Goal: Feedback & Contribution: Leave review/rating

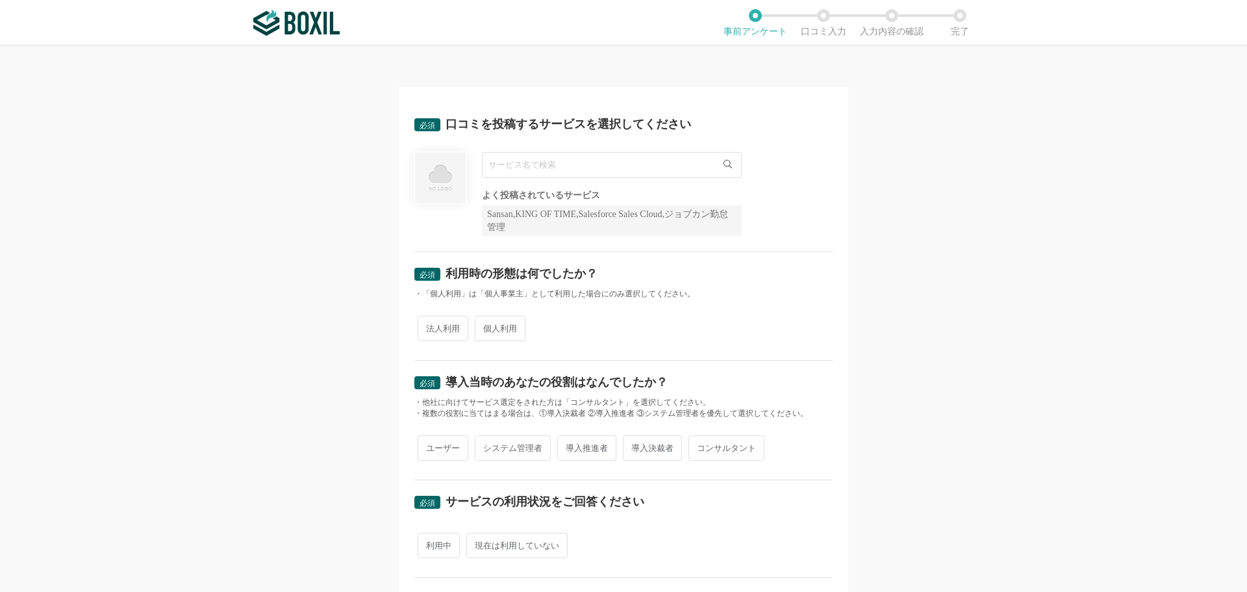
click at [512, 161] on input "text" at bounding box center [612, 165] width 260 height 26
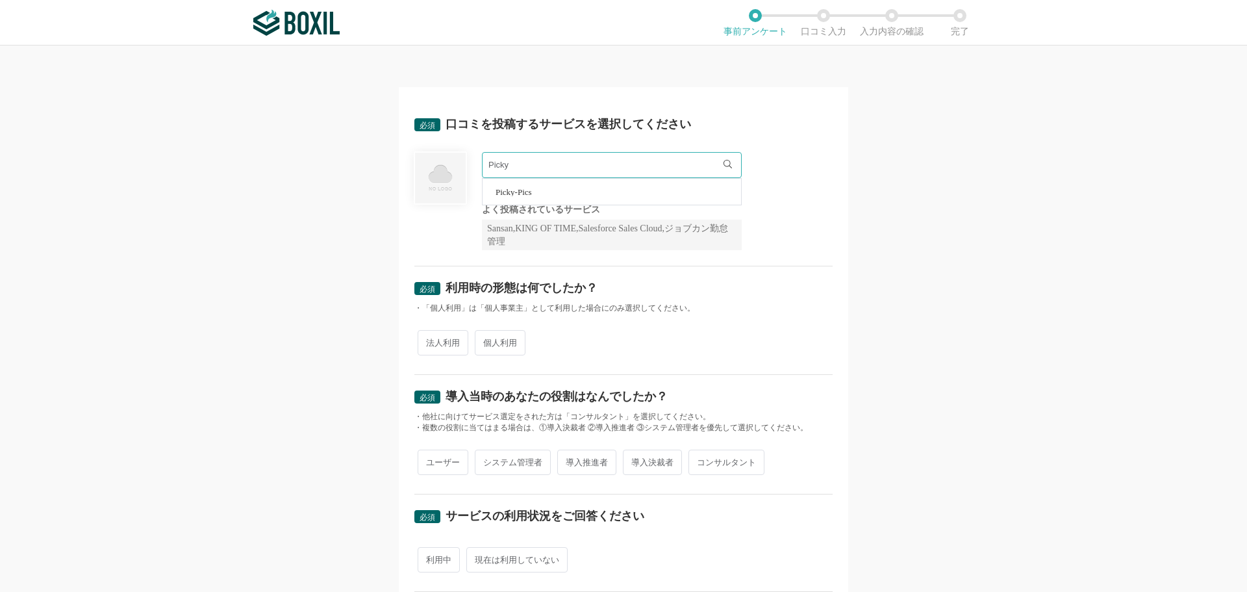
click at [516, 192] on span "Picky-Pics" at bounding box center [514, 192] width 36 height 8
type input "Picky-Pics"
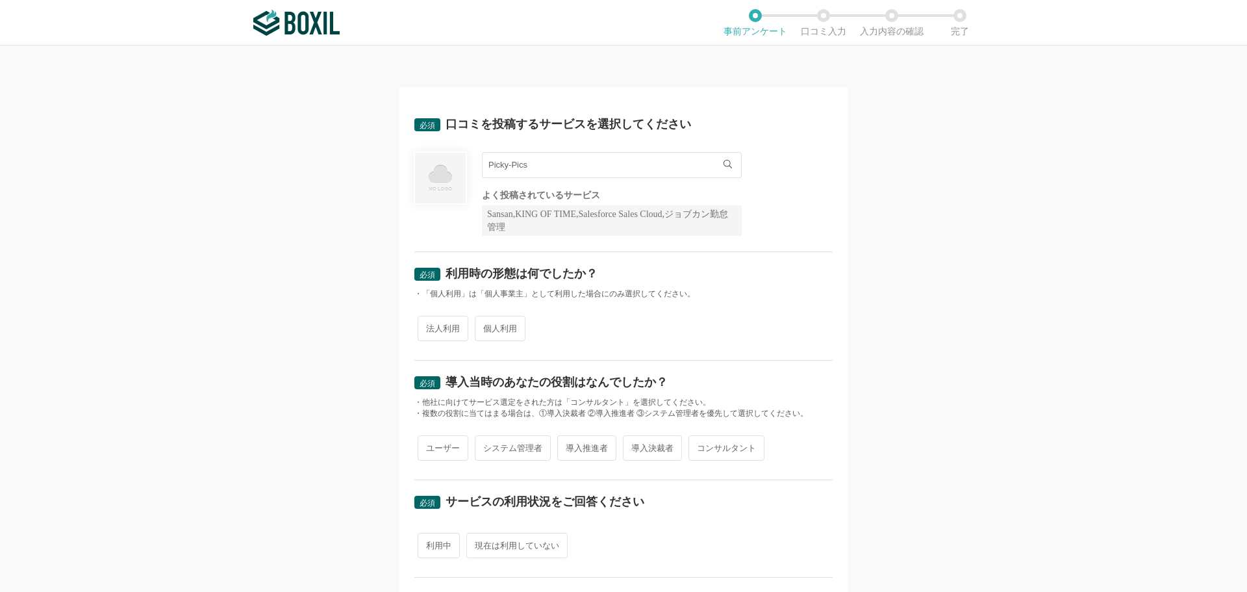
click at [475, 329] on span "個人利用" at bounding box center [500, 328] width 51 height 25
click at [478, 326] on input "個人利用" at bounding box center [482, 322] width 8 height 8
radio input "true"
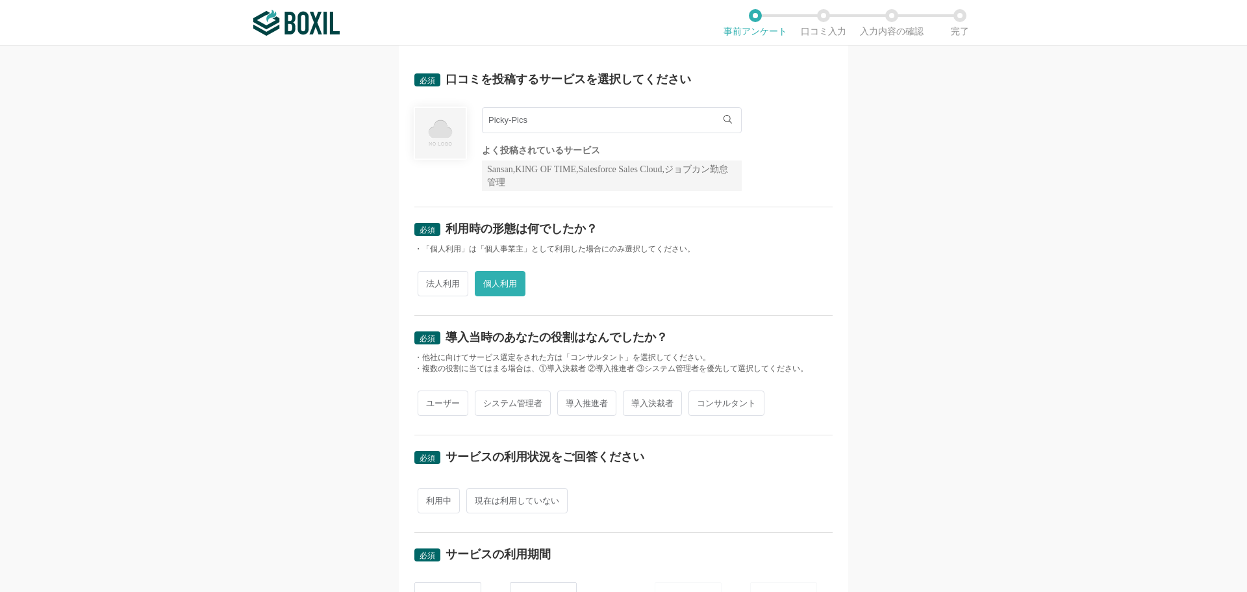
scroll to position [65, 0]
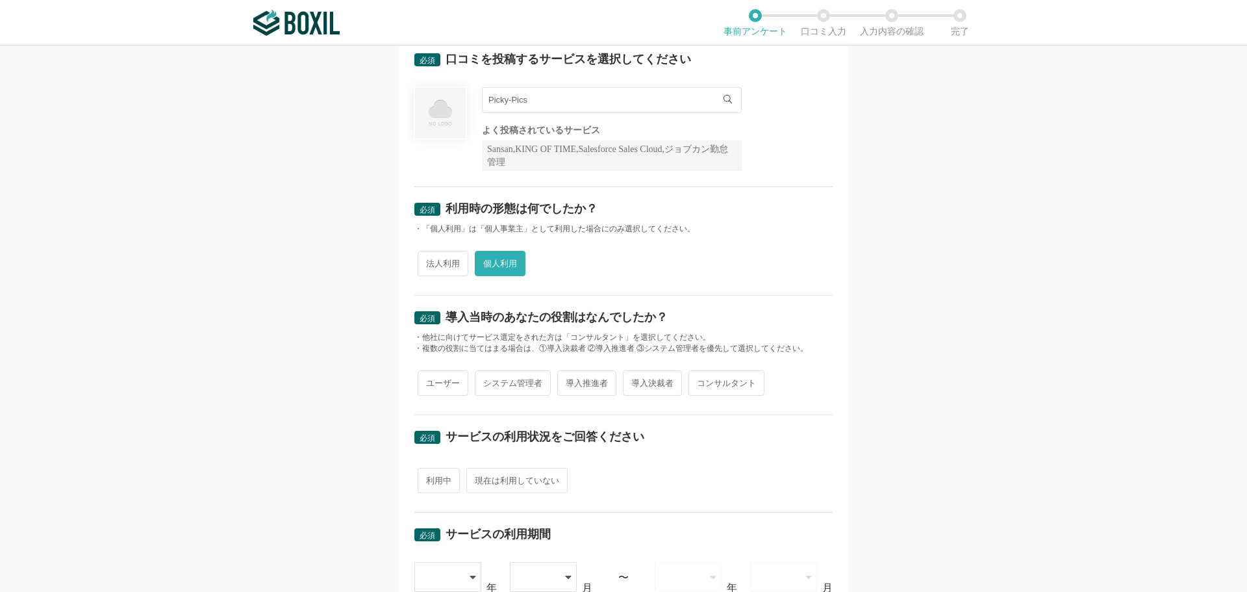
click at [449, 386] on span "ユーザー" at bounding box center [443, 382] width 51 height 25
click at [429, 381] on input "ユーザー" at bounding box center [425, 376] width 8 height 8
radio input "true"
click at [440, 482] on span "利用中" at bounding box center [439, 480] width 42 height 25
click at [429, 478] on input "利用中" at bounding box center [425, 474] width 8 height 8
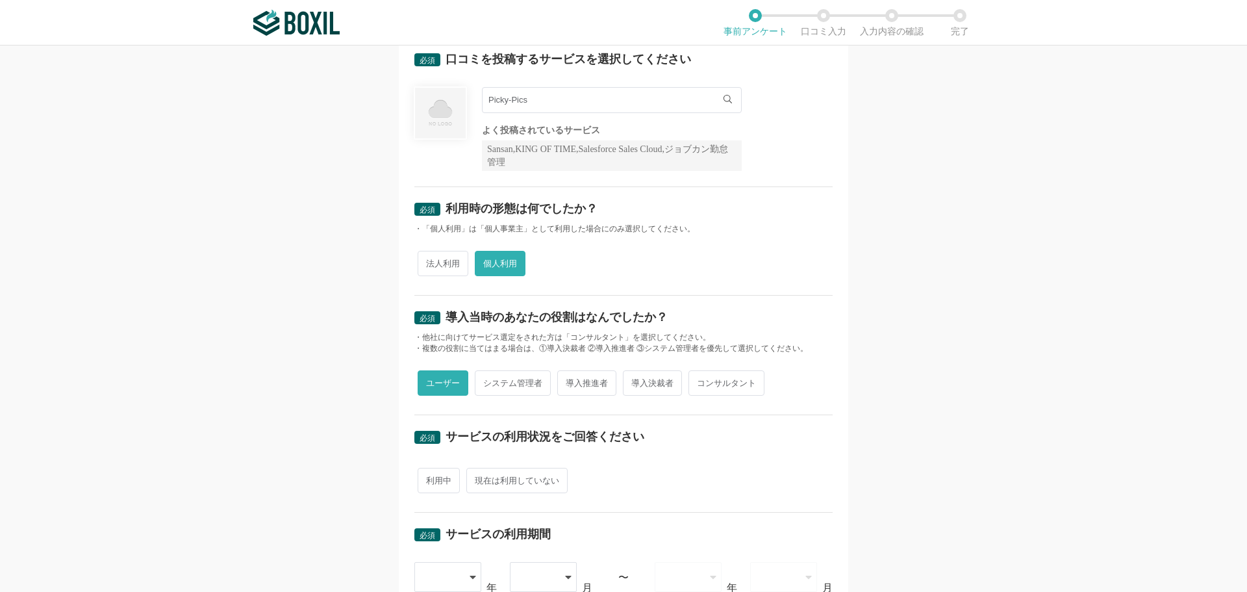
radio input "true"
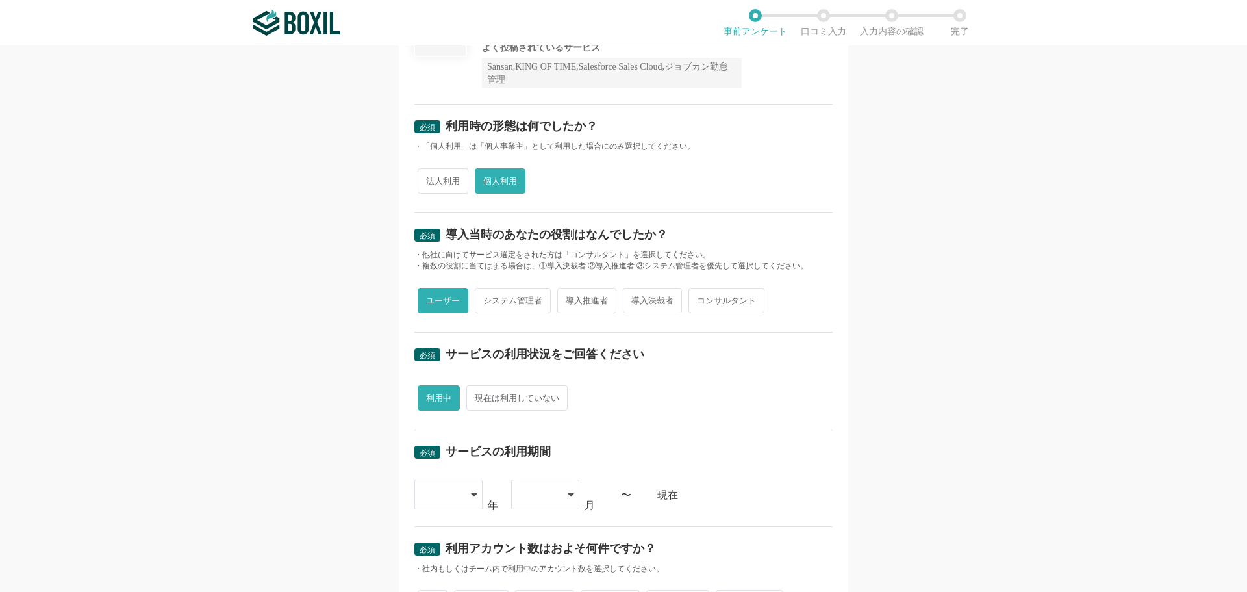
scroll to position [260, 0]
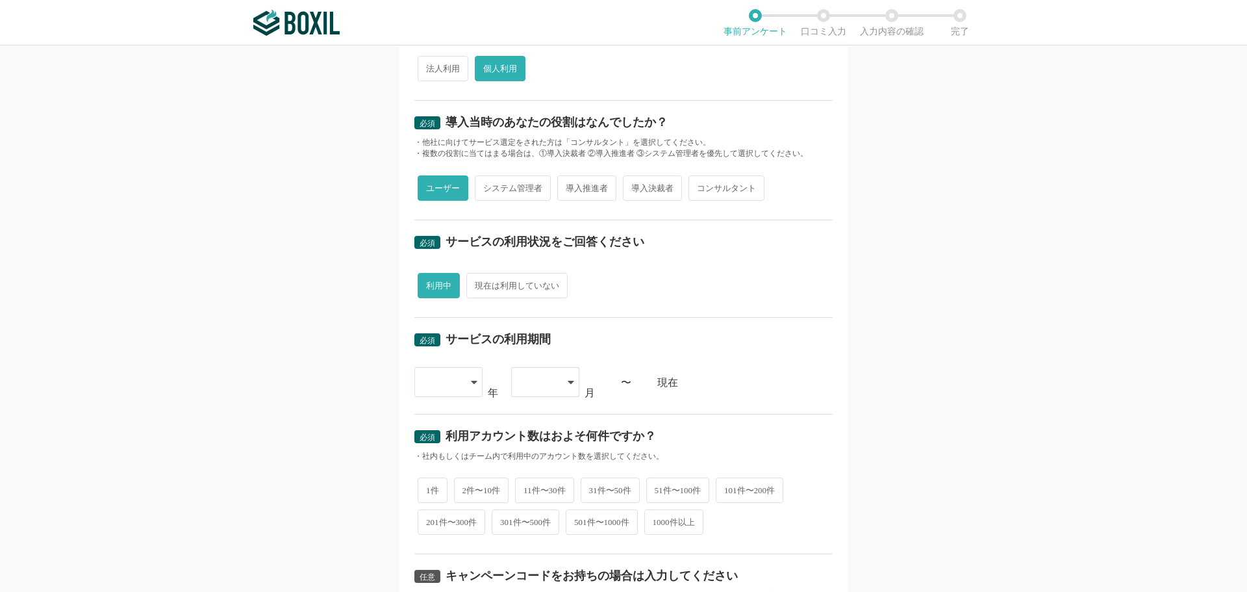
click at [465, 383] on div at bounding box center [448, 382] width 68 height 30
click at [446, 533] on li "2023" at bounding box center [448, 538] width 68 height 31
click at [561, 379] on div at bounding box center [545, 382] width 68 height 30
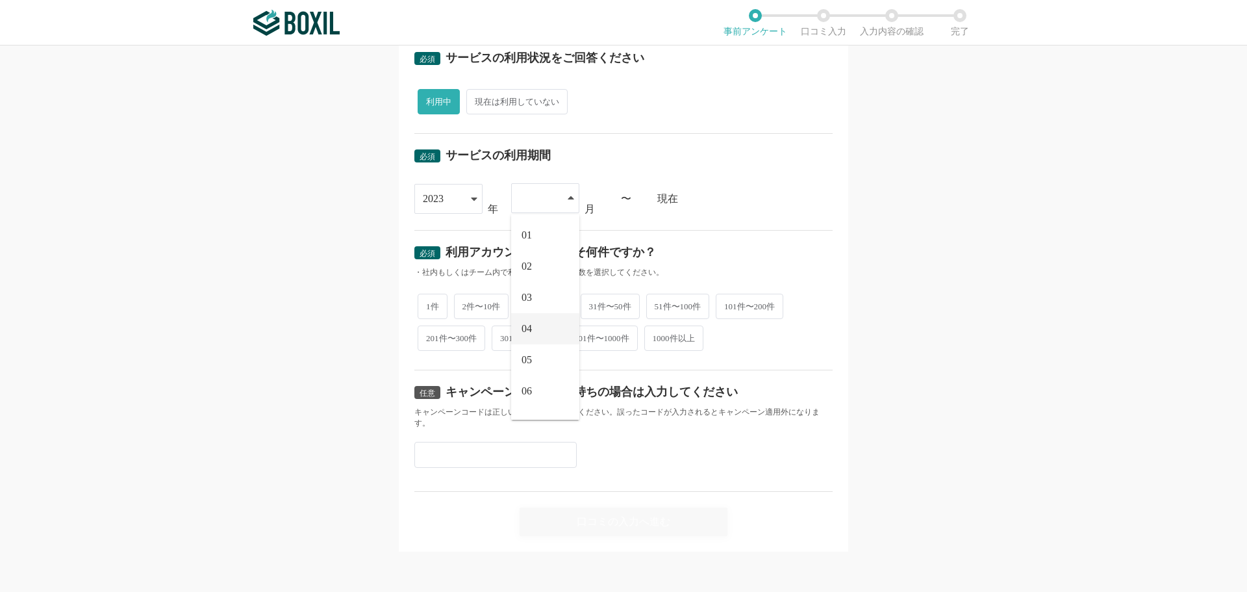
click at [520, 334] on li "04" at bounding box center [545, 328] width 68 height 31
click at [435, 302] on span "1件" at bounding box center [433, 304] width 30 height 25
click at [429, 302] on input "1件" at bounding box center [425, 298] width 8 height 8
radio input "true"
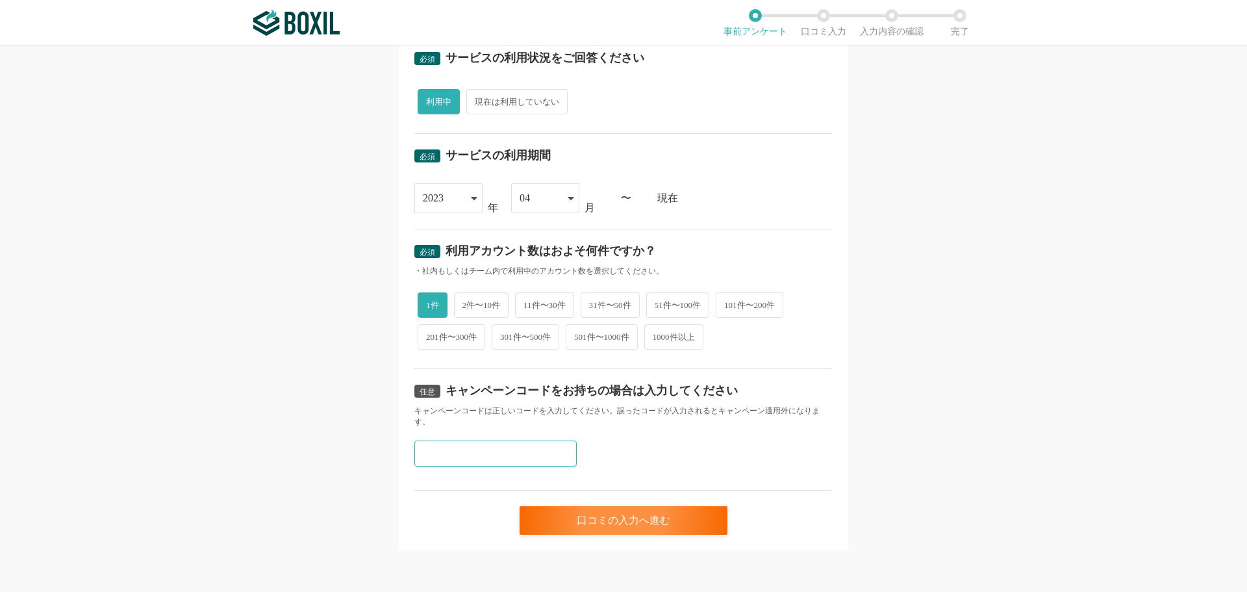
click at [446, 449] on input "text" at bounding box center [495, 453] width 162 height 26
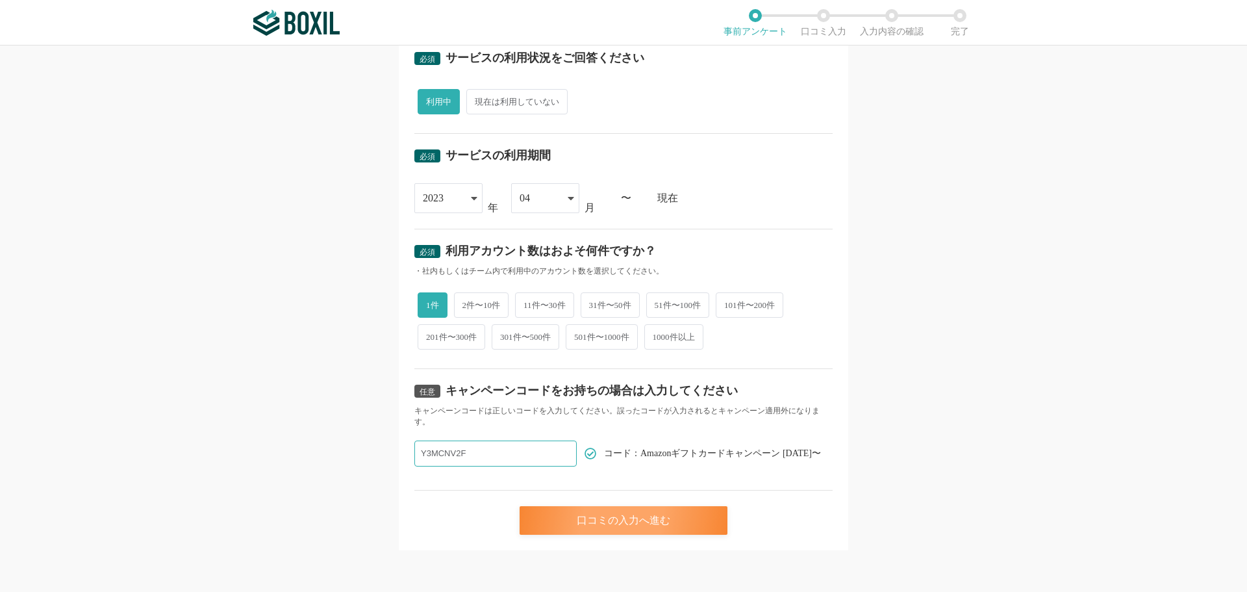
type input "Y3MCNV2F"
click at [581, 527] on div "口コミの入力へ進む" at bounding box center [624, 520] width 208 height 29
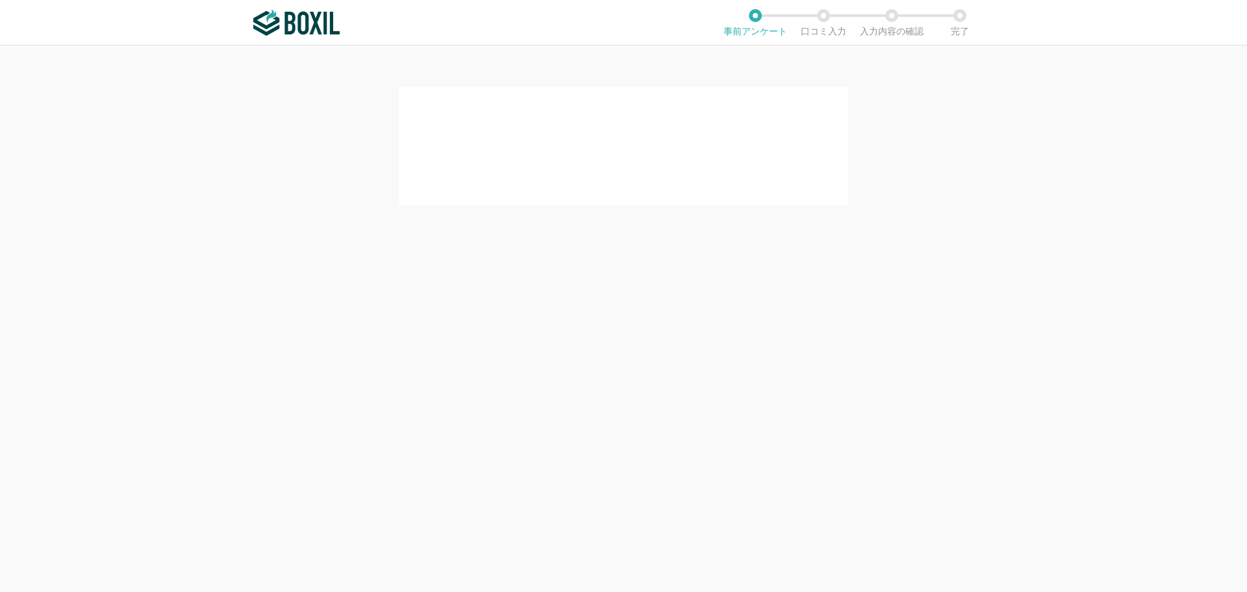
scroll to position [0, 0]
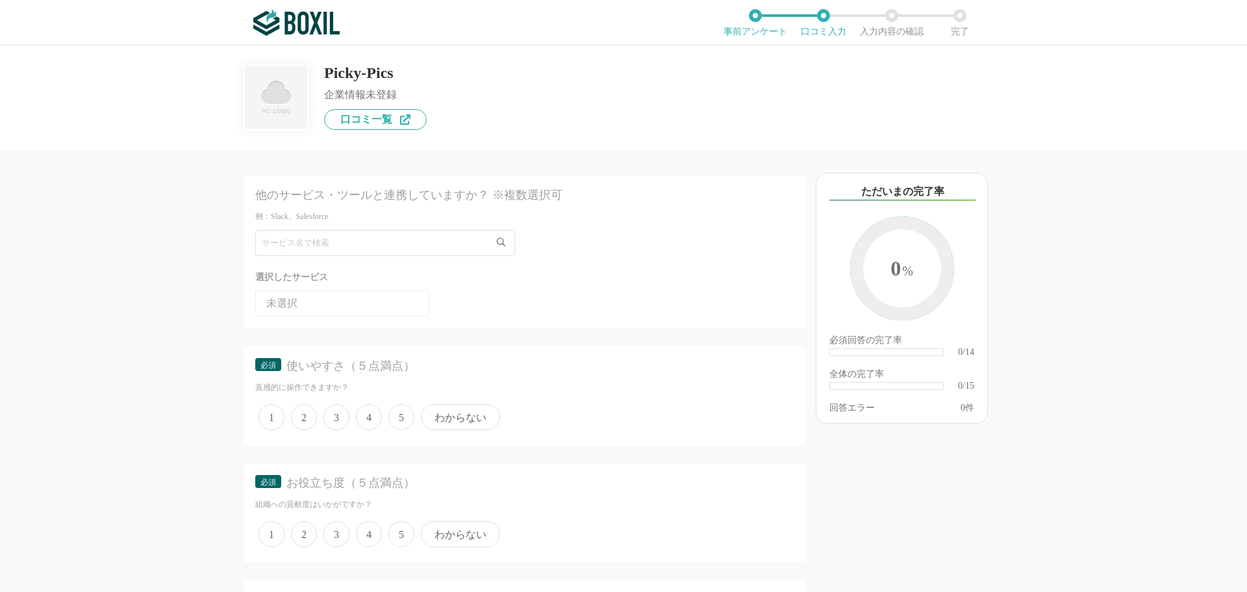
scroll to position [65, 0]
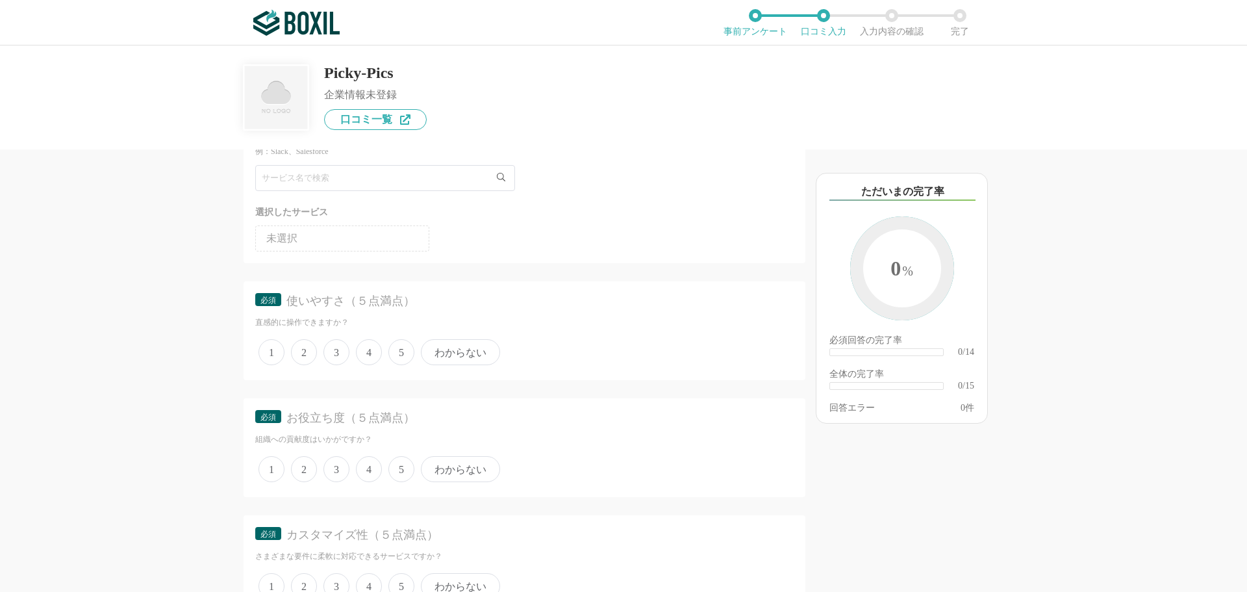
click at [368, 348] on span "4" at bounding box center [369, 352] width 26 height 26
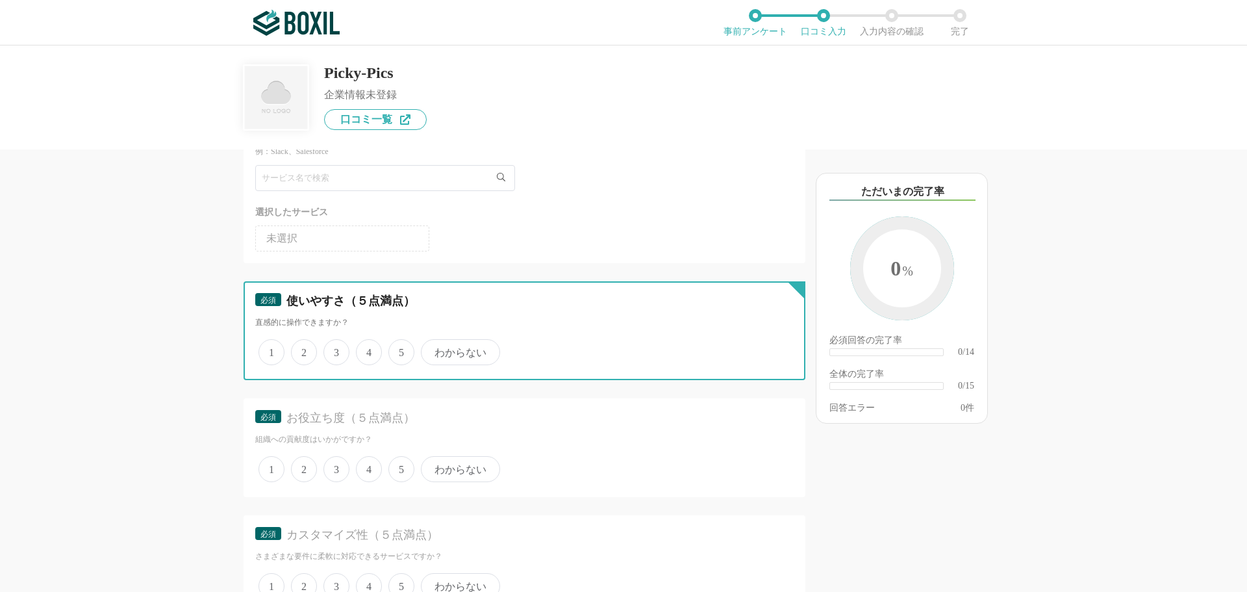
click at [368, 348] on input "4" at bounding box center [363, 345] width 8 height 8
radio input "true"
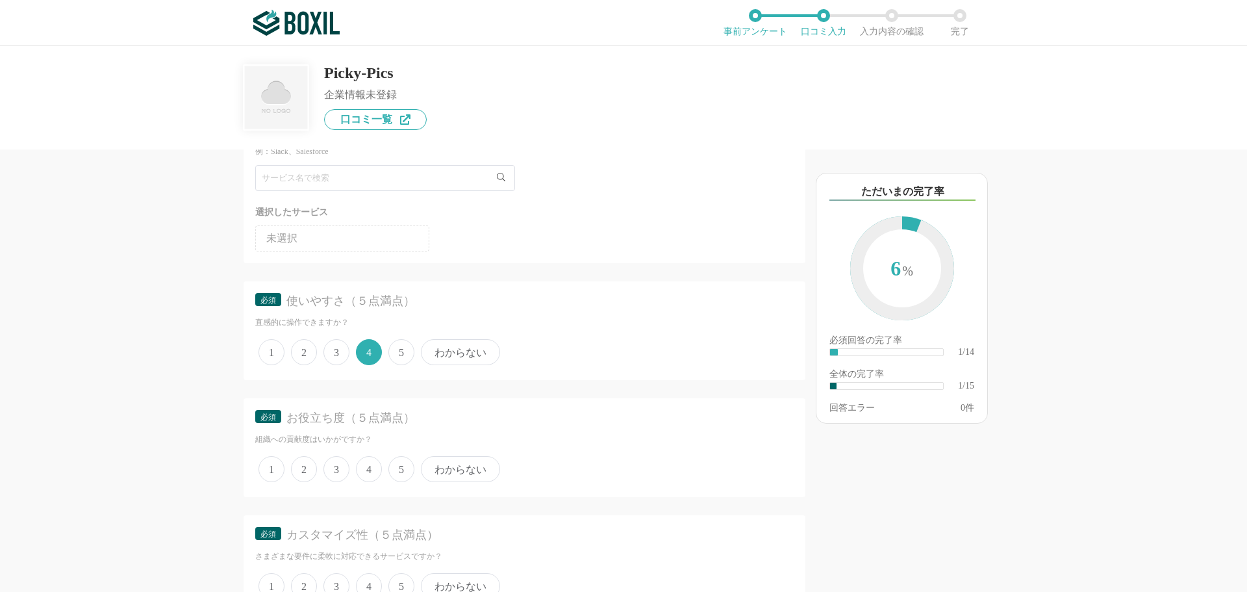
click at [369, 468] on span "4" at bounding box center [369, 469] width 26 height 26
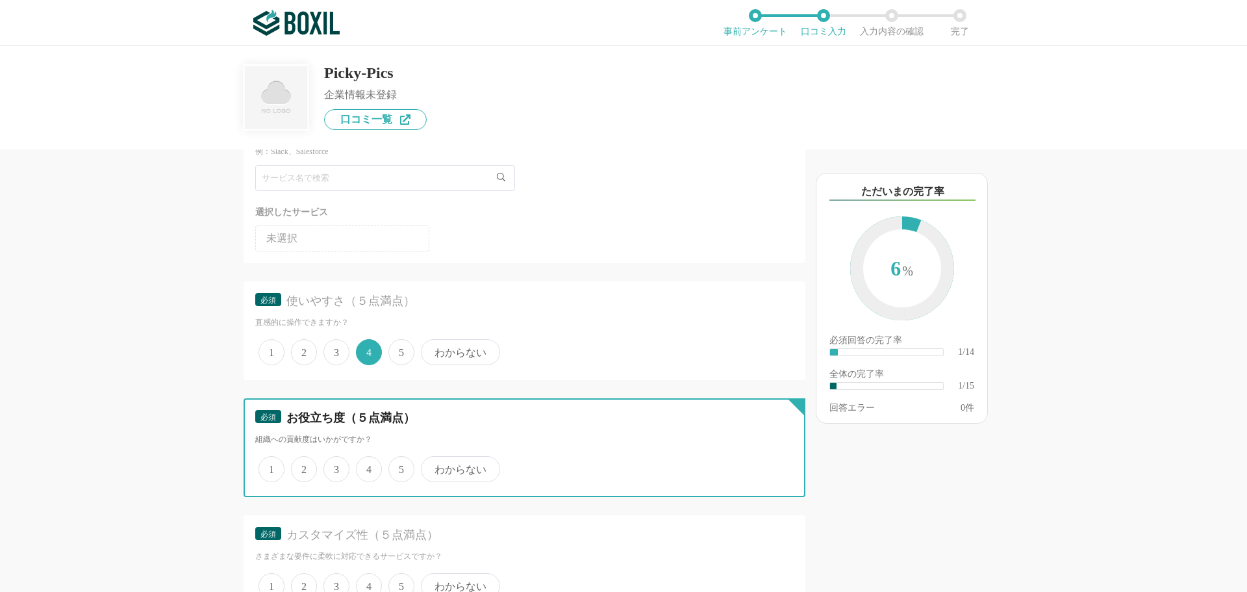
click at [368, 466] on input "4" at bounding box center [363, 462] width 8 height 8
radio input "true"
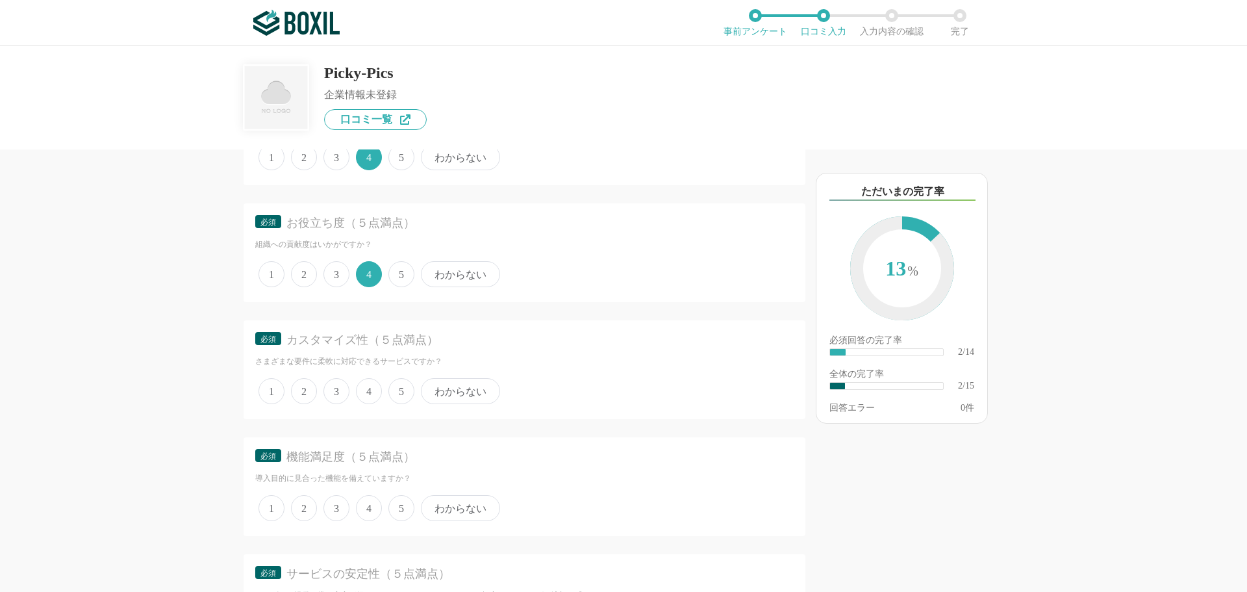
click at [366, 392] on span "4" at bounding box center [369, 391] width 26 height 26
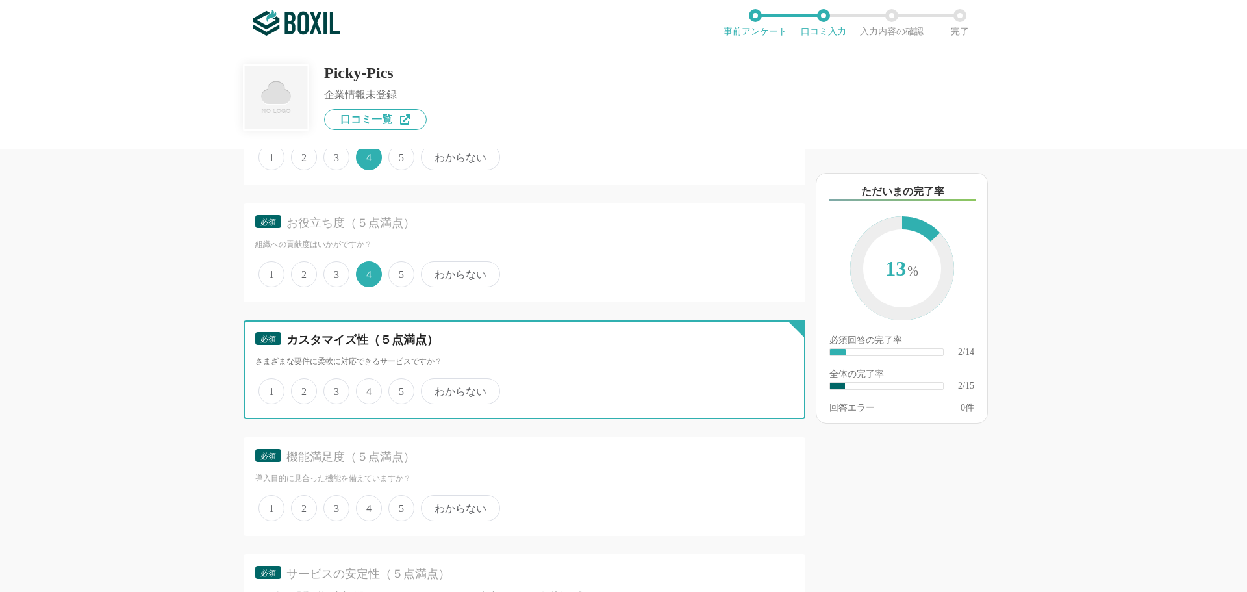
click at [366, 388] on input "4" at bounding box center [363, 384] width 8 height 8
radio input "true"
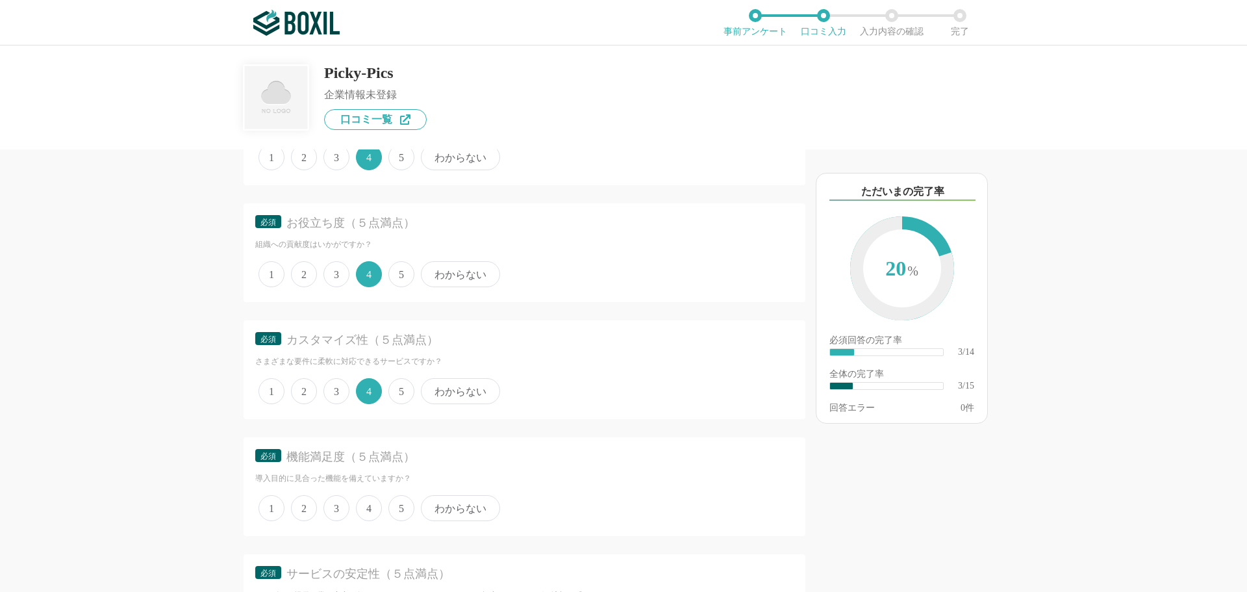
click at [366, 508] on span "4" at bounding box center [369, 508] width 26 height 26
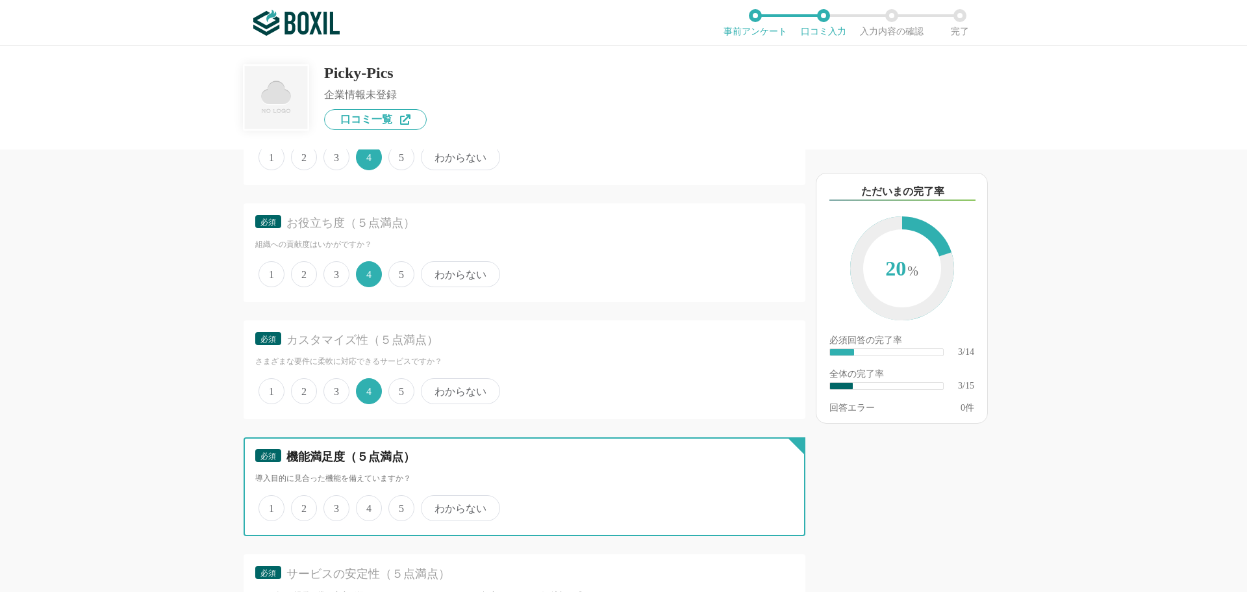
click at [366, 505] on input "4" at bounding box center [363, 501] width 8 height 8
radio input "true"
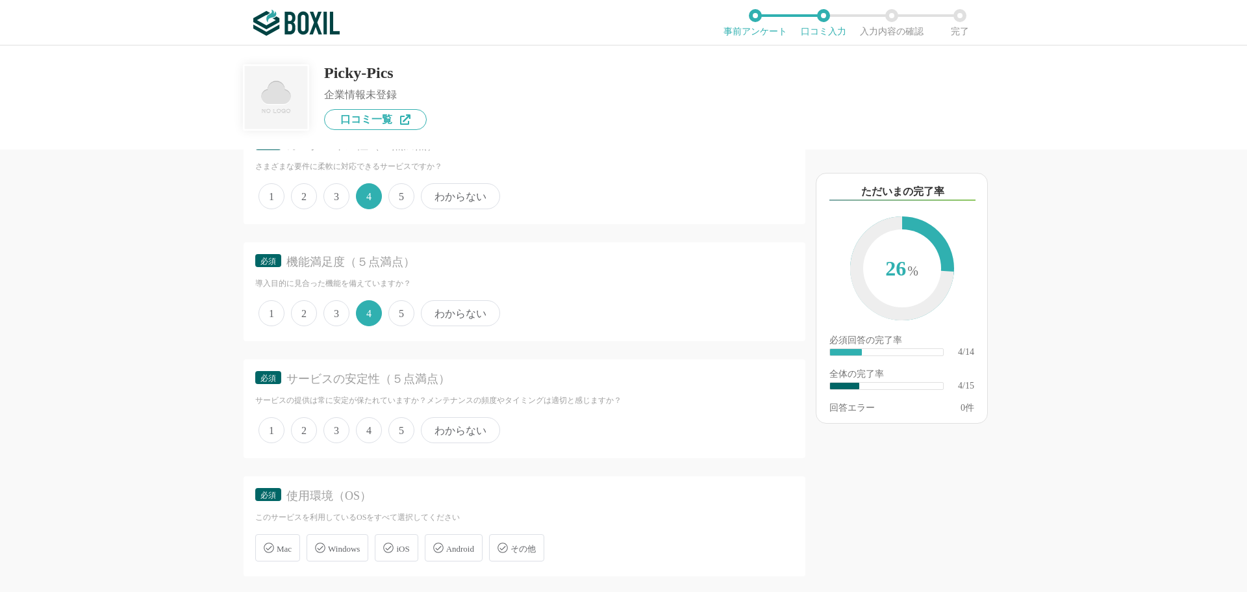
click at [368, 431] on span "4" at bounding box center [369, 430] width 26 height 26
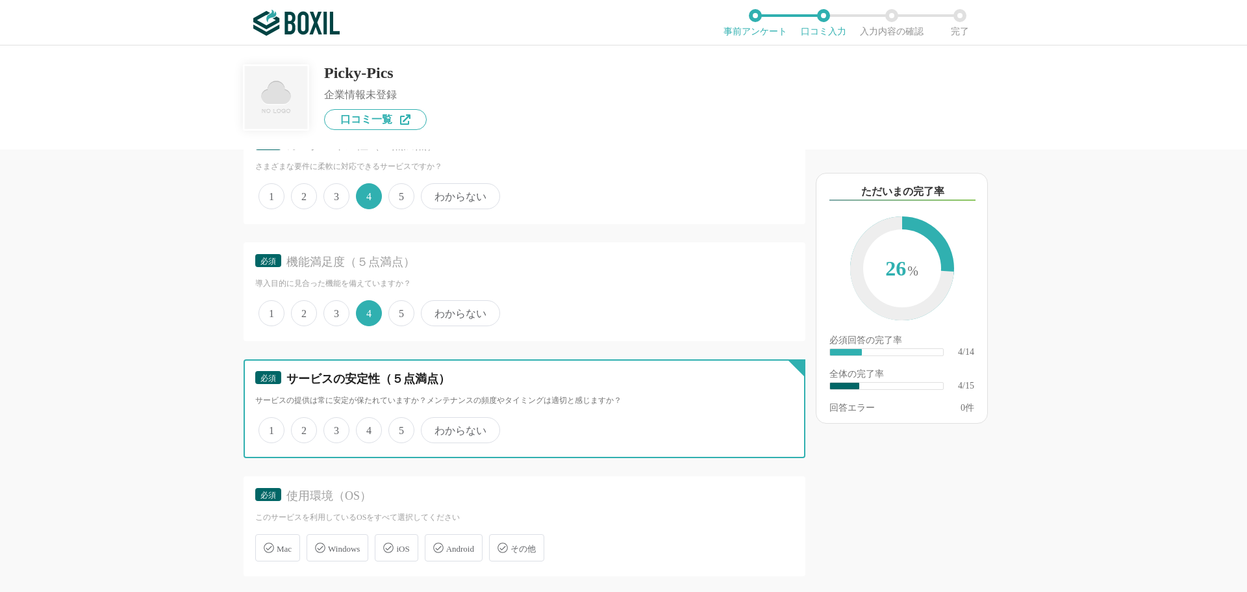
click at [368, 427] on input "4" at bounding box center [363, 423] width 8 height 8
radio input "true"
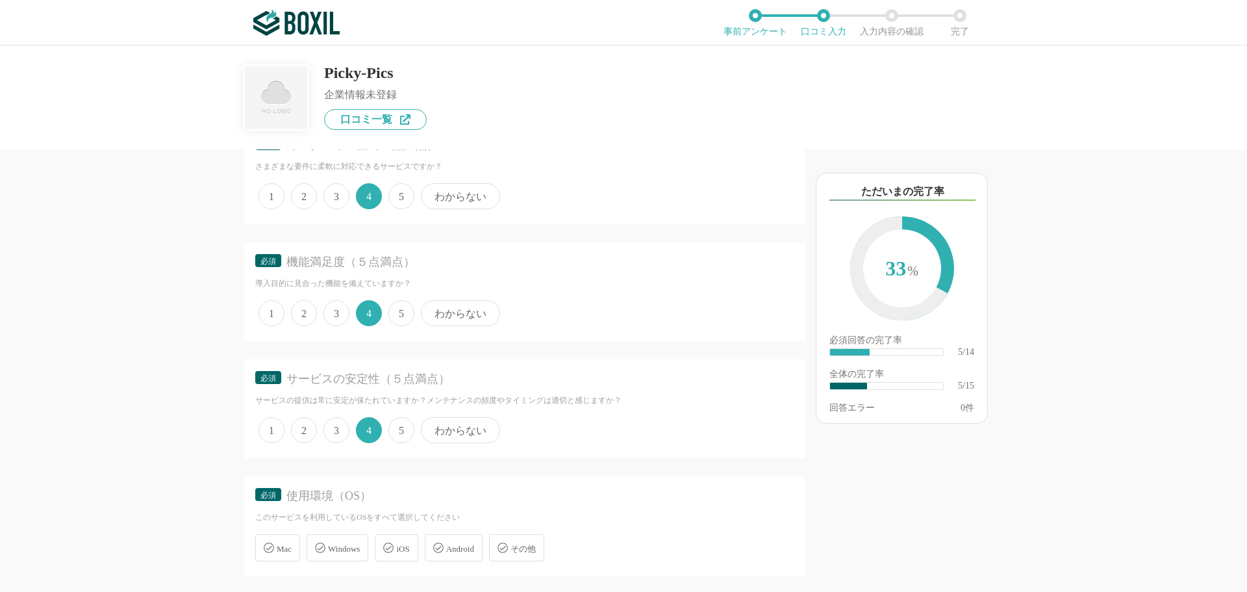
click at [336, 544] on span "Windows" at bounding box center [344, 549] width 32 height 10
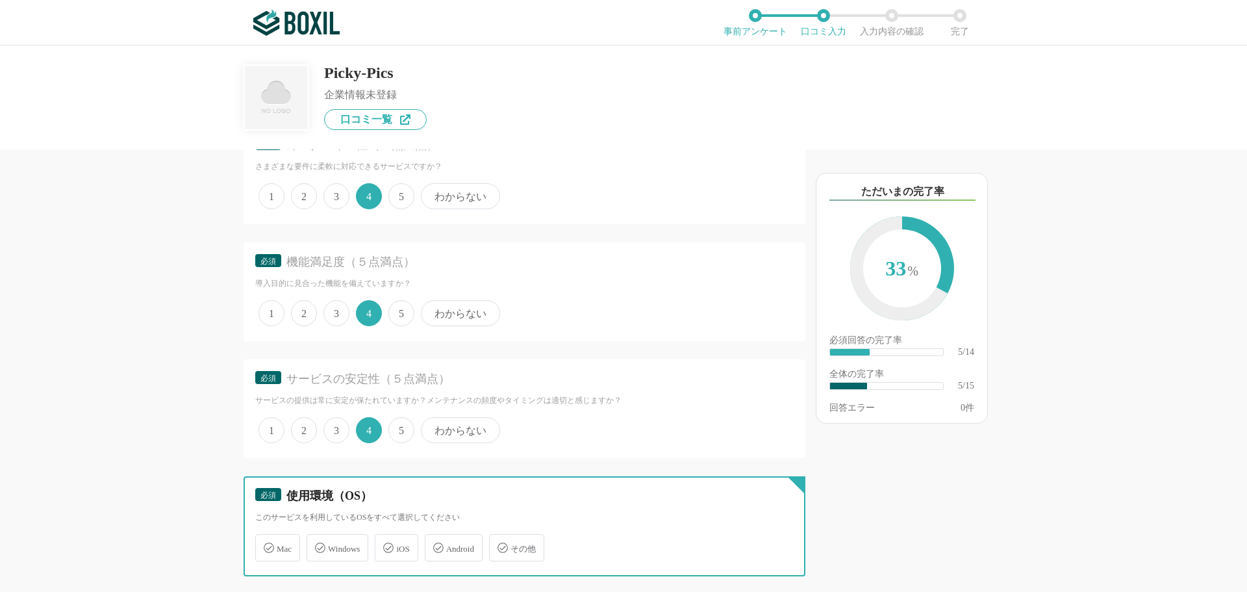
click at [318, 544] on input "Windows" at bounding box center [313, 540] width 8 height 8
checkbox input "true"
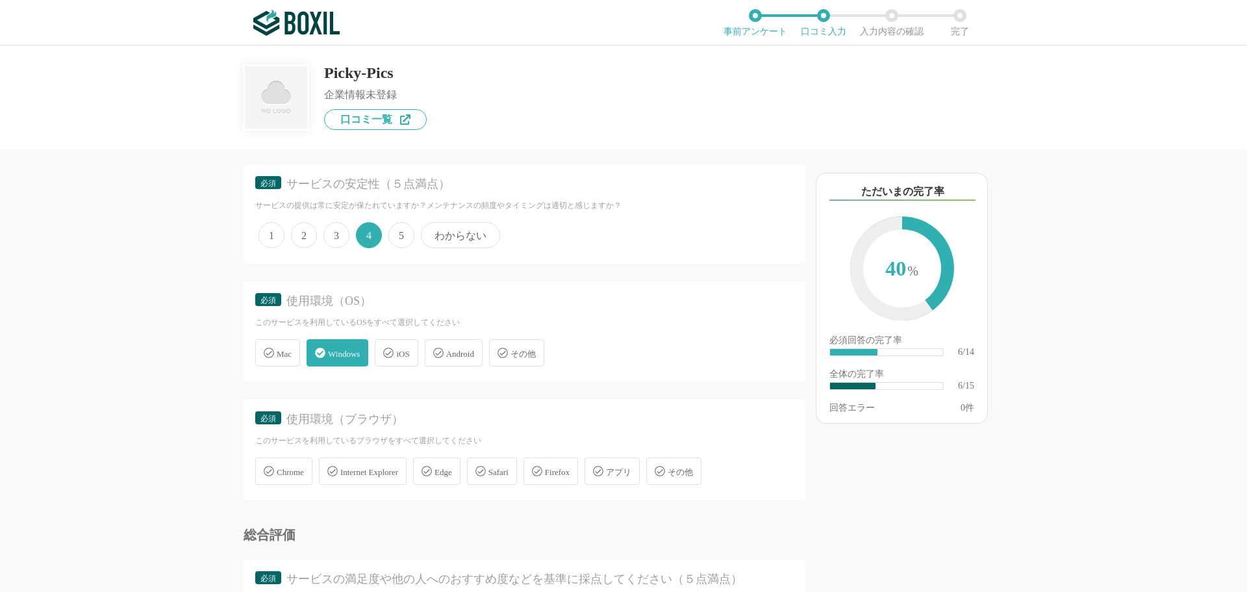
click at [297, 476] on span "Chrome" at bounding box center [290, 472] width 27 height 10
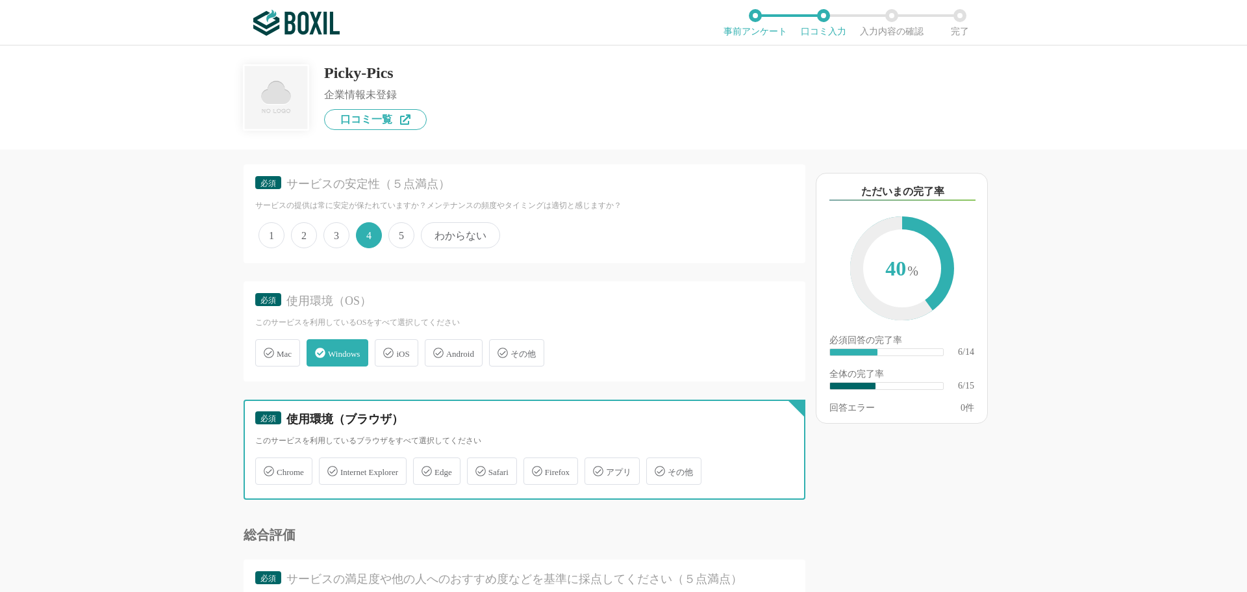
click at [266, 468] on input "Chrome" at bounding box center [262, 463] width 8 height 8
checkbox input "true"
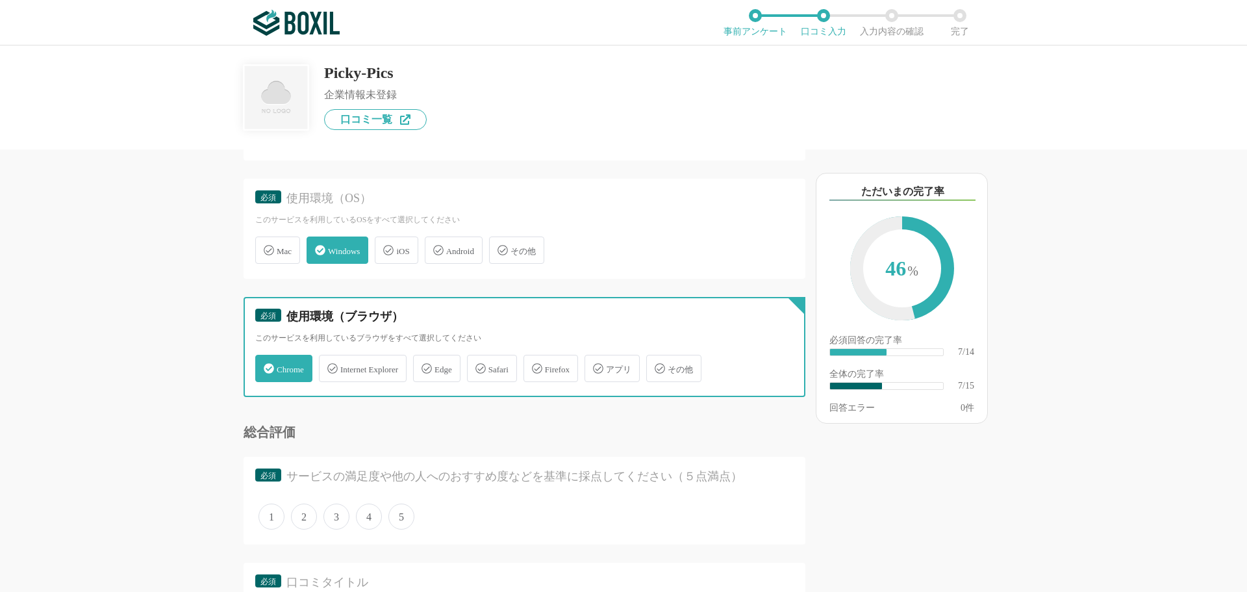
scroll to position [844, 0]
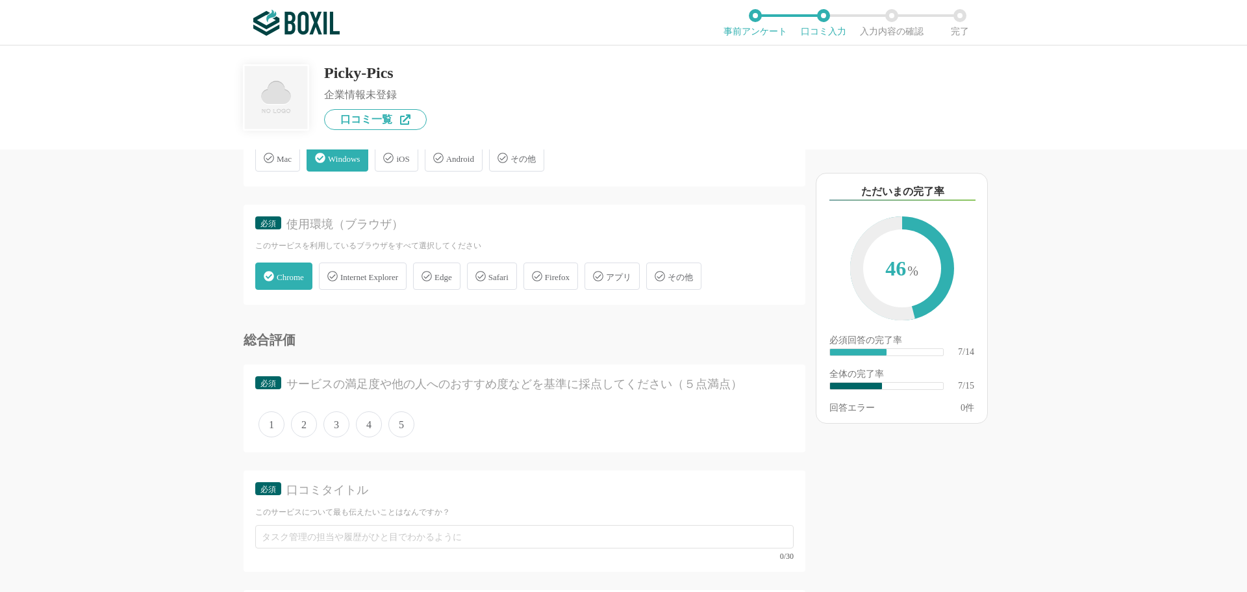
click at [368, 427] on span "4" at bounding box center [369, 424] width 26 height 26
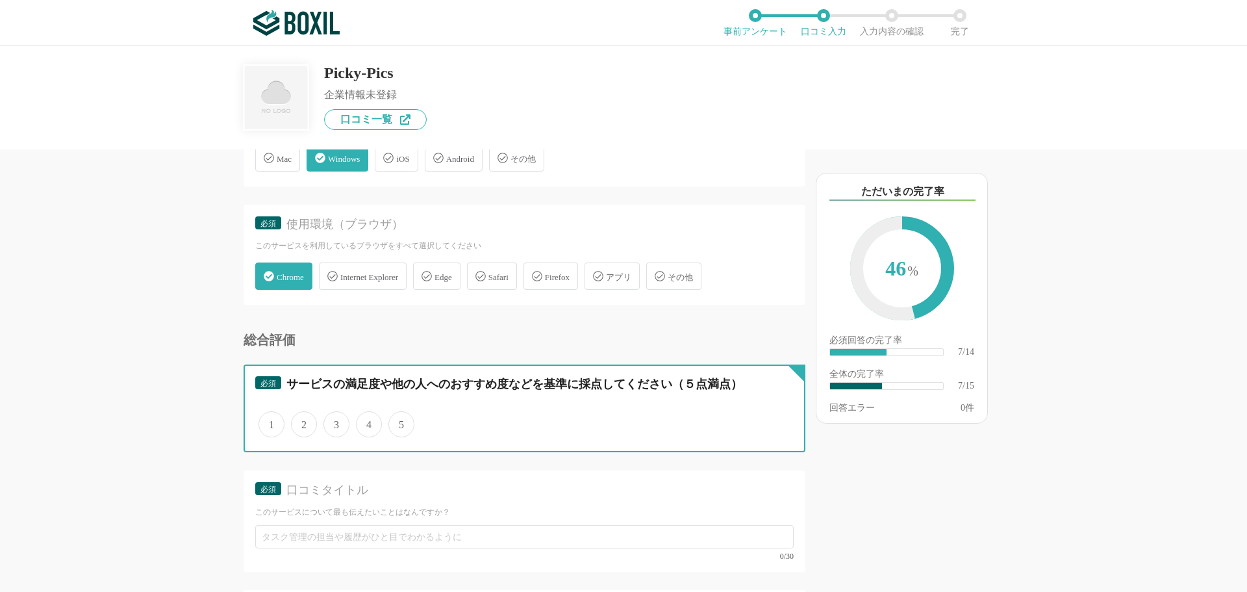
click at [368, 422] on input "4" at bounding box center [363, 417] width 8 height 8
radio input "true"
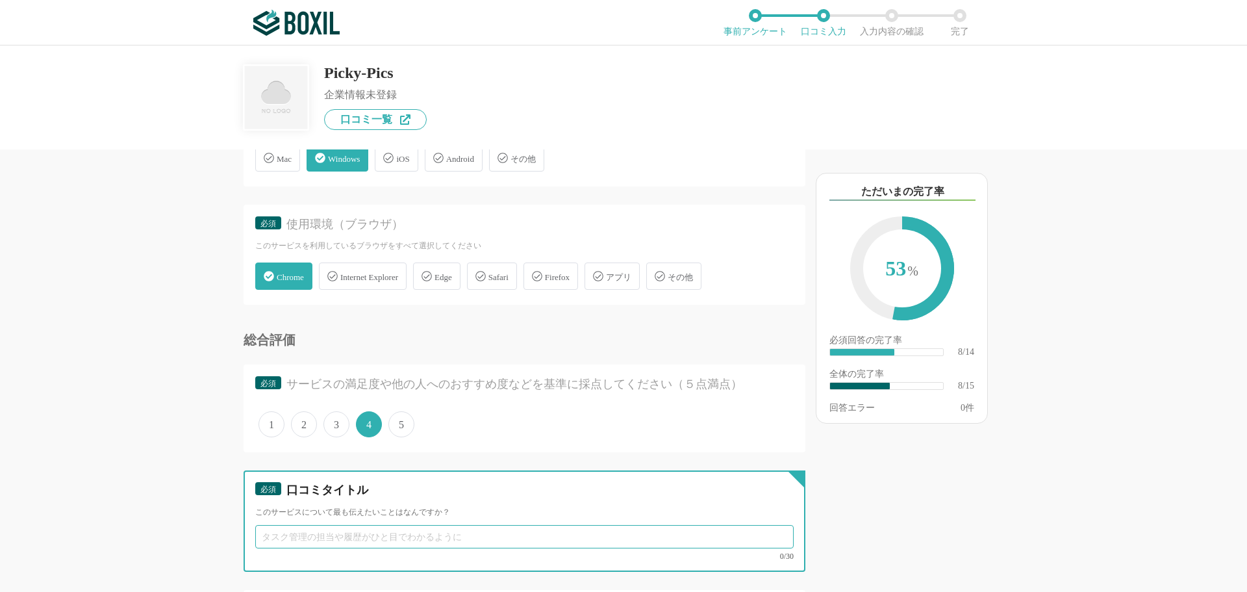
click at [299, 542] on input "text" at bounding box center [524, 536] width 538 height 23
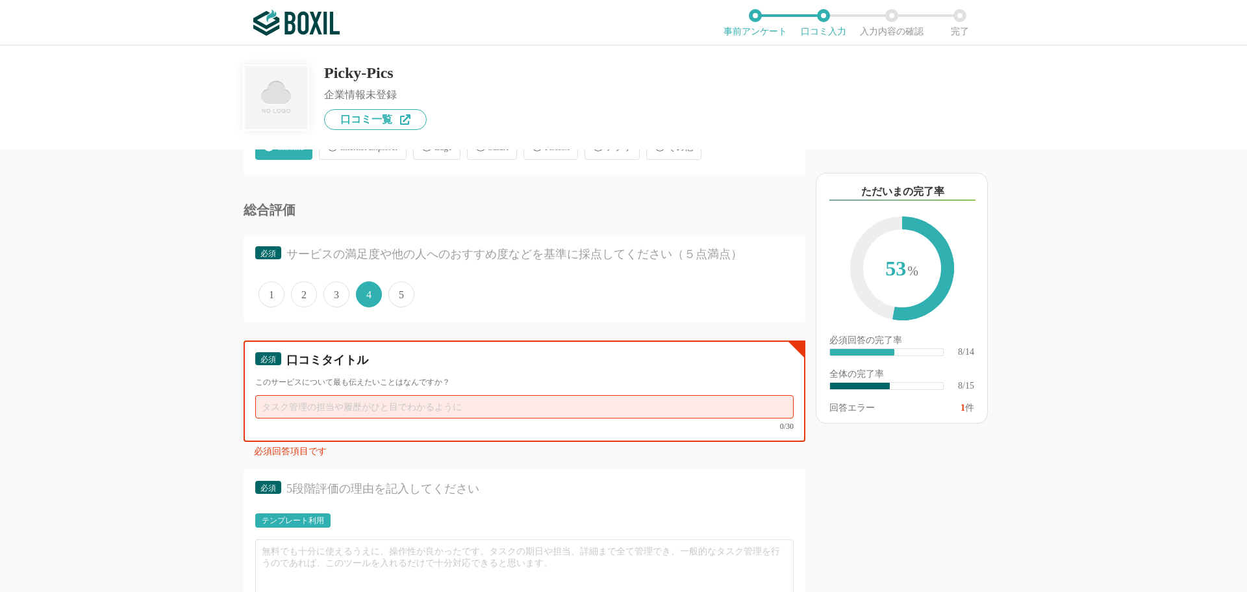
click at [306, 402] on input "text" at bounding box center [524, 406] width 538 height 23
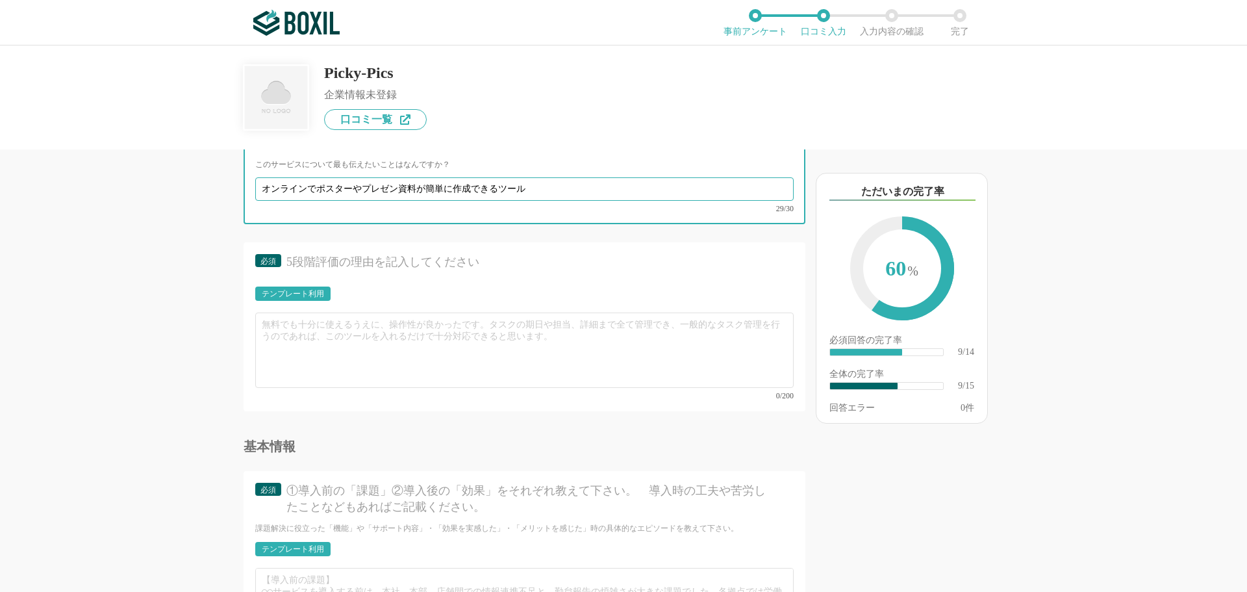
scroll to position [1299, 0]
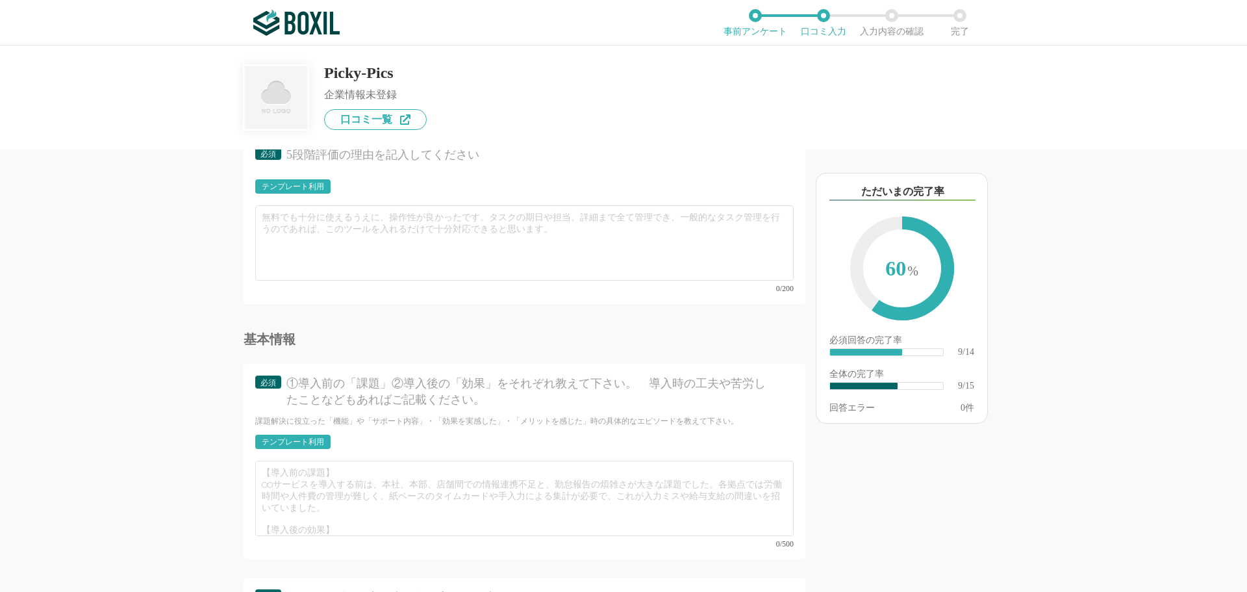
type input "オンラインでポスターやプレゼン資料が簡単に作成できるツール"
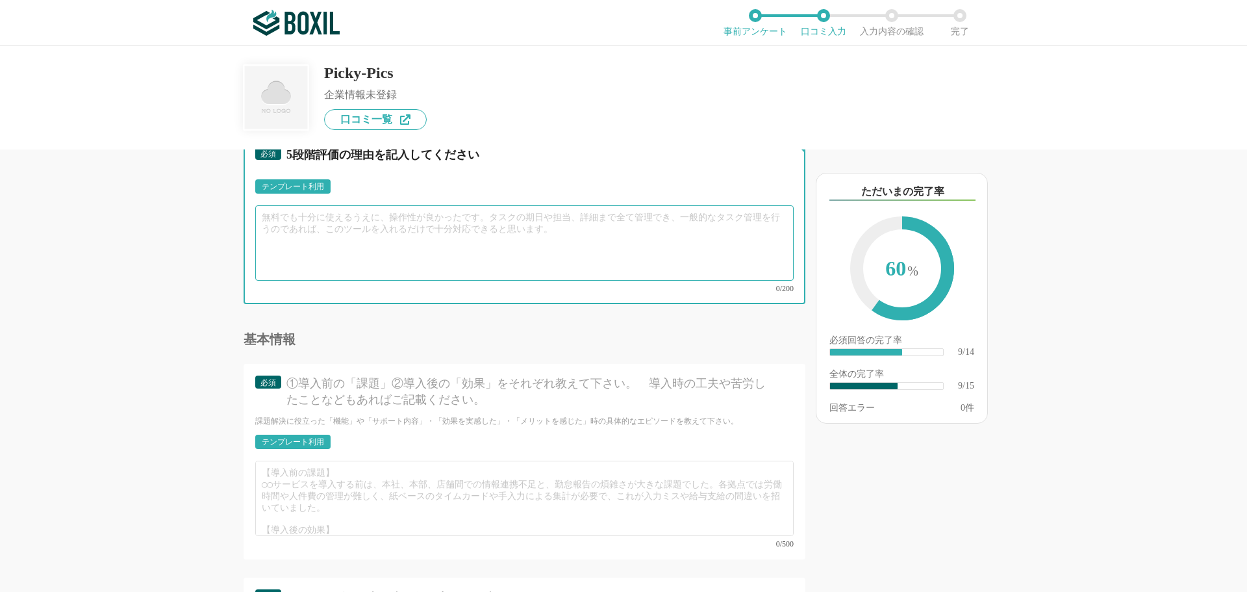
click at [319, 214] on textarea at bounding box center [524, 242] width 538 height 75
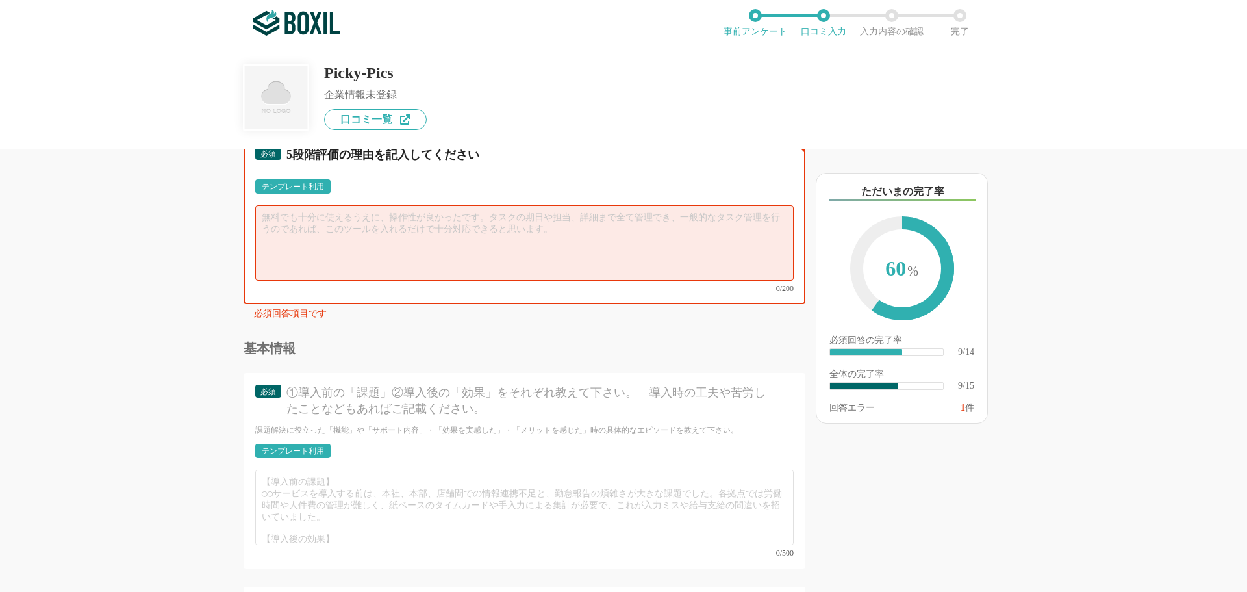
click at [295, 223] on textarea at bounding box center [524, 242] width 538 height 75
type textarea "ｔ"
click at [555, 218] on textarea "利用目的に合わせてたくさんのテンプレートが用意されているので、" at bounding box center [524, 242] width 538 height 75
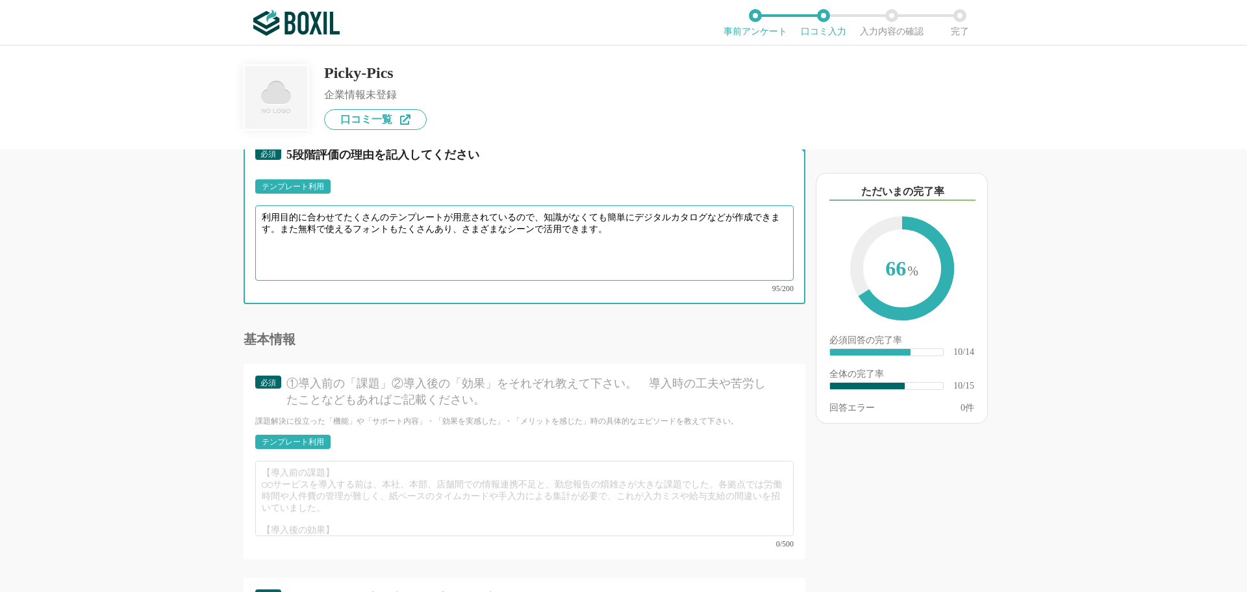
type textarea "利用目的に合わせてたくさんのテンプレートが用意されているので、知識がなくても簡単にデジタルカタログなどが作成できます。また無料で使えるフォントもたくさんあり、…"
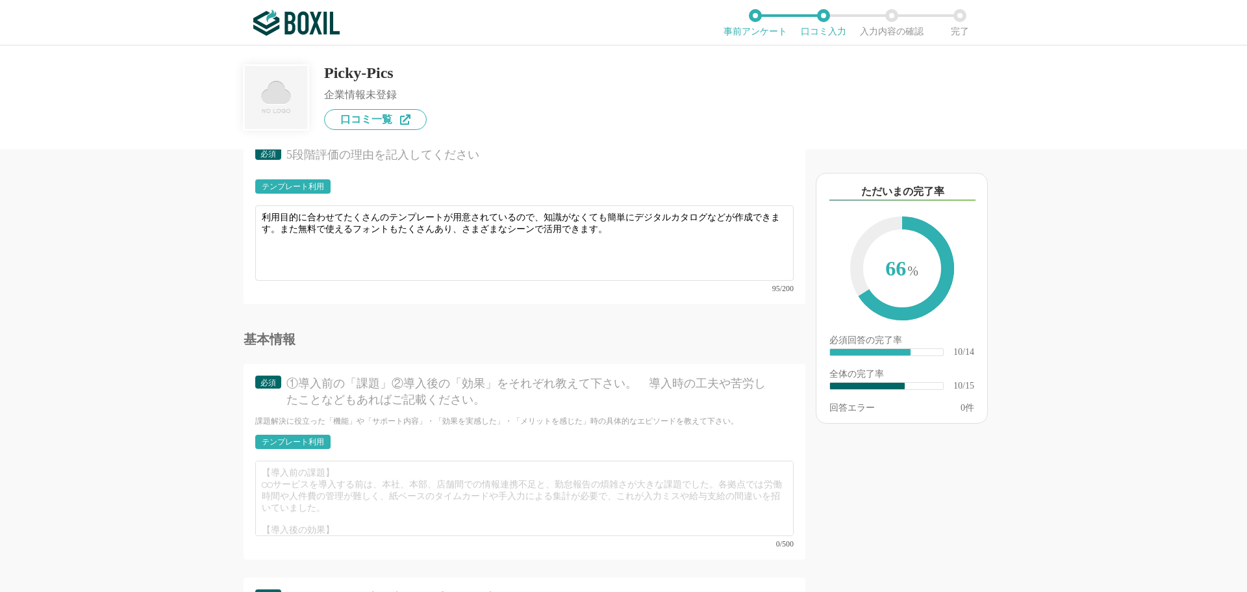
click at [316, 438] on div "テンプレート利用" at bounding box center [293, 442] width 62 height 8
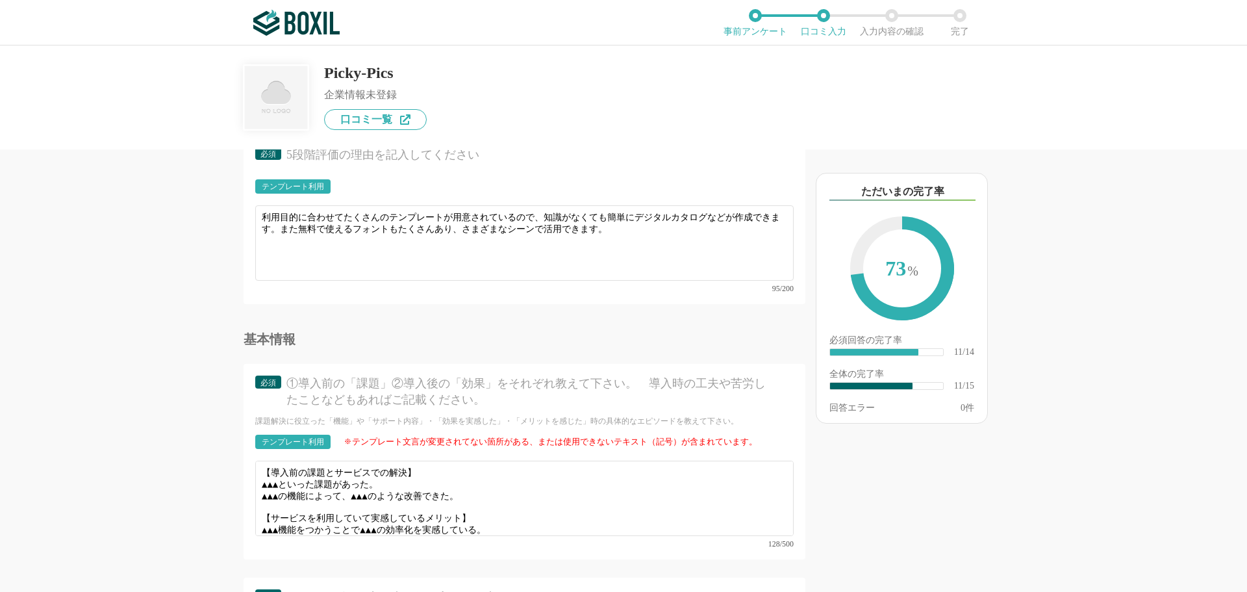
scroll to position [1429, 0]
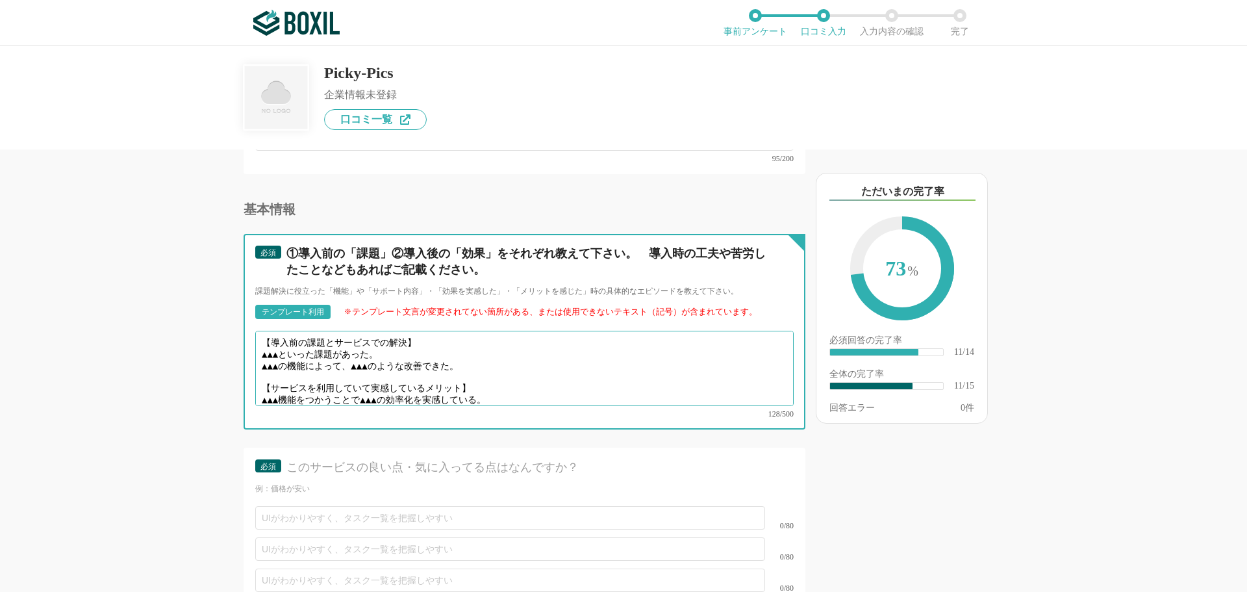
click at [290, 343] on textarea "【導入前の課題とサービスでの解決】 ▲▲▲といった課題があった。 ▲▲▲の機能によって、▲▲▲のような改善できた。 【サービスを利用していて実感しているメリッ…" at bounding box center [524, 368] width 538 height 75
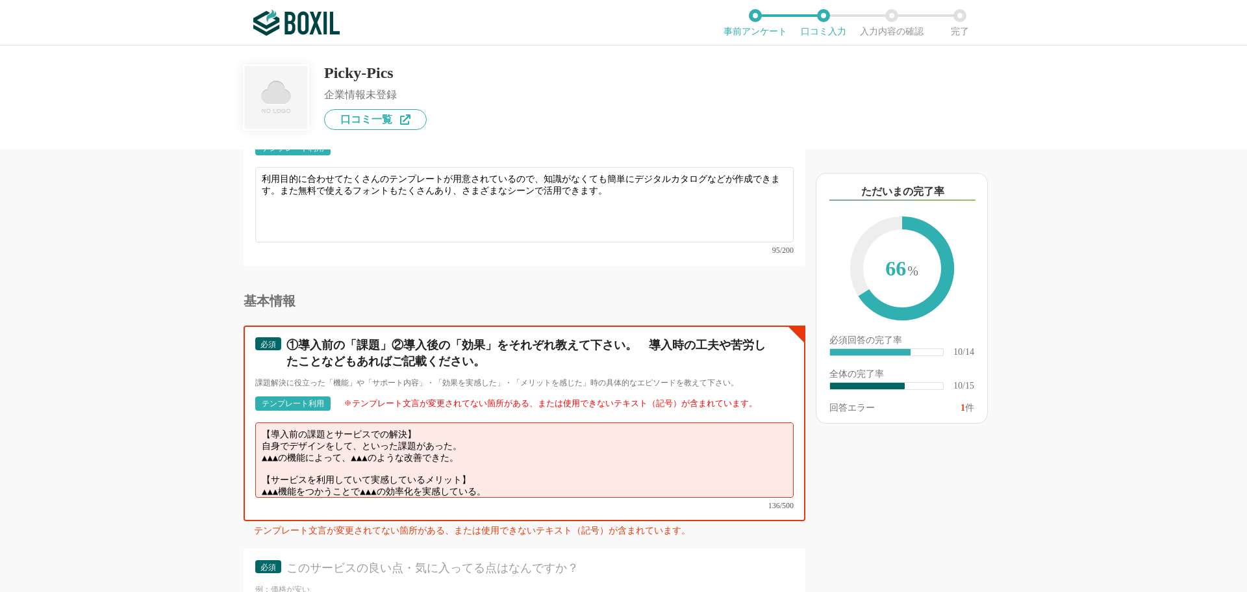
scroll to position [1234, 0]
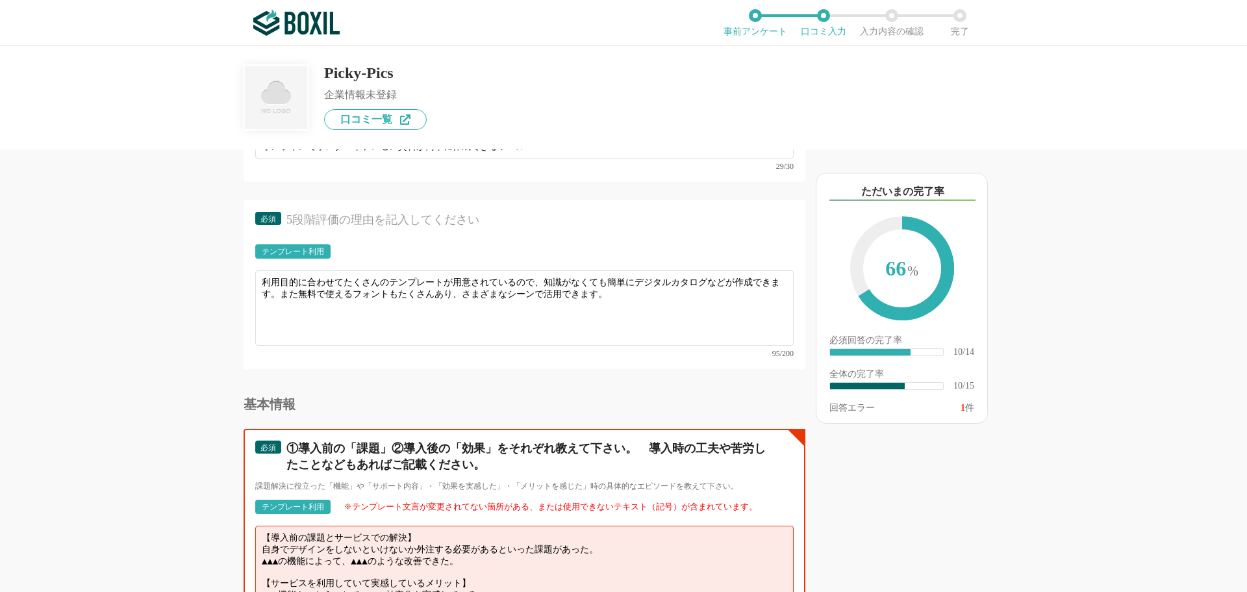
click at [287, 548] on textarea "【導入前の課題とサービスでの解決】 自身でデザインをしないといけないか外注する必要があるといった課題があった。 ▲▲▲の機能によって、▲▲▲のような改善できた…" at bounding box center [524, 562] width 538 height 75
click at [418, 548] on textarea "【導入前の課題とサービスでの解決】 自身でデザインをしないといけないか外注する必要があるといった課題があった。 テンプレートの機能によって、▲▲▲のような改善…" at bounding box center [524, 562] width 538 height 75
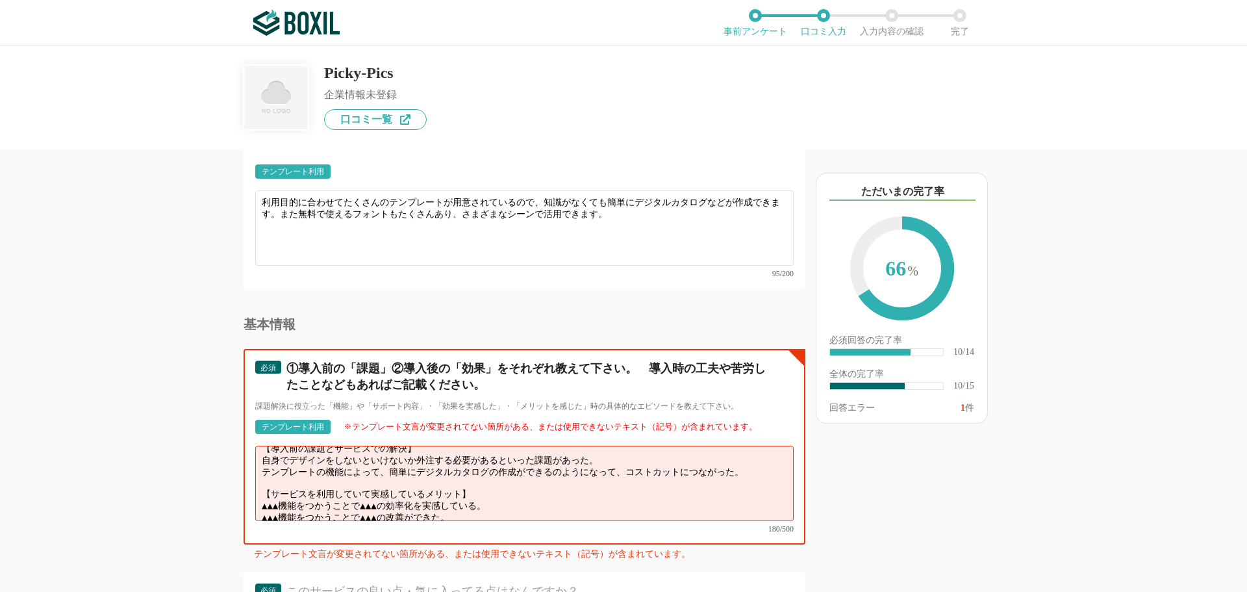
scroll to position [1364, 0]
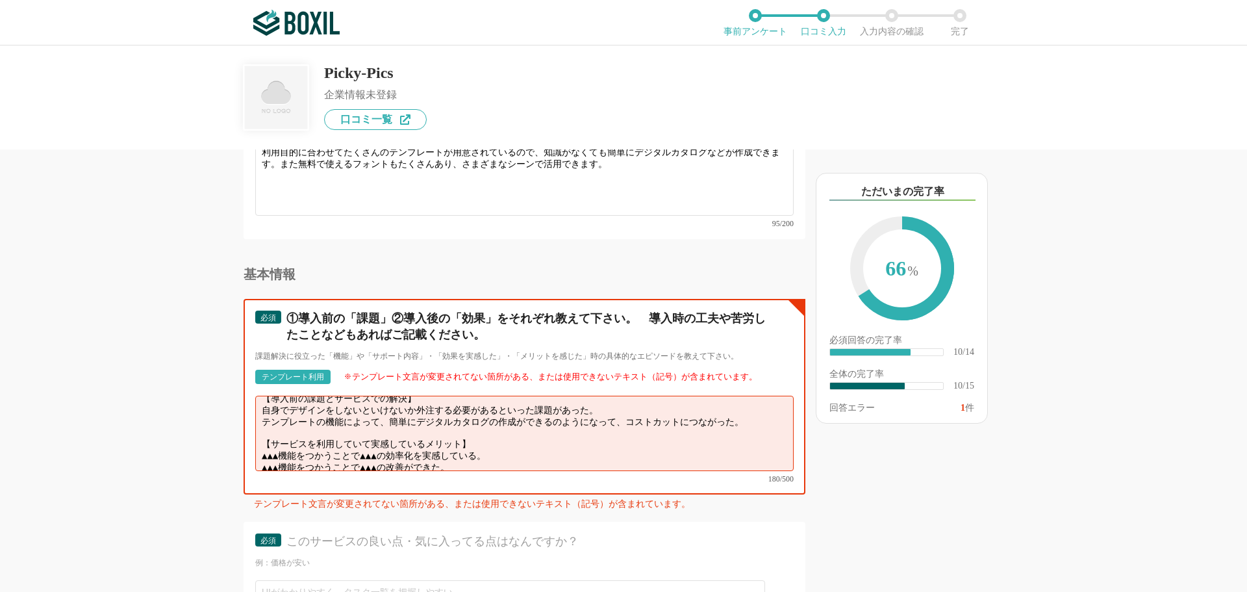
click at [291, 435] on textarea "【導入前の課題とサービスでの解決】 自身でデザインをしないといけないか外注する必要があるといった課題があった。 テンプレートの機能によって、簡単にデジタルカタ…" at bounding box center [524, 433] width 538 height 75
click at [533, 434] on textarea "【導入前の課題とサービスでの解決】 自身でデザインをしないといけないか外注する必要があるといった課題があった。 テンプレートの機能によって、簡単にデジタルカタ…" at bounding box center [524, 433] width 538 height 75
click at [486, 449] on textarea "【導入前の課題とサービスでの解決】 自身でデザインをしないといけないか外注する必要があるといった課題があった。 テンプレートの機能によって、簡単にデジタルカタ…" at bounding box center [524, 433] width 538 height 75
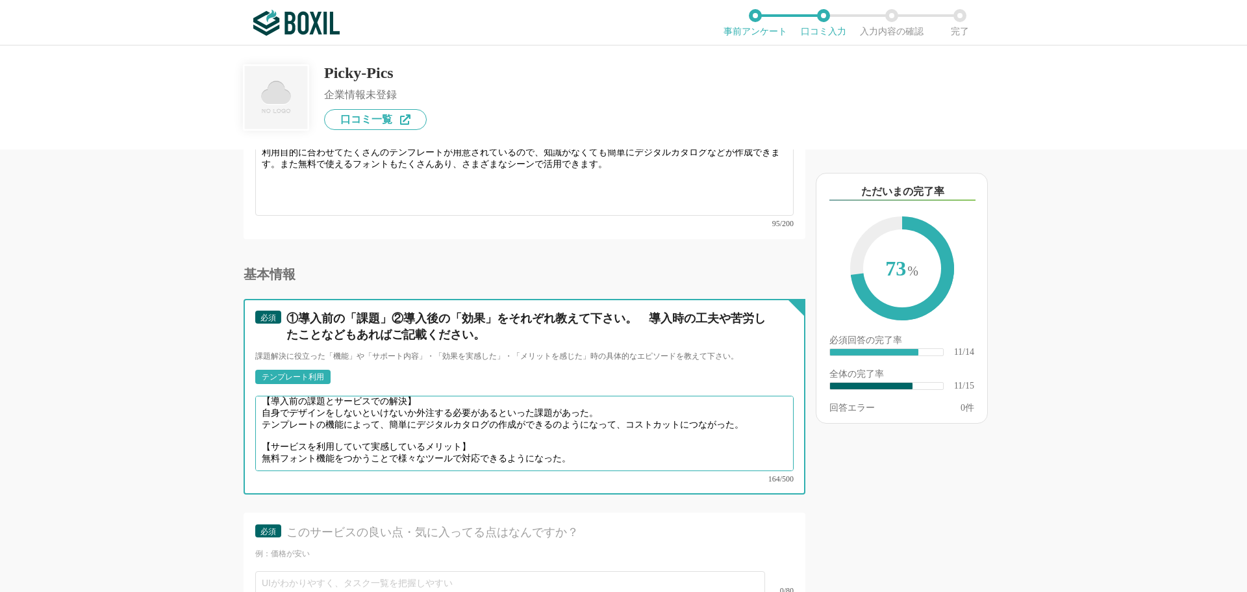
scroll to position [1559, 0]
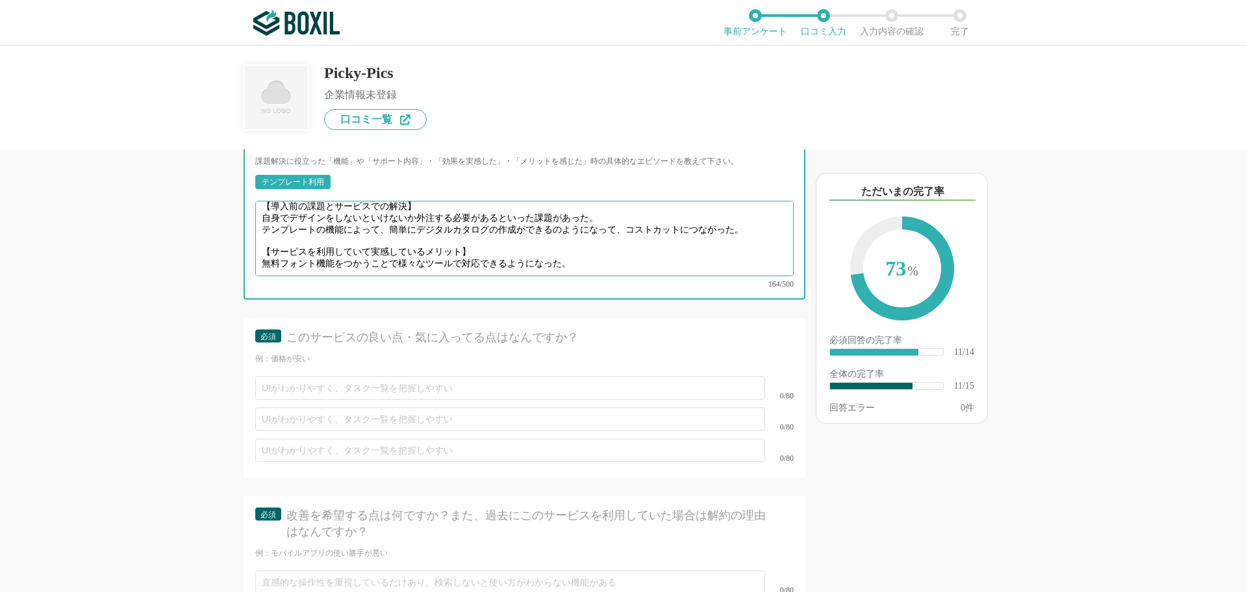
type textarea "【導入前の課題とサービスでの解決】 自身でデザインをしないといけないか外注する必要があるといった課題があった。 テンプレートの機能によって、簡単にデジタルカタ…"
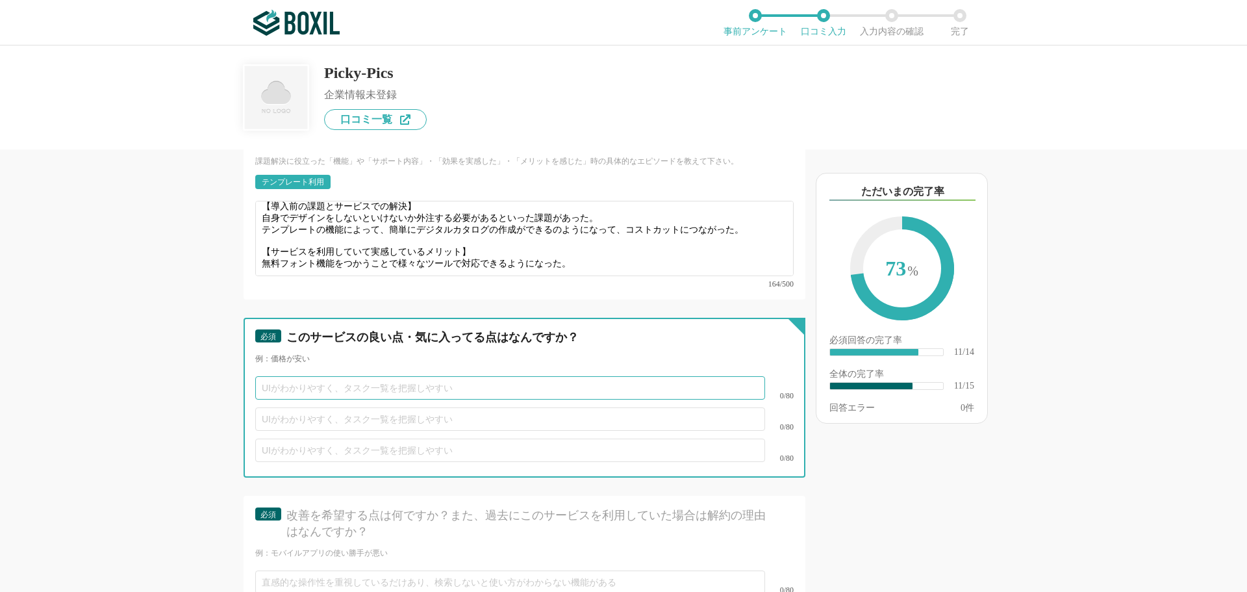
click at [303, 377] on input "text" at bounding box center [510, 387] width 510 height 23
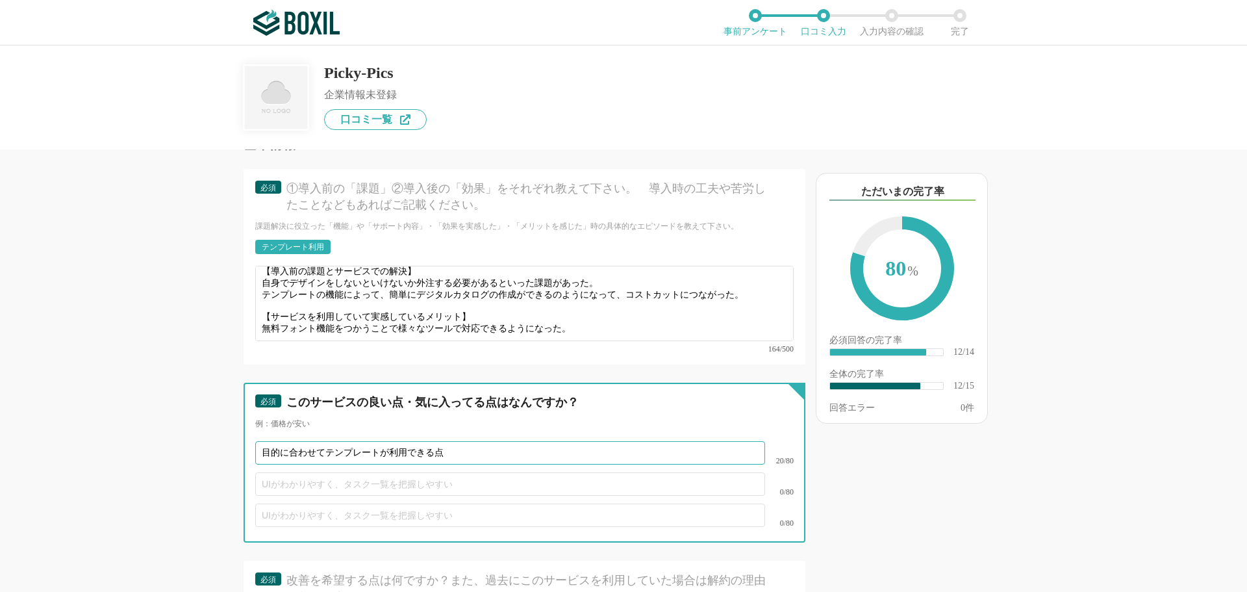
type input "目的に合わせてテンプレートが利用できる点"
click at [302, 472] on input "text" at bounding box center [510, 483] width 510 height 23
type input "目的の素材を検索機能で利用できる点"
click at [295, 503] on input "text" at bounding box center [510, 514] width 510 height 23
type input "p"
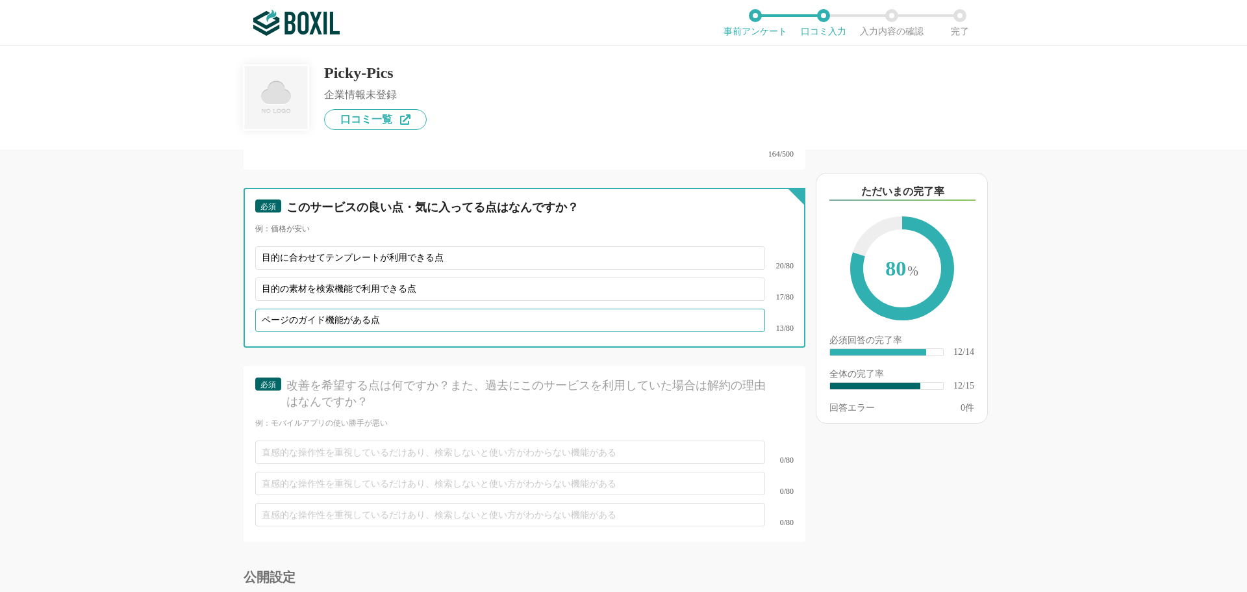
scroll to position [1819, 0]
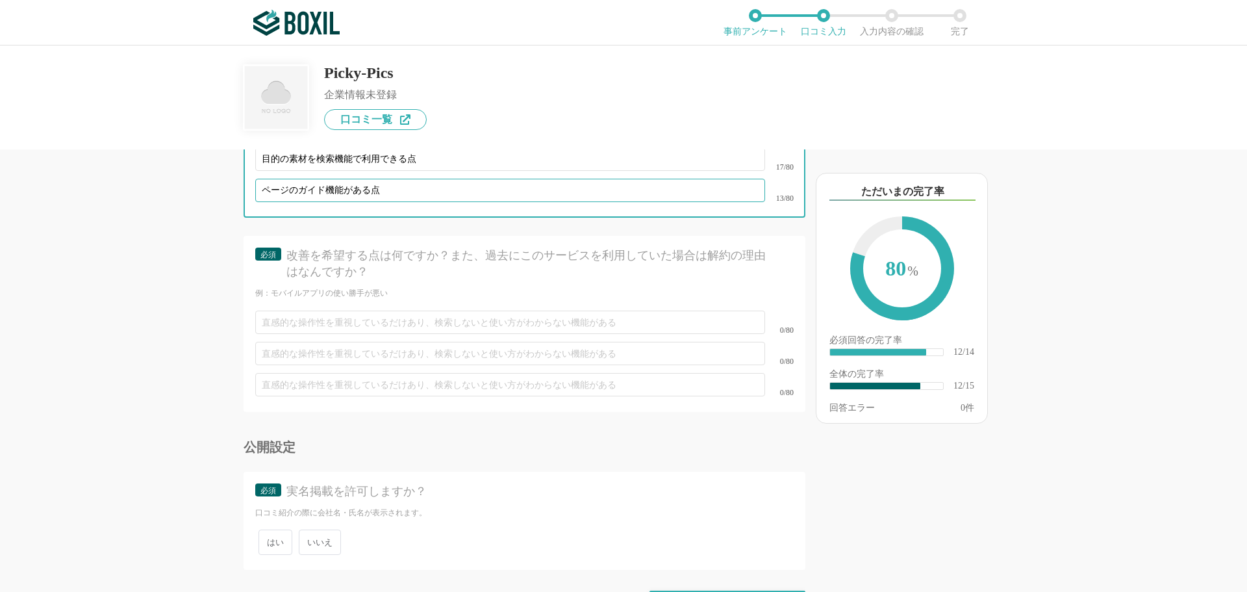
type input "ページのガイド機能がある点"
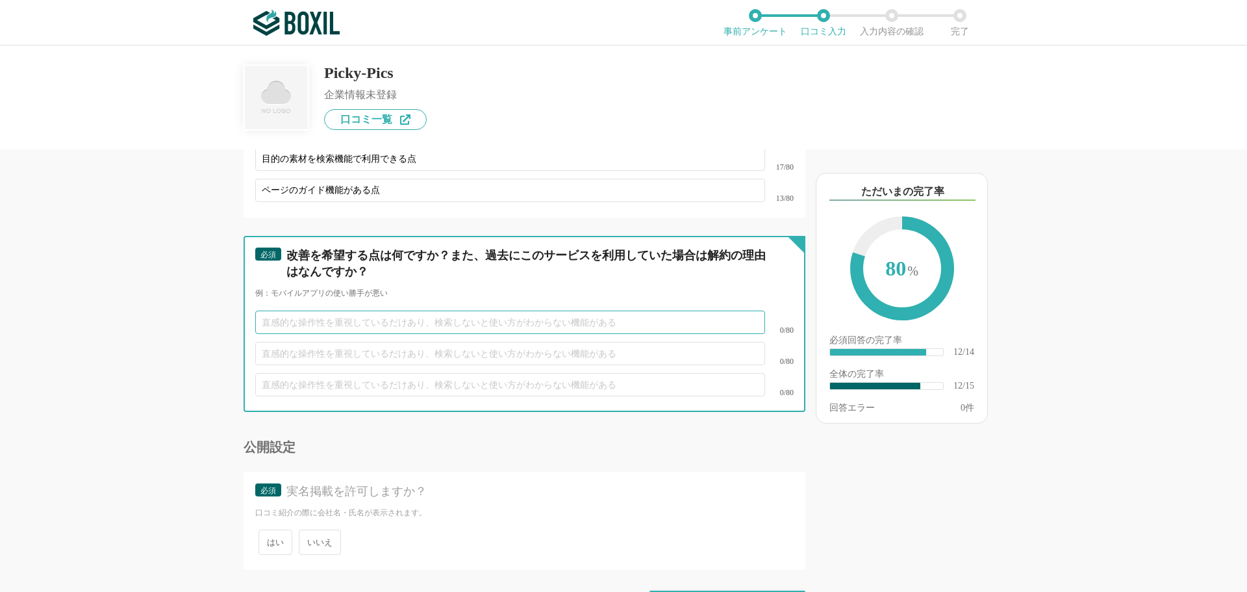
click at [325, 310] on input "text" at bounding box center [510, 321] width 510 height 23
type input "とくにありません。"
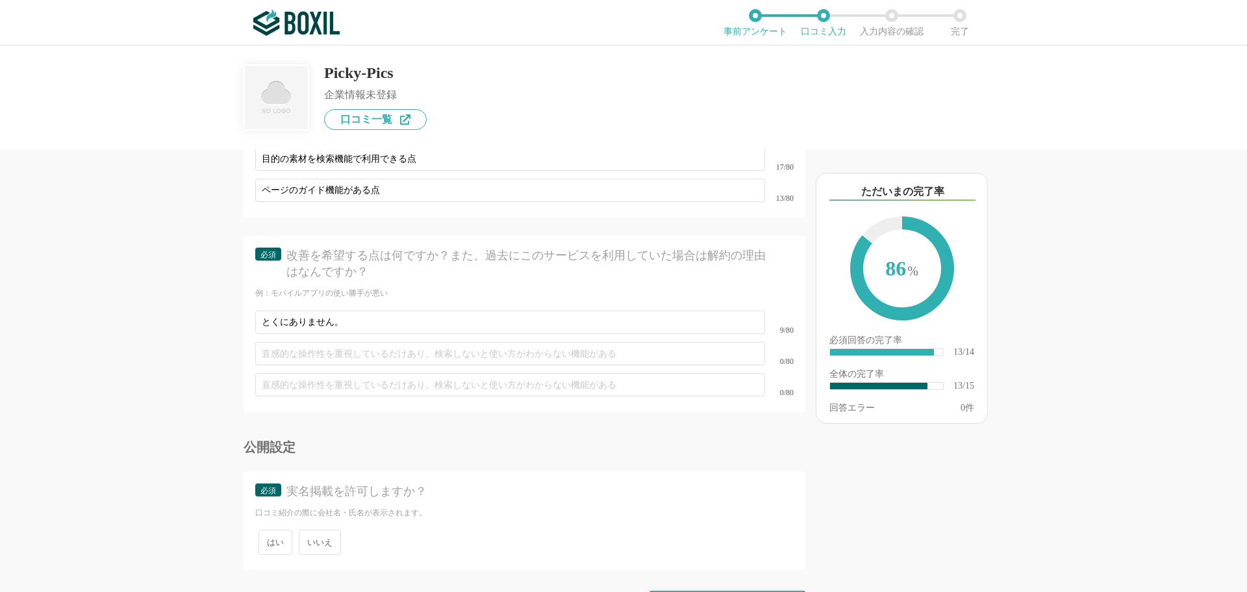
click at [317, 529] on span "いいえ" at bounding box center [320, 541] width 42 height 25
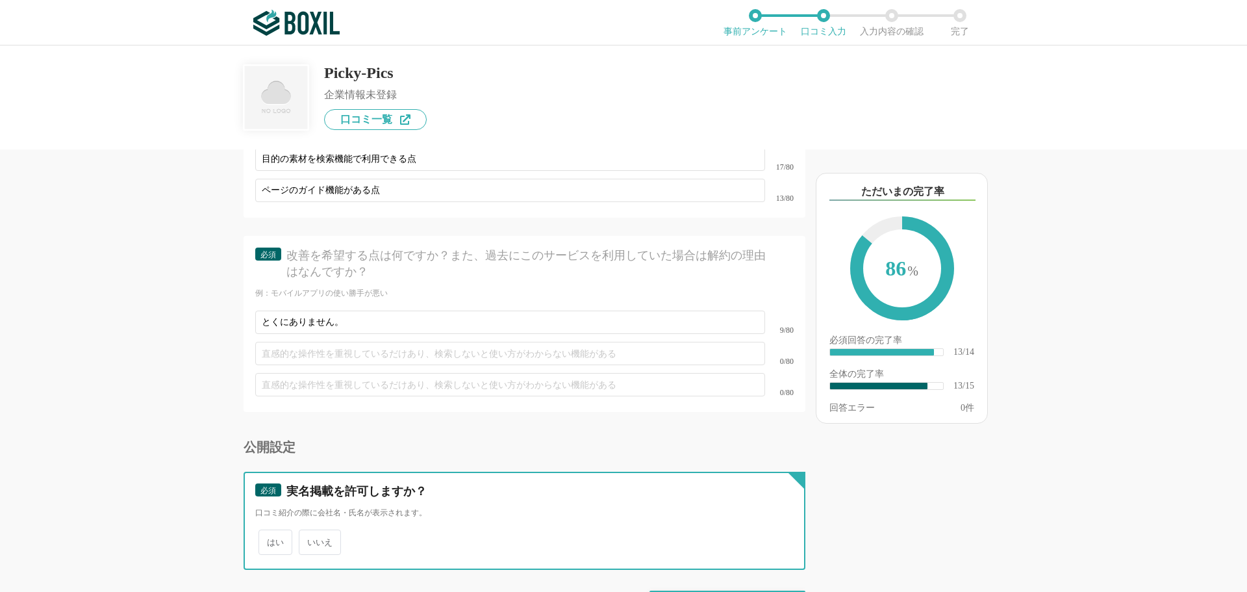
click at [310, 531] on input "いいえ" at bounding box center [306, 535] width 8 height 8
radio input "true"
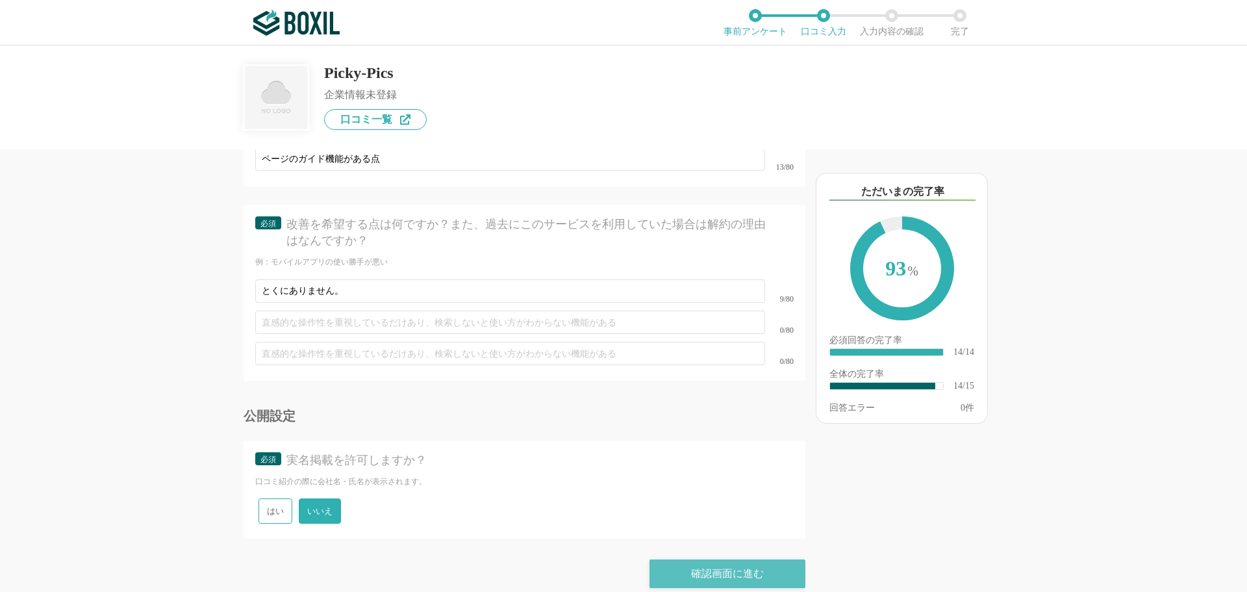
click at [691, 559] on div "確認画面に進む" at bounding box center [728, 573] width 156 height 29
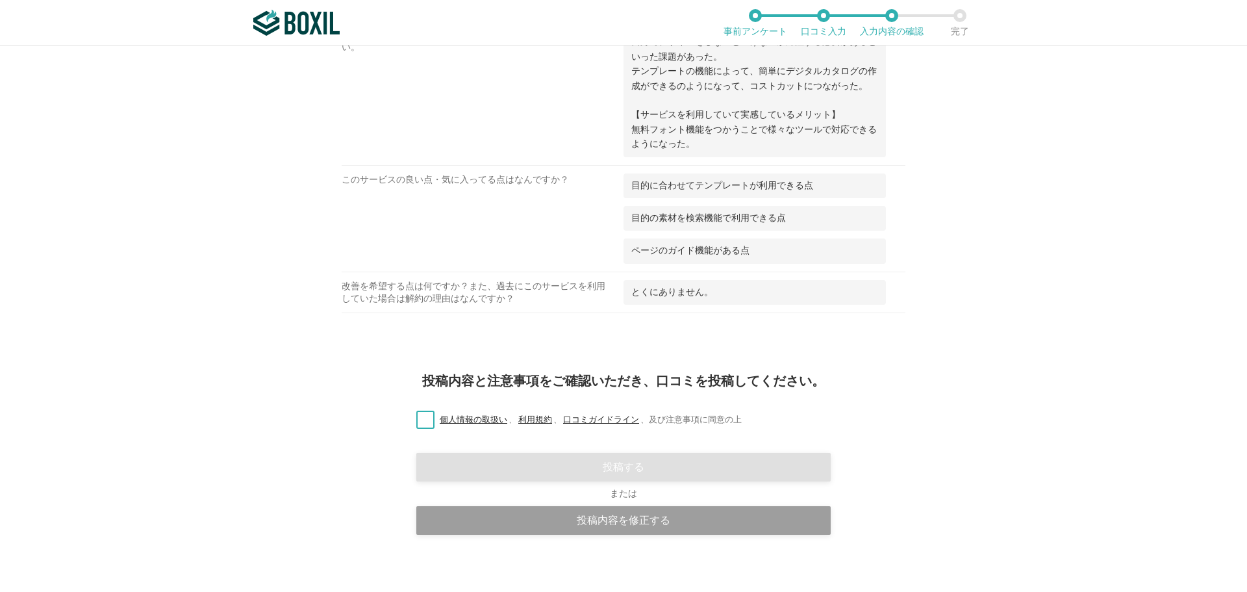
scroll to position [936, 0]
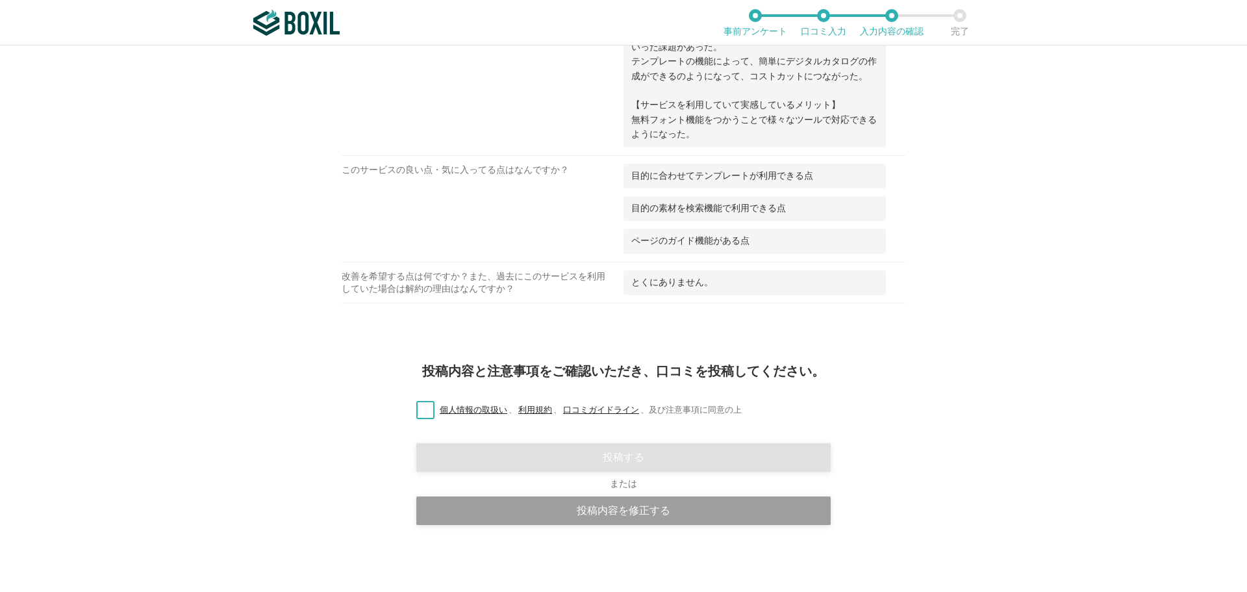
click at [422, 412] on label "個人情報の取扱い 、 利用規約 、 口コミガイドライン 、 及び注意事項に同意の上" at bounding box center [574, 410] width 336 height 14
click at [0, 0] on input "個人情報の取扱い 、 利用規約 、 口コミガイドライン 、 及び注意事項に同意の上" at bounding box center [0, 0] width 0 height 0
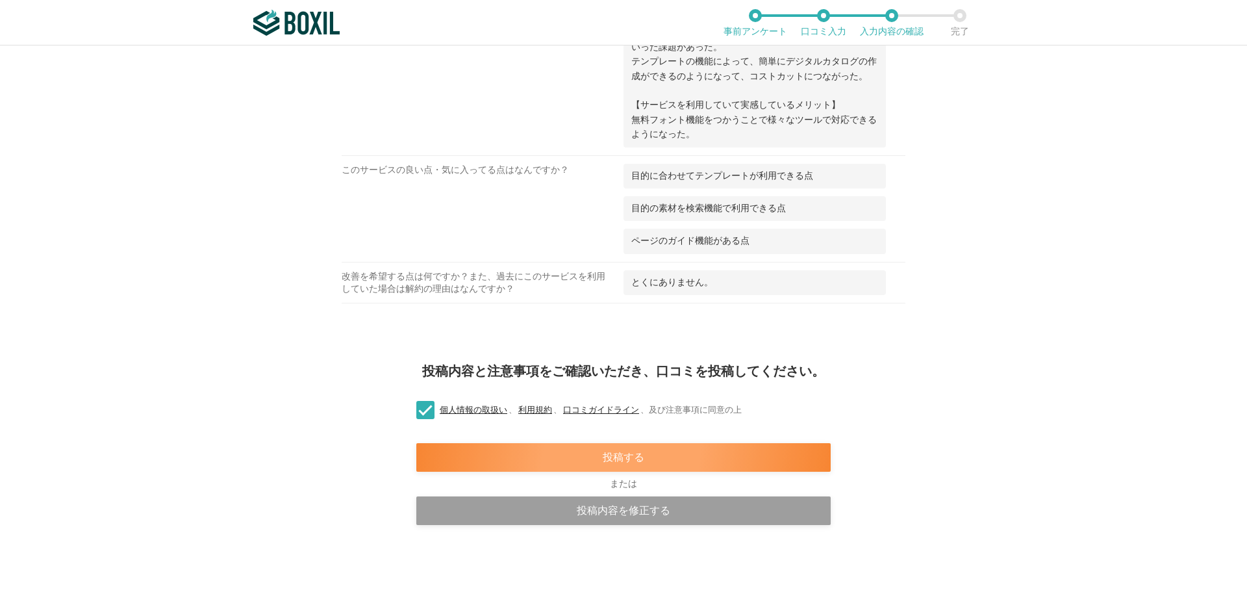
click at [585, 451] on div "投稿する" at bounding box center [623, 457] width 414 height 29
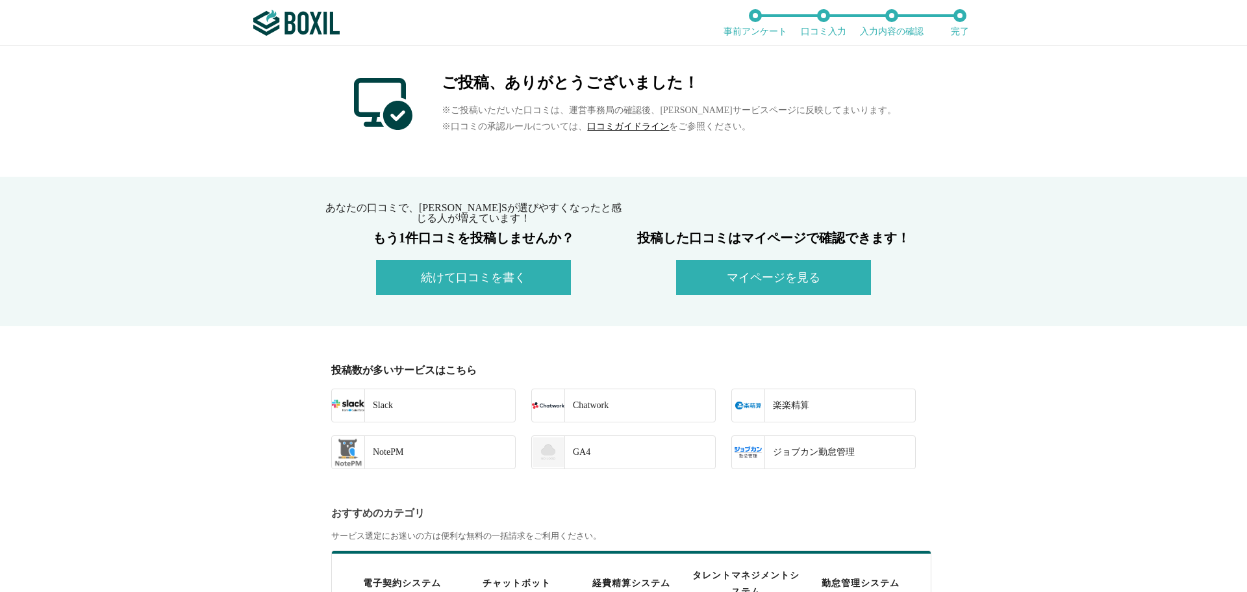
click at [465, 272] on button "続けて口コミを書く" at bounding box center [473, 277] width 195 height 35
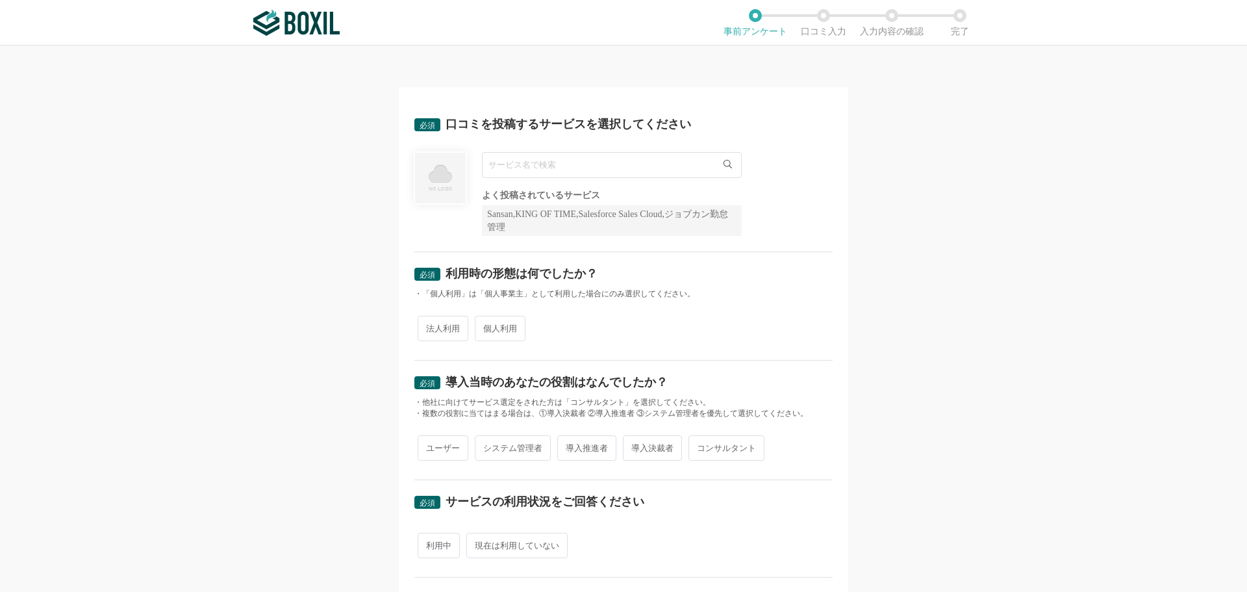
click at [512, 160] on input "text" at bounding box center [612, 165] width 260 height 26
click at [483, 157] on input "レシピー" at bounding box center [612, 165] width 260 height 26
click at [593, 166] on input "AI学習アプリレシピー" at bounding box center [612, 165] width 260 height 26
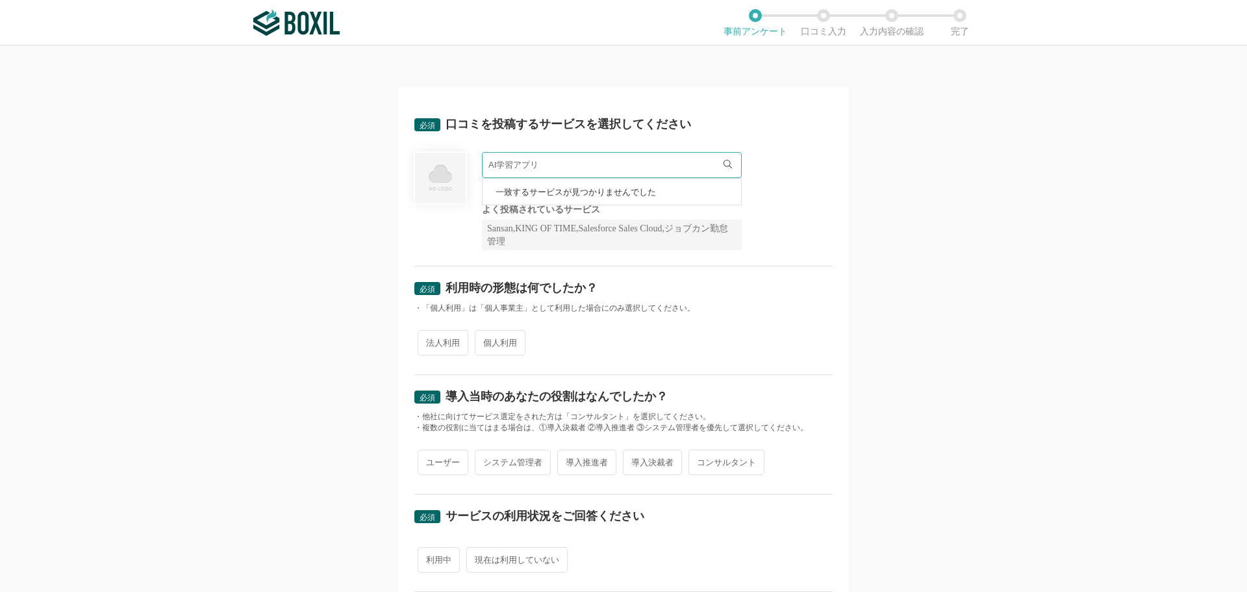
click at [496, 166] on input "AI学習アプリ" at bounding box center [612, 165] width 260 height 26
click at [607, 165] on input "AI英語学習アプリ" at bounding box center [612, 165] width 260 height 26
type input "A"
paste input "AI英語学習アプリ レシピー"
click at [661, 192] on li "一致するサービスが見つかりませんでした" at bounding box center [612, 192] width 259 height 26
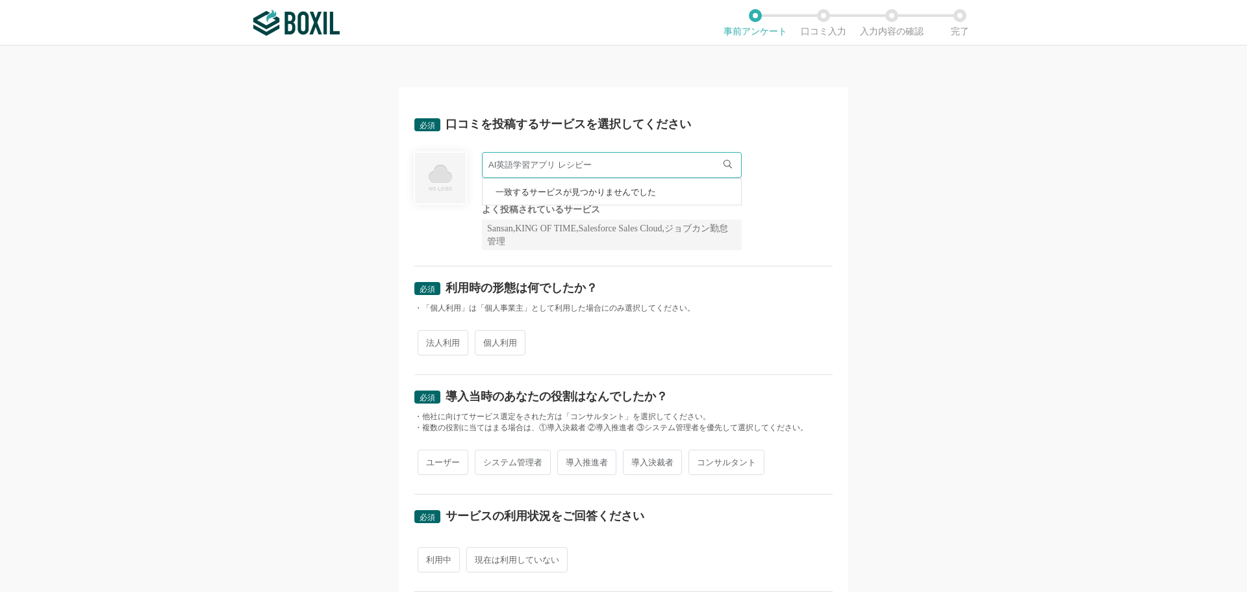
click at [681, 188] on li "一致するサービスが見つかりませんでした" at bounding box center [612, 192] width 259 height 26
click at [776, 221] on div "AI英語学習アプリ レシピー 一致するサービスが見つかりませんでした 必須回答項目です。候補から選択してください よく投稿されているサービス Sansan,K…" at bounding box center [623, 201] width 418 height 98
click at [601, 164] on input "AI英語学習アプリ レシピー" at bounding box center [612, 165] width 260 height 26
type input "A"
click at [655, 207] on div "よく投稿されているサービス" at bounding box center [612, 209] width 260 height 9
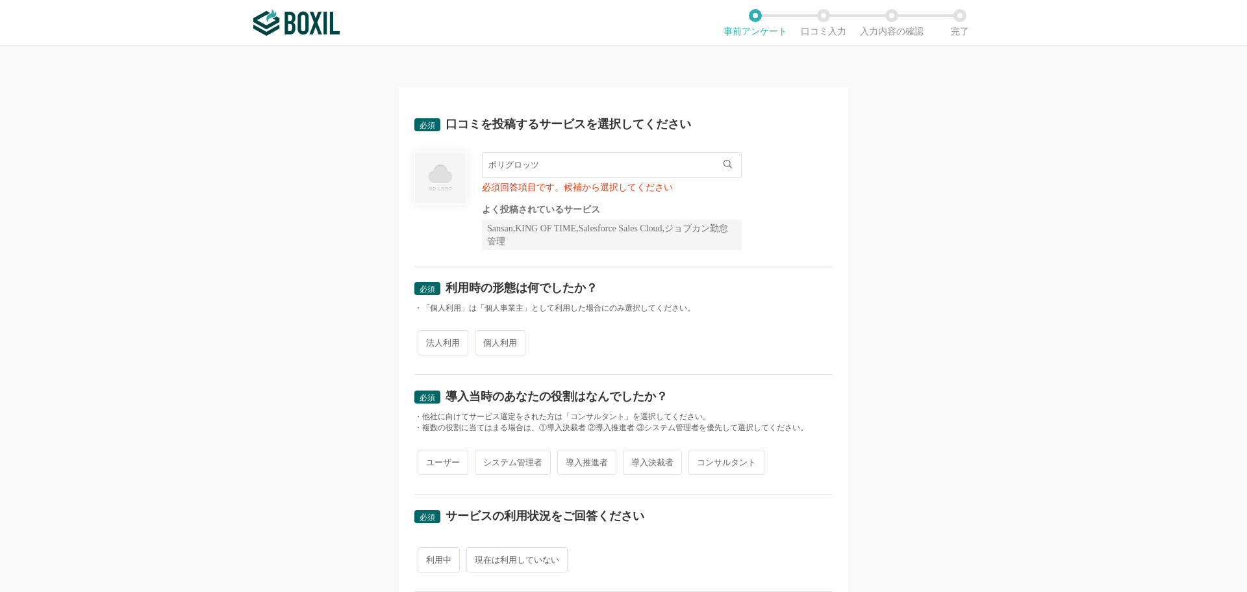
click at [561, 169] on input "ポリグロッツ" at bounding box center [612, 165] width 260 height 26
type input "ポ"
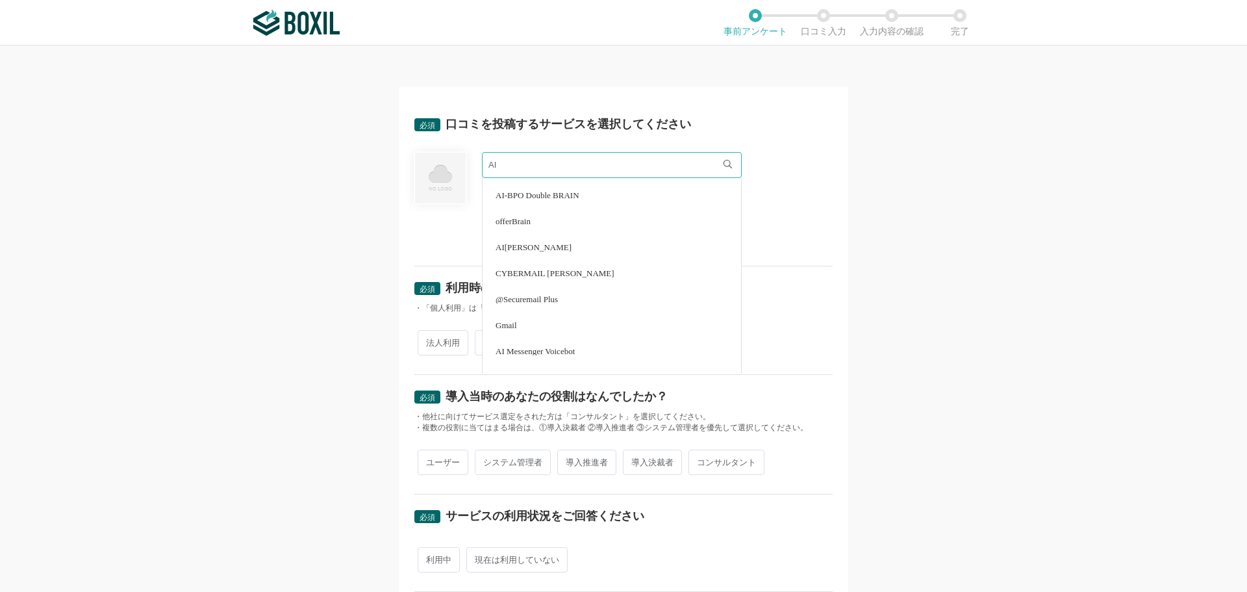
scroll to position [2014, 0]
click at [517, 257] on li "Gmail" at bounding box center [612, 257] width 259 height 26
type input "Gmail"
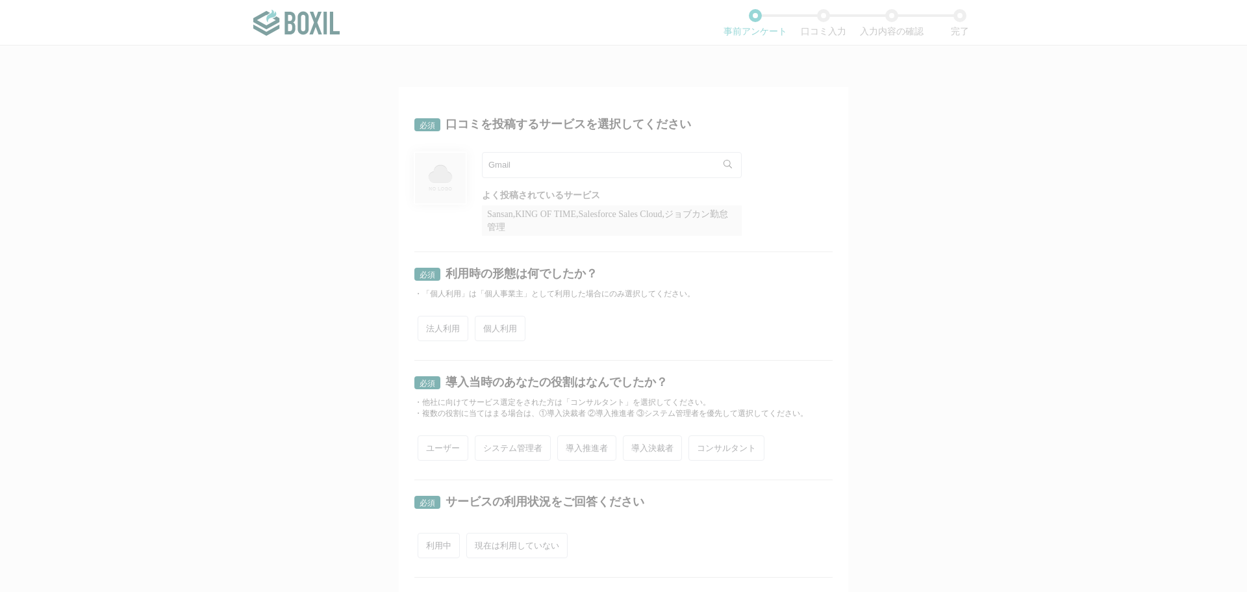
scroll to position [0, 0]
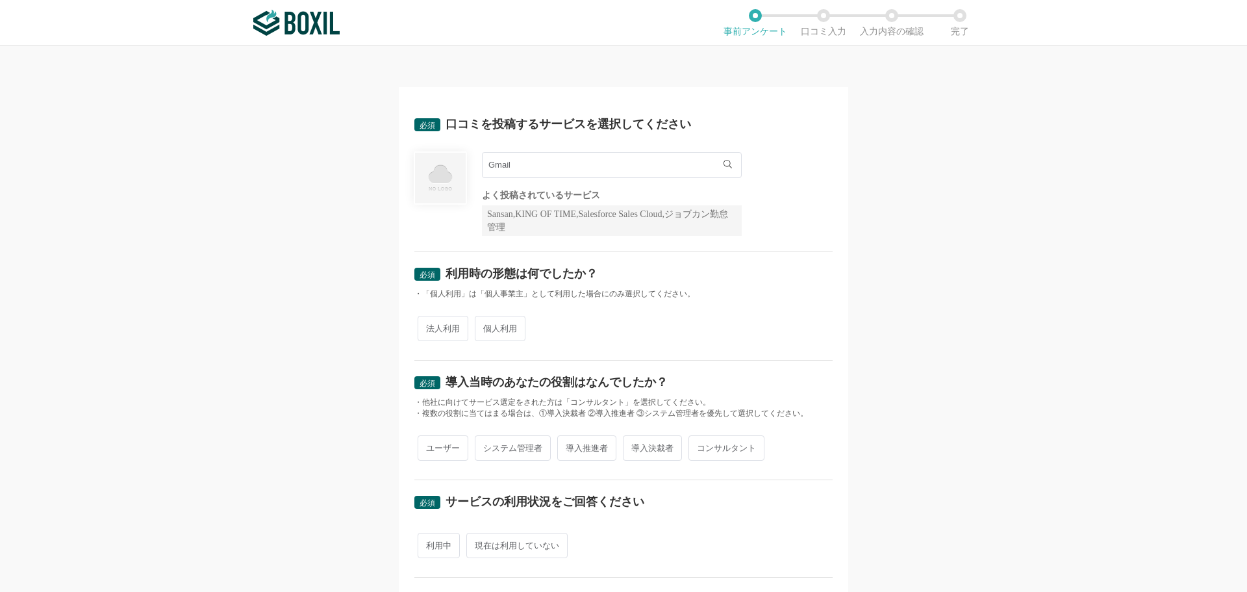
click at [508, 335] on span "個人利用" at bounding box center [500, 328] width 51 height 25
click at [487, 326] on input "個人利用" at bounding box center [482, 322] width 8 height 8
radio input "true"
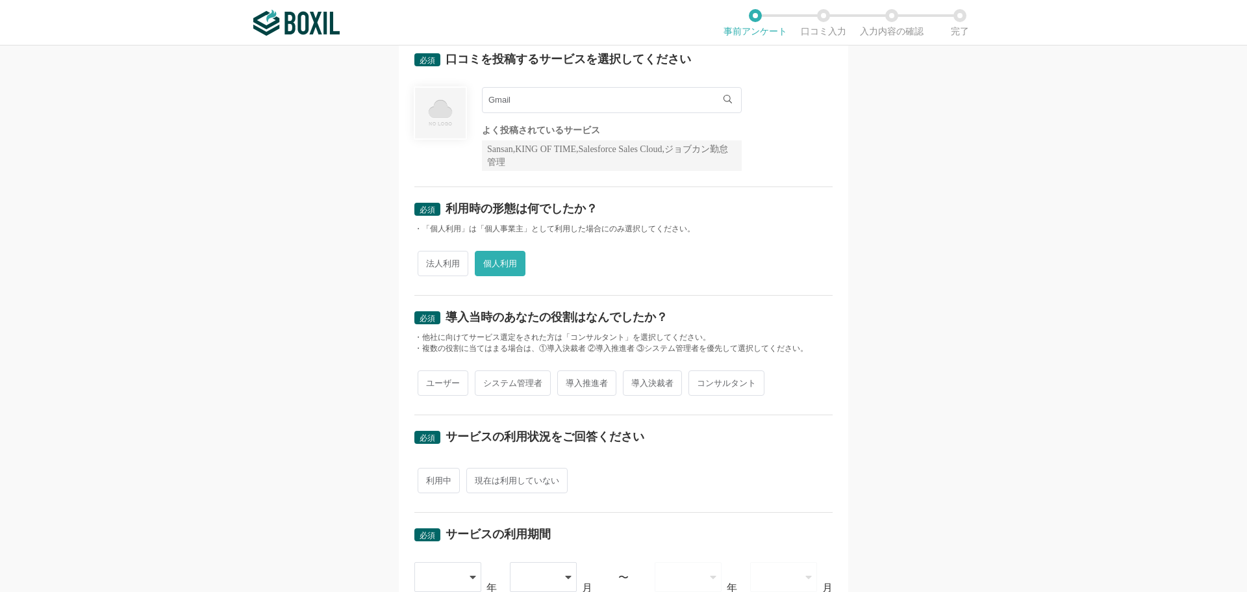
scroll to position [130, 0]
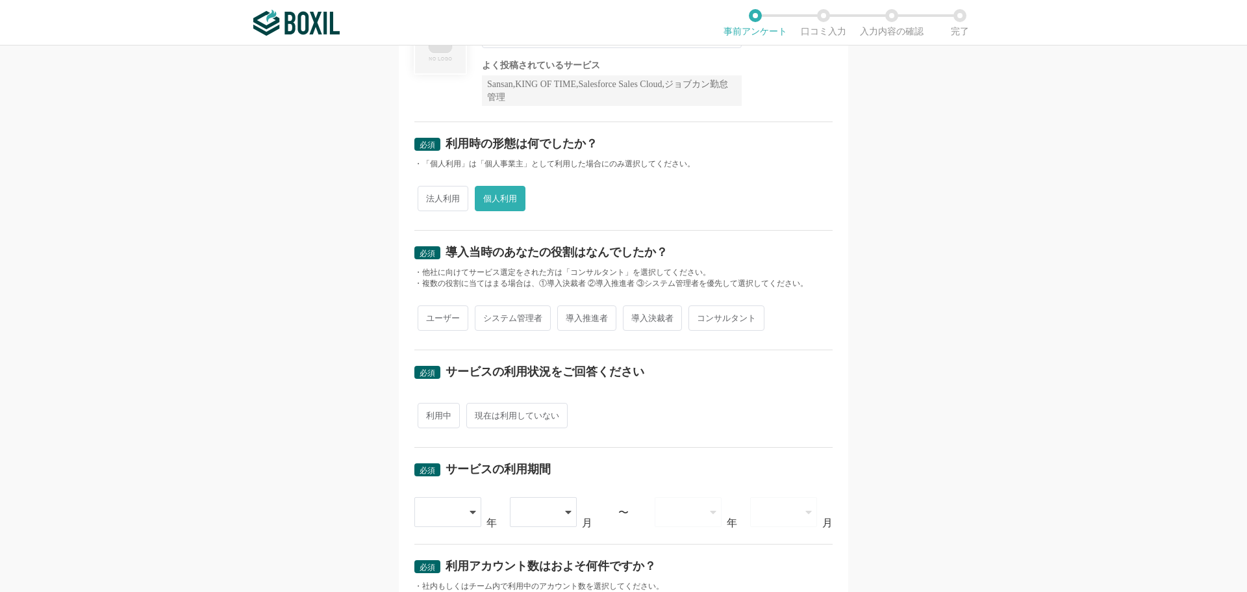
click at [440, 323] on span "ユーザー" at bounding box center [443, 317] width 51 height 25
click at [429, 316] on input "ユーザー" at bounding box center [425, 311] width 8 height 8
radio input "true"
click at [427, 415] on span "利用中" at bounding box center [439, 415] width 42 height 25
click at [427, 413] on input "利用中" at bounding box center [425, 409] width 8 height 8
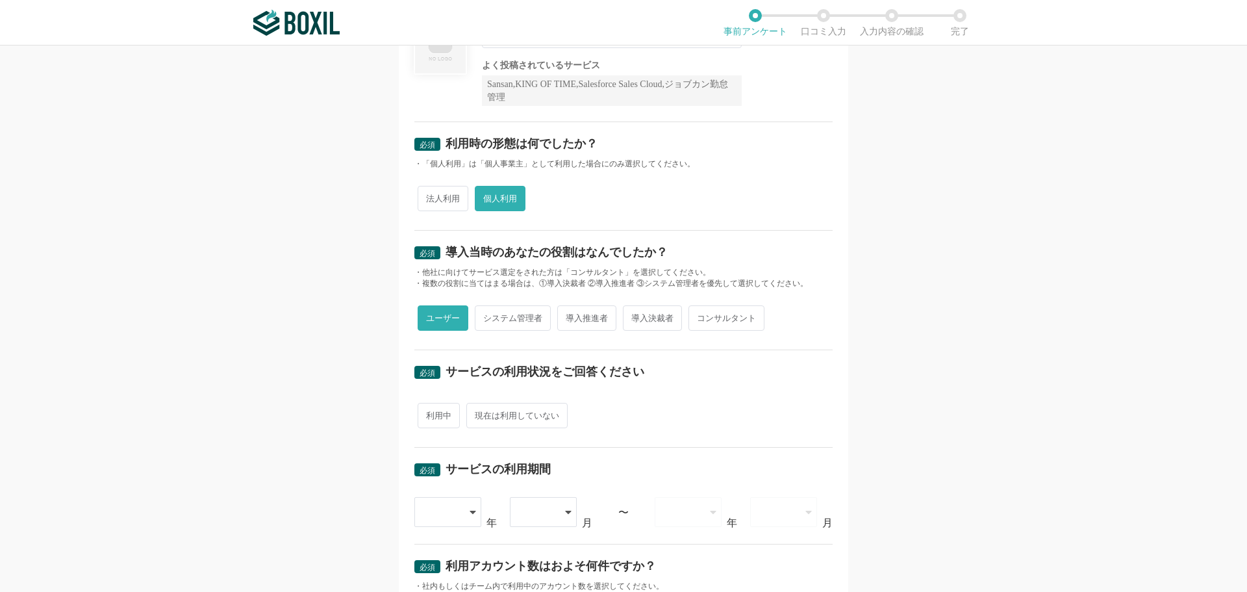
radio input "true"
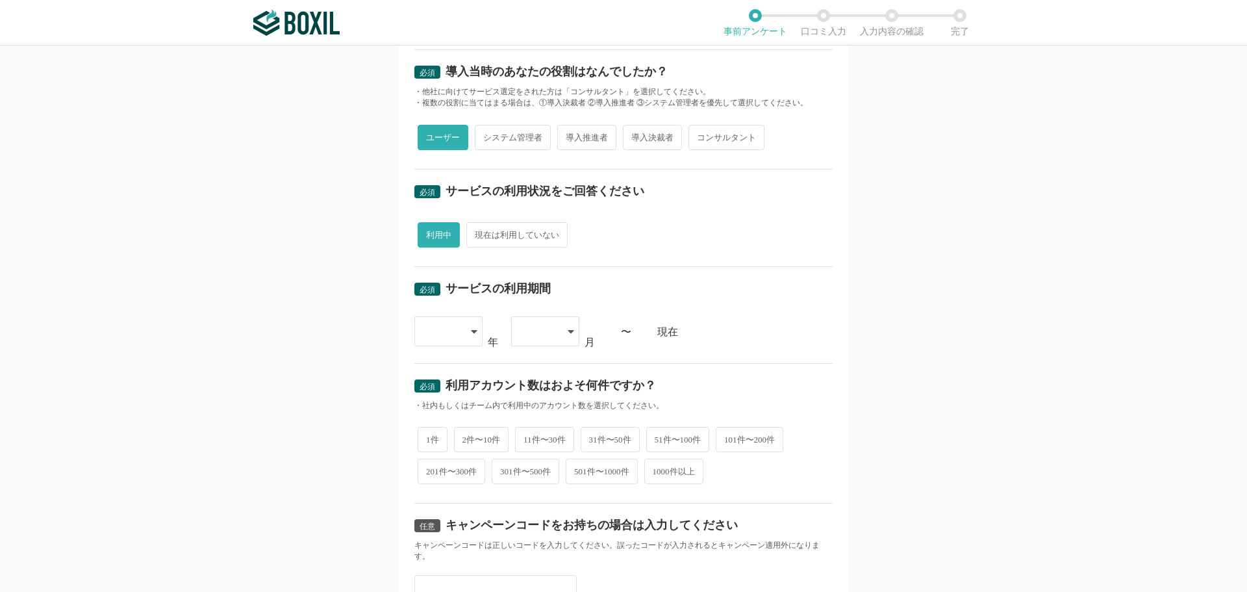
scroll to position [325, 0]
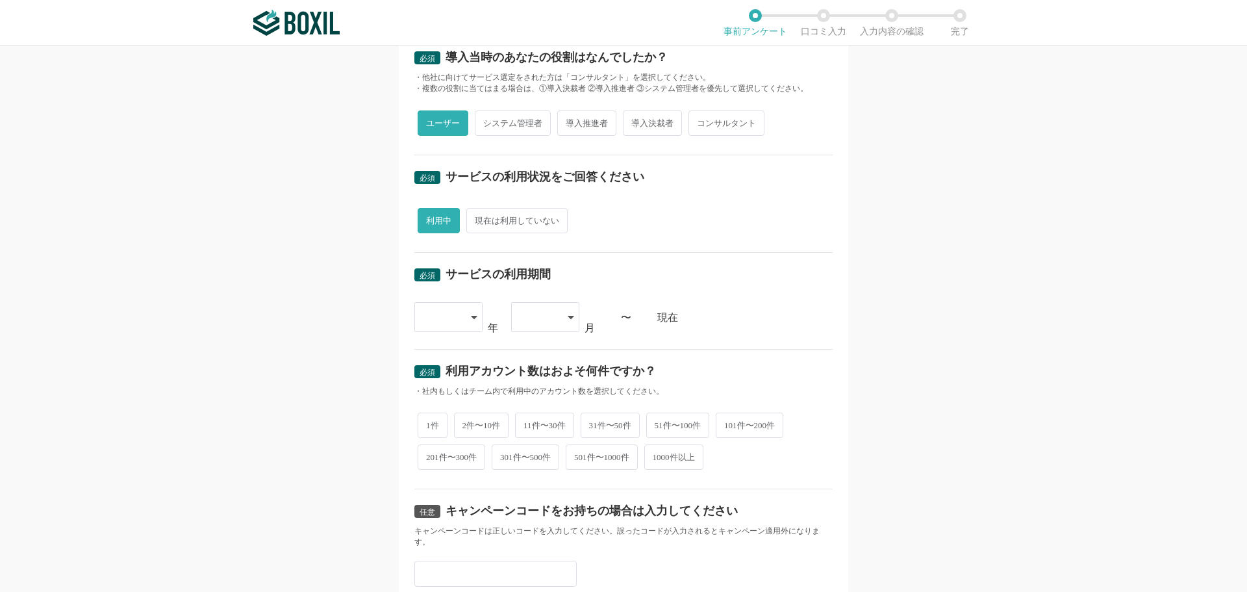
click at [470, 310] on div at bounding box center [448, 317] width 68 height 30
click at [450, 449] on li "2018" at bounding box center [448, 447] width 68 height 31
click at [568, 312] on icon at bounding box center [571, 317] width 6 height 10
click at [536, 509] on li "06" at bounding box center [545, 509] width 68 height 31
click at [424, 420] on span "1件" at bounding box center [433, 423] width 30 height 25
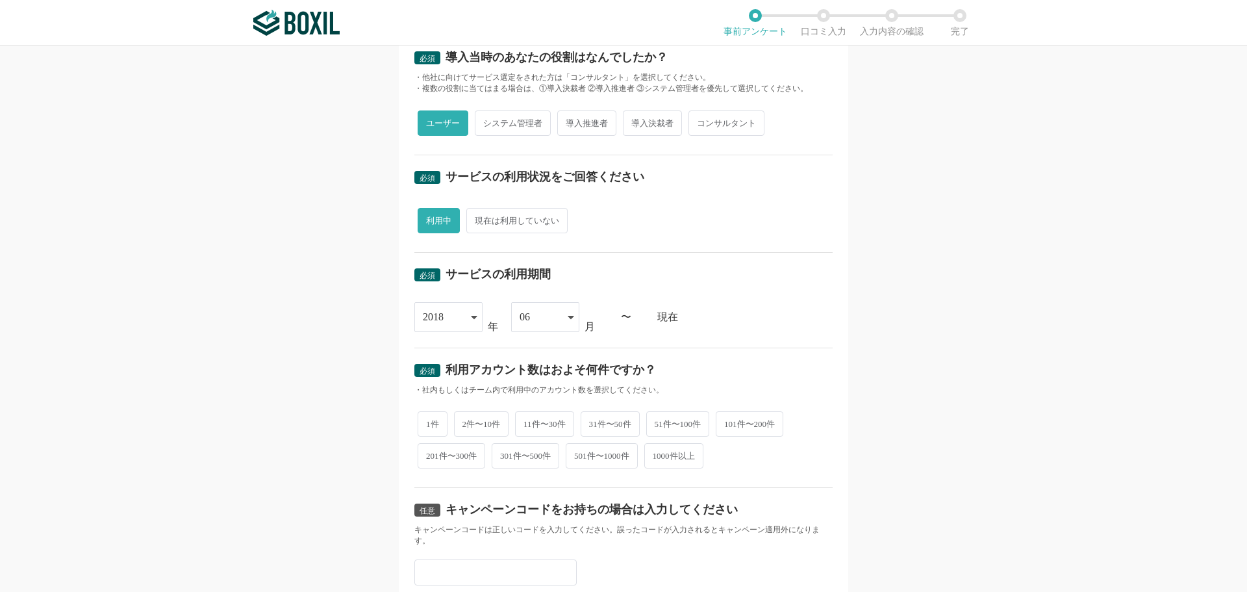
click at [424, 420] on input "1件" at bounding box center [425, 417] width 8 height 8
radio input "true"
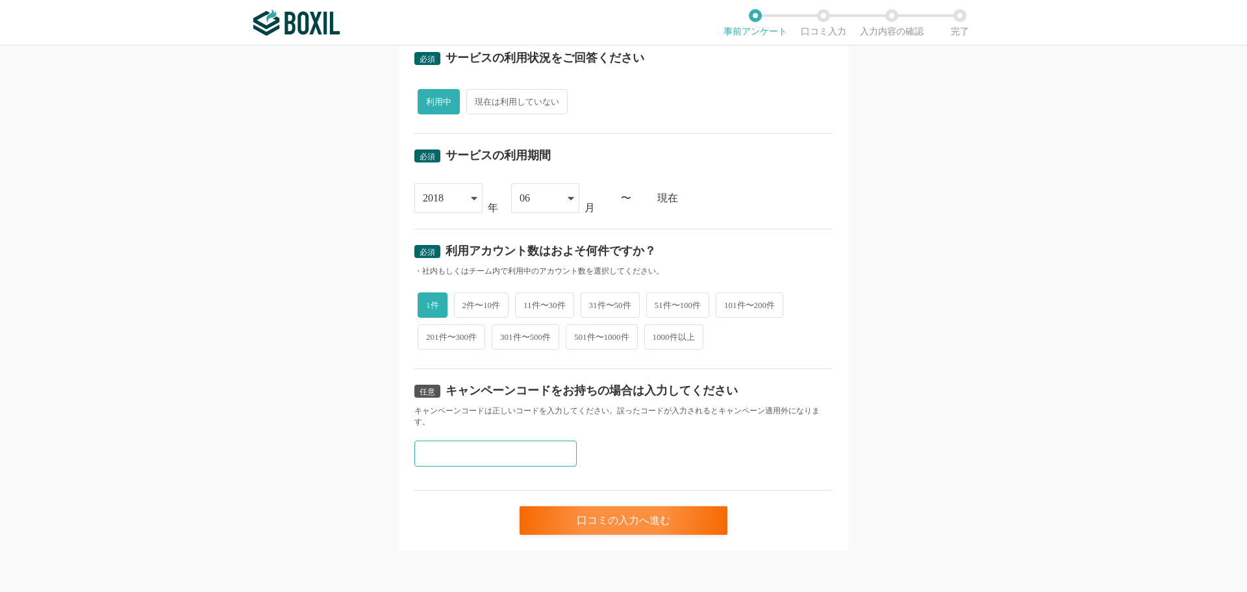
click at [442, 448] on input "text" at bounding box center [495, 453] width 162 height 26
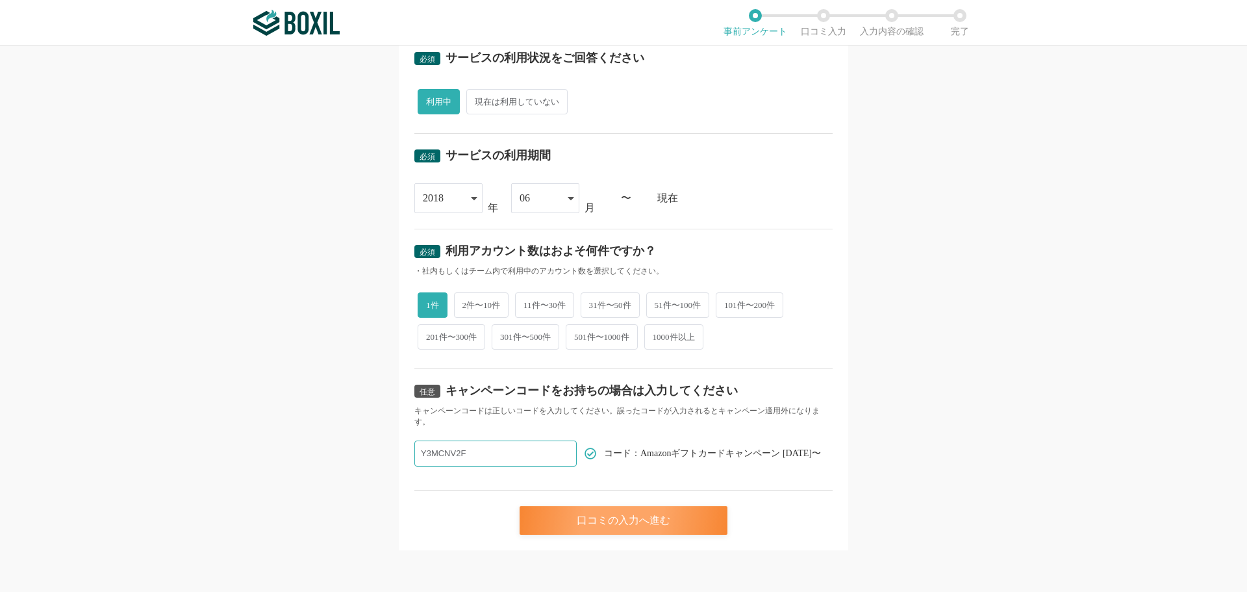
type input "Y3MCNV2F"
click at [620, 521] on div "口コミの入力へ進む" at bounding box center [624, 520] width 208 height 29
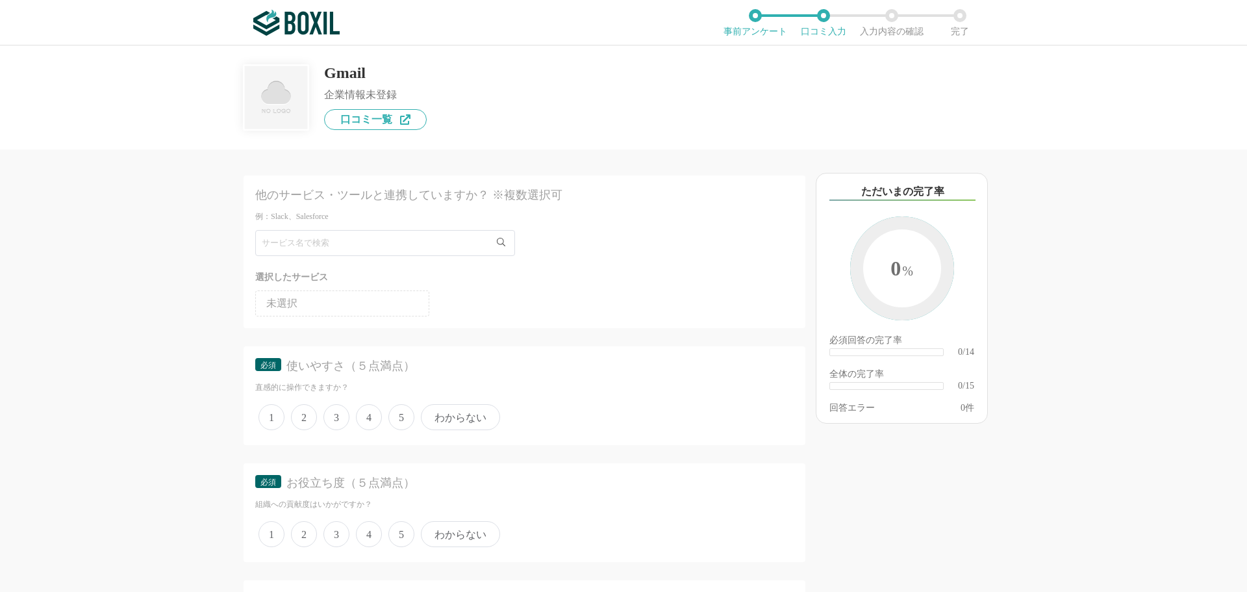
click at [398, 422] on span "5" at bounding box center [401, 417] width 26 height 26
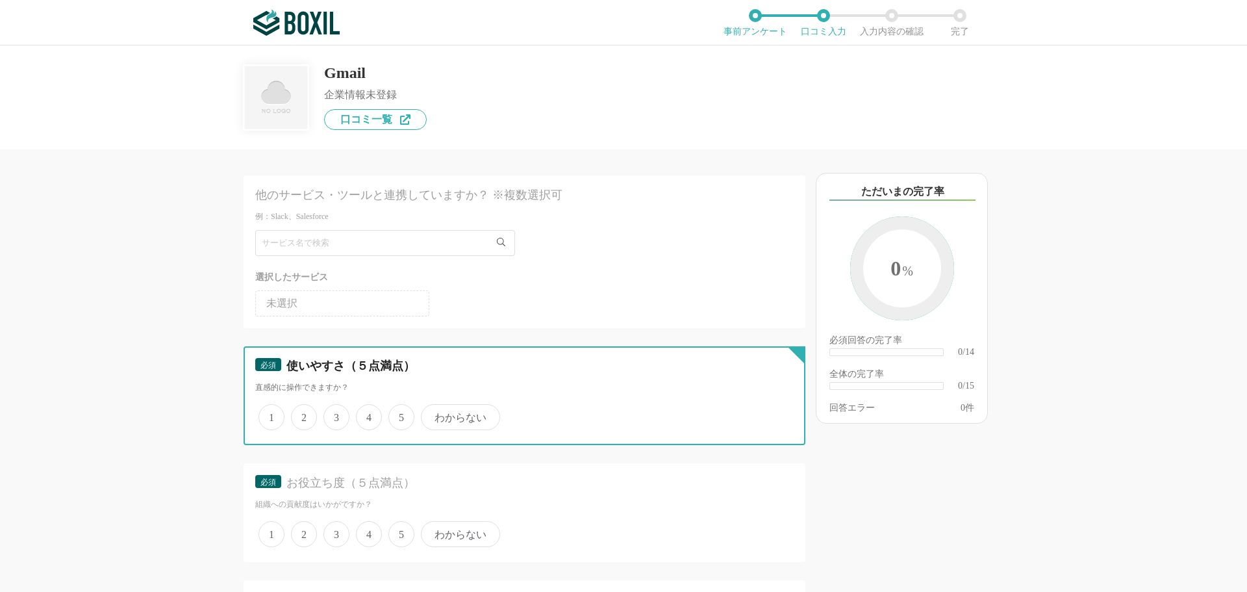
click at [398, 414] on input "5" at bounding box center [396, 410] width 8 height 8
radio input "true"
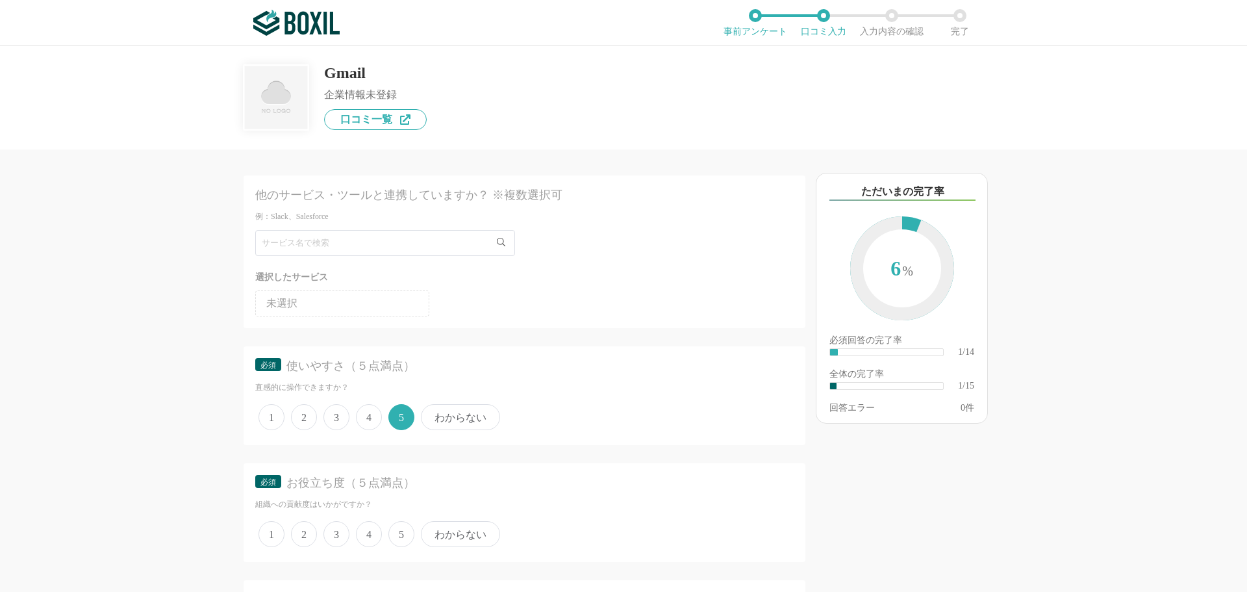
click at [400, 532] on span "5" at bounding box center [401, 534] width 26 height 26
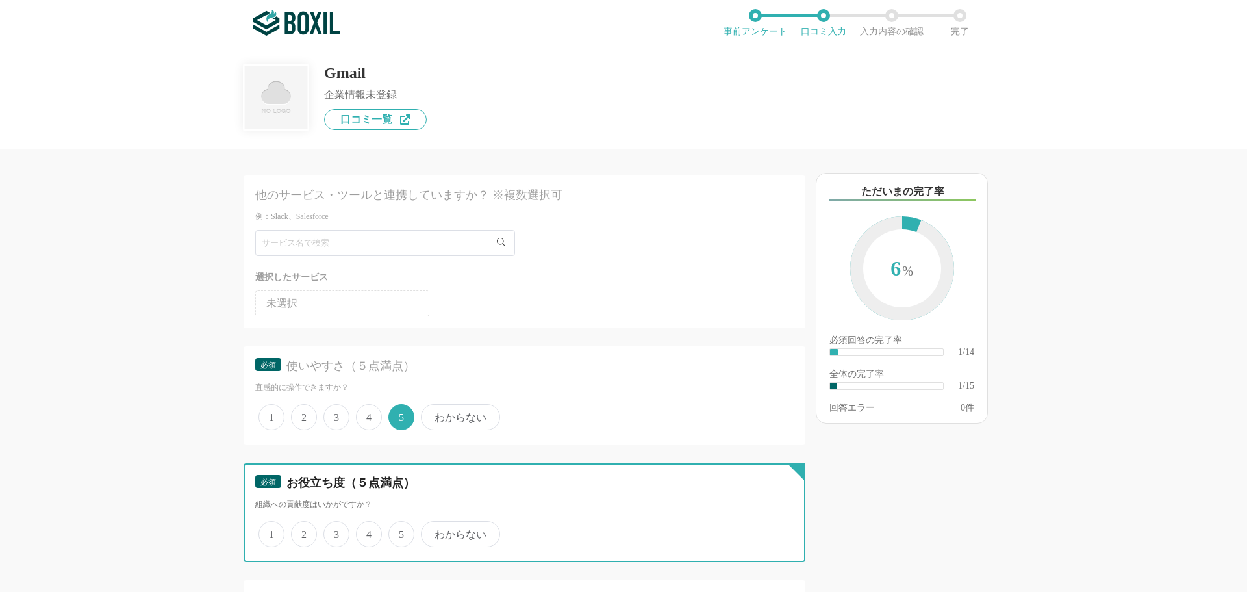
click at [400, 531] on input "5" at bounding box center [396, 527] width 8 height 8
radio input "true"
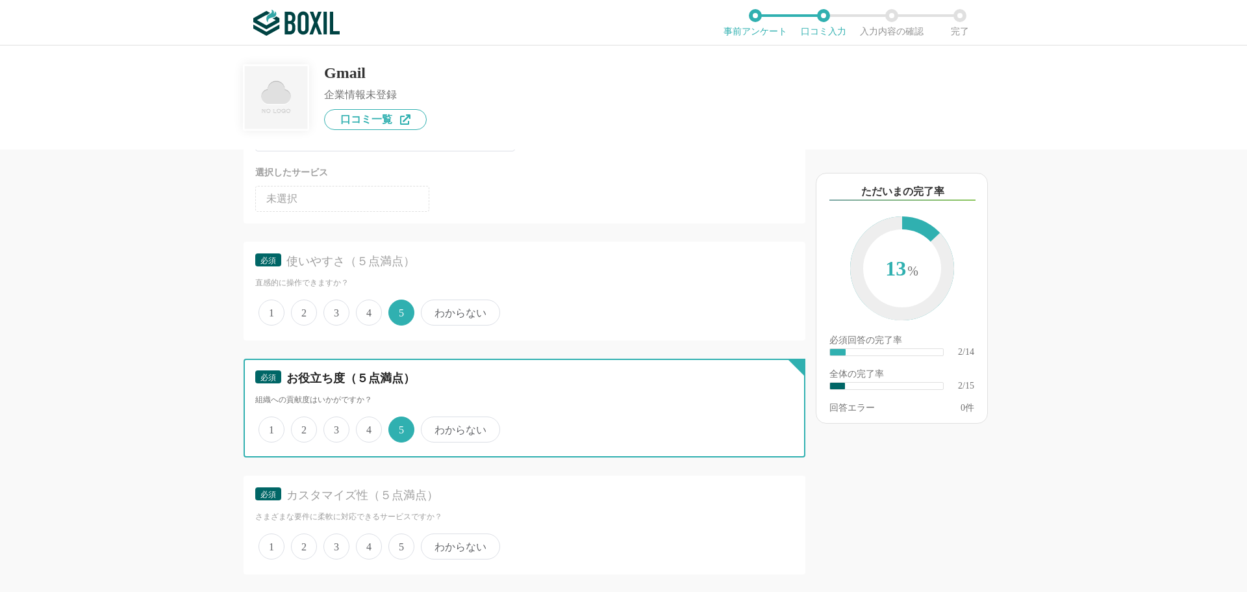
scroll to position [260, 0]
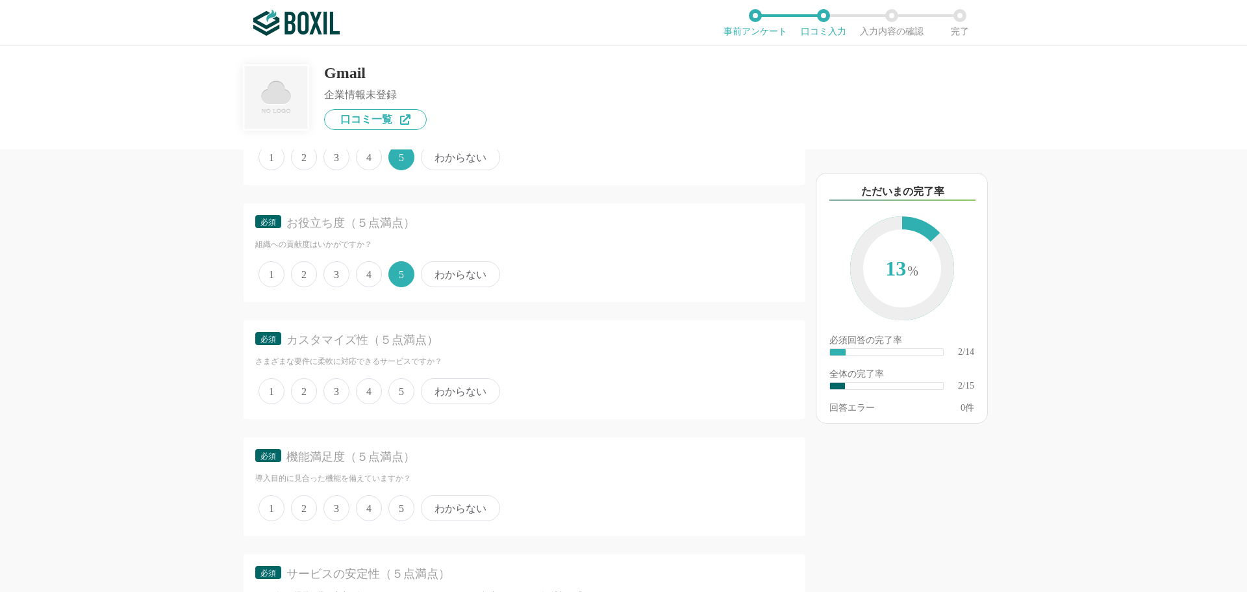
click at [394, 390] on span "5" at bounding box center [401, 391] width 26 height 26
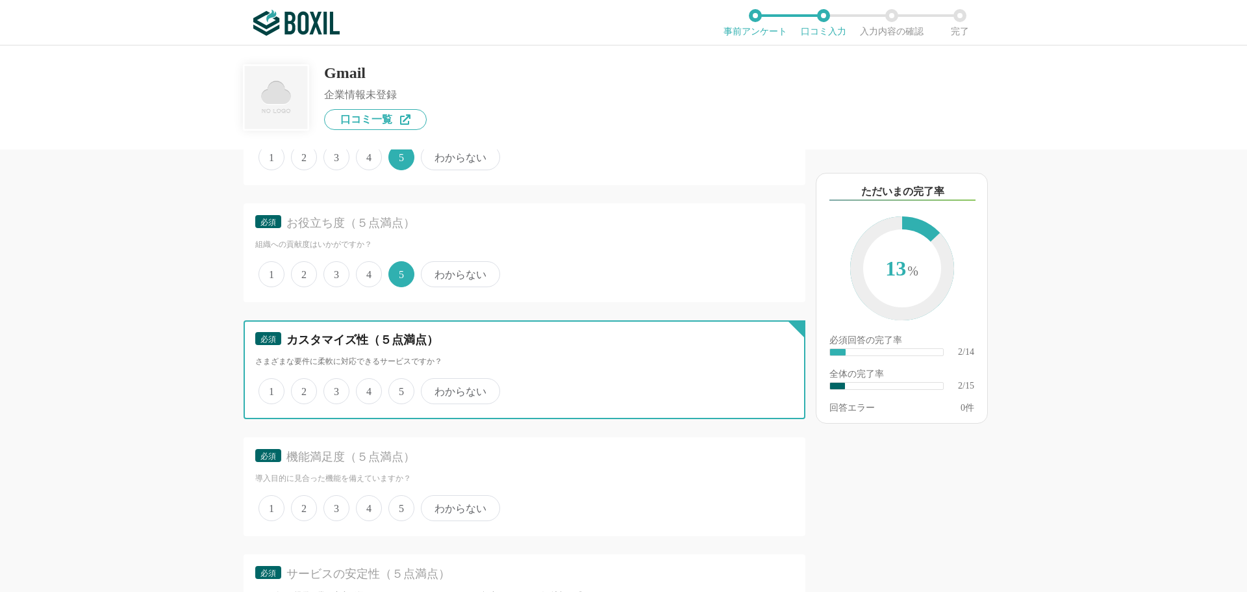
click at [394, 388] on input "5" at bounding box center [396, 384] width 8 height 8
radio input "true"
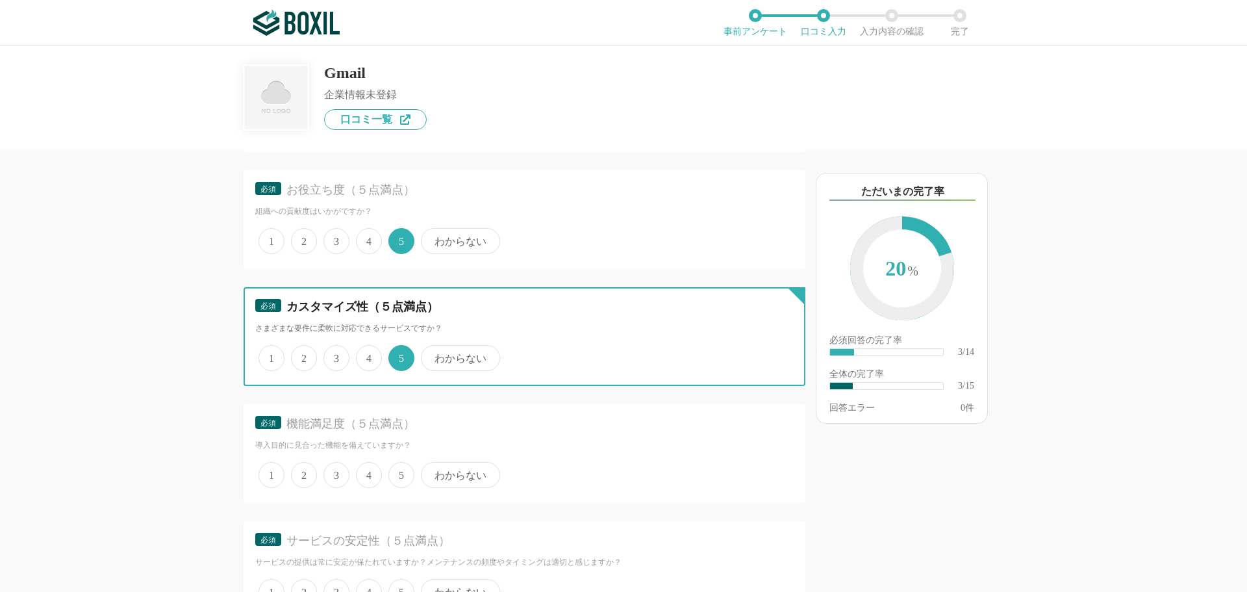
scroll to position [325, 0]
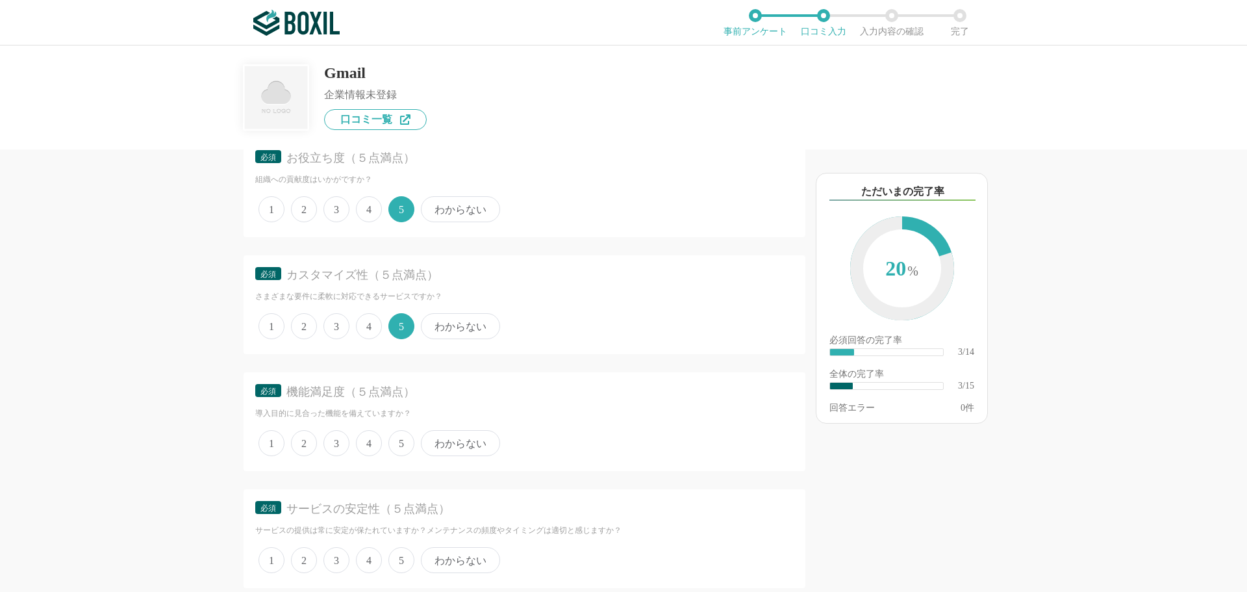
click at [408, 452] on span "5" at bounding box center [401, 443] width 26 height 26
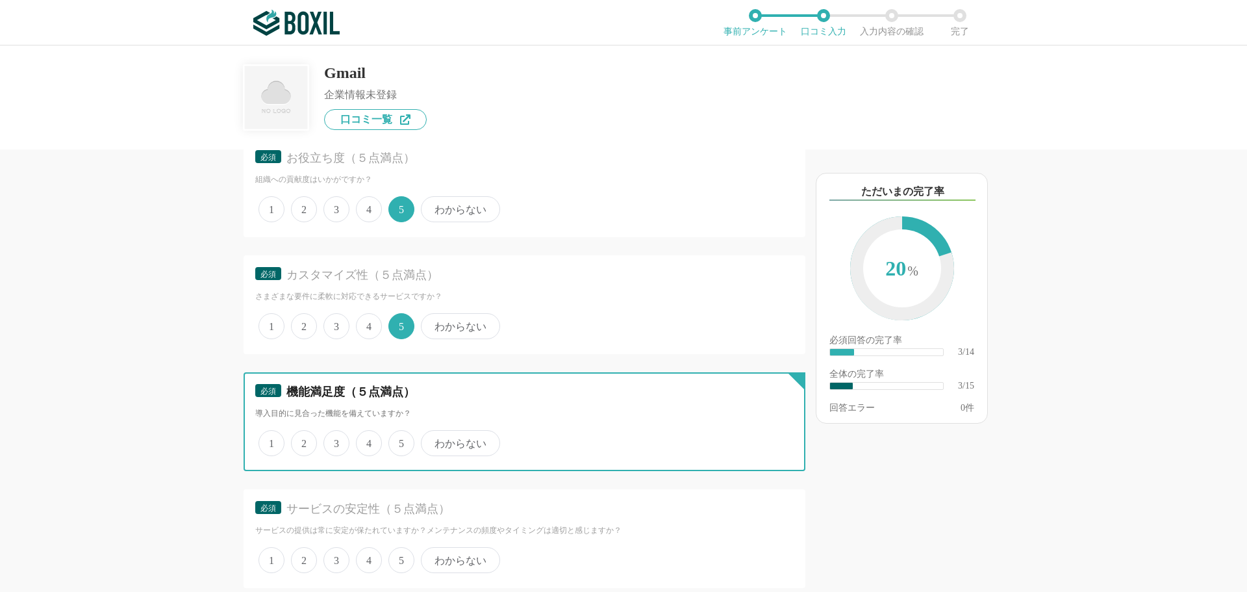
click at [400, 440] on input "5" at bounding box center [396, 436] width 8 height 8
radio input "true"
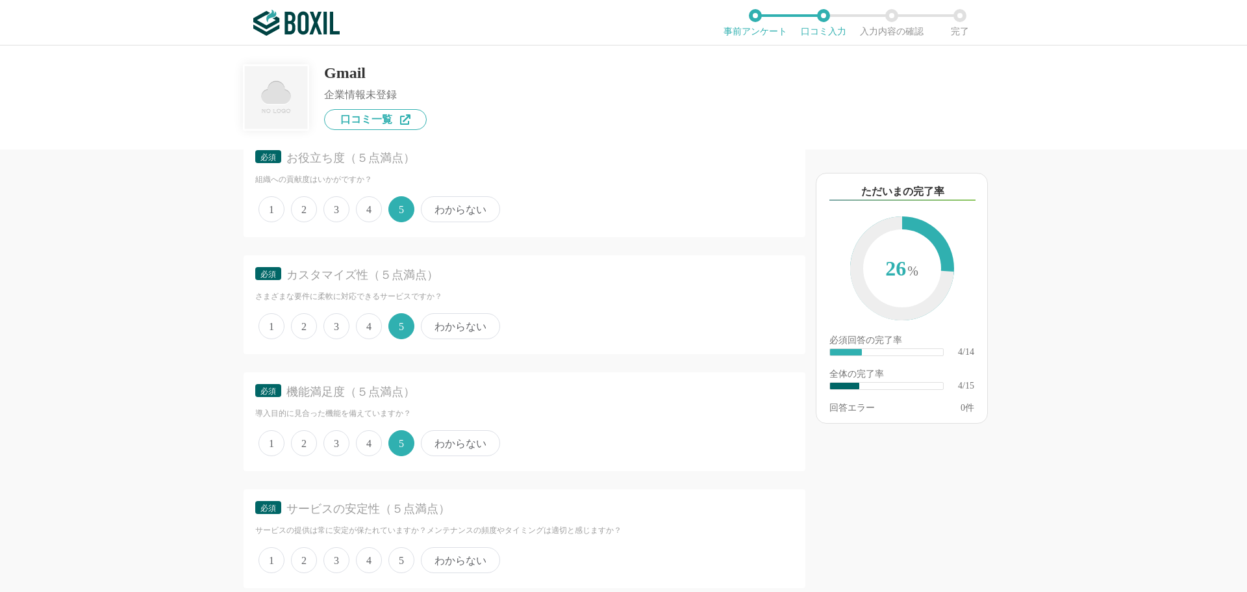
click at [407, 568] on span "5" at bounding box center [401, 560] width 26 height 26
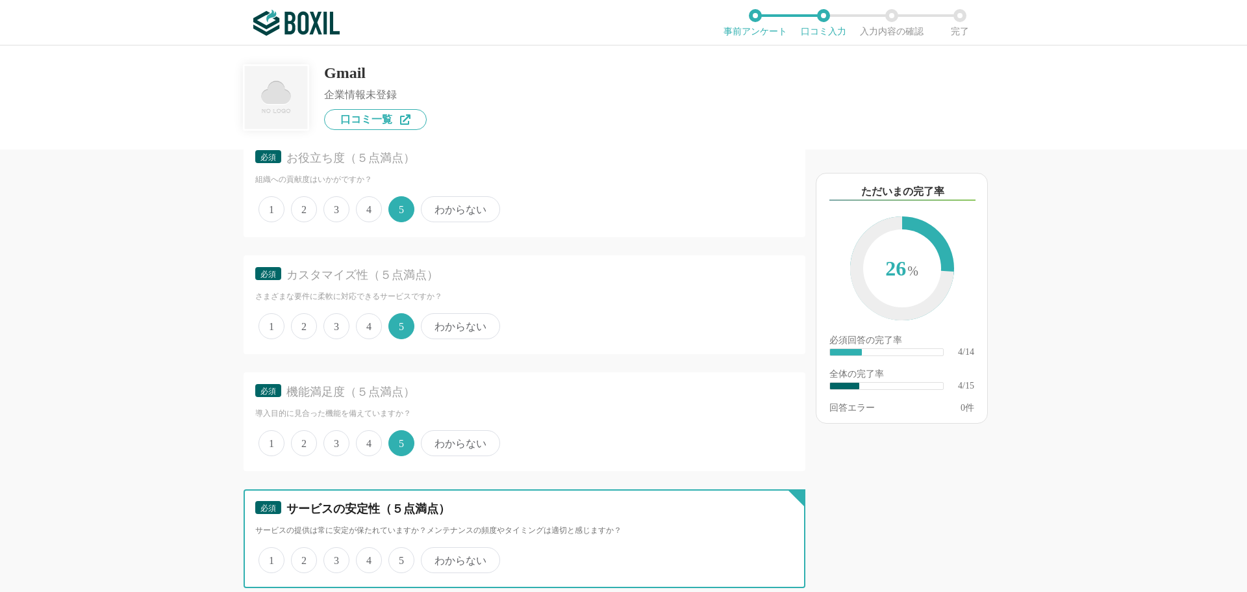
click at [400, 557] on input "5" at bounding box center [396, 553] width 8 height 8
radio input "true"
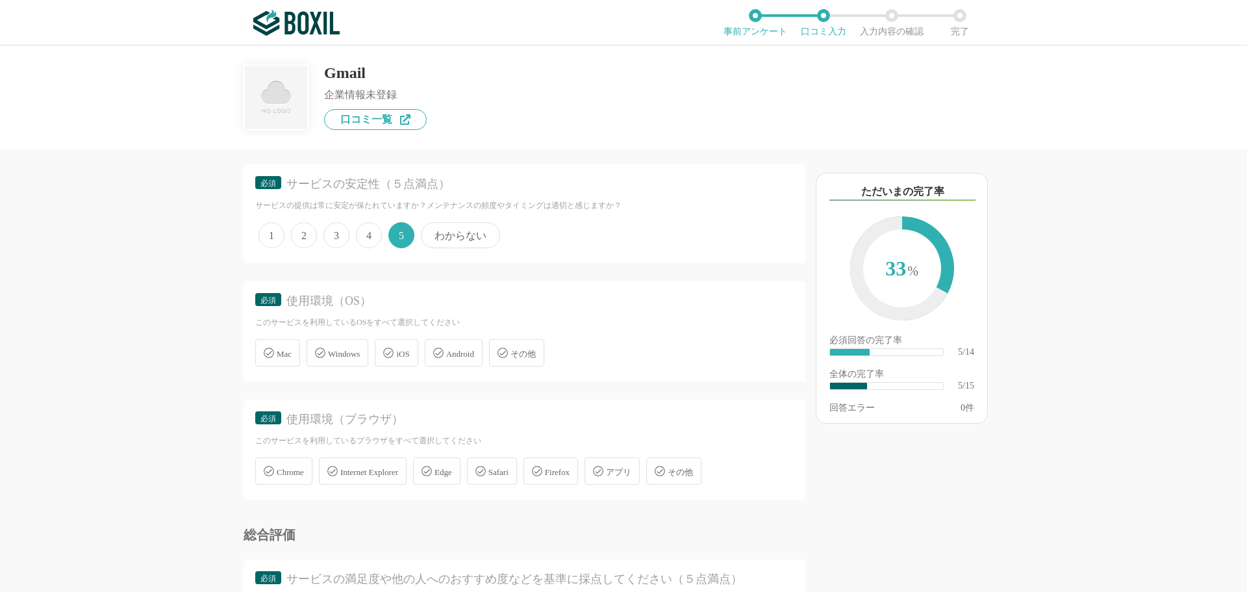
click at [327, 355] on div "Windows" at bounding box center [338, 352] width 62 height 27
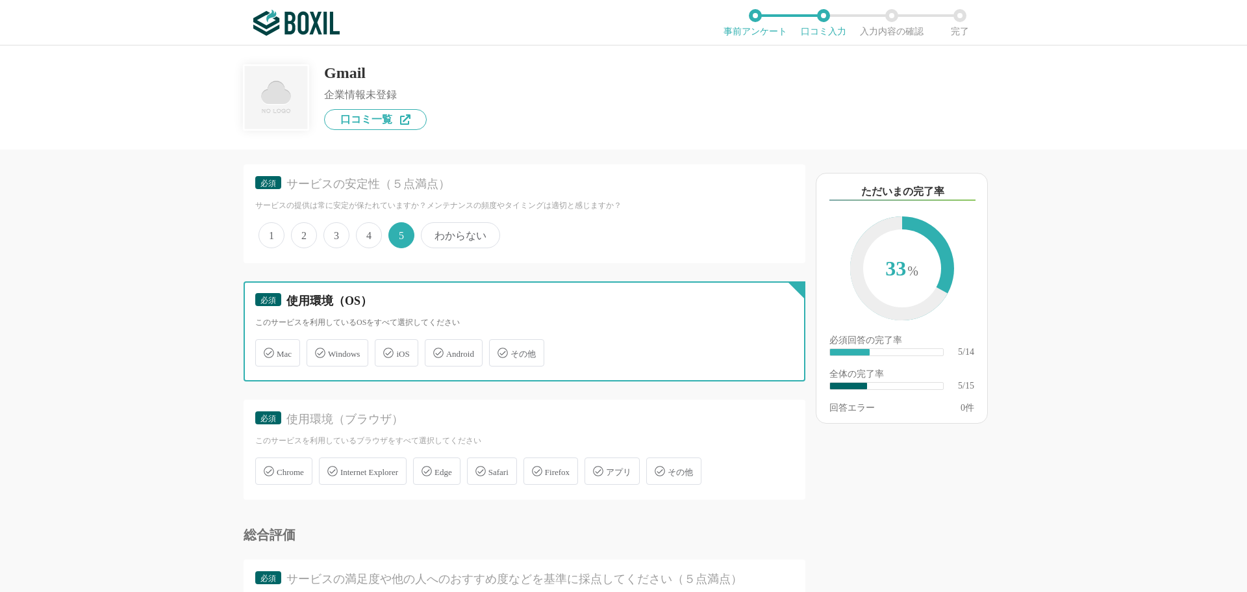
click at [318, 349] on input "Windows" at bounding box center [313, 345] width 8 height 8
checkbox input "true"
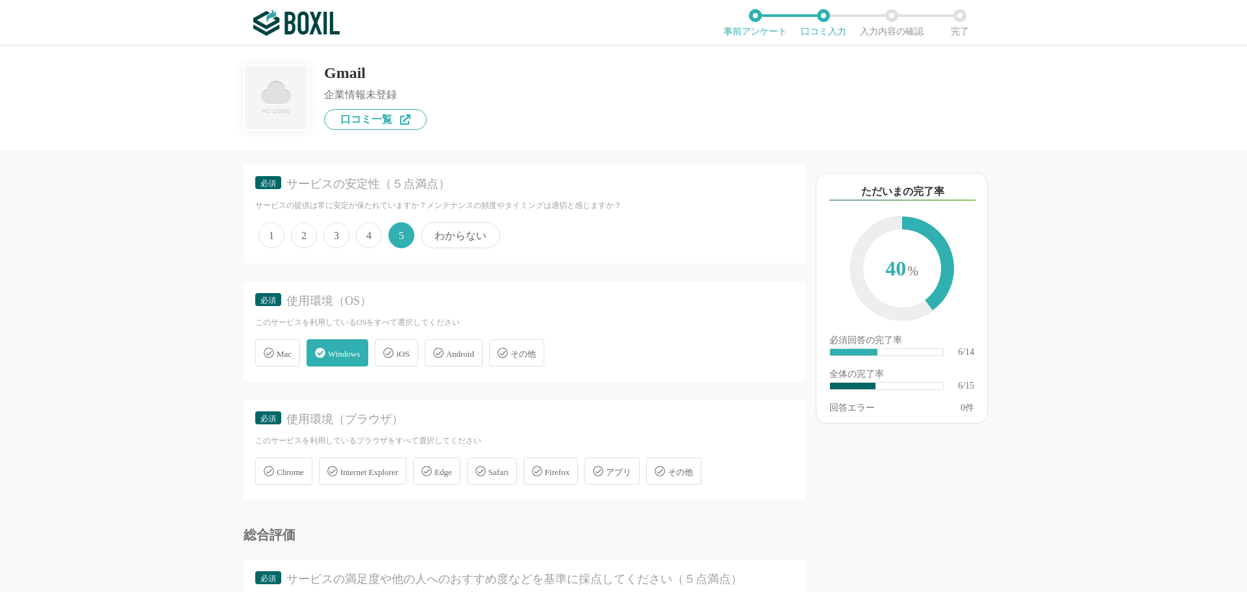
click at [387, 351] on div "iOS" at bounding box center [396, 352] width 43 height 27
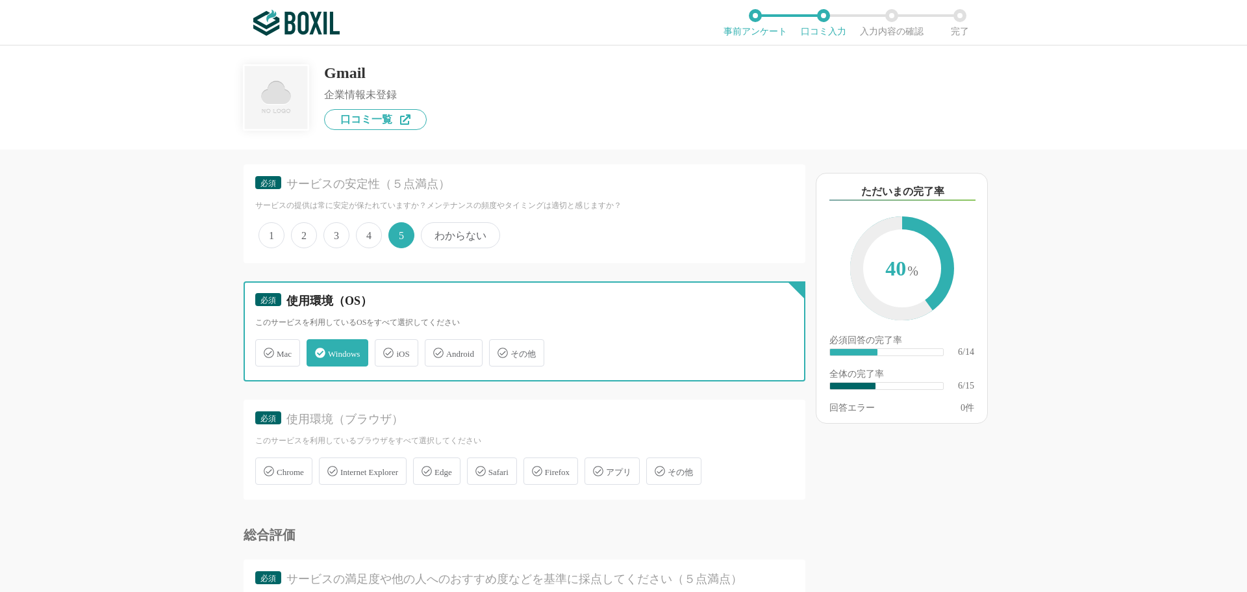
click at [386, 349] on input "iOS" at bounding box center [381, 345] width 8 height 8
checkbox input "true"
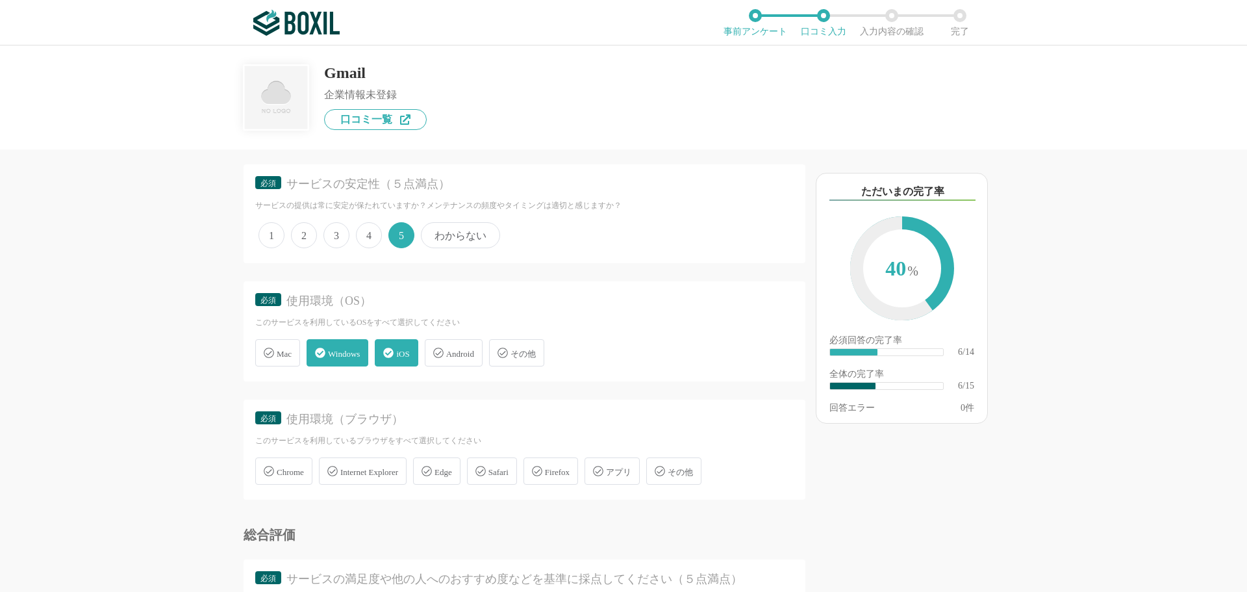
click at [292, 468] on span "Chrome" at bounding box center [290, 472] width 27 height 10
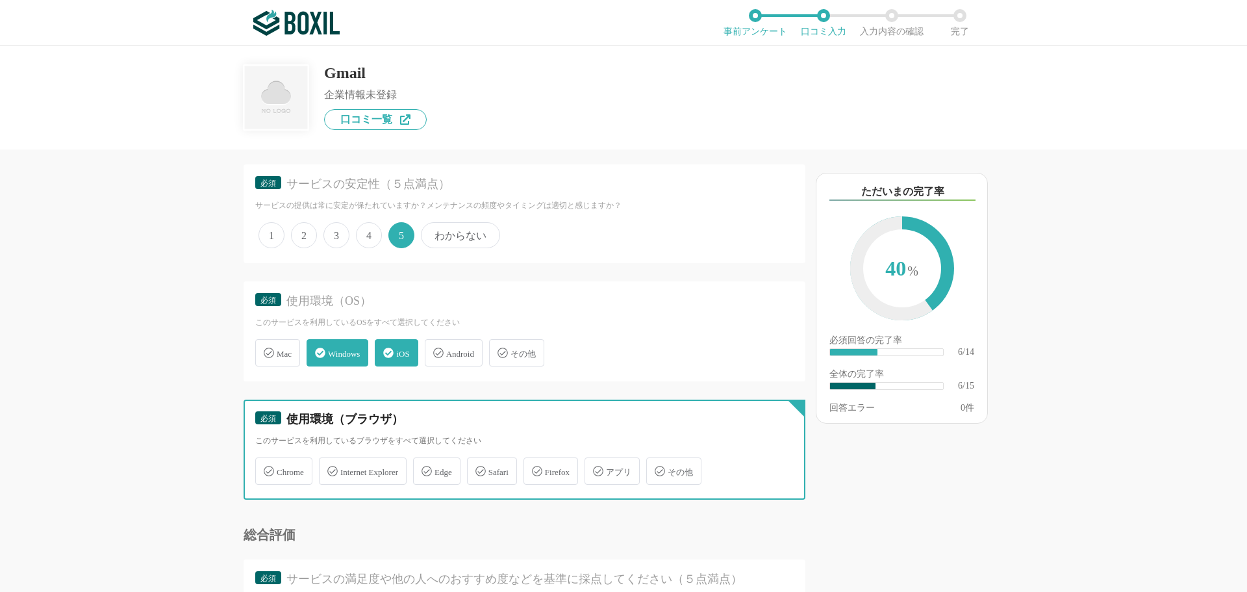
click at [266, 468] on input "Chrome" at bounding box center [262, 463] width 8 height 8
checkbox input "true"
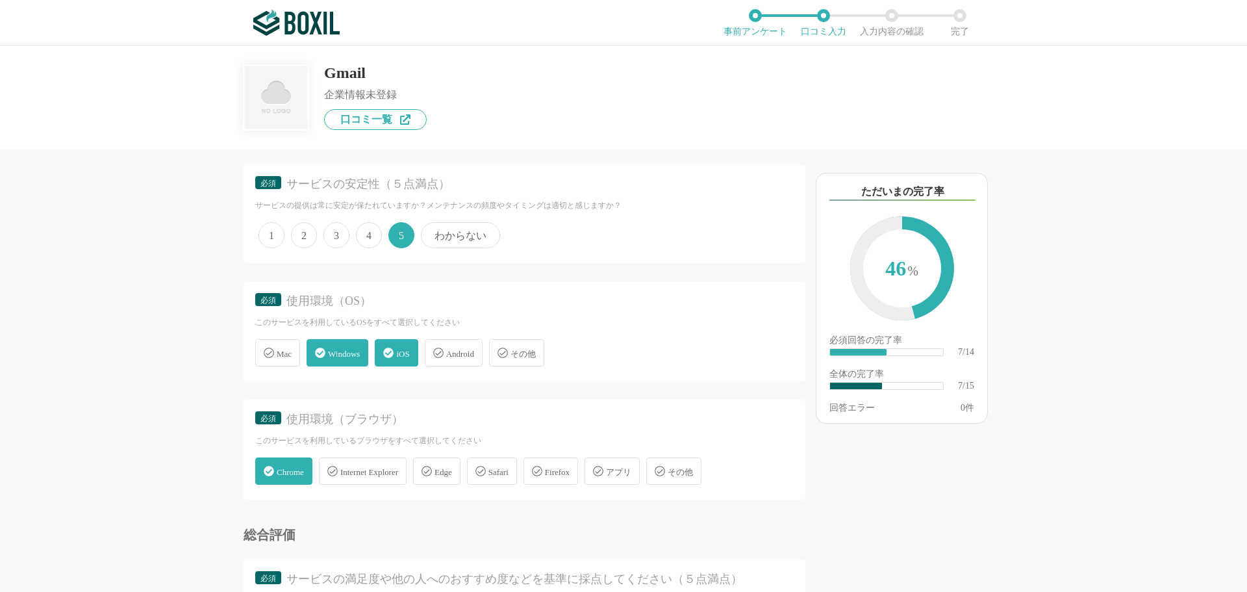
click at [509, 467] on span "Safari" at bounding box center [498, 472] width 20 height 10
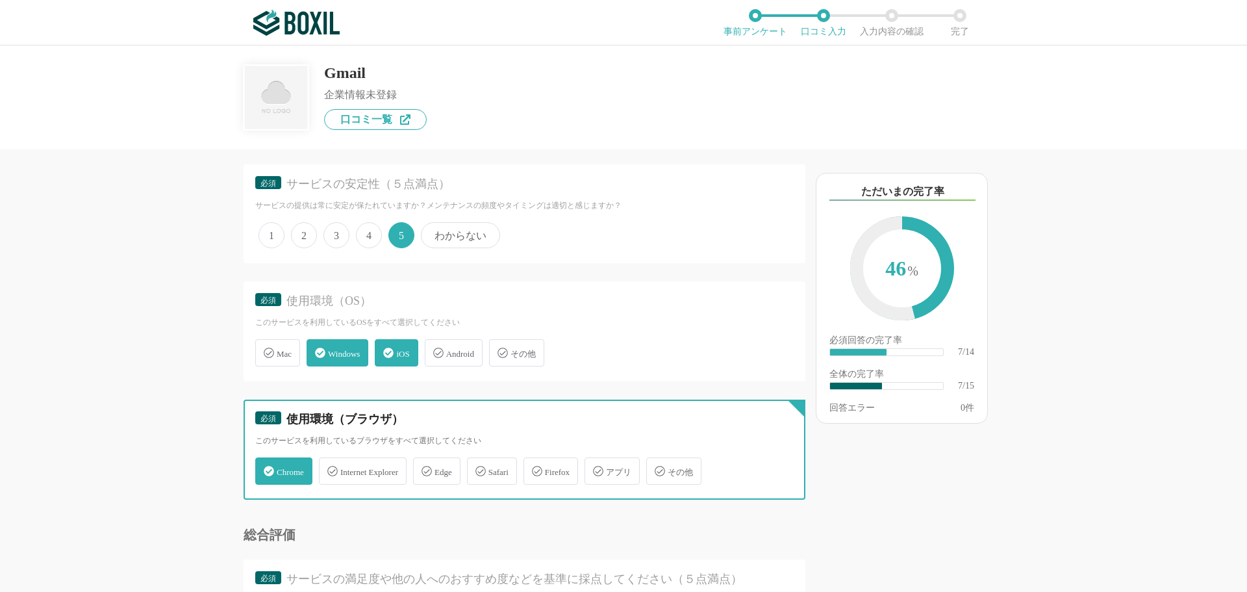
click at [478, 466] on input "Safari" at bounding box center [474, 463] width 8 height 8
checkbox input "true"
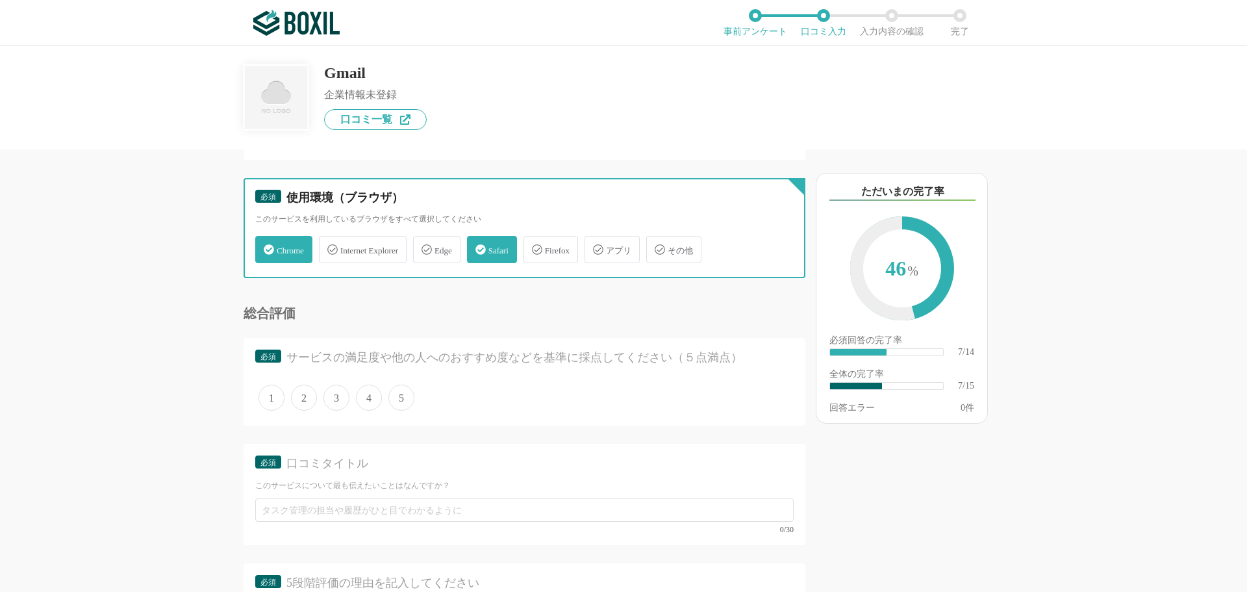
scroll to position [909, 0]
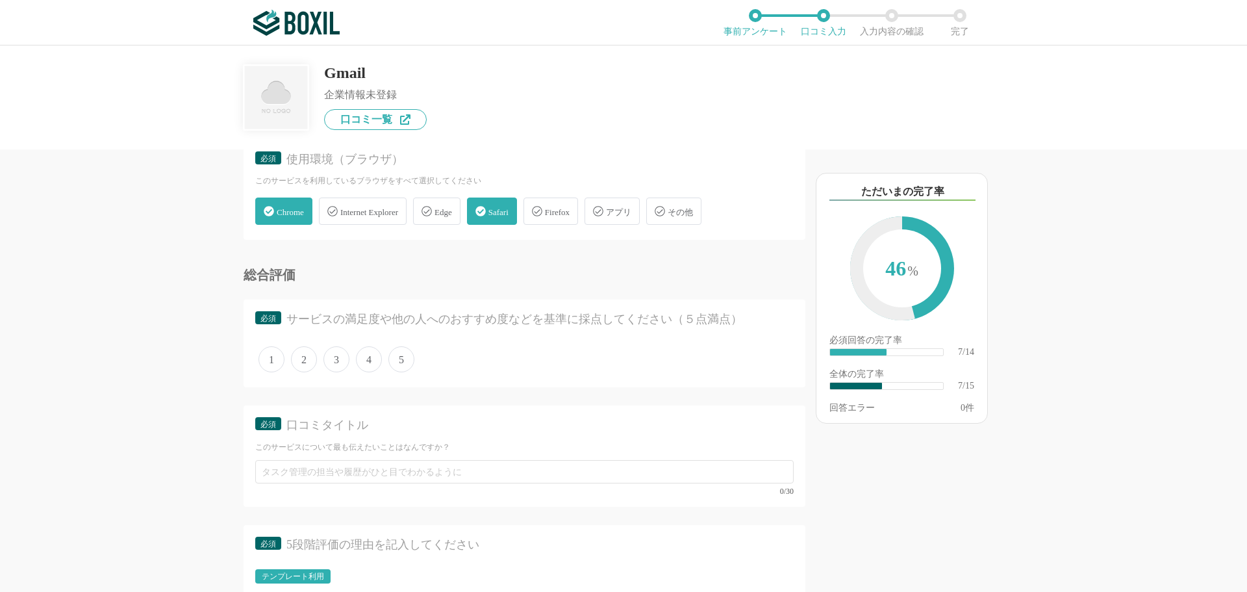
click at [396, 355] on span "5" at bounding box center [401, 359] width 26 height 26
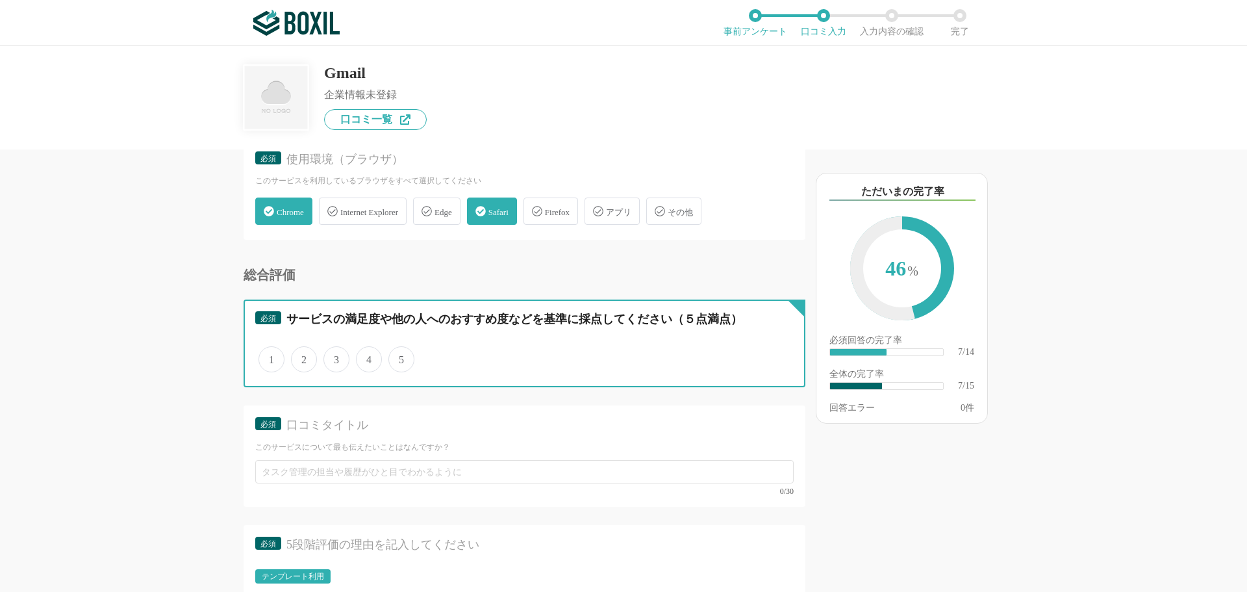
click at [396, 355] on input "5" at bounding box center [396, 352] width 8 height 8
radio input "true"
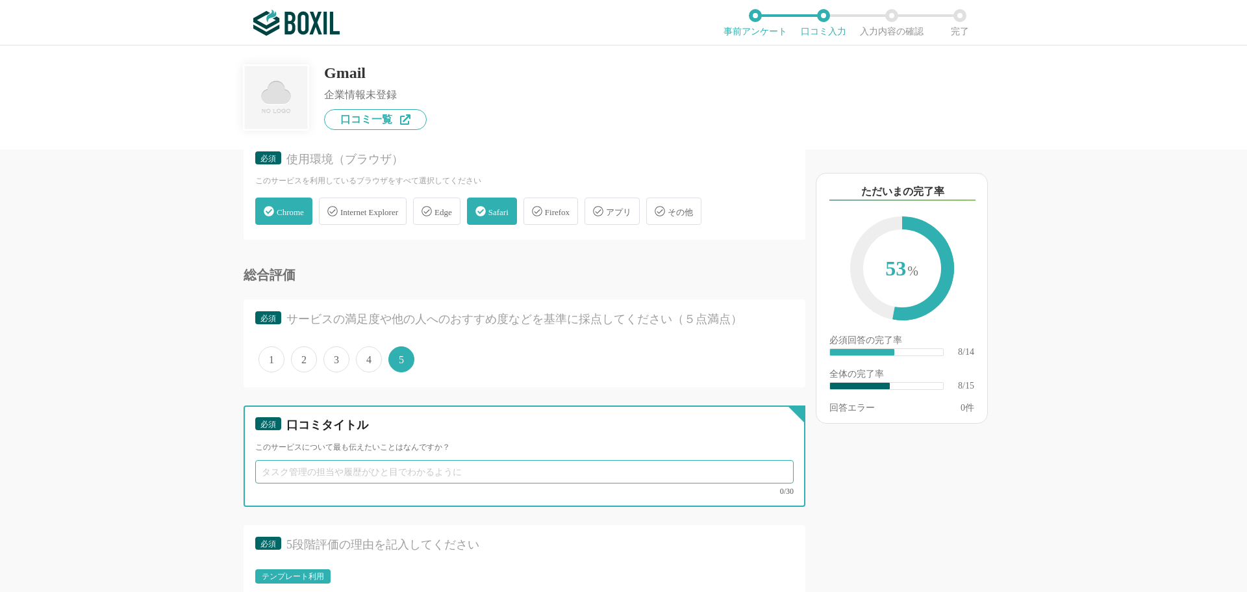
click at [299, 470] on input "text" at bounding box center [524, 471] width 538 height 23
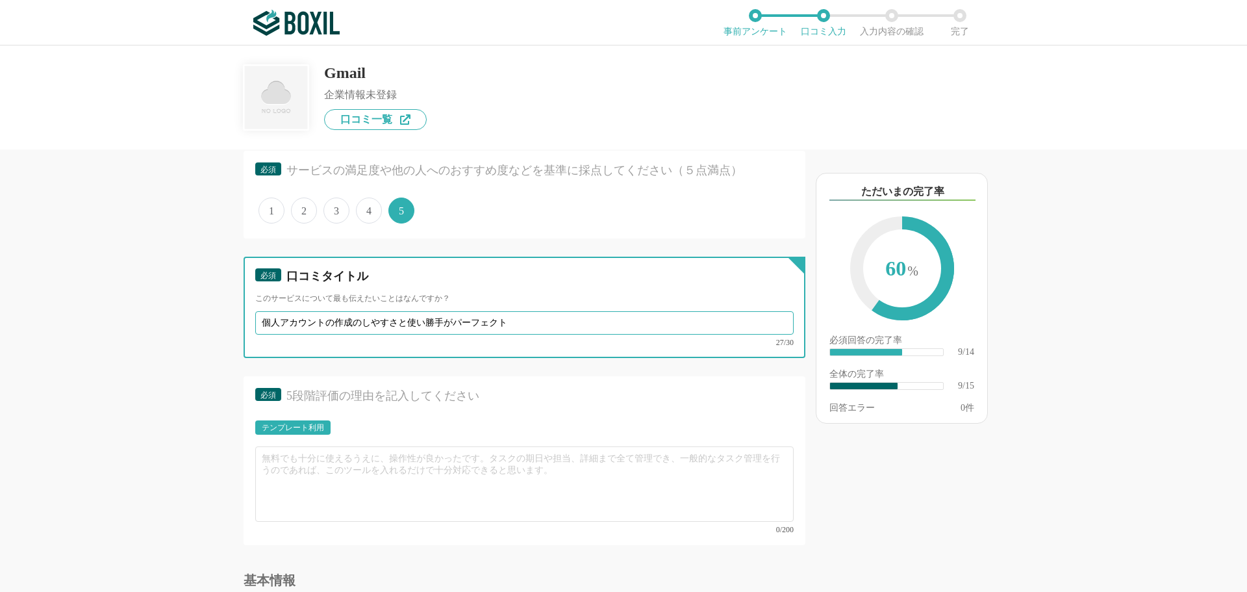
scroll to position [1169, 0]
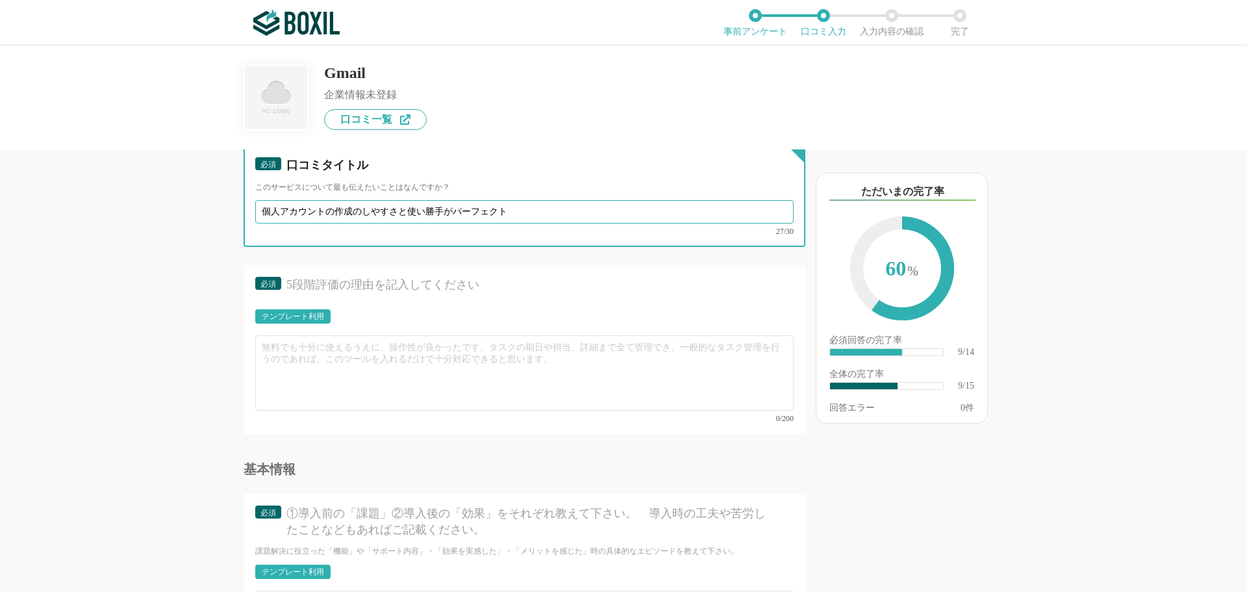
type input "個人アカウントの作成のしやすさと使い勝手がパーフェクト"
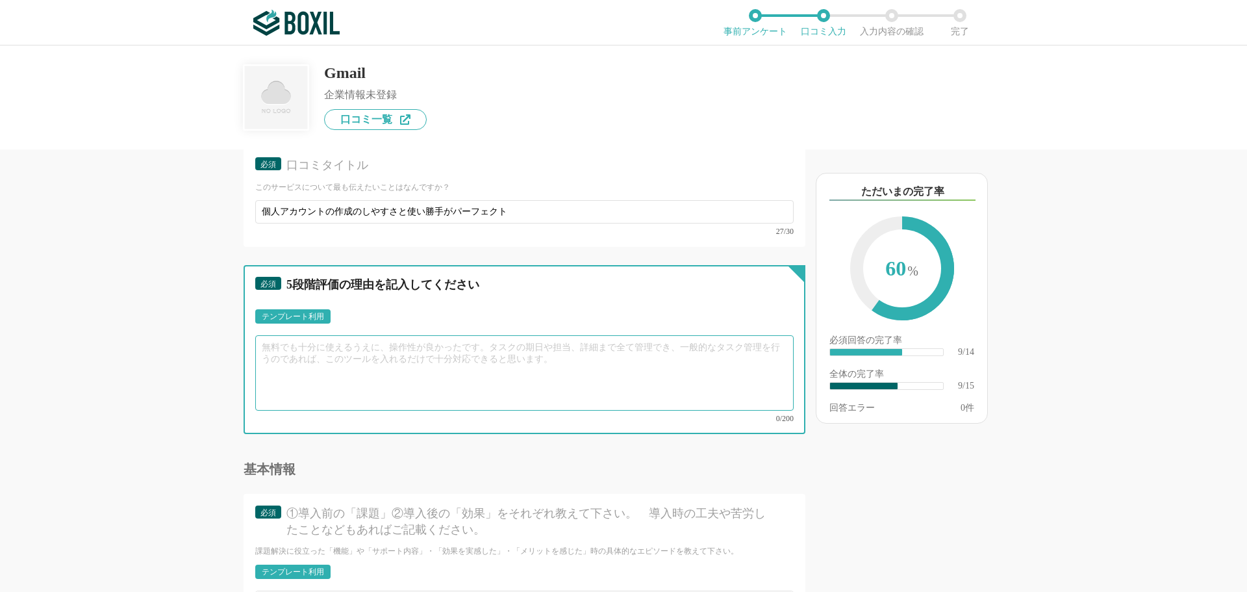
click at [314, 358] on textarea at bounding box center [524, 372] width 538 height 75
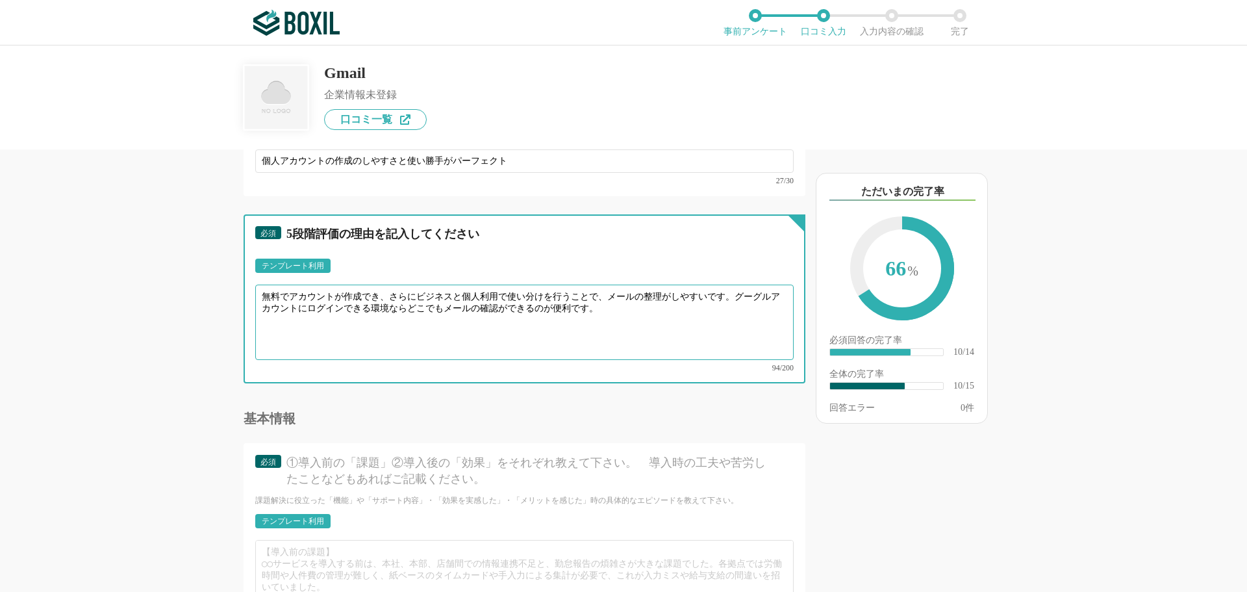
scroll to position [1429, 0]
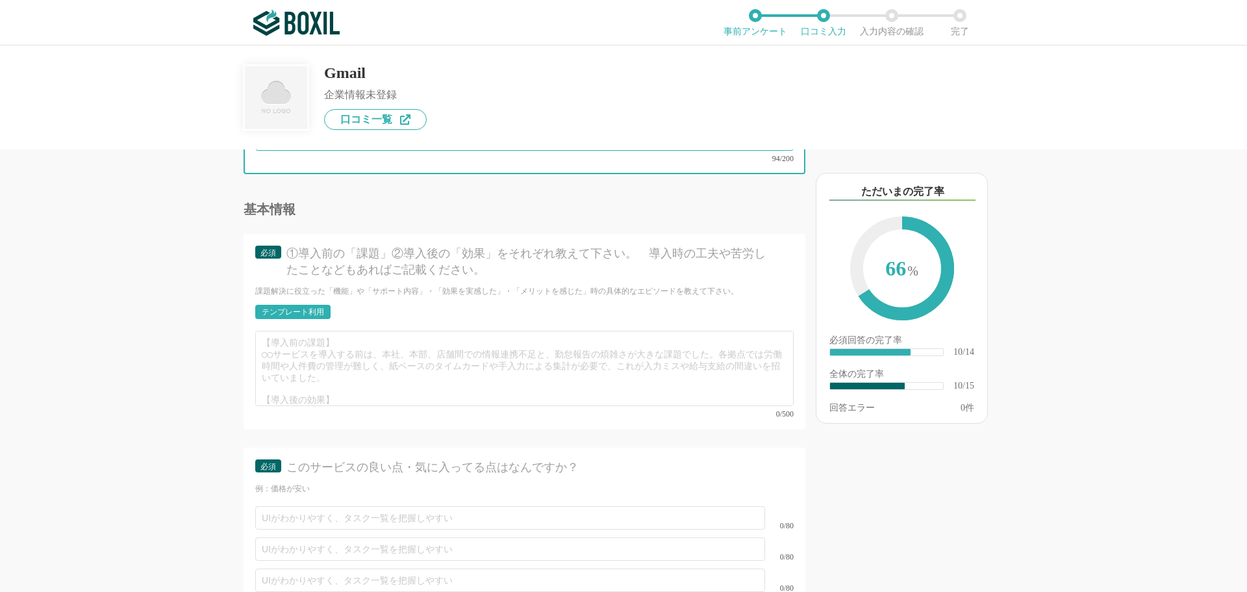
type textarea "無料でアカウントが作成でき、さらにビジネスと個人利用で使い分けを行うことで、メールの整理がしやすいです。グーグルアカウントにログインできる環境ならどこでもメー…"
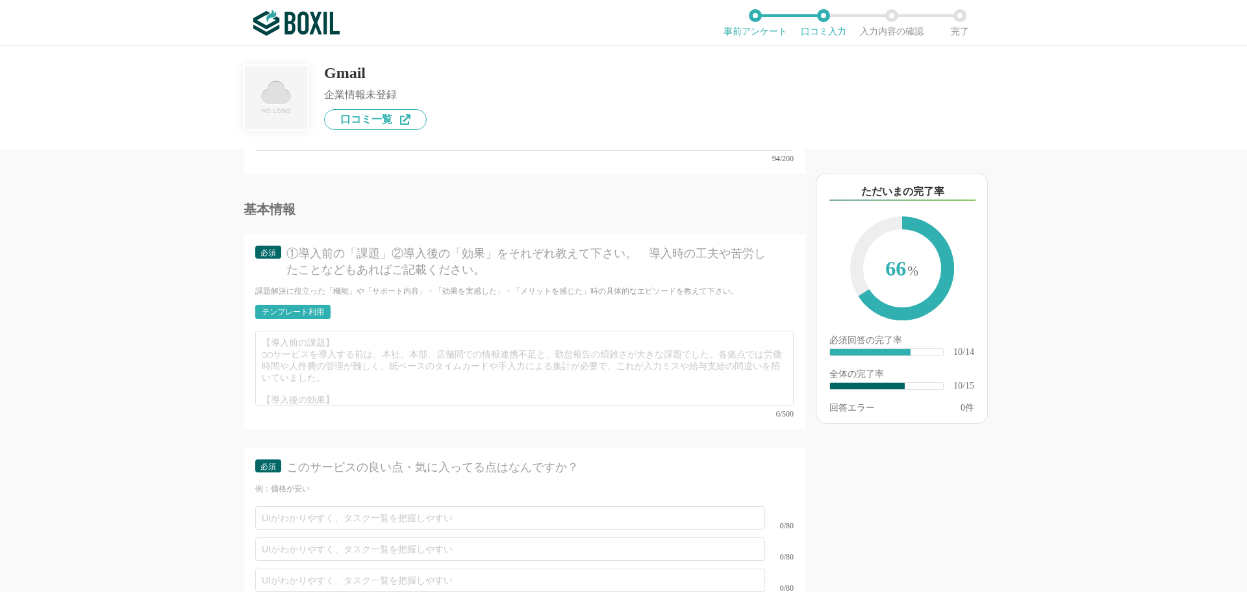
click at [287, 308] on div "テンプレート利用" at bounding box center [293, 312] width 62 height 8
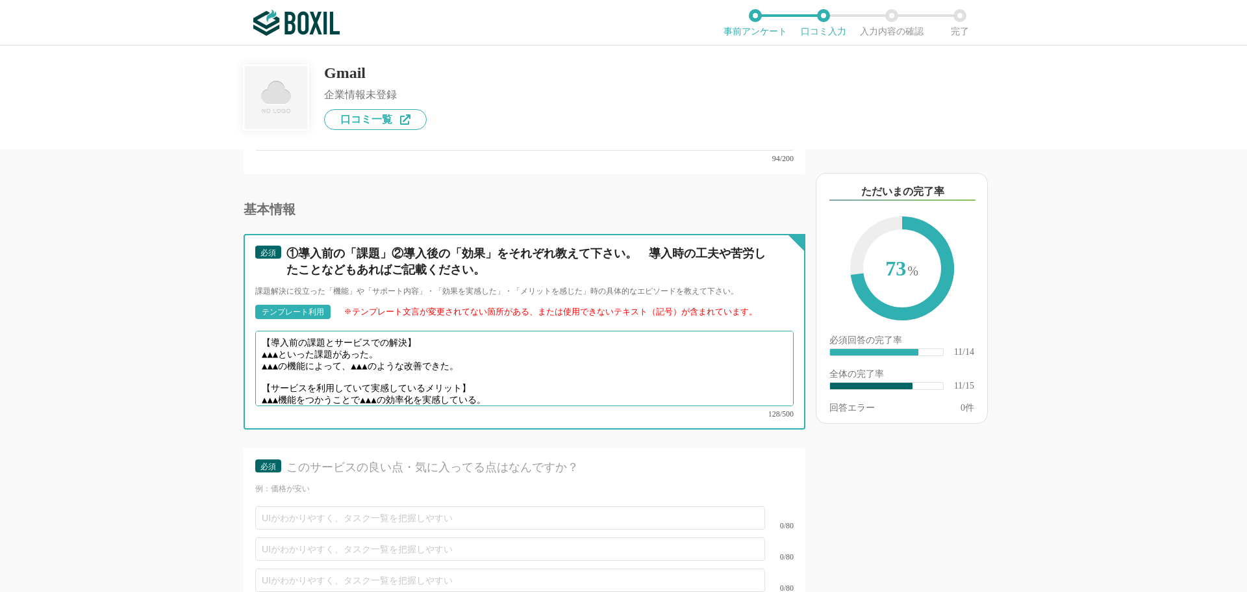
click at [290, 346] on textarea "【導入前の課題とサービスでの解決】 ▲▲▲といった課題があった。 ▲▲▲の機能によって、▲▲▲のような改善できた。 【サービスを利用していて実感しているメリッ…" at bounding box center [524, 368] width 538 height 75
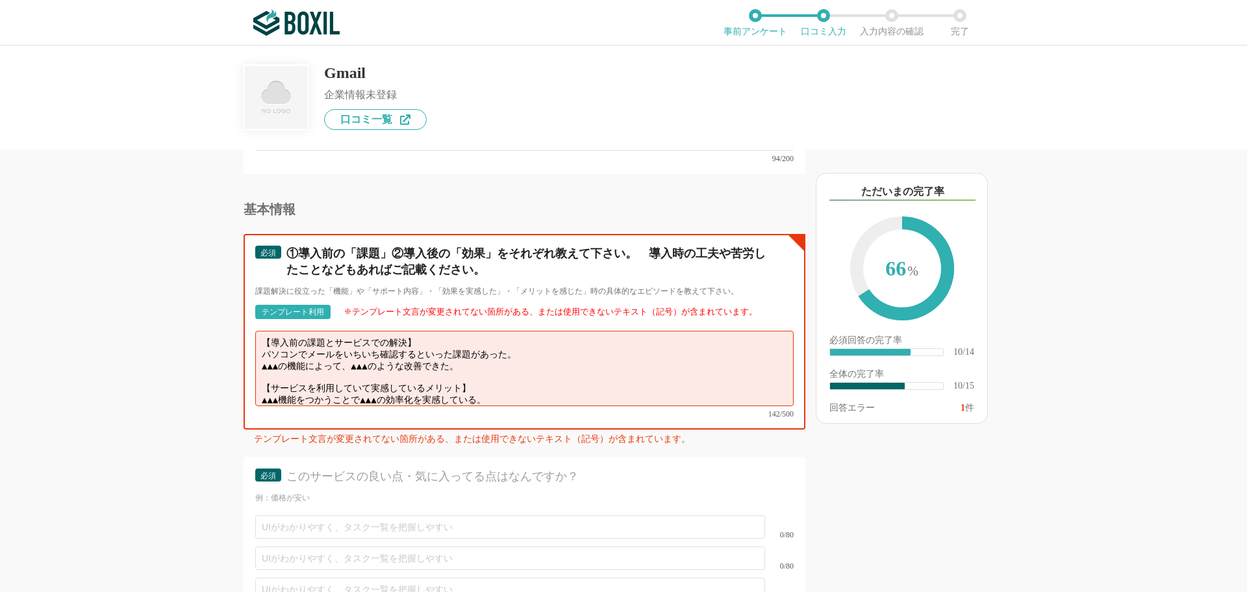
click at [492, 353] on textarea "【導入前の課題とサービスでの解決】 パソコンでメールをいちいち確認するといった課題があった。 ▲▲▲の機能によって、▲▲▲のような改善できた。 【サービスを利…" at bounding box center [524, 368] width 538 height 75
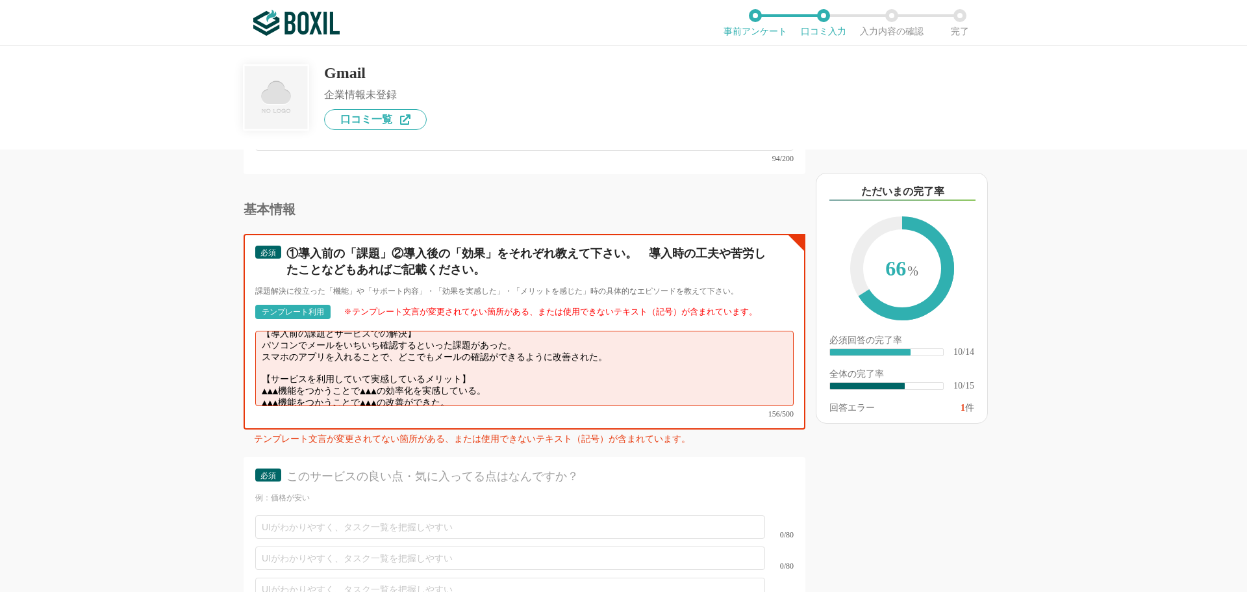
scroll to position [1494, 0]
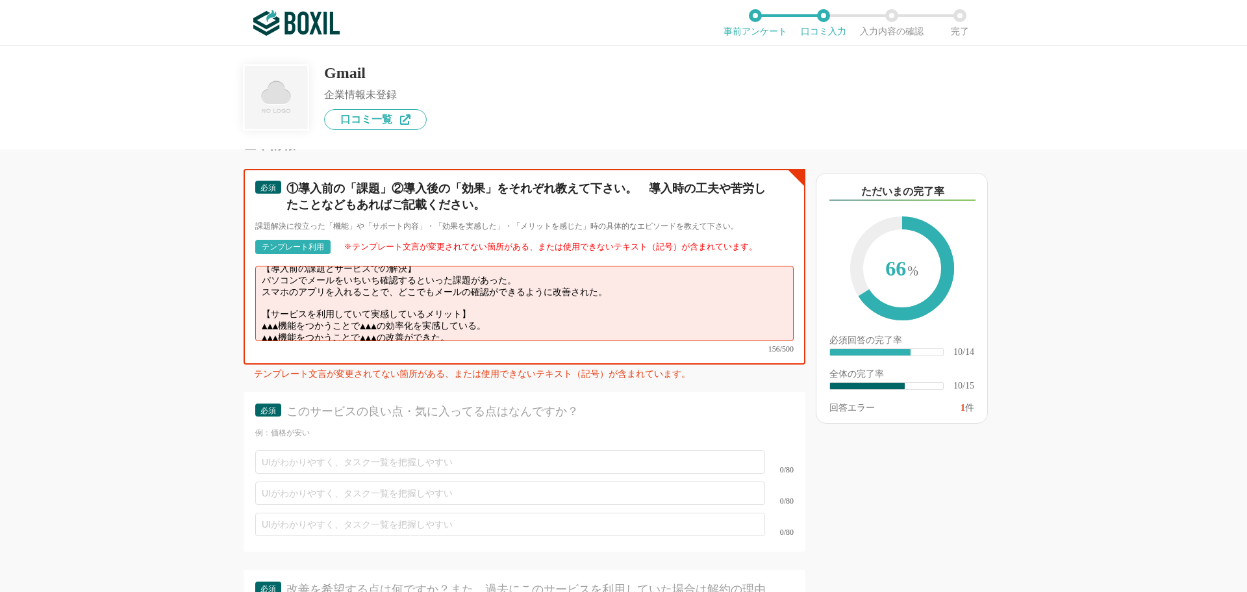
click at [294, 307] on textarea "【導入前の課題とサービスでの解決】 パソコンでメールをいちいち確認するといった課題があった。 スマホのアプリを入れることで、どこでもメールの確認ができるように…" at bounding box center [524, 303] width 538 height 75
click at [362, 305] on textarea "【導入前の課題とサービスでの解決】 パソコンでメールをいちいち確認するといった課題があった。 スマホのアプリを入れることで、どこでもメールの確認ができるように…" at bounding box center [524, 303] width 538 height 75
click at [576, 307] on textarea "【導入前の課題とサービスでの解決】 パソコンでメールをいちいち確認するといった課題があった。 スマホのアプリを入れることで、どこでもメールの確認ができるように…" at bounding box center [524, 303] width 538 height 75
click at [481, 323] on textarea "【導入前の課題とサービスでの解決】 パソコンでメールをいちいち確認するといった課題があった。 スマホのアプリを入れることで、どこでもメールの確認ができるように…" at bounding box center [524, 303] width 538 height 75
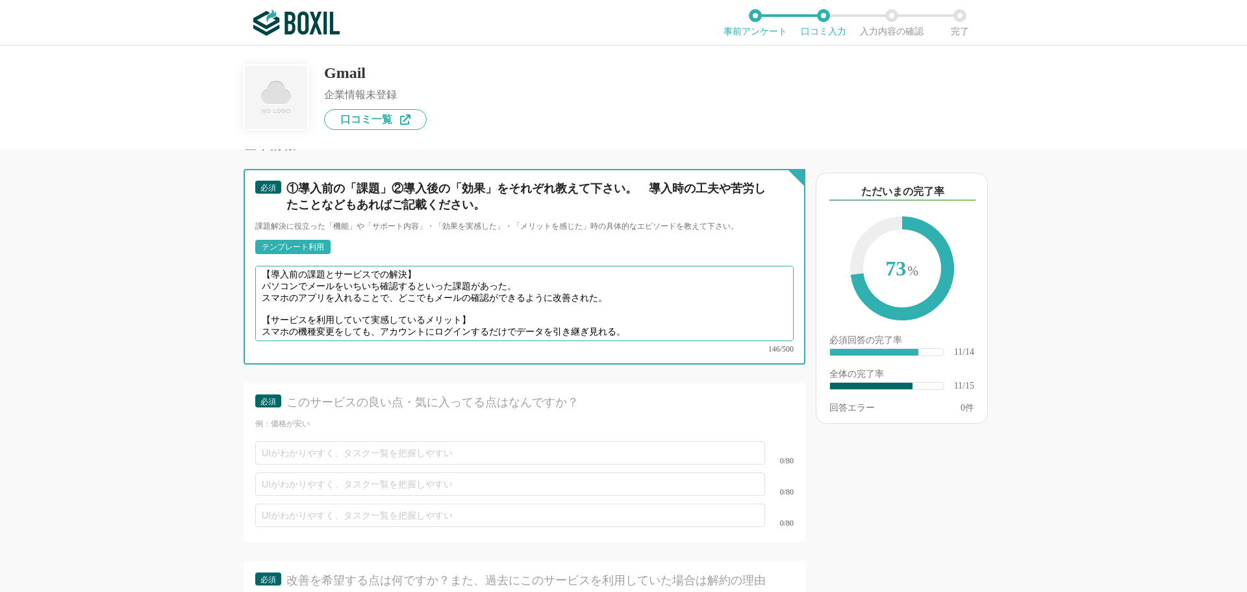
type textarea "【導入前の課題とサービスでの解決】 パソコンでメールをいちいち確認するといった課題があった。 スマホのアプリを入れることで、どこでもメールの確認ができるように…"
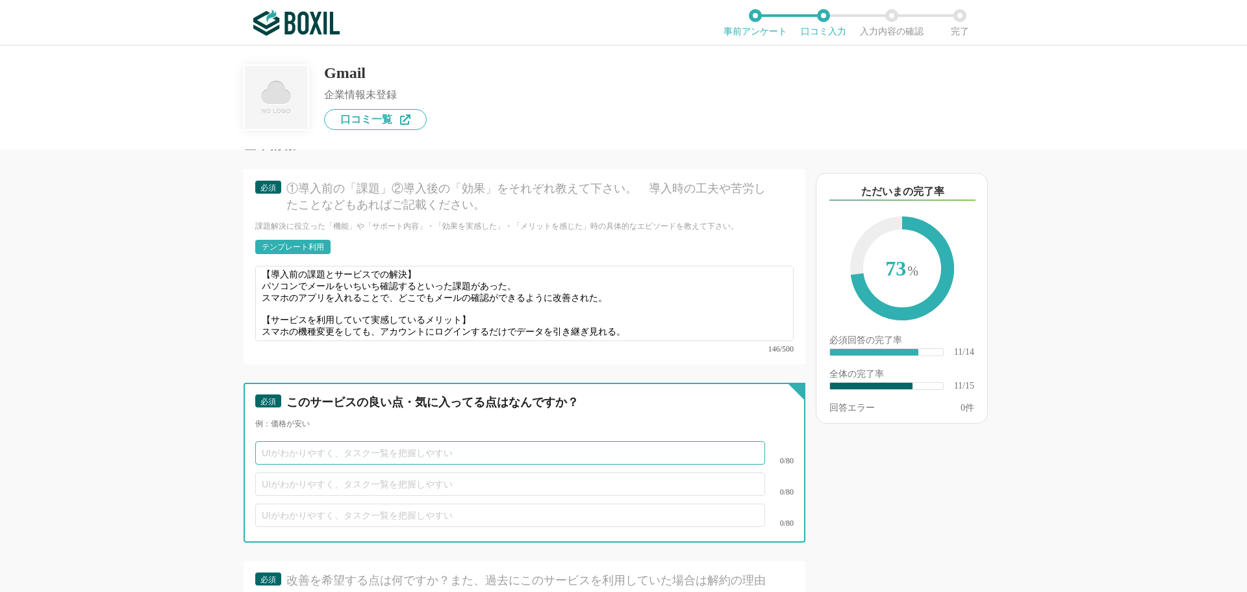
click at [294, 444] on input "text" at bounding box center [510, 452] width 510 height 23
type input "迷惑メールのフィルタリング機能がよい。"
click at [294, 474] on input "text" at bounding box center [510, 483] width 510 height 23
click at [277, 472] on input "text" at bounding box center [510, 483] width 510 height 23
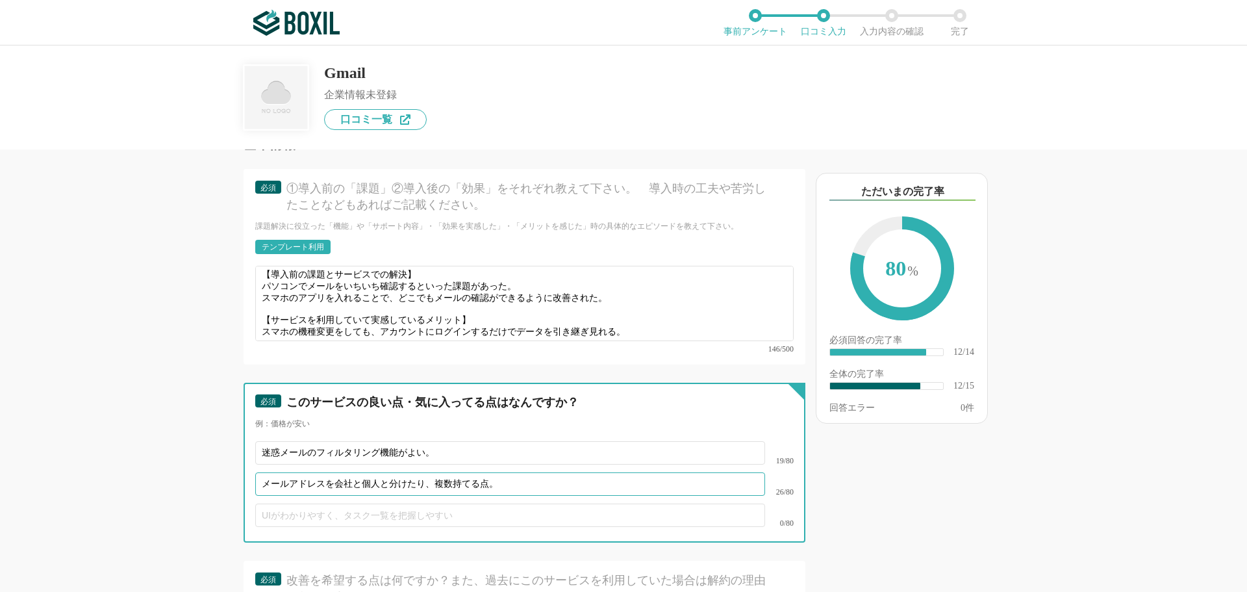
type input "メールアドレスを会社と個人と分けたり、複数持てる点。"
click at [424, 441] on input "迷惑メールのフィルタリング機能がよい。" at bounding box center [510, 452] width 510 height 23
click at [412, 441] on input "迷惑メールのフィルタリング機能がよい点。" at bounding box center [510, 452] width 510 height 23
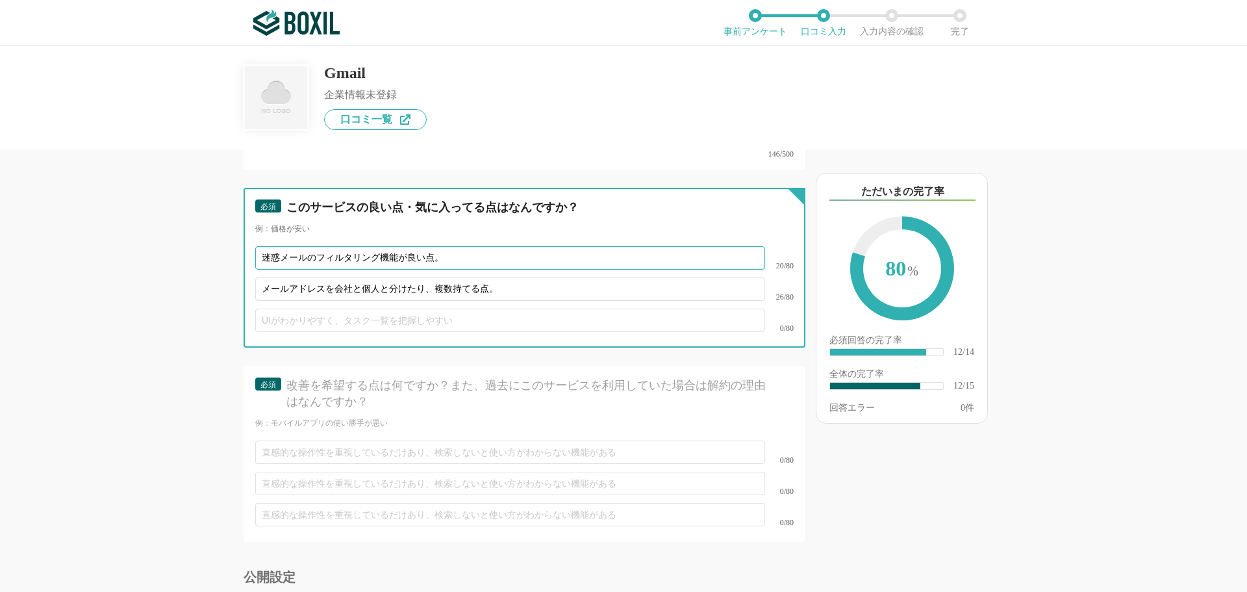
type input "迷惑メールのフィルタリング機能が良い点。"
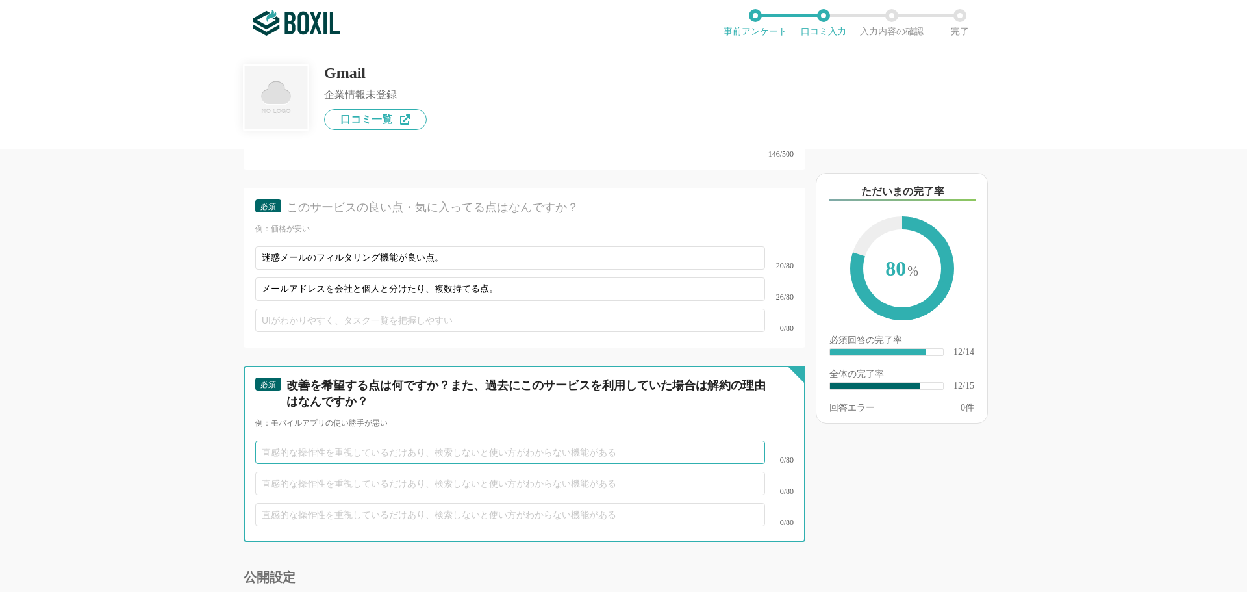
click at [316, 440] on input "text" at bounding box center [510, 451] width 510 height 23
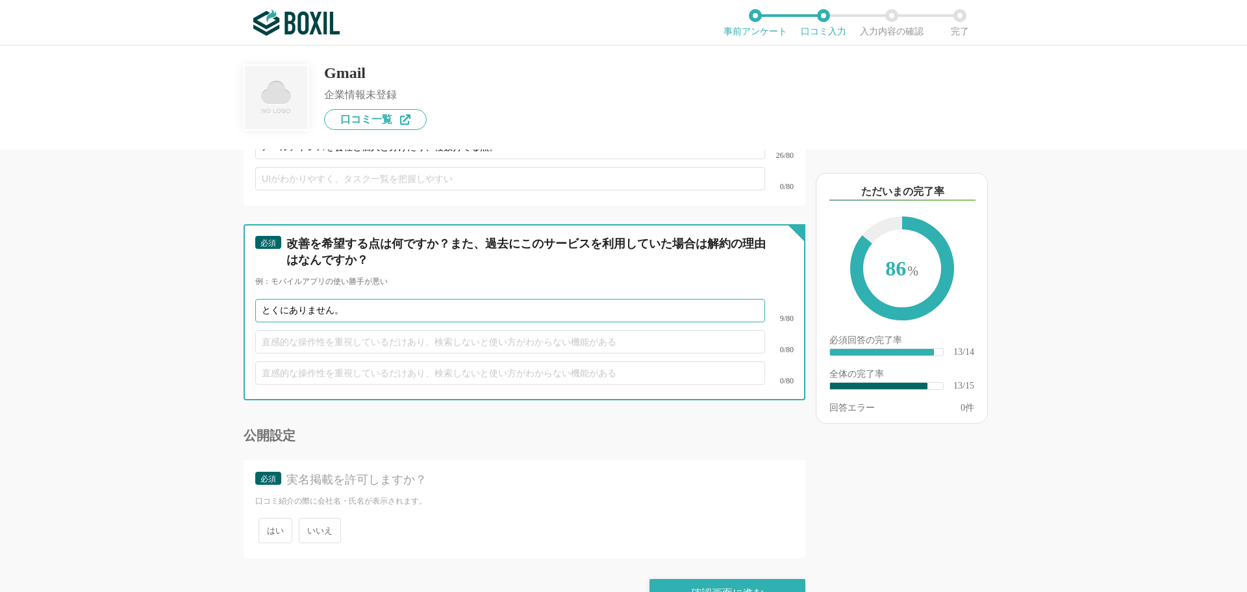
scroll to position [1850, 0]
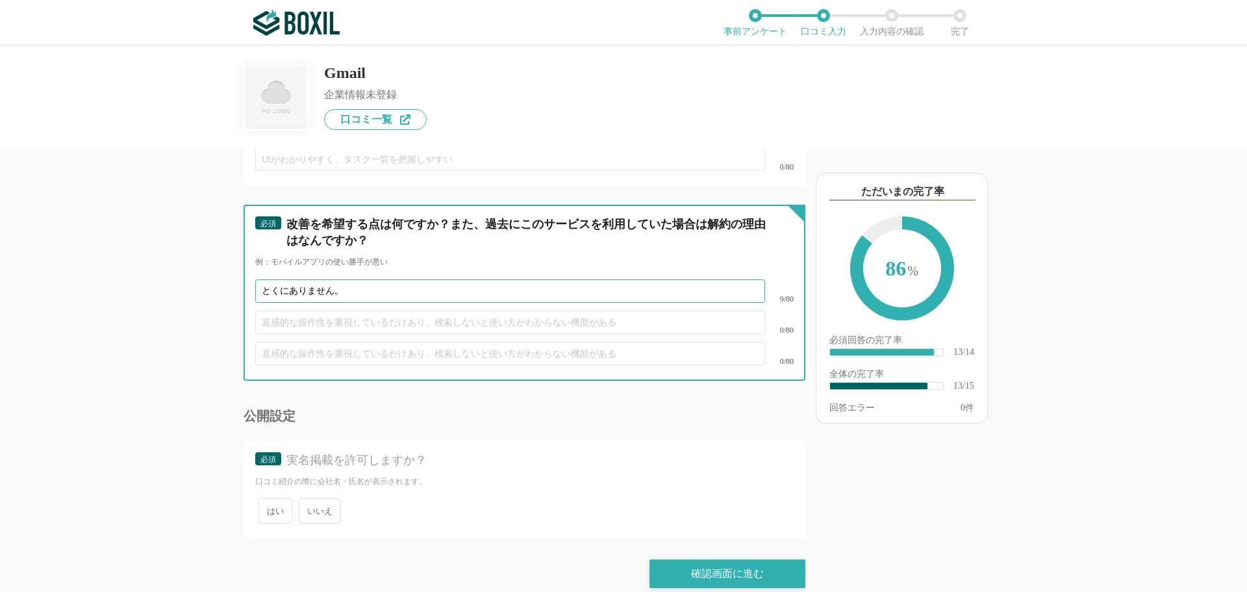
type input "とくにありません。"
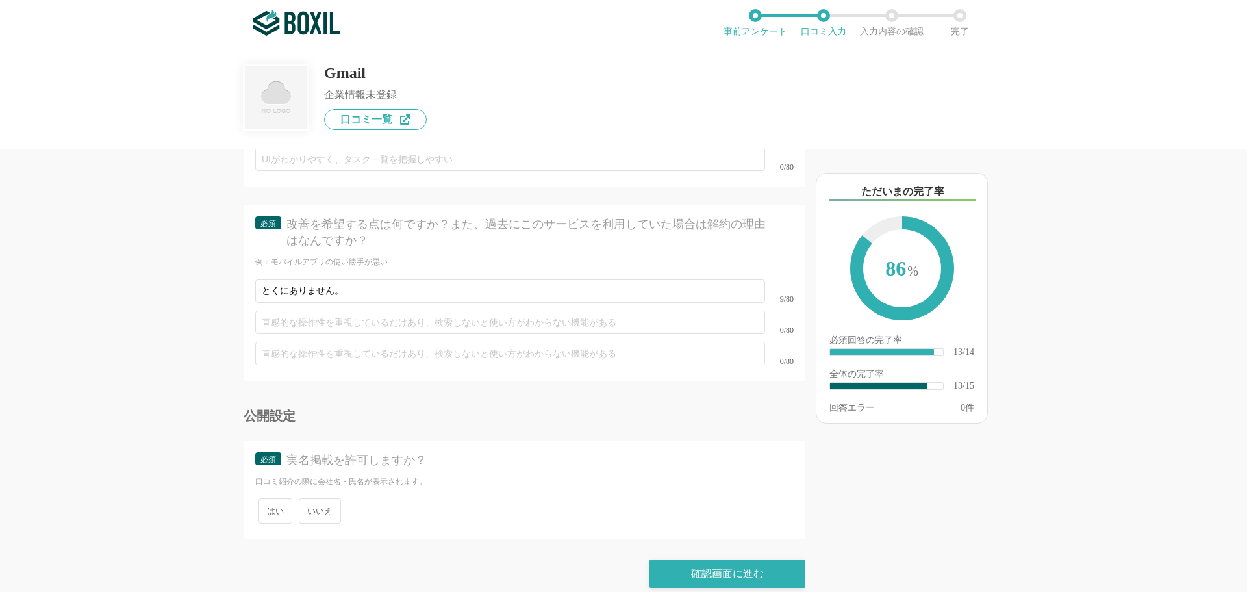
click at [317, 498] on span "いいえ" at bounding box center [320, 510] width 42 height 25
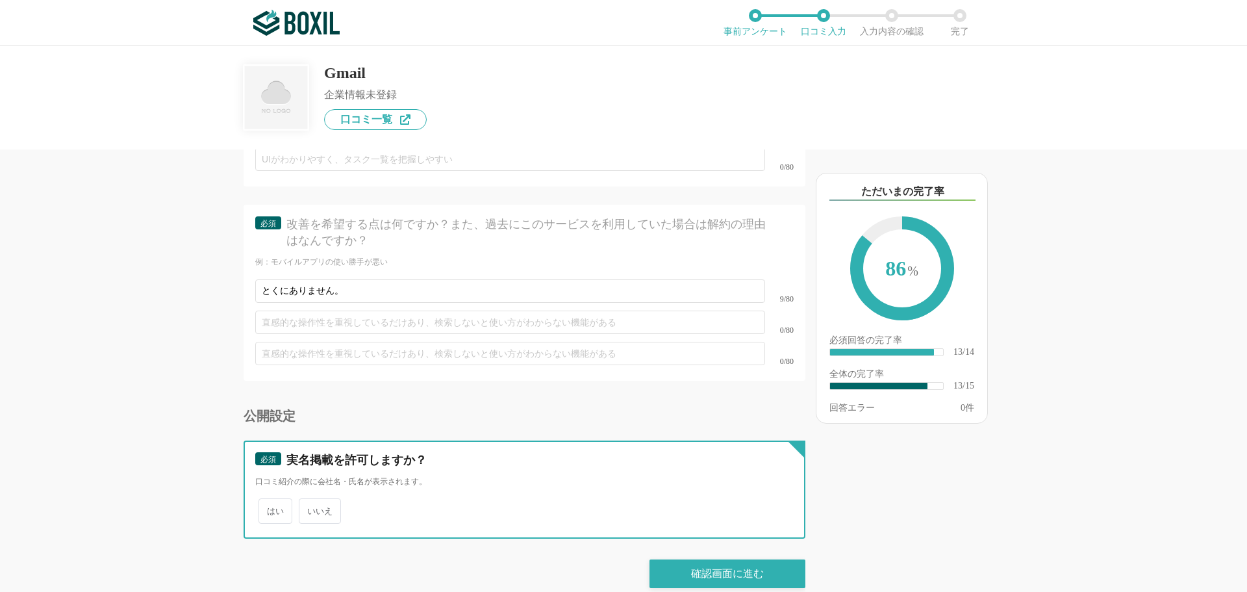
click at [310, 500] on input "いいえ" at bounding box center [306, 504] width 8 height 8
radio input "true"
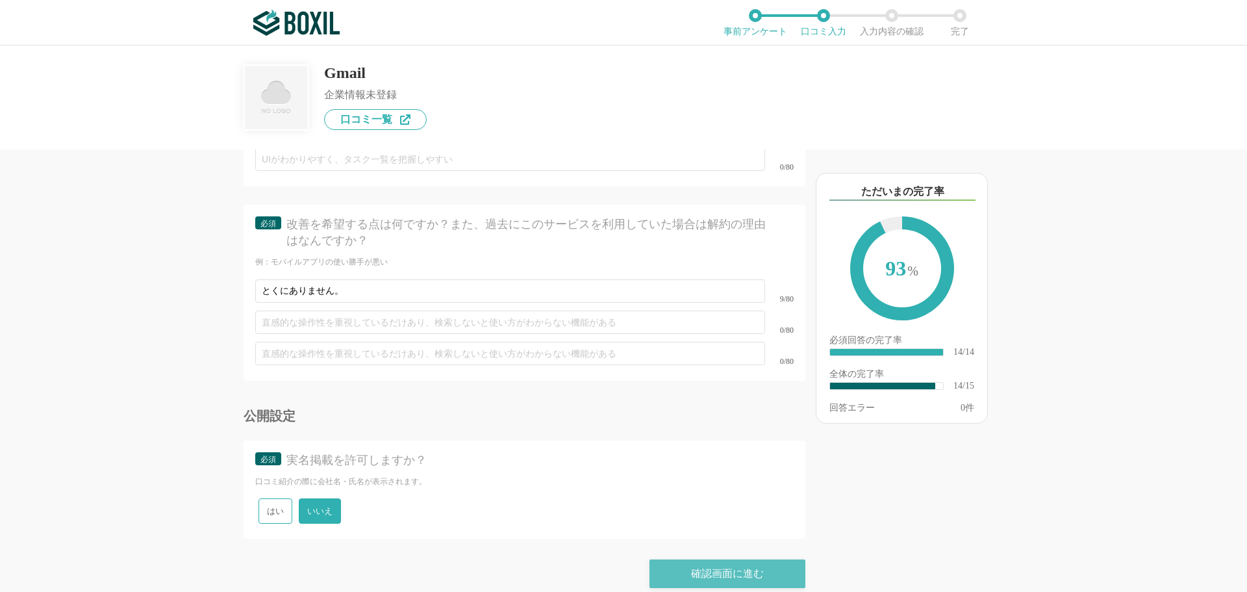
click at [720, 559] on div "確認画面に進む" at bounding box center [728, 573] width 156 height 29
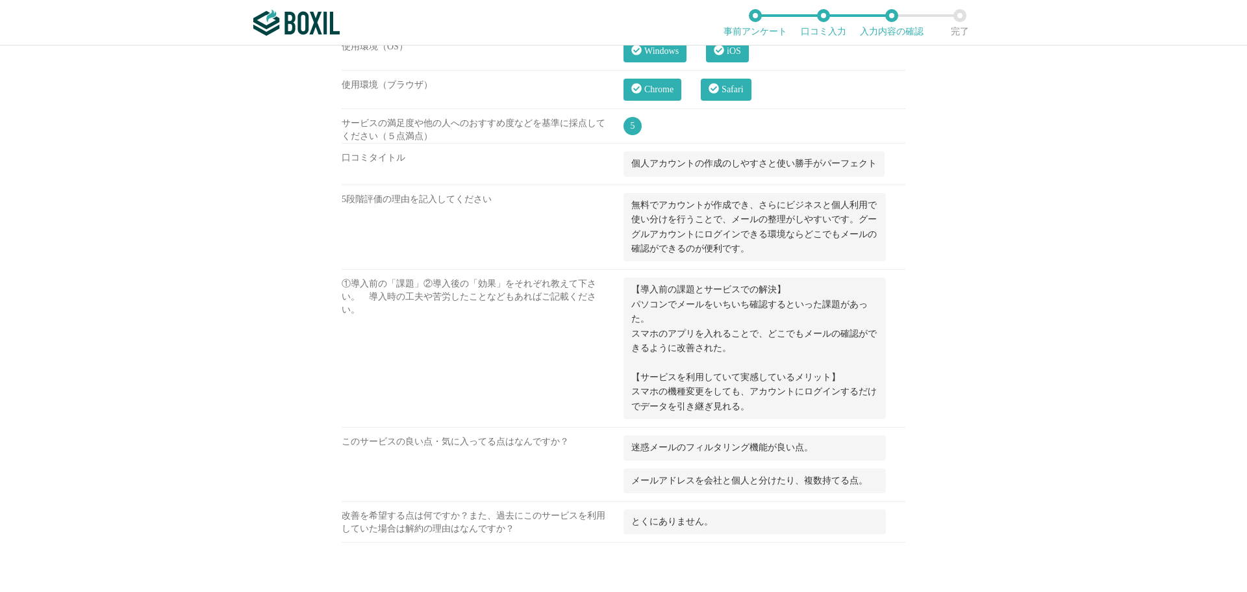
scroll to position [889, 0]
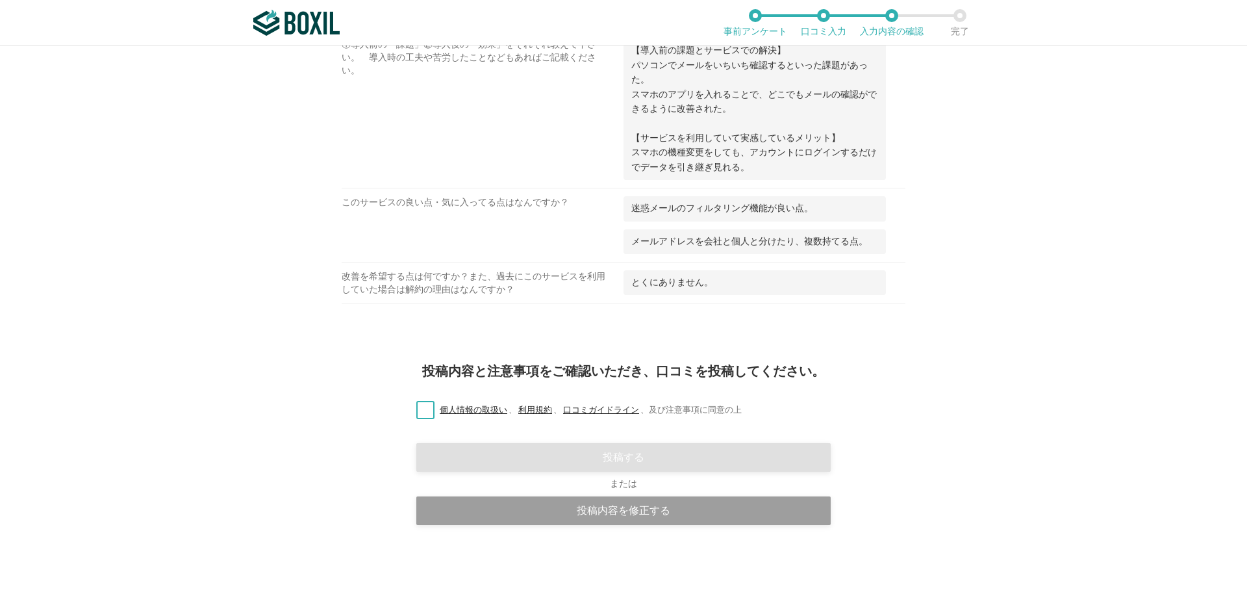
click at [423, 412] on label "個人情報の取扱い 、 利用規約 、 口コミガイドライン 、 及び注意事項に同意の上" at bounding box center [574, 410] width 336 height 14
click at [0, 0] on input "個人情報の取扱い 、 利用規約 、 口コミガイドライン 、 及び注意事項に同意の上" at bounding box center [0, 0] width 0 height 0
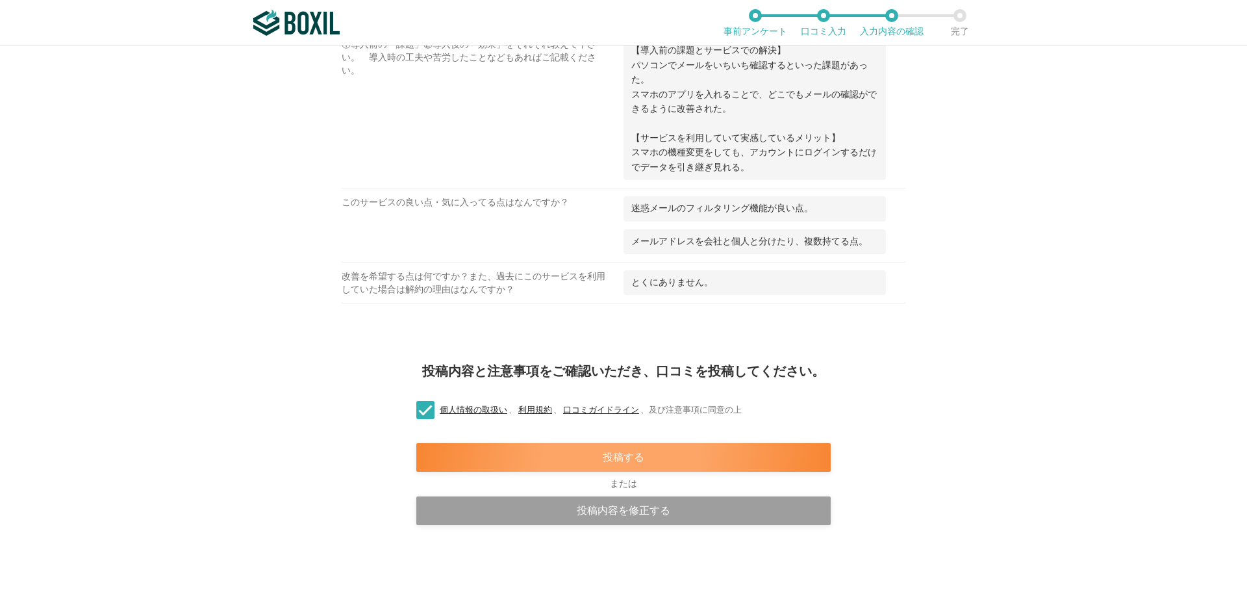
click at [590, 453] on div "投稿する" at bounding box center [623, 457] width 414 height 29
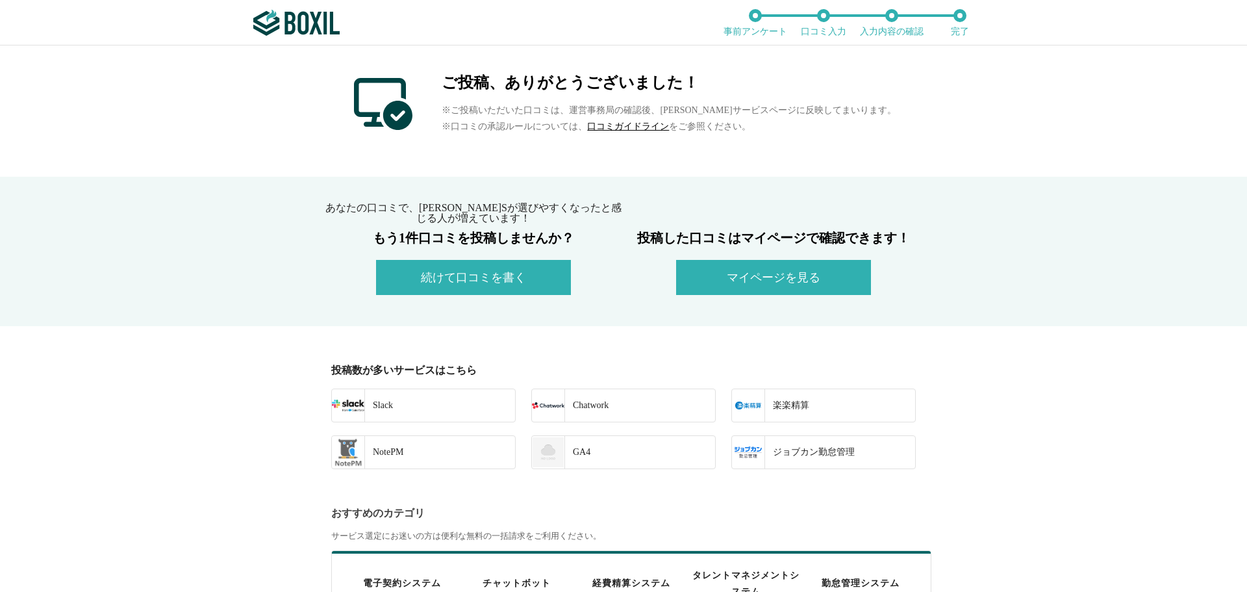
click at [501, 272] on button "続けて口コミを書く" at bounding box center [473, 277] width 195 height 35
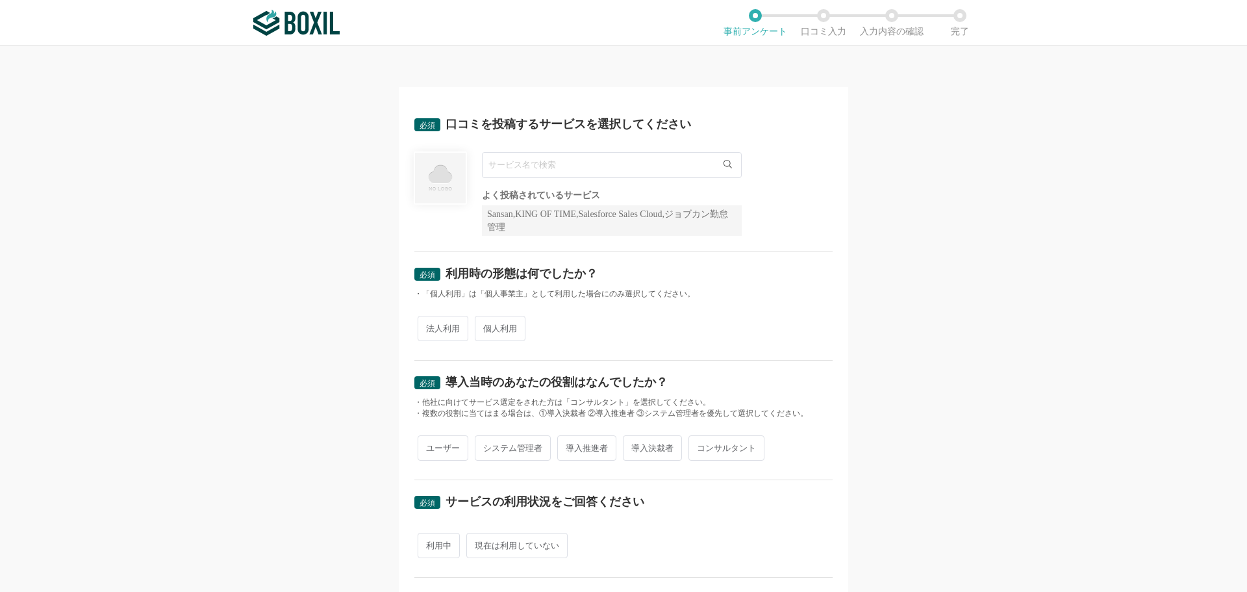
click at [495, 172] on input "text" at bounding box center [612, 165] width 260 height 26
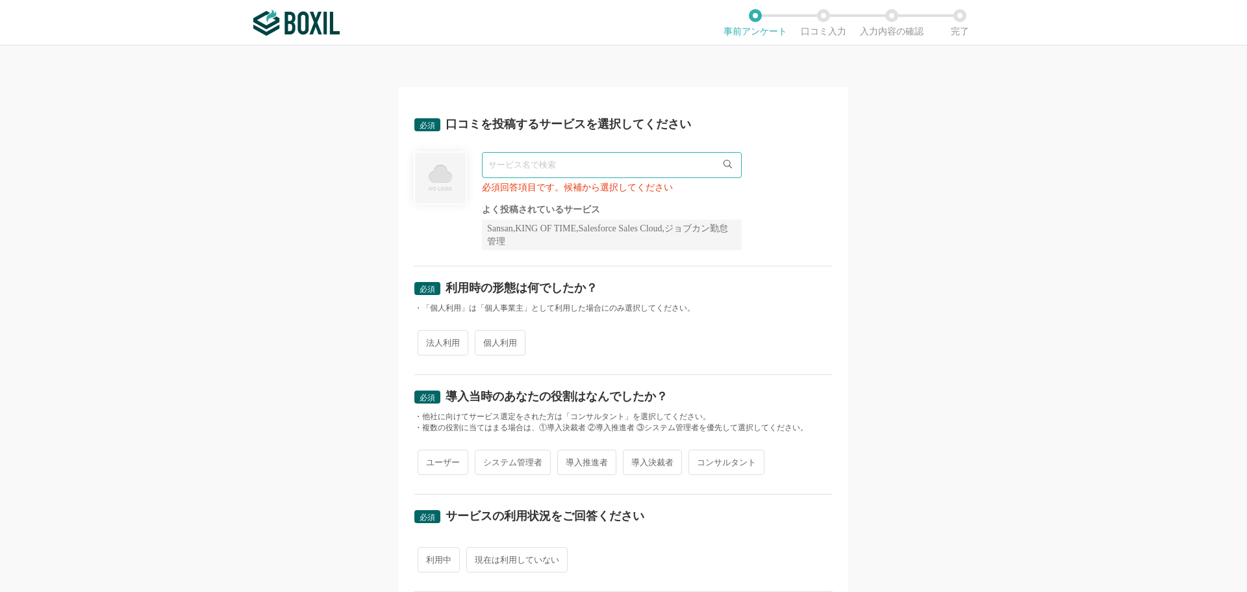
click at [514, 157] on input "text" at bounding box center [612, 165] width 260 height 26
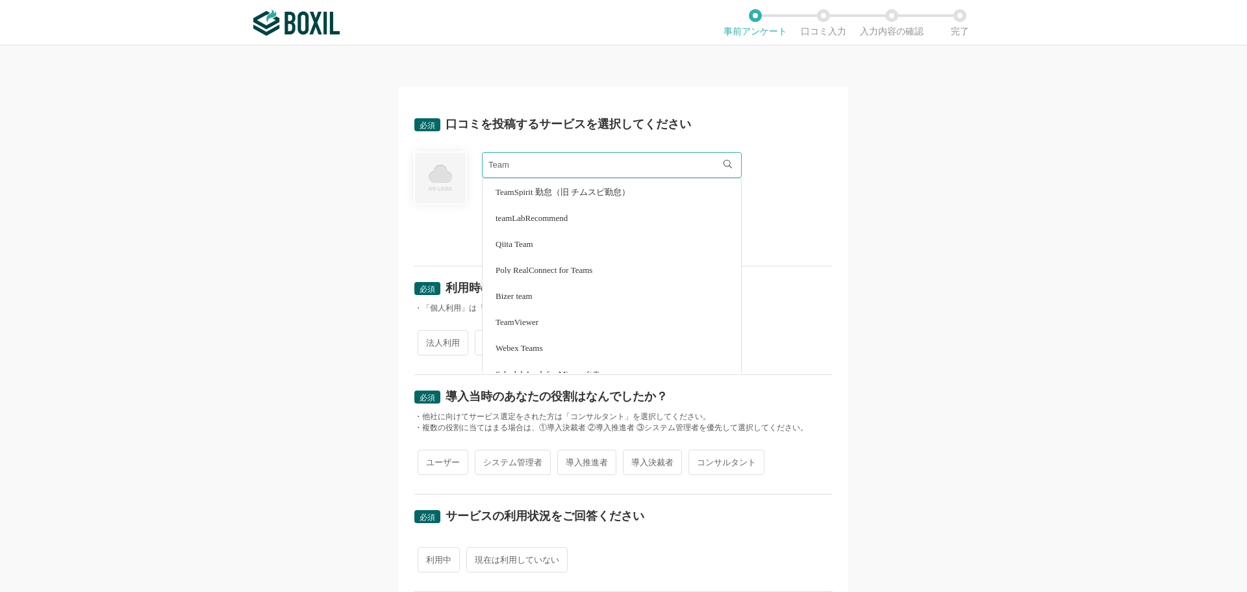
click at [535, 325] on span "TeamViewer" at bounding box center [517, 322] width 43 height 8
type input "TeamViewer"
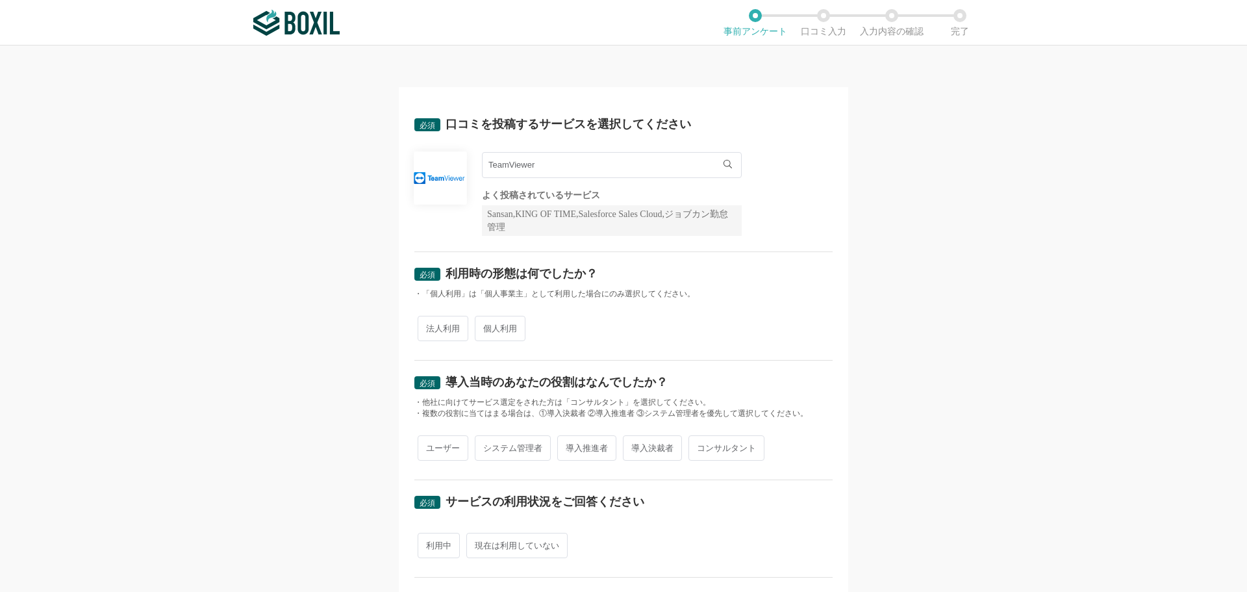
click at [451, 326] on span "法人利用" at bounding box center [443, 328] width 51 height 25
click at [429, 326] on input "法人利用" at bounding box center [425, 322] width 8 height 8
radio input "true"
click at [444, 448] on span "ユーザー" at bounding box center [443, 447] width 51 height 25
click at [429, 446] on input "ユーザー" at bounding box center [425, 441] width 8 height 8
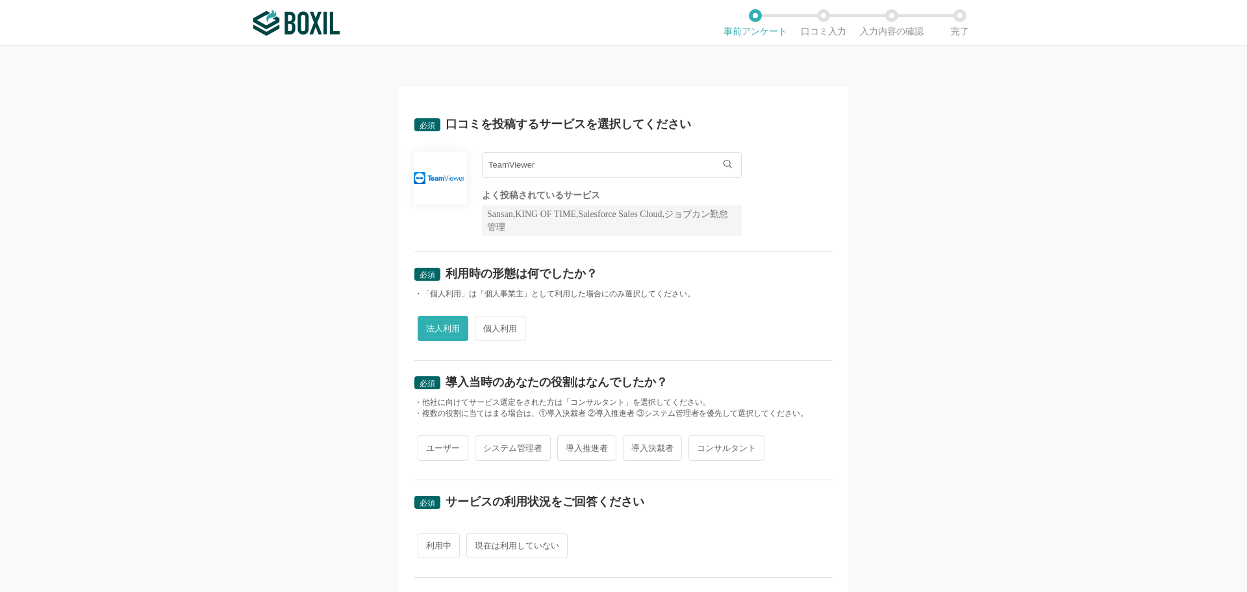
radio input "true"
click at [438, 546] on span "利用中" at bounding box center [439, 545] width 42 height 25
click at [429, 543] on input "利用中" at bounding box center [425, 539] width 8 height 8
radio input "true"
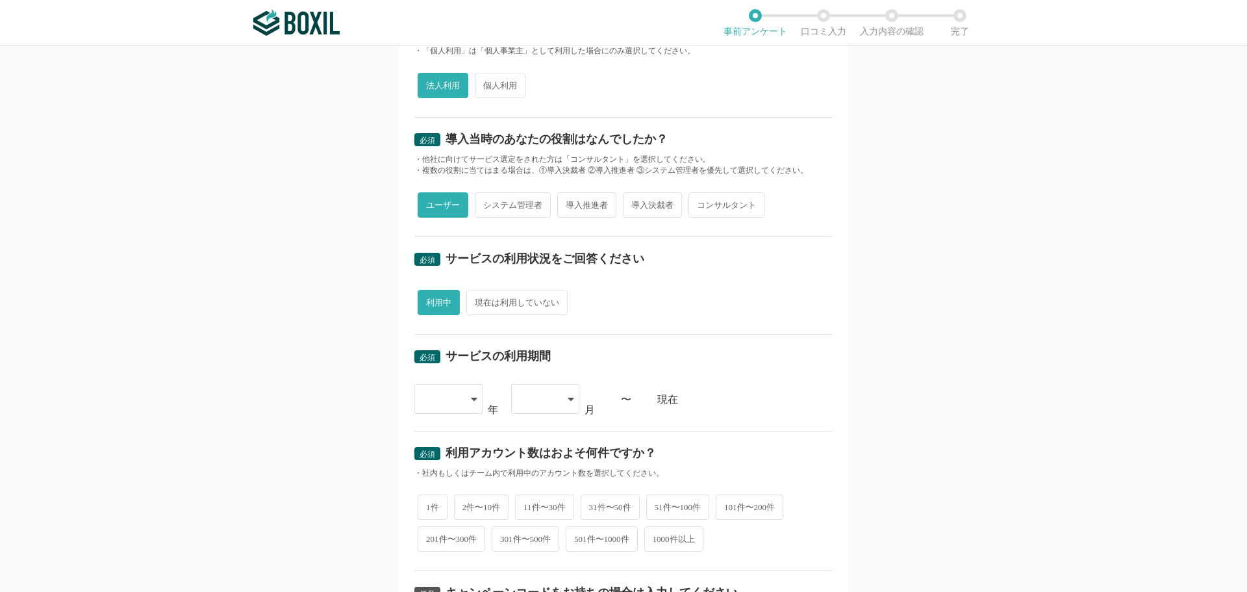
scroll to position [260, 0]
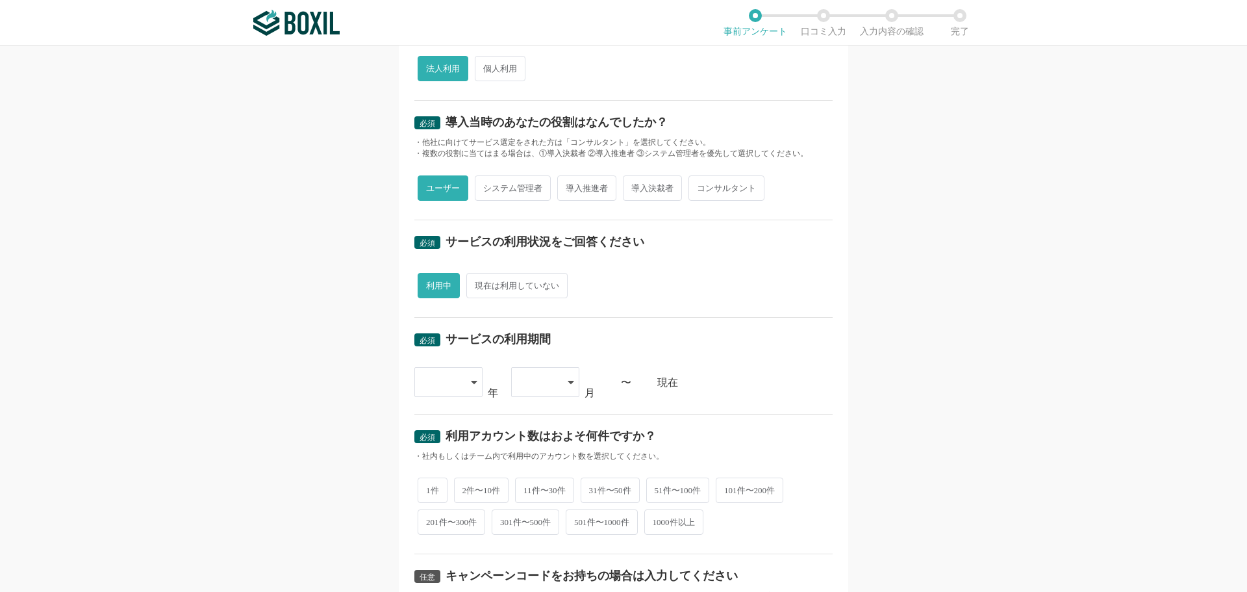
click at [466, 370] on div at bounding box center [448, 382] width 68 height 30
click at [442, 516] on li "2022" at bounding box center [448, 507] width 68 height 31
click at [555, 381] on div at bounding box center [545, 382] width 68 height 30
click at [532, 455] on li "02" at bounding box center [545, 450] width 68 height 31
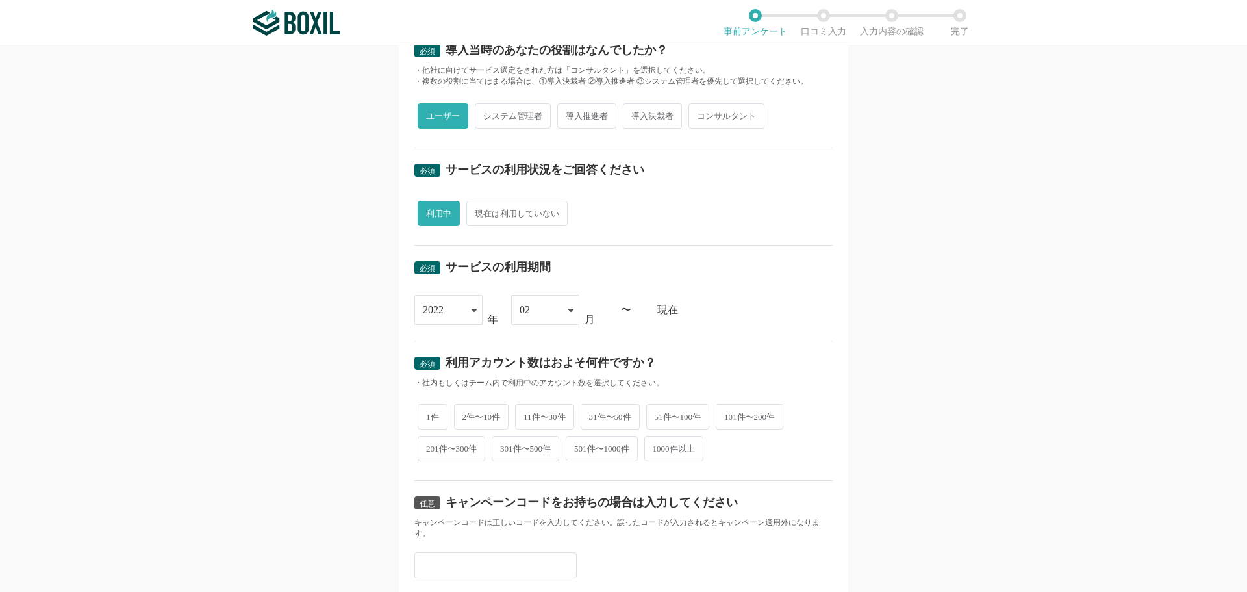
scroll to position [444, 0]
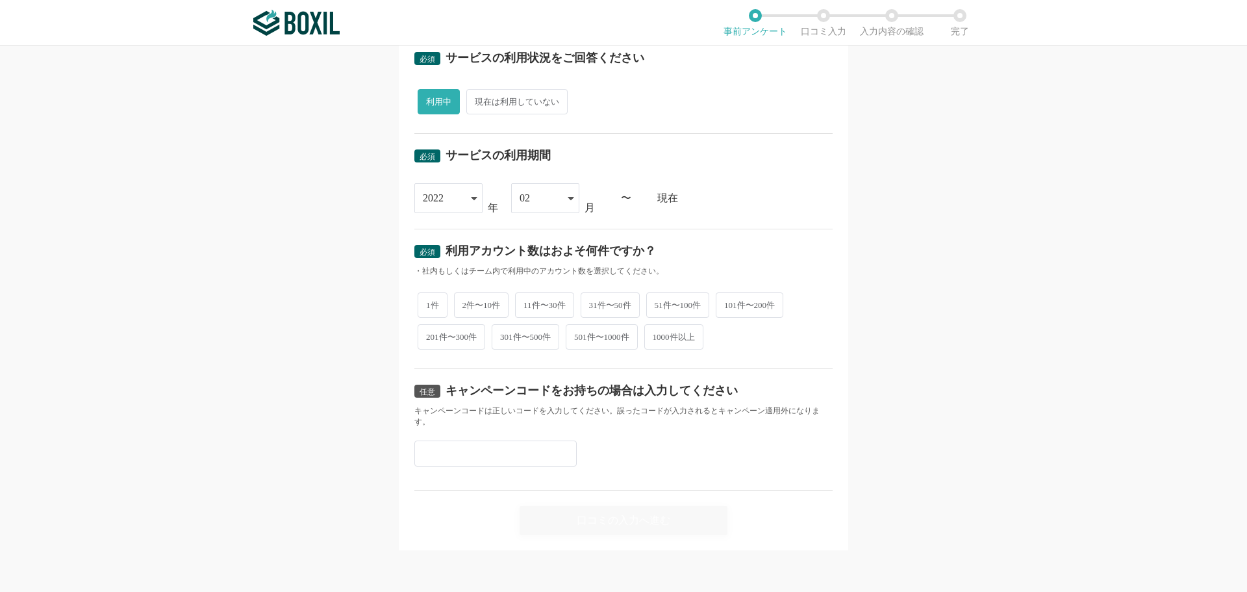
click at [471, 312] on span "2件〜10件" at bounding box center [481, 304] width 55 height 25
click at [466, 303] on input "2件〜10件" at bounding box center [461, 298] width 8 height 8
radio input "true"
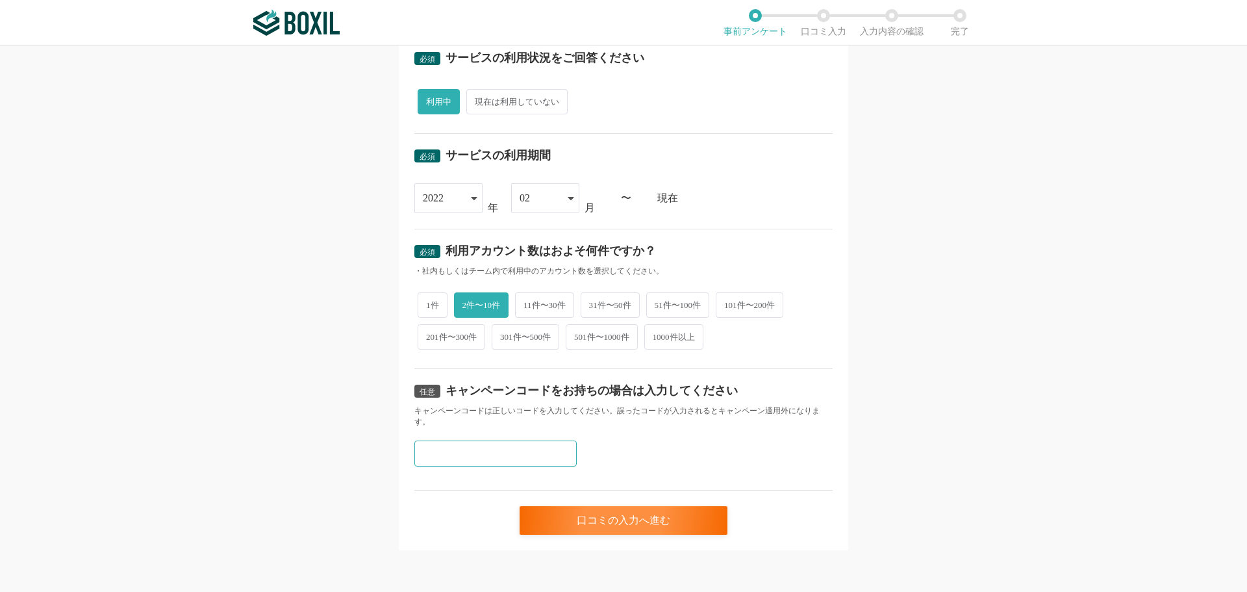
click at [450, 455] on input "text" at bounding box center [495, 453] width 162 height 26
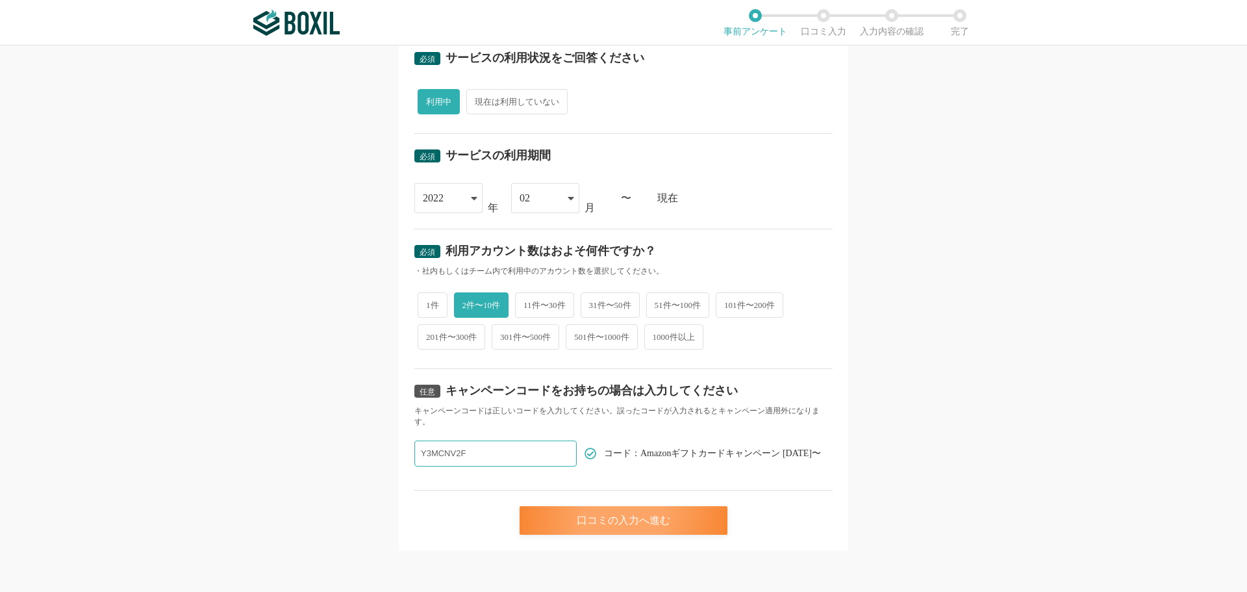
type input "Y3MCNV2F"
click at [618, 522] on div "口コミの入力へ進む" at bounding box center [624, 520] width 208 height 29
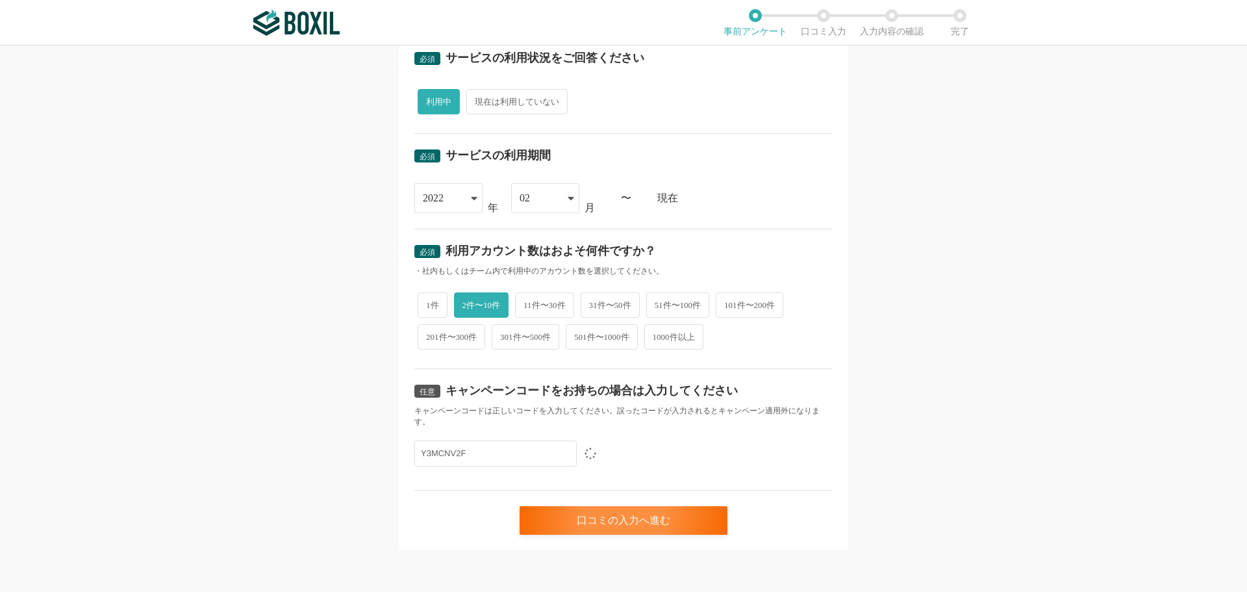
scroll to position [0, 0]
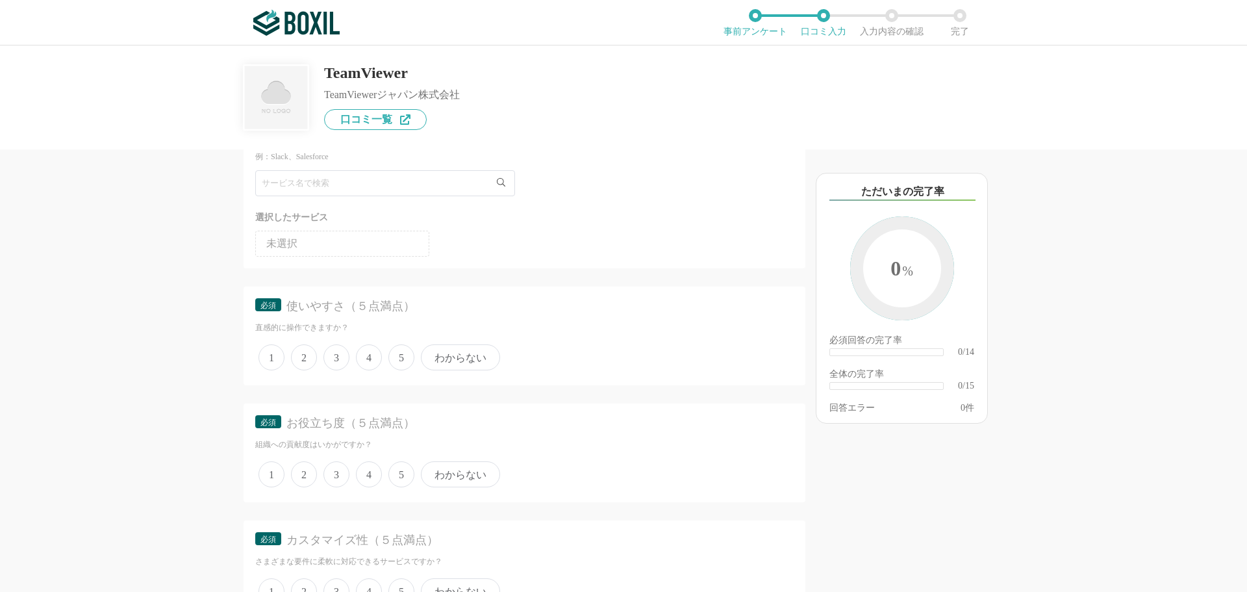
scroll to position [130, 0]
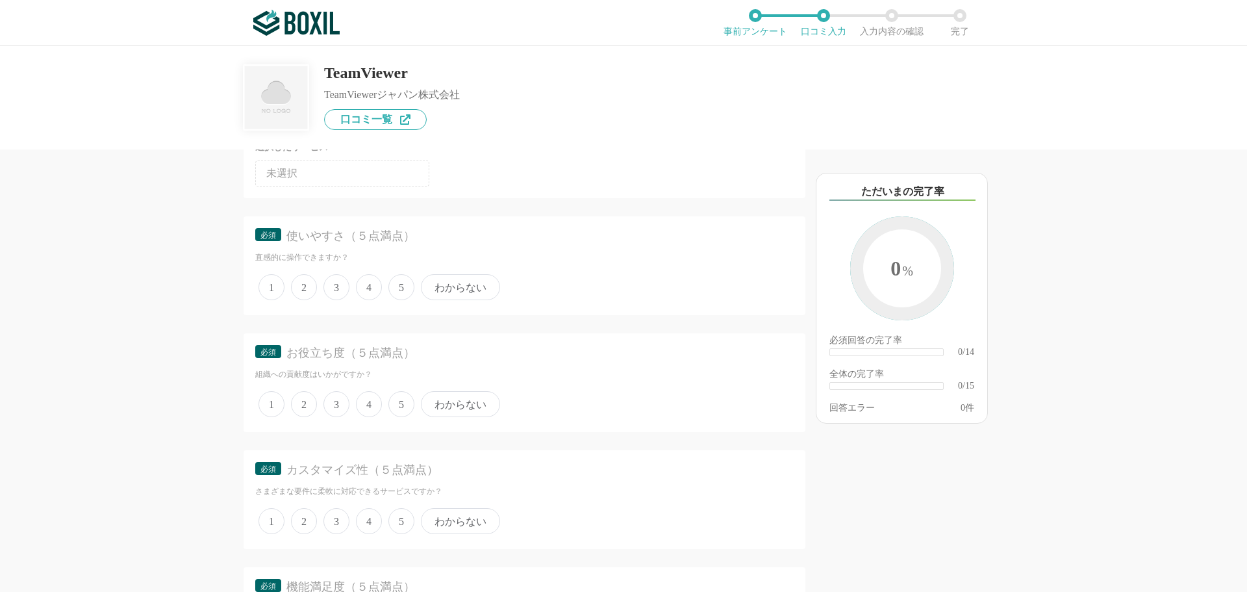
click at [371, 285] on span "4" at bounding box center [369, 287] width 26 height 26
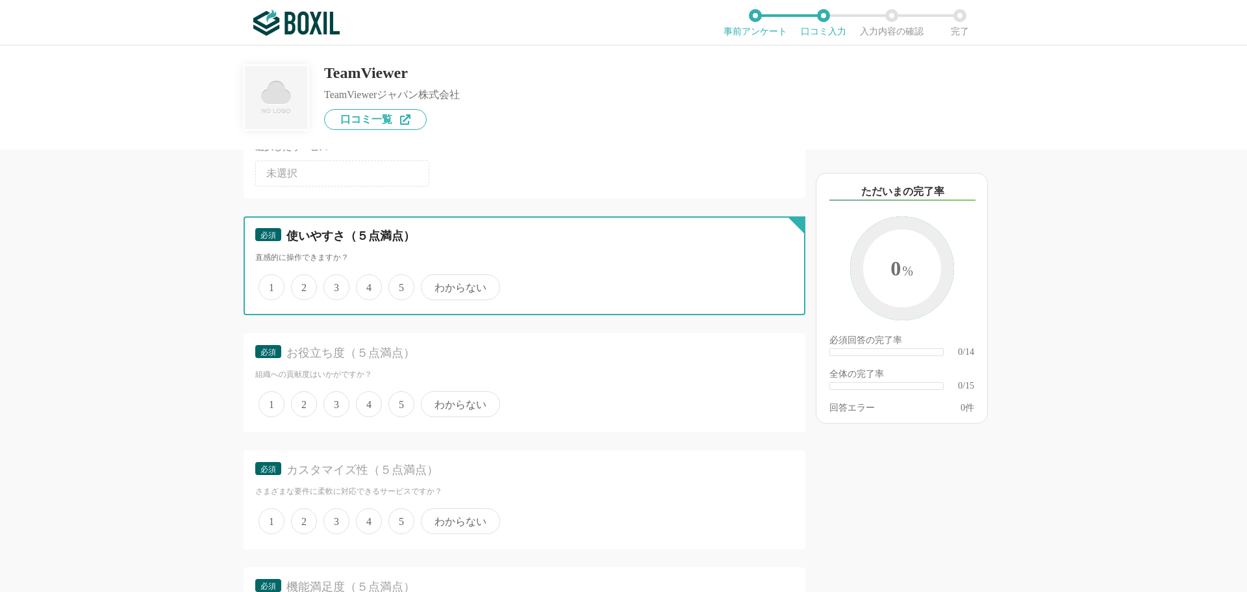
click at [368, 284] on input "4" at bounding box center [363, 280] width 8 height 8
radio input "true"
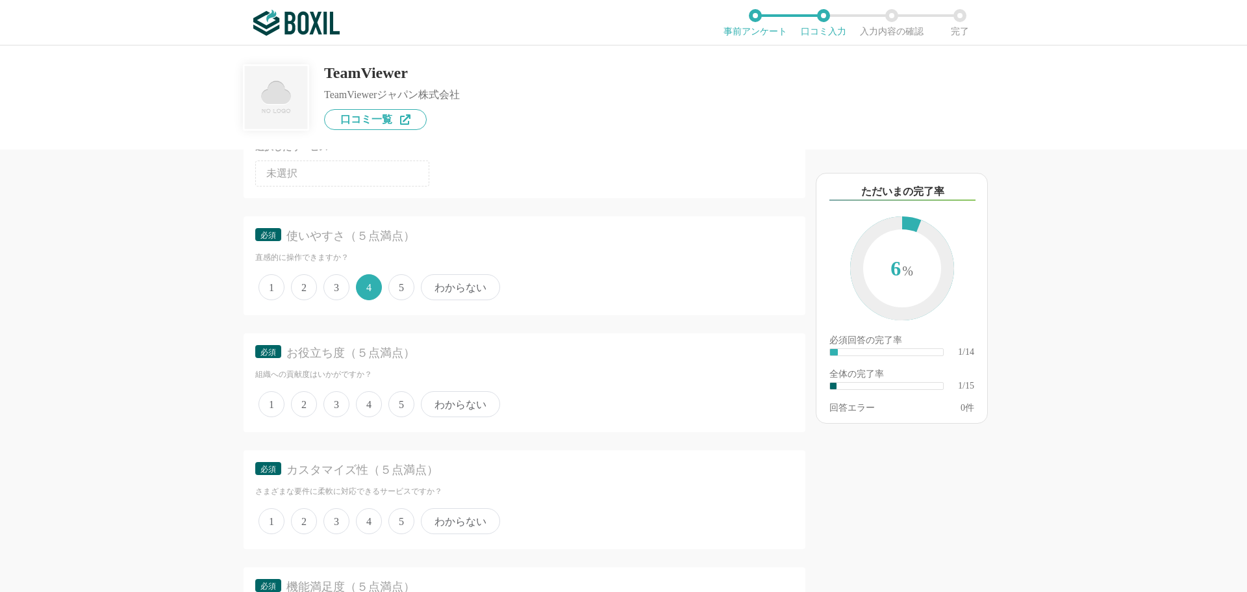
click at [404, 403] on span "5" at bounding box center [401, 404] width 26 height 26
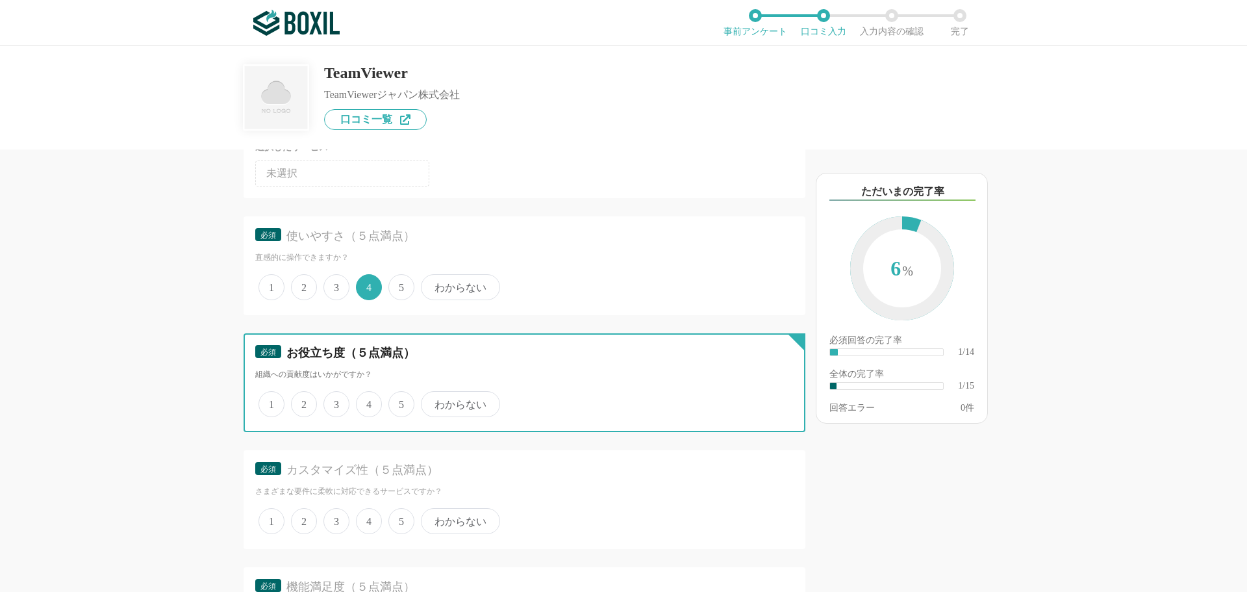
click at [400, 401] on input "5" at bounding box center [396, 397] width 8 height 8
radio input "true"
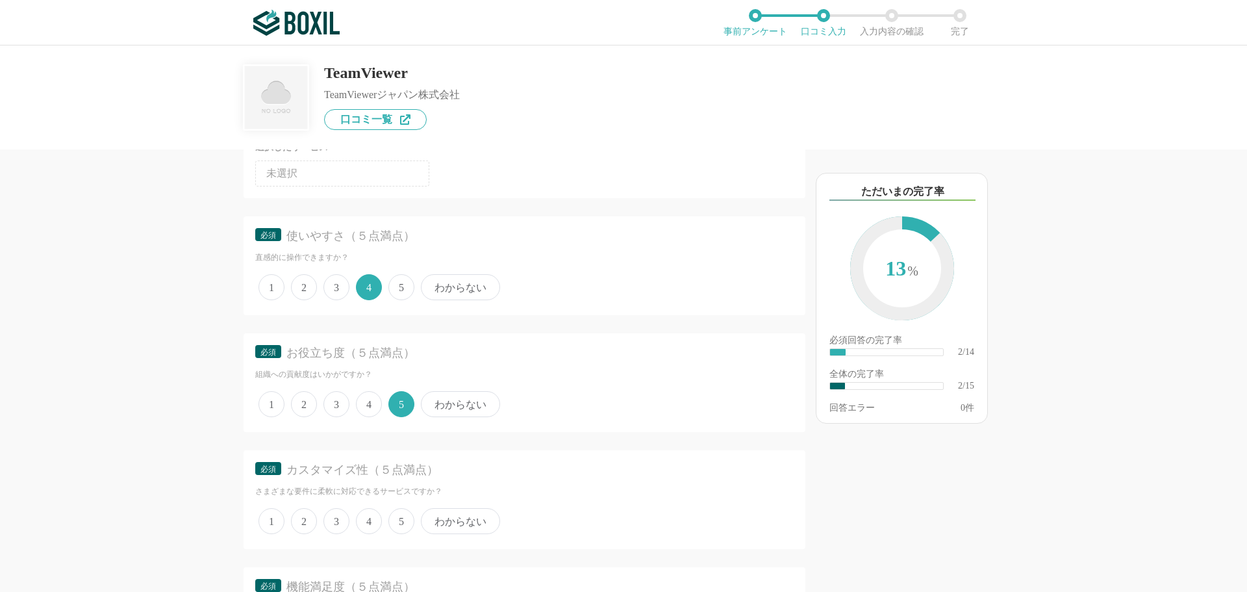
click at [371, 526] on span "4" at bounding box center [369, 521] width 26 height 26
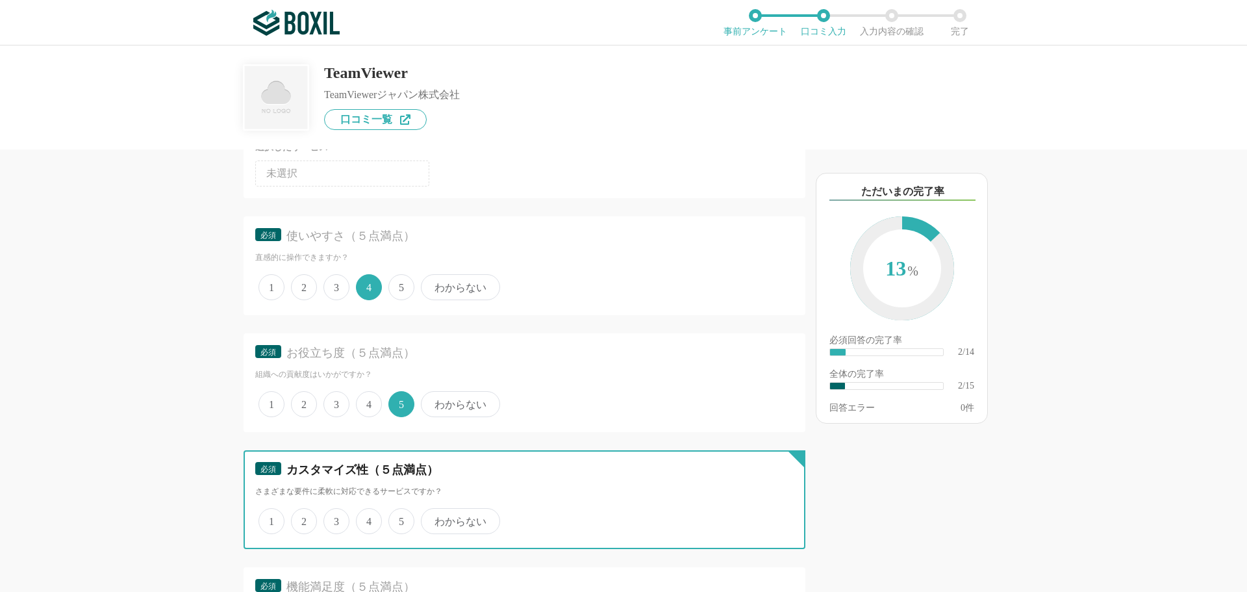
click at [368, 518] on input "4" at bounding box center [363, 514] width 8 height 8
radio input "true"
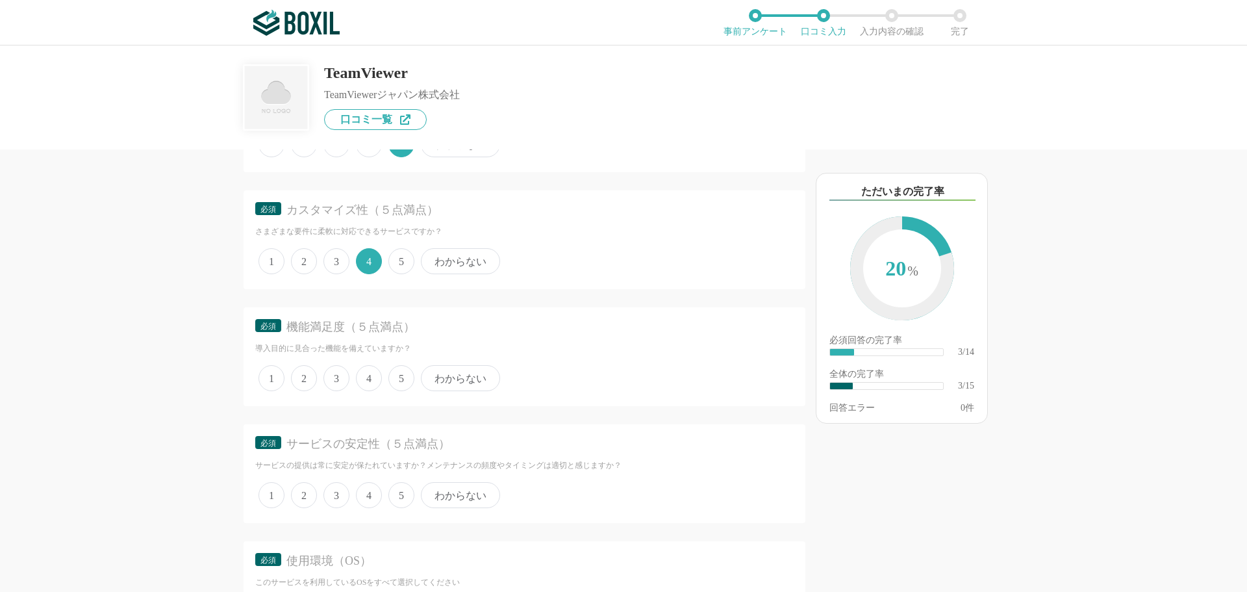
click at [406, 385] on span "5" at bounding box center [401, 378] width 26 height 26
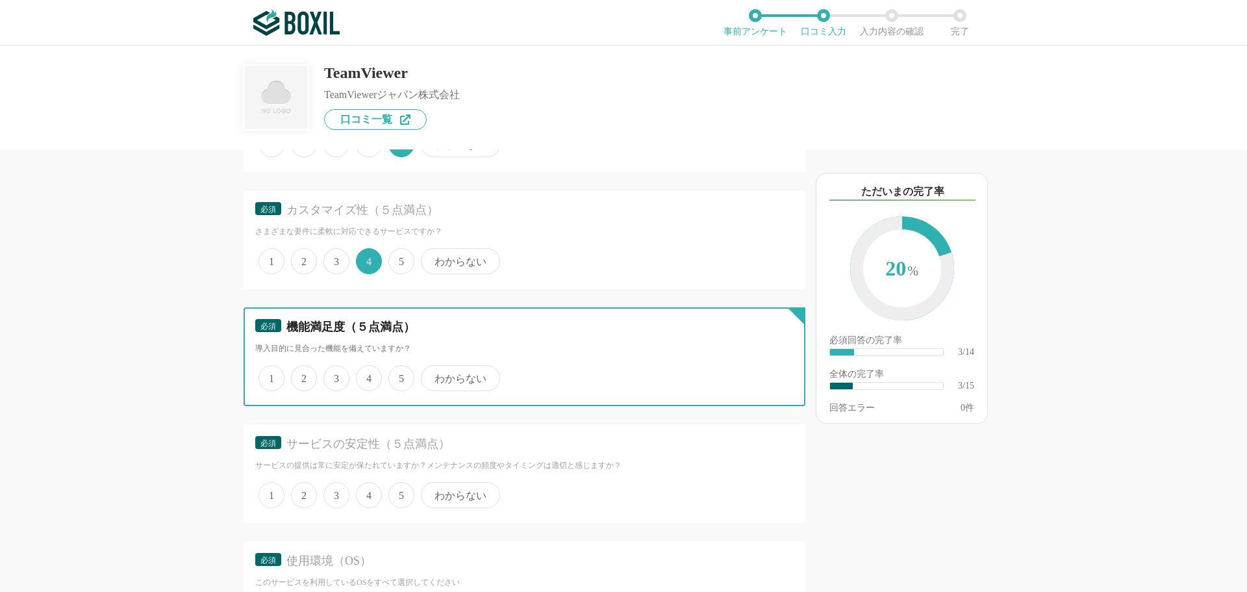
click at [400, 375] on input "5" at bounding box center [396, 371] width 8 height 8
radio input "true"
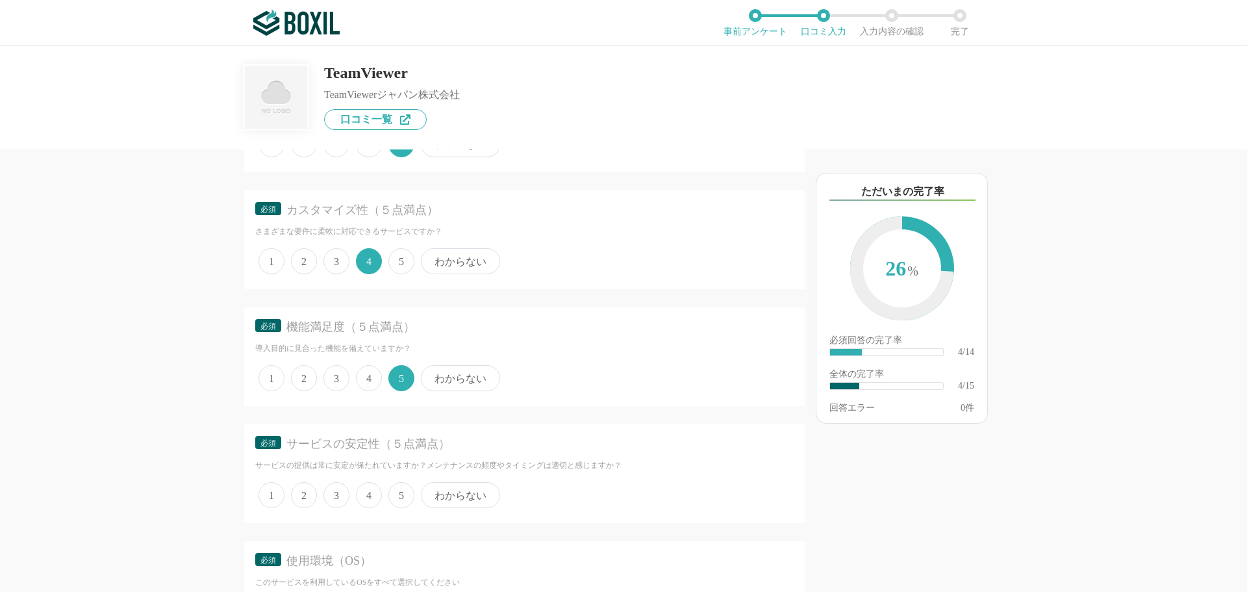
click at [403, 494] on span "5" at bounding box center [401, 495] width 26 height 26
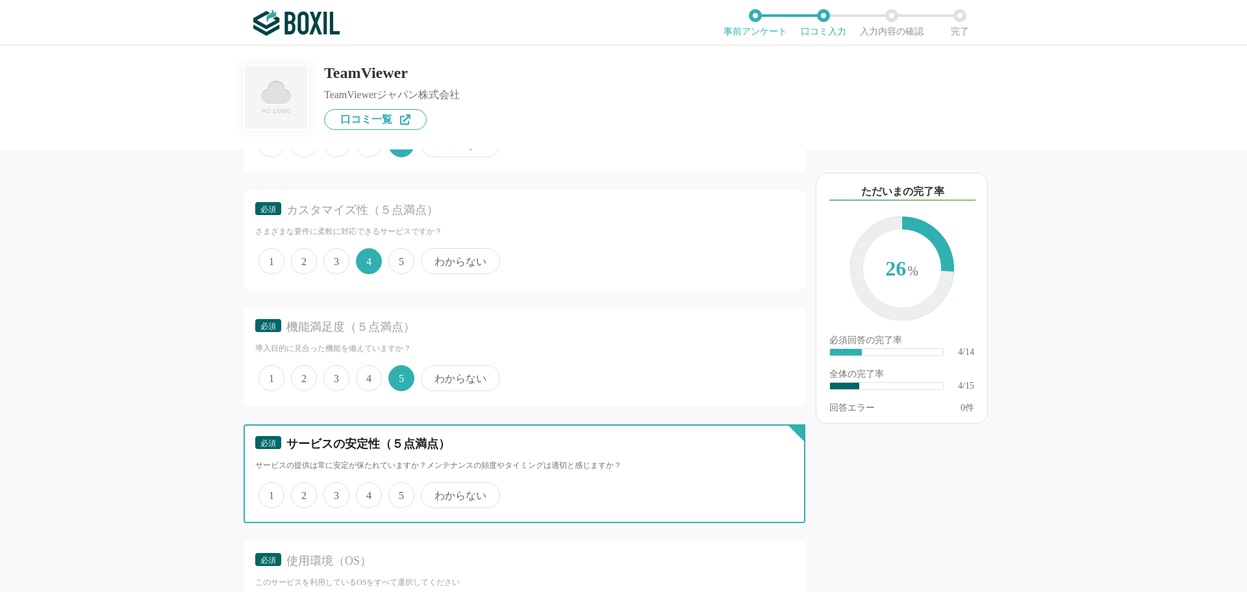
click at [400, 492] on input "5" at bounding box center [396, 488] width 8 height 8
radio input "true"
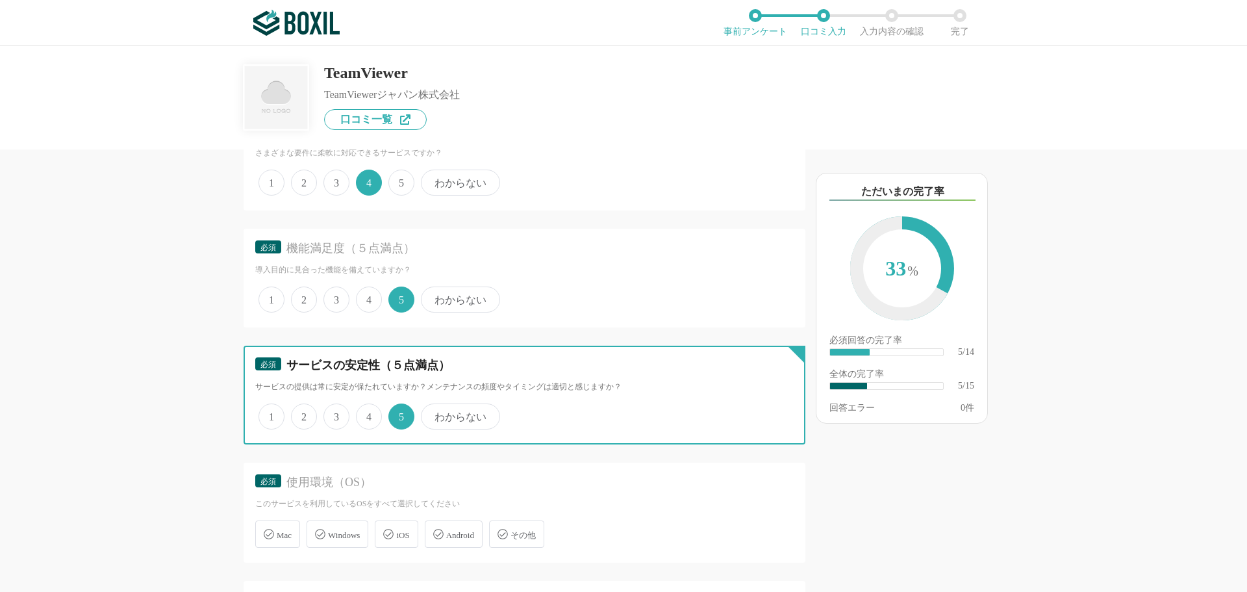
scroll to position [650, 0]
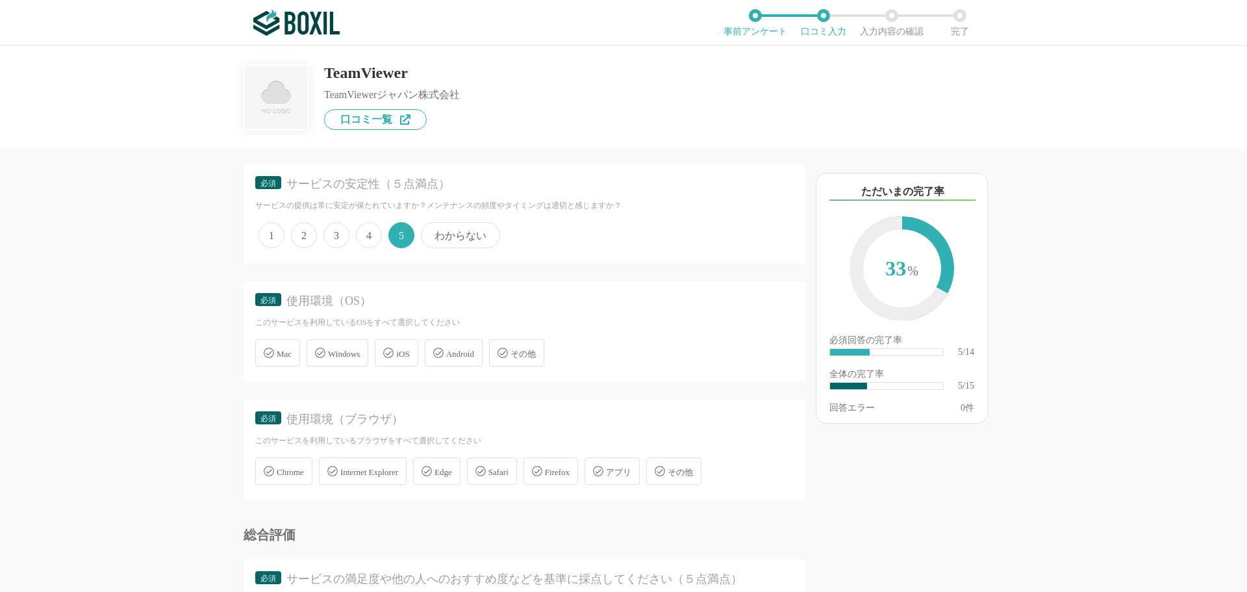
click at [339, 360] on div "Windows" at bounding box center [338, 352] width 62 height 27
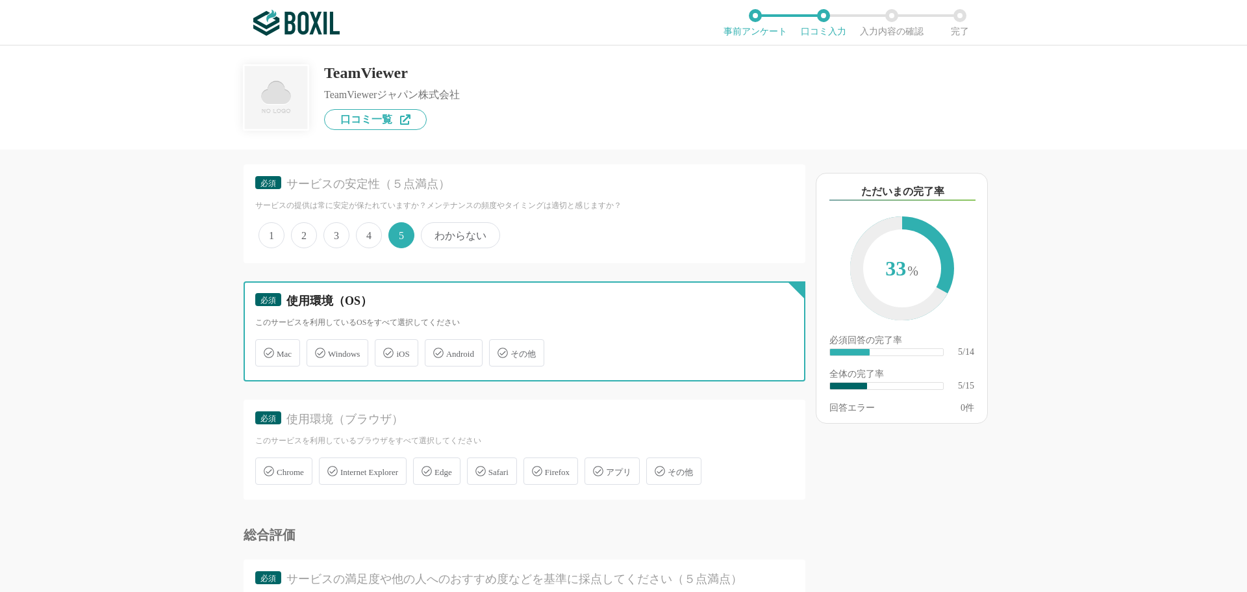
click at [318, 349] on input "Windows" at bounding box center [313, 345] width 8 height 8
checkbox input "true"
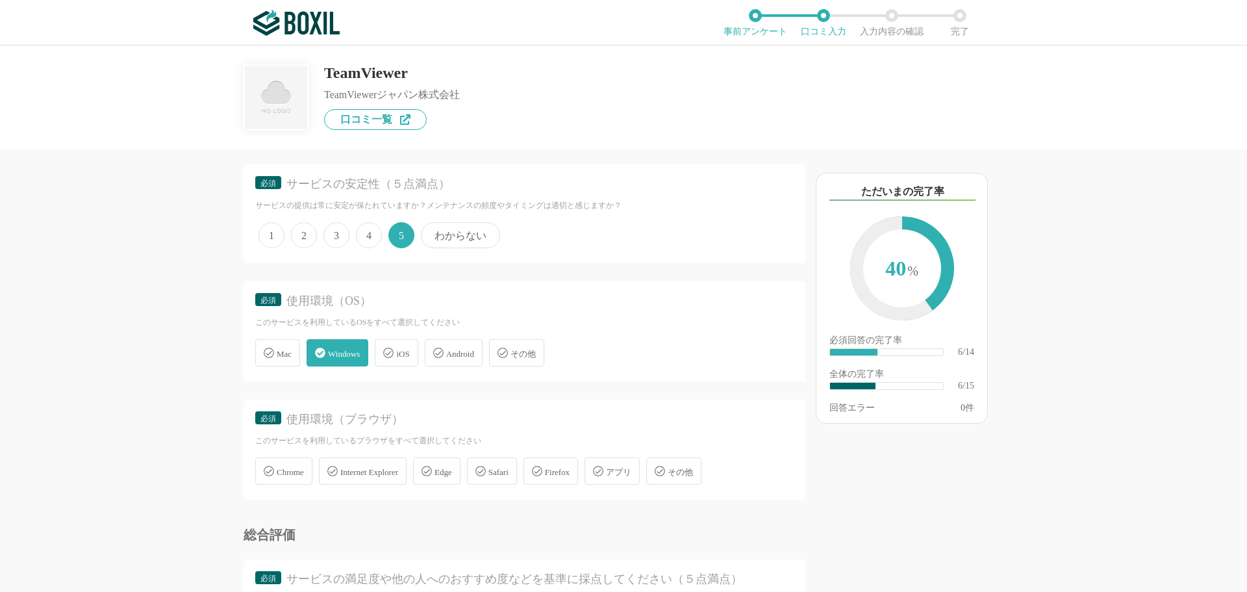
click at [286, 475] on span "Chrome" at bounding box center [290, 472] width 27 height 10
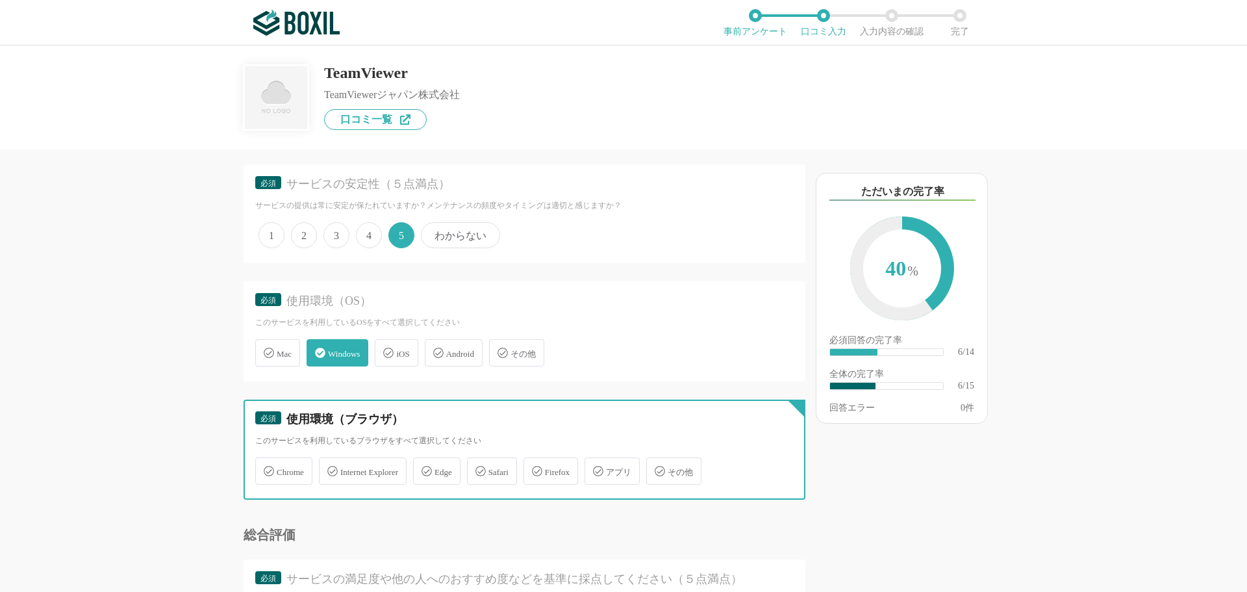
click at [266, 468] on input "Chrome" at bounding box center [262, 463] width 8 height 8
checkbox input "true"
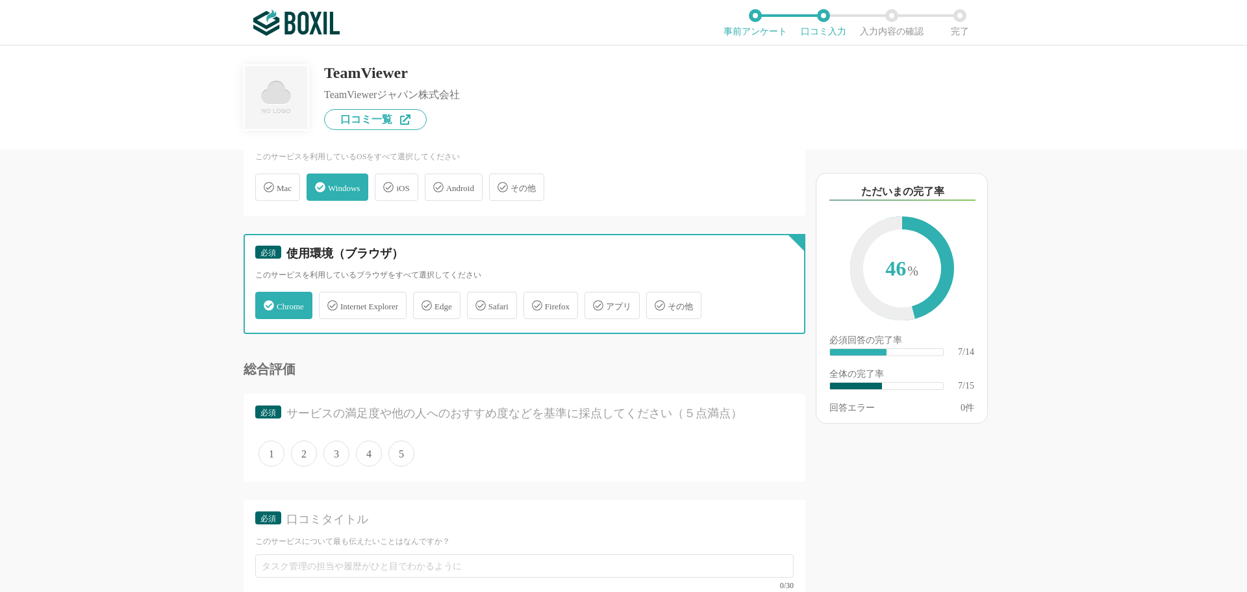
scroll to position [909, 0]
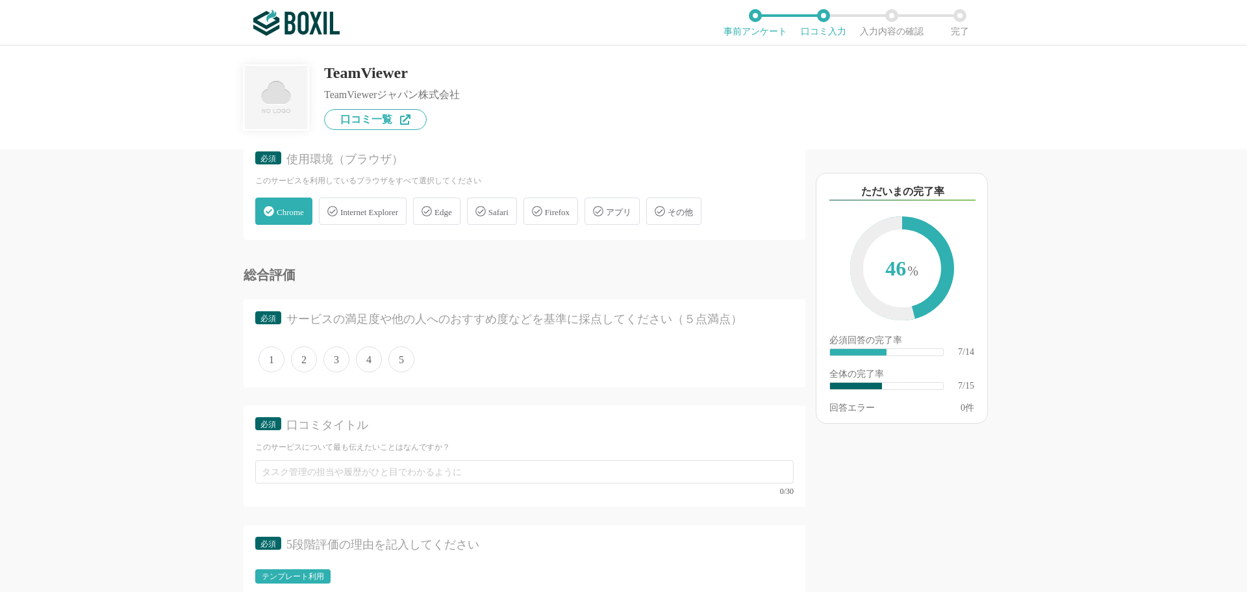
click at [398, 357] on span "5" at bounding box center [401, 359] width 26 height 26
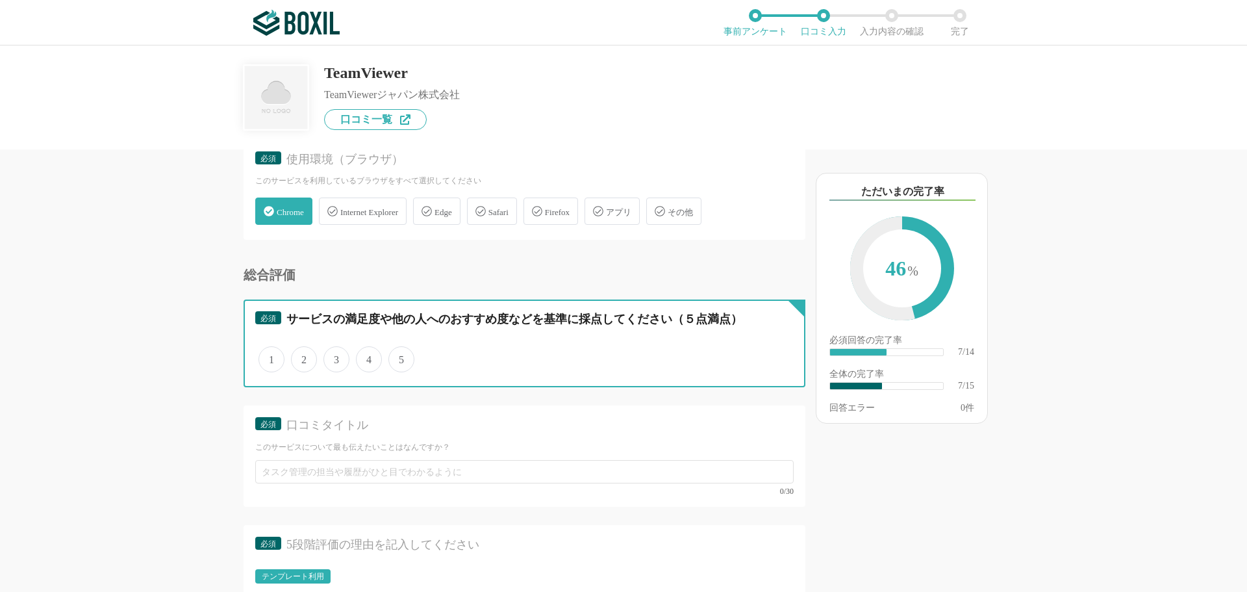
click at [398, 357] on input "5" at bounding box center [396, 352] width 8 height 8
radio input "true"
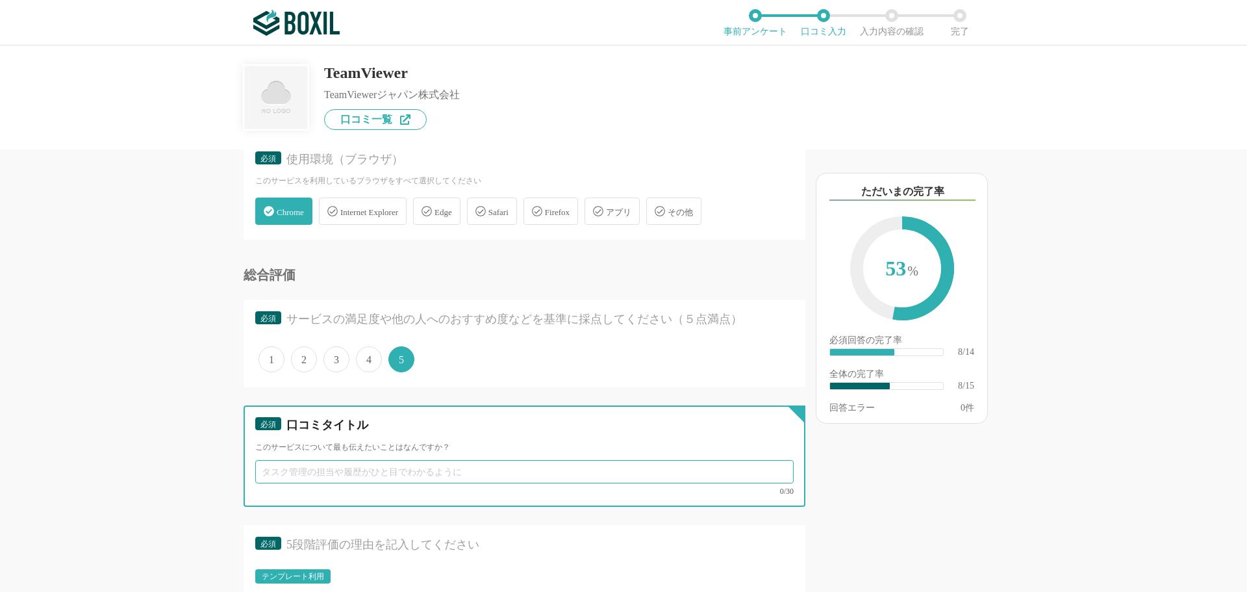
click at [309, 479] on input "text" at bounding box center [524, 471] width 538 height 23
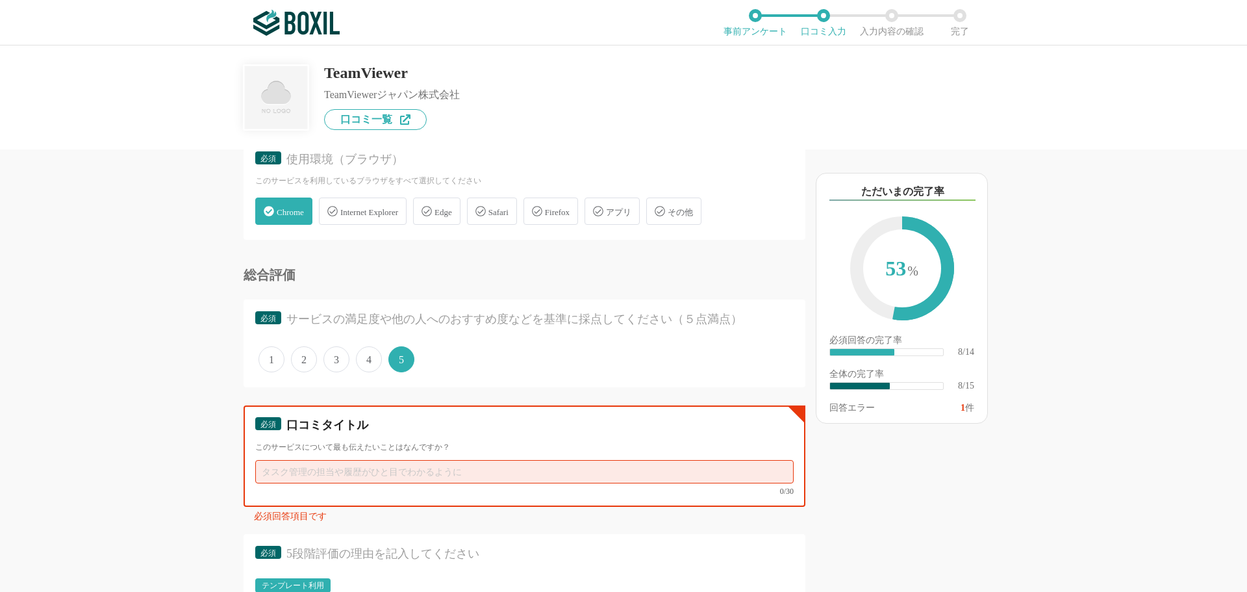
click at [309, 471] on input "text" at bounding box center [524, 471] width 538 height 23
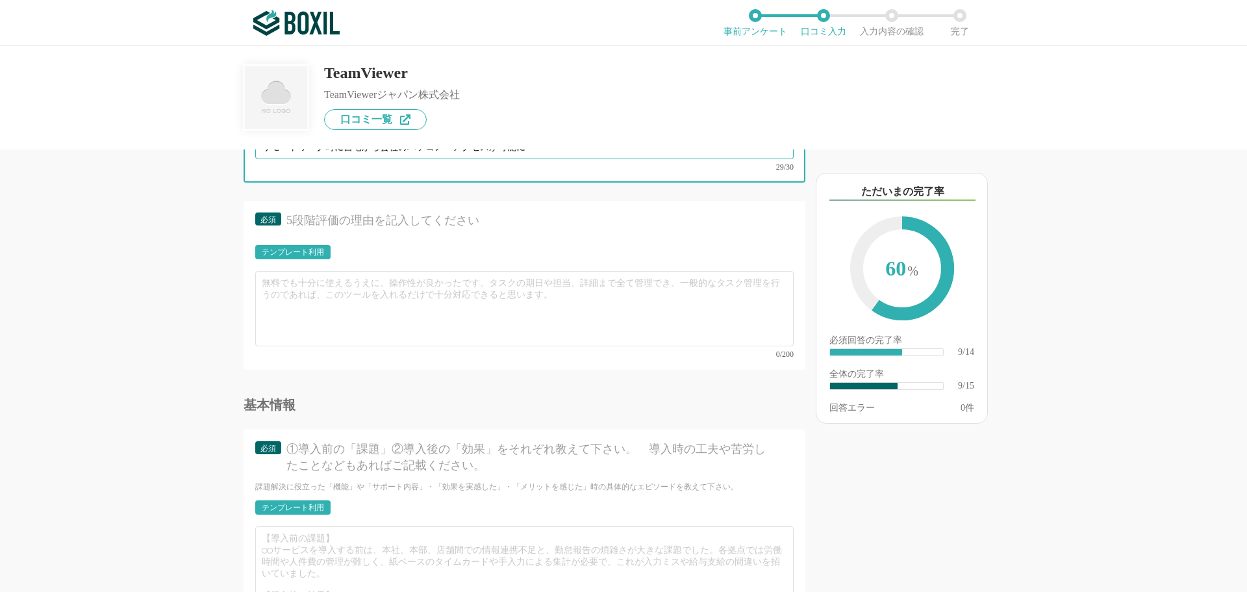
scroll to position [1234, 0]
type input "リモートワーク時に自宅から会社のパソコンへアクセスが可能に"
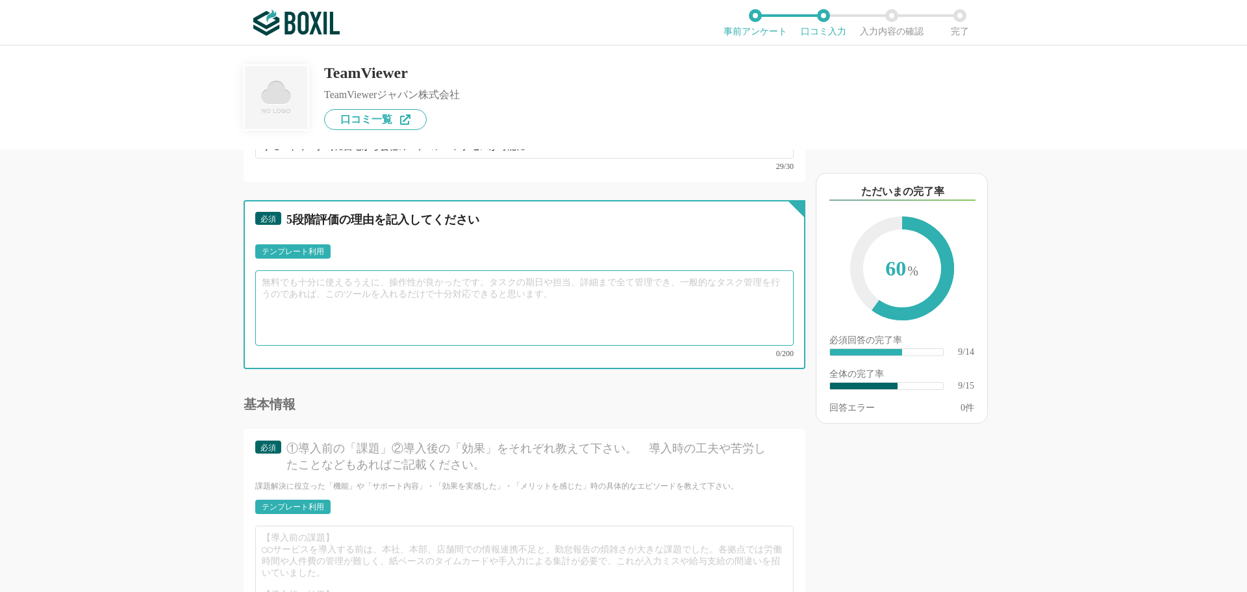
click at [303, 286] on textarea at bounding box center [524, 307] width 538 height 75
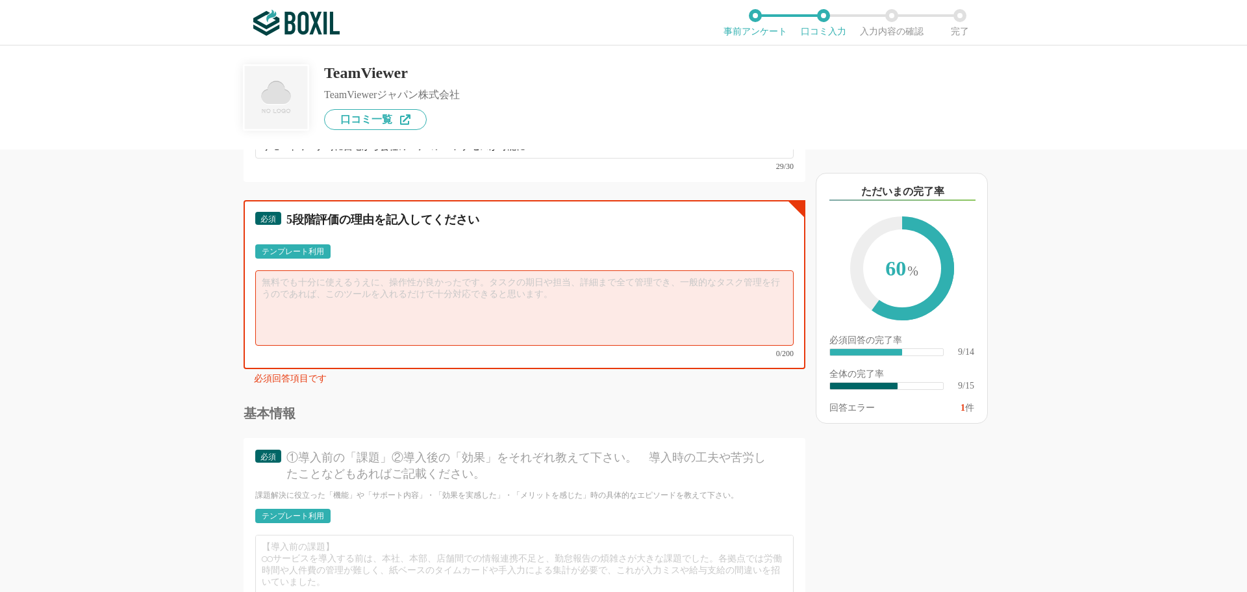
click at [301, 285] on textarea at bounding box center [524, 307] width 538 height 75
type textarea "c"
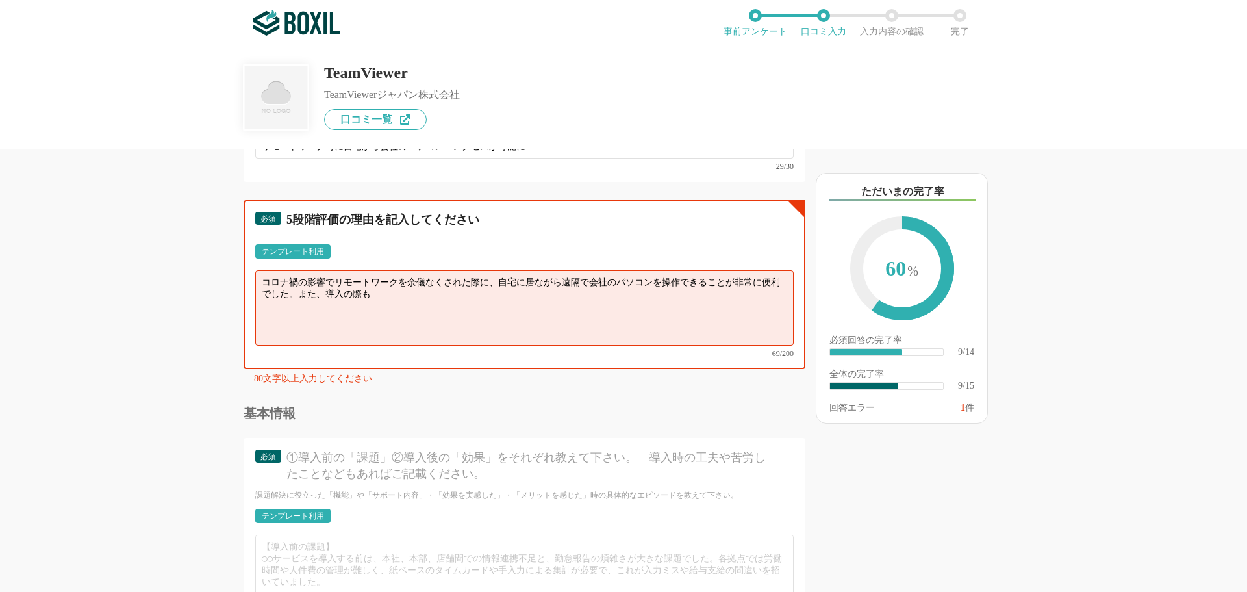
paste textarea "2回のインストールとIDとパスワードの接続だけという操作の簡単さは、PCやITに深い知識がない人でも簡単に利用できます"
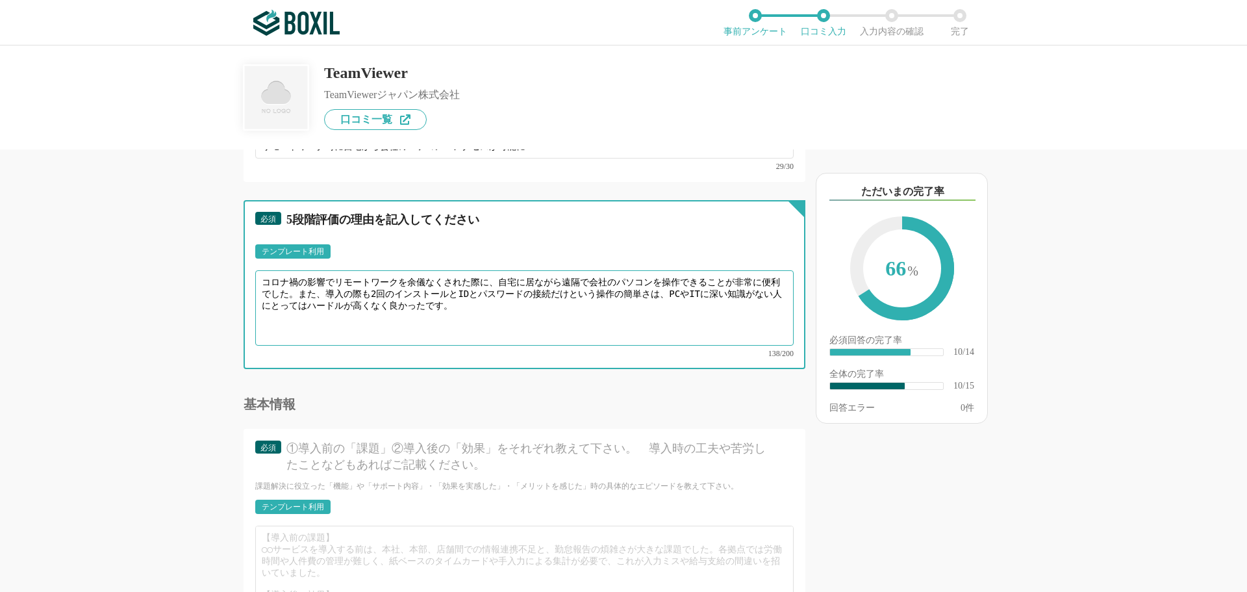
scroll to position [1429, 0]
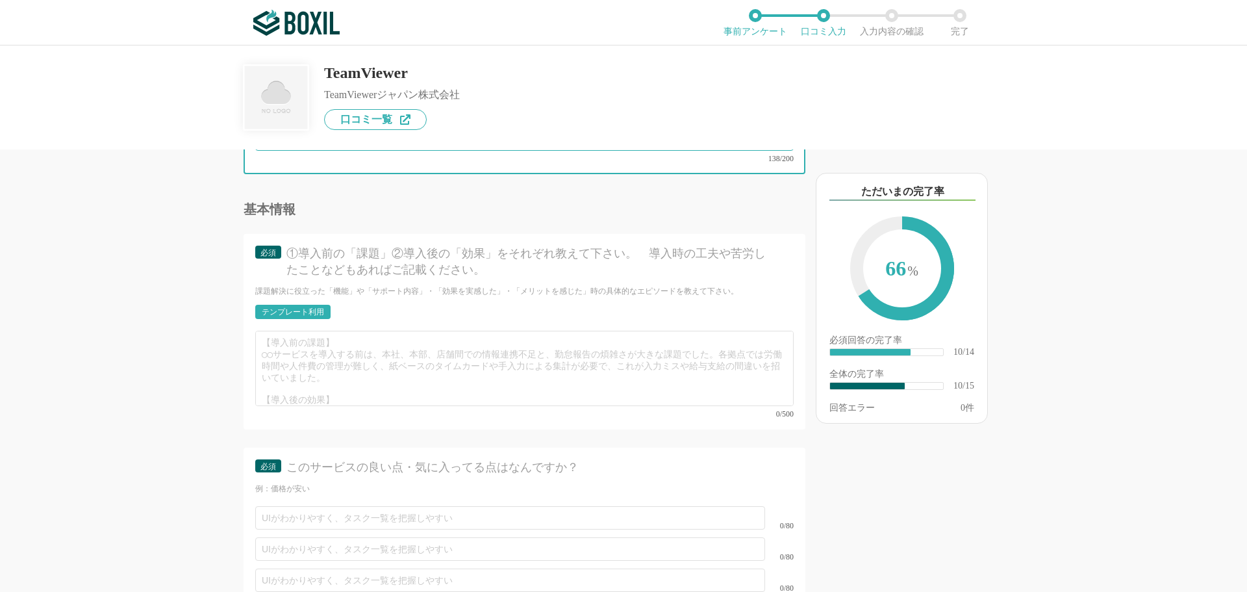
type textarea "コロナ禍の影響でリモートワークを余儀なくされた際に、自宅に居ながら遠隔で会社のパソコンを操作できることが非常に便利でした。また、導入の際も2回のインストールと…"
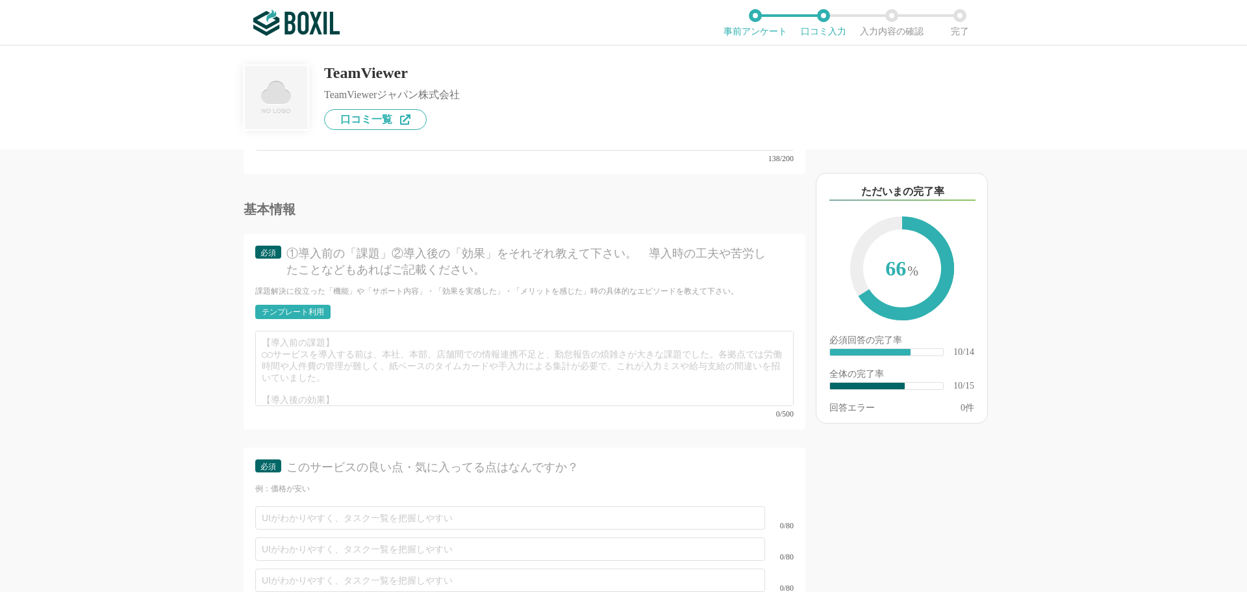
click at [311, 308] on div "テンプレート利用" at bounding box center [293, 312] width 62 height 8
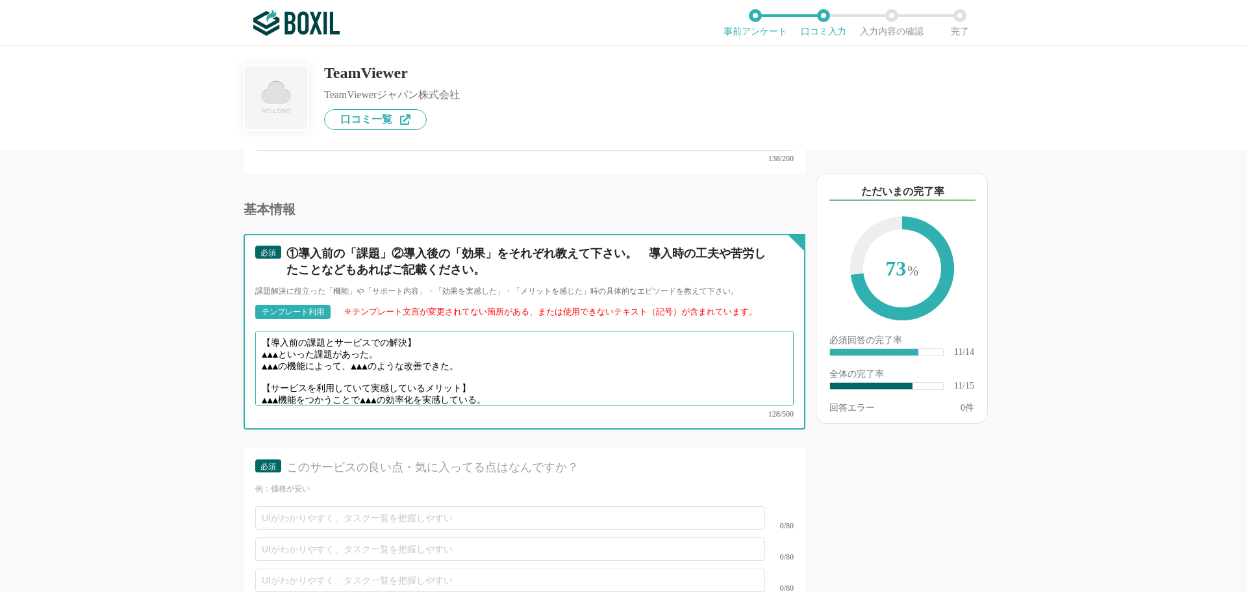
click at [293, 347] on textarea "【導入前の課題とサービスでの解決】 ▲▲▲といった課題があった。 ▲▲▲の機能によって、▲▲▲のような改善できた。 【サービスを利用していて実感しているメリッ…" at bounding box center [524, 368] width 538 height 75
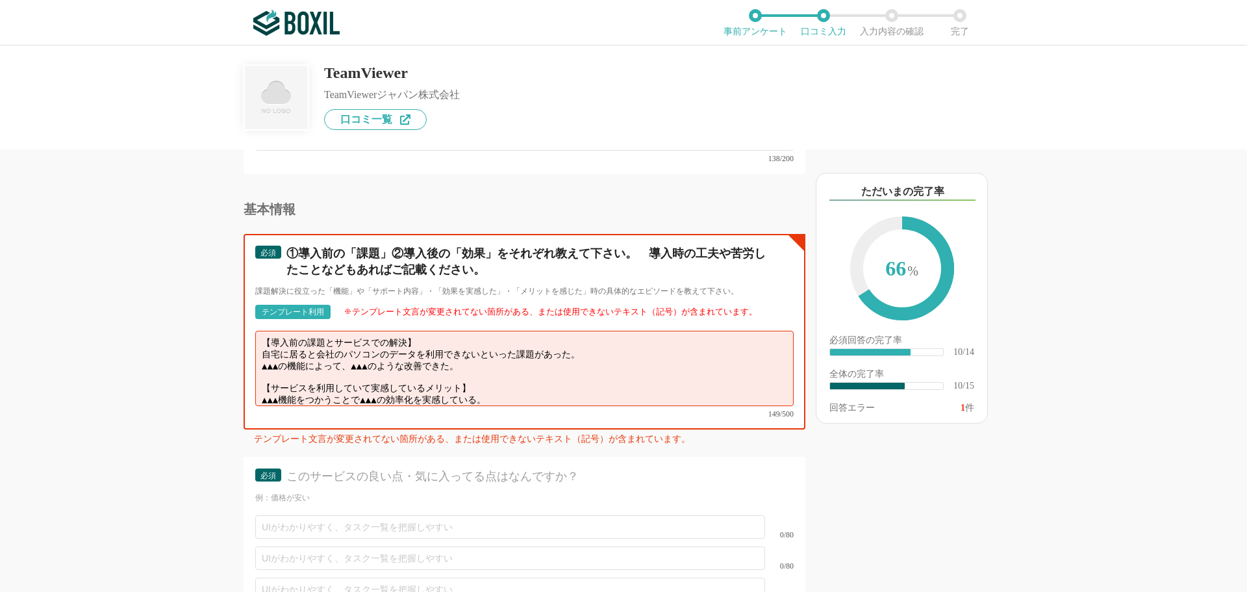
click at [292, 350] on textarea "【導入前の課題とサービスでの解決】 自宅に居ると会社のパソコンのデータを利用できないといった課題があった。 ▲▲▲の機能によって、▲▲▲のような改善できた。 …" at bounding box center [524, 368] width 538 height 75
click at [407, 356] on textarea "【導入前の課題とサービスでの解決】 自宅に居ると会社のパソコンのデータを利用できないといった課題があった。 リモート操作機能によって、▲▲▲のような改善できた…" at bounding box center [524, 368] width 538 height 75
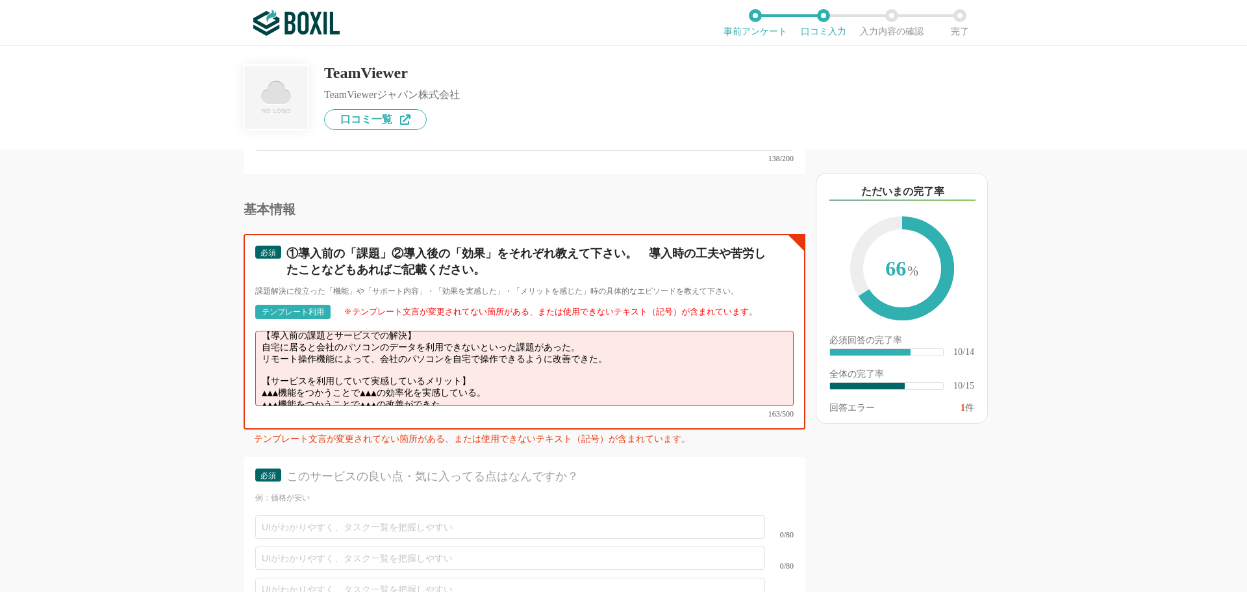
scroll to position [9, 0]
drag, startPoint x: 466, startPoint y: 380, endPoint x: 242, endPoint y: 363, distance: 224.7
click at [242, 363] on div "他のサービス・ツールと連携していますか？ ※複数選択可 例：Slack、Salesforce 選択したサービス 未選択 必須 使いやすさ（５点満点） 直感的に…" at bounding box center [481, 370] width 650 height 442
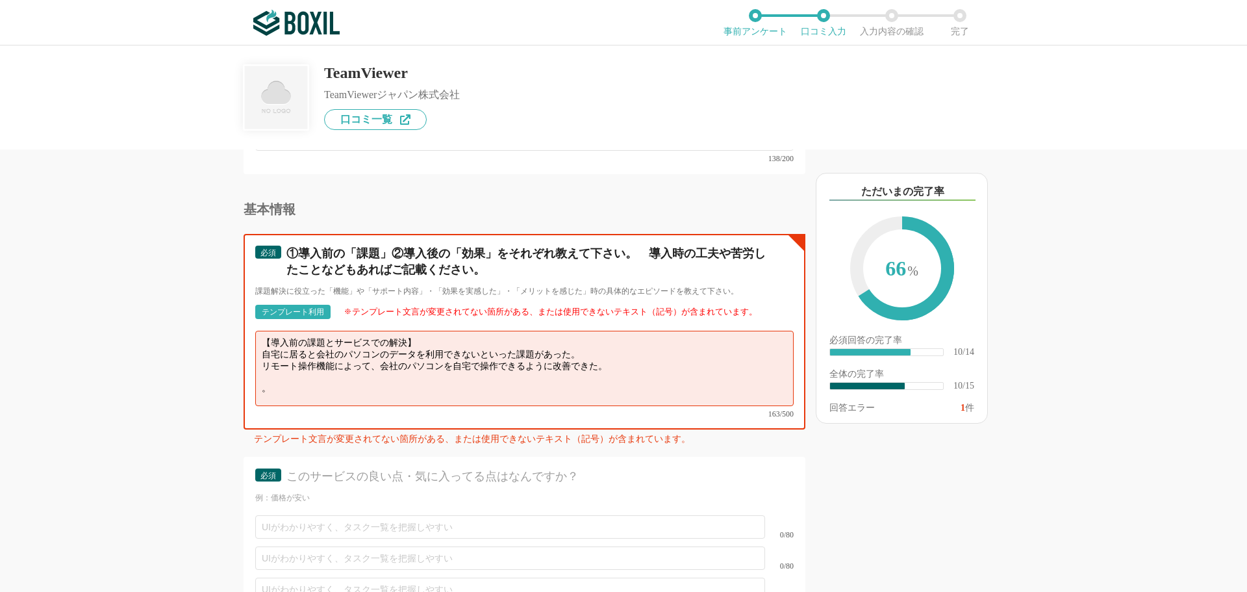
scroll to position [0, 0]
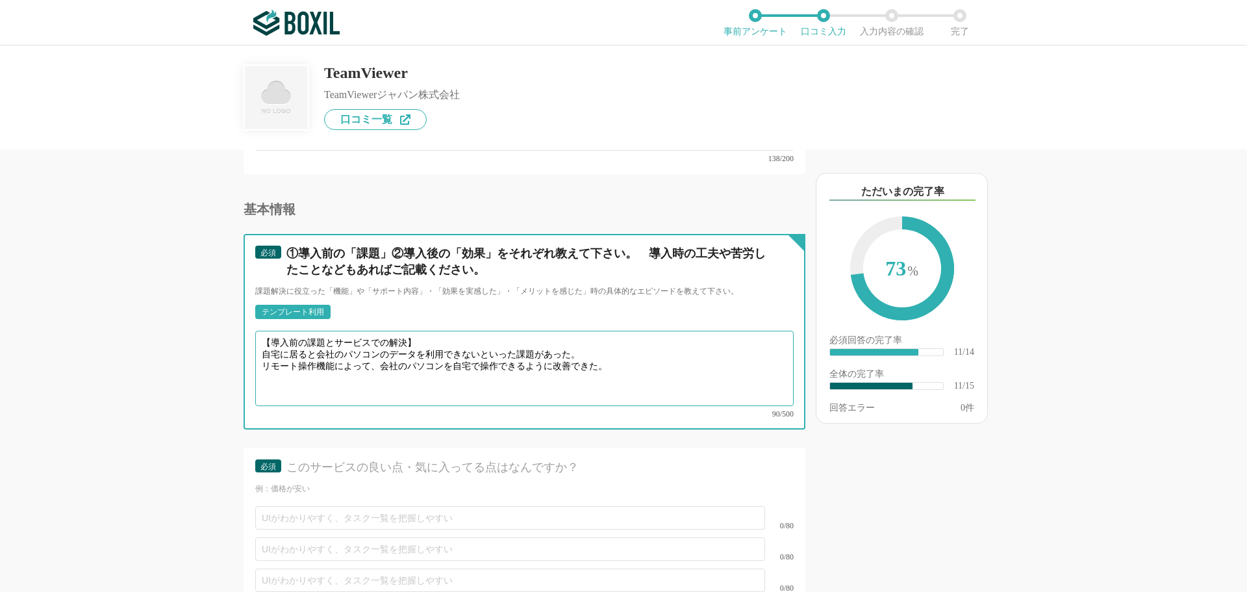
click at [268, 371] on textarea "【導入前の課題とサービスでの解決】 自宅に居ると会社のパソコンのデータを利用できないといった課題があった。 リモート操作機能によって、会社のパソコンを自宅で操…" at bounding box center [524, 368] width 538 height 75
click at [301, 364] on textarea "【導入前の課題とサービスでの解決】 自宅に居ると会社のパソコンのデータを利用できないといった課題があった。 リモート操作機能によって、会社のパソコンを自宅で操…" at bounding box center [524, 368] width 538 height 75
type textarea "【導入前の課題とサービスでの解決】 自宅に居ると会社のパソコンのデータを利用できないといった課題があった。 リモート操作機能によって、会社のパソコンを自宅で操…"
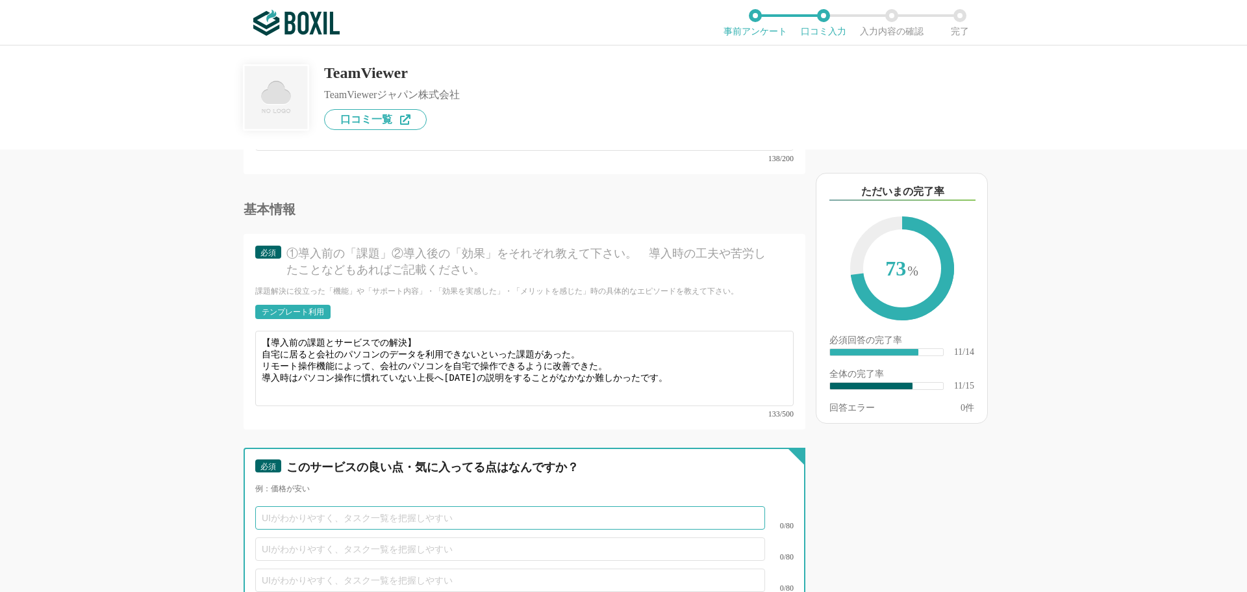
click at [299, 506] on input "text" at bounding box center [510, 517] width 510 height 23
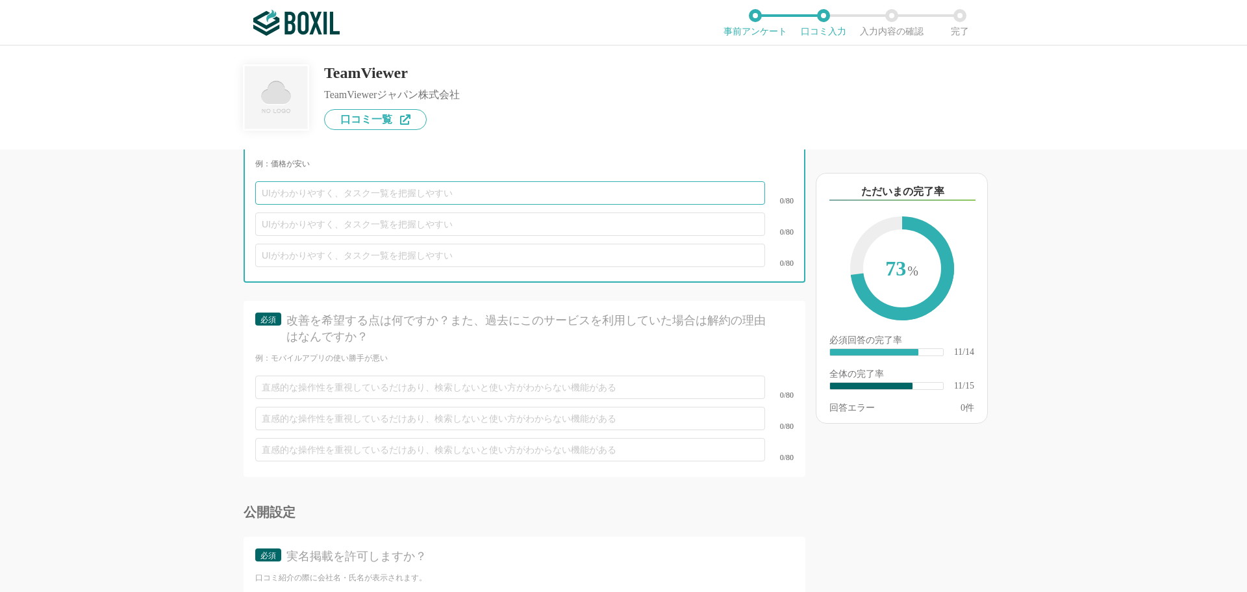
scroll to position [1624, 0]
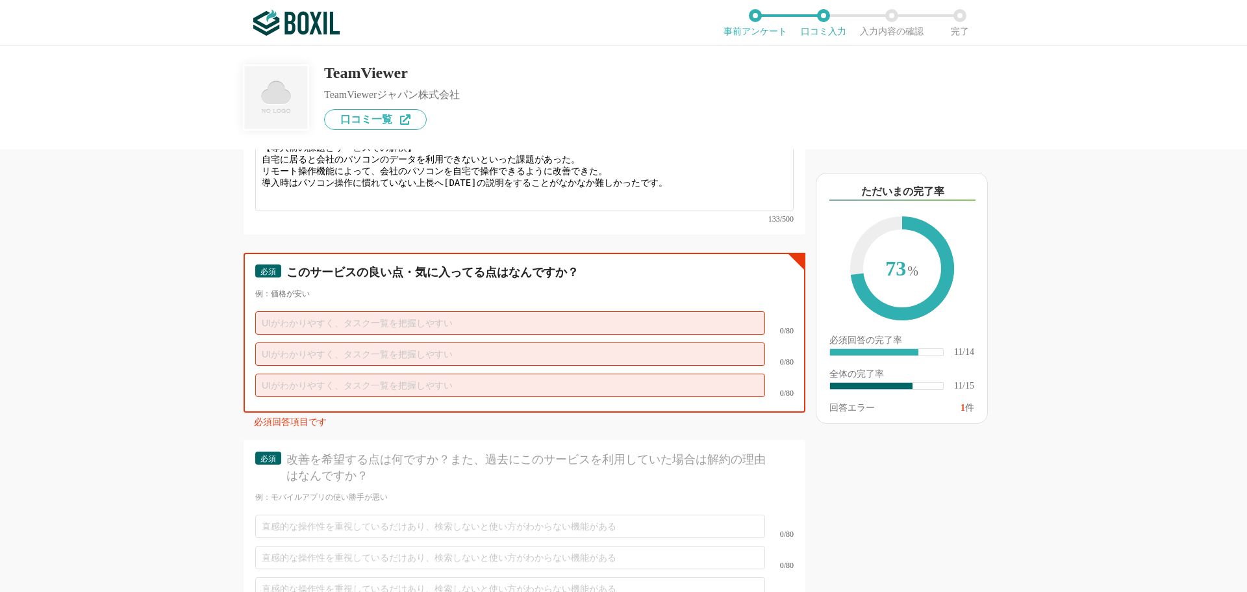
paste input "2要素認証やサポートIDといったセキュリティ対策が"
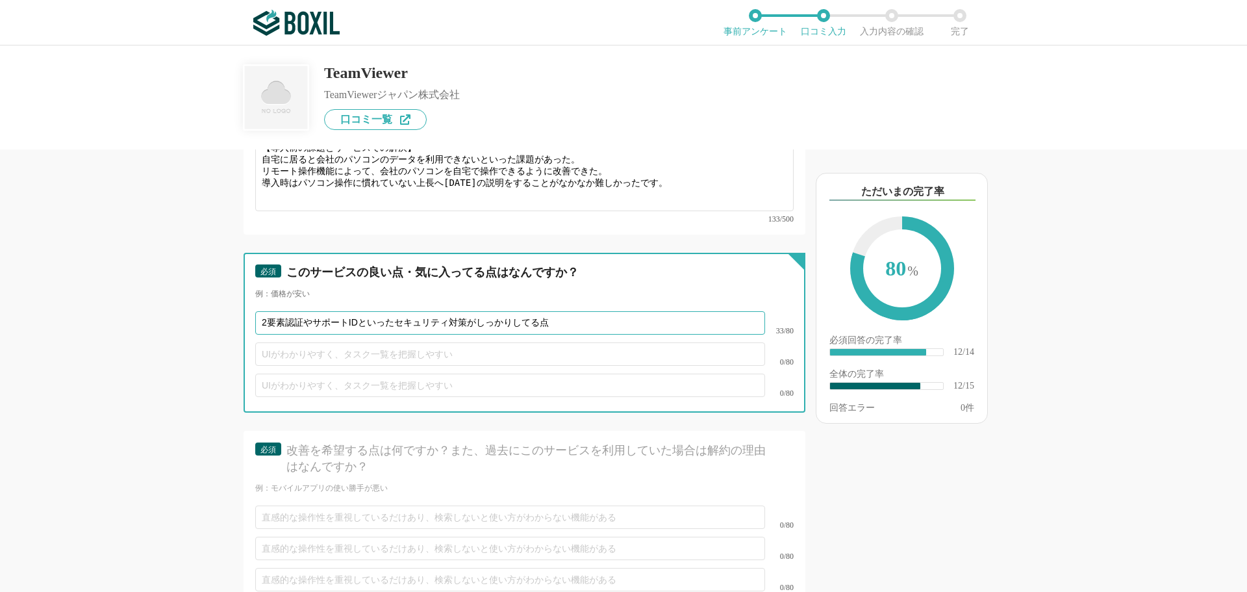
type input "2要素認証やサポートIDといったセキュリティ対策がしっかりしてる点"
click at [292, 345] on input "text" at bounding box center [510, 353] width 510 height 23
click at [318, 342] on input "どこからでもアクセスが可能な点" at bounding box center [510, 353] width 510 height 23
type input "どこからでもリモートアクセスが可能な点"
click at [357, 380] on input "text" at bounding box center [510, 384] width 510 height 23
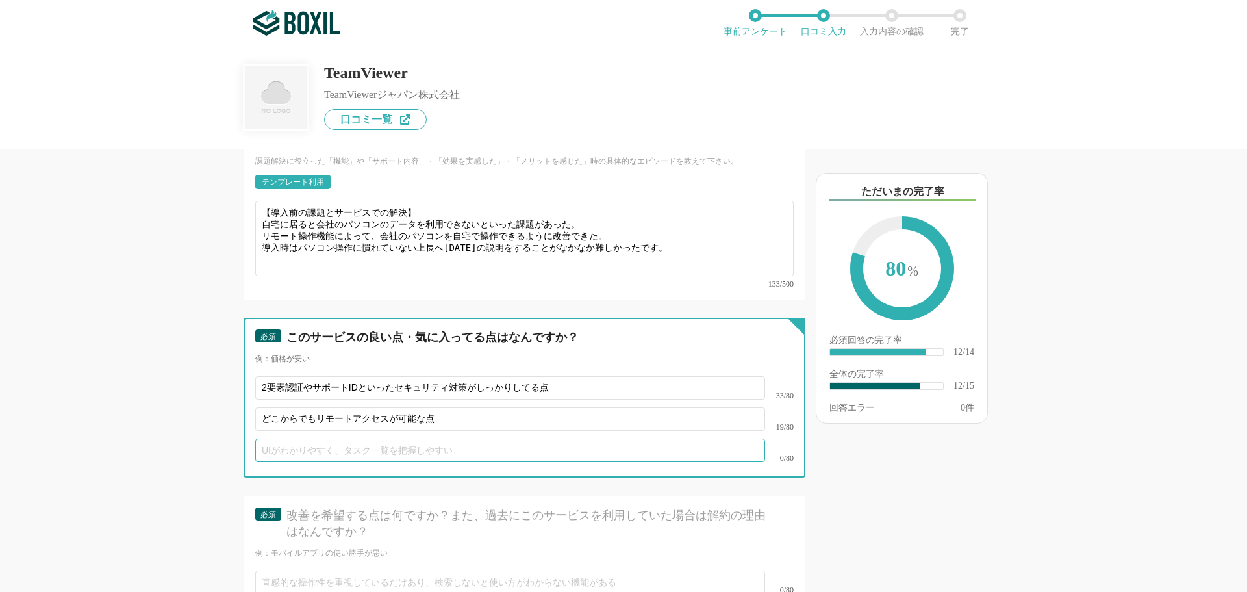
scroll to position [1689, 0]
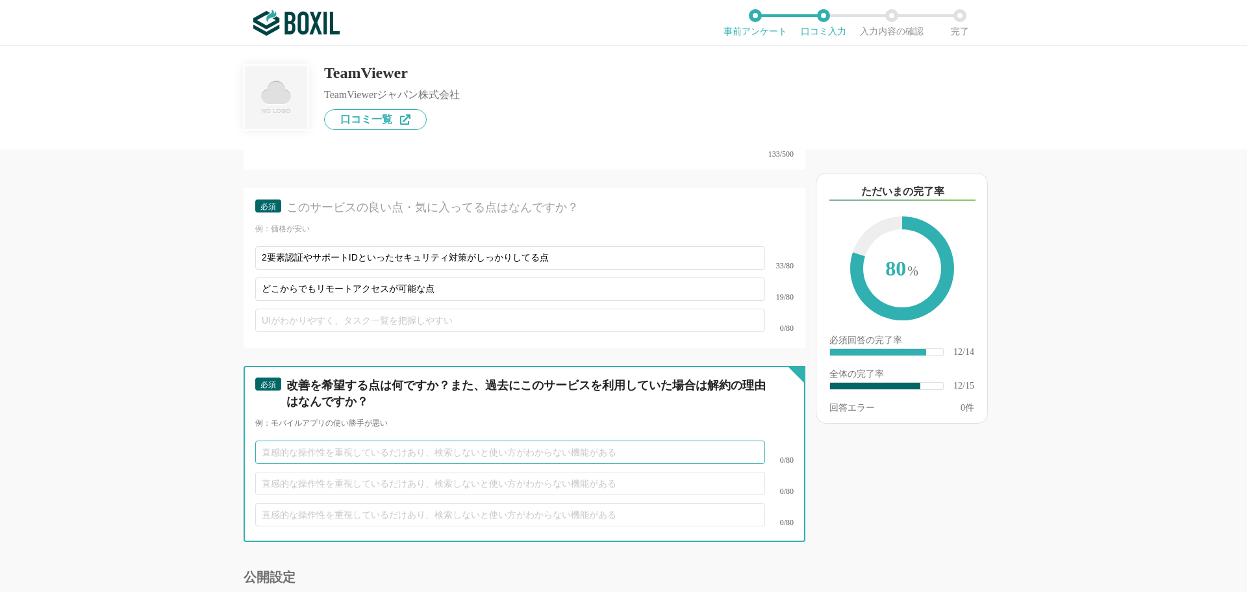
click at [291, 443] on input "text" at bounding box center [510, 451] width 510 height 23
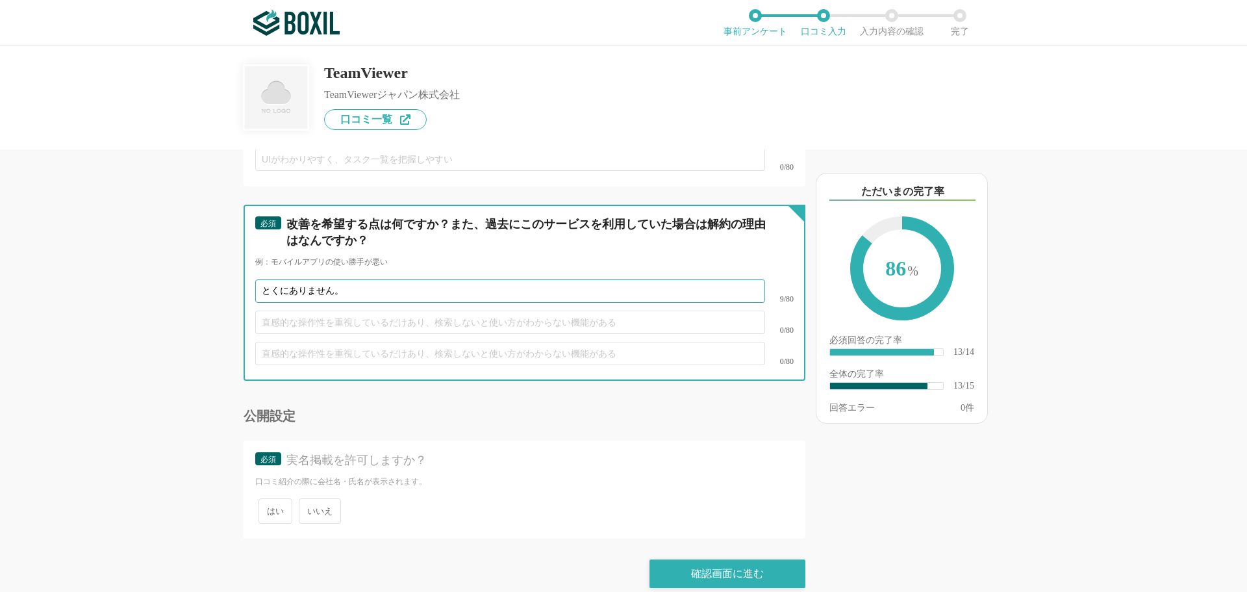
type input "とくにありません。"
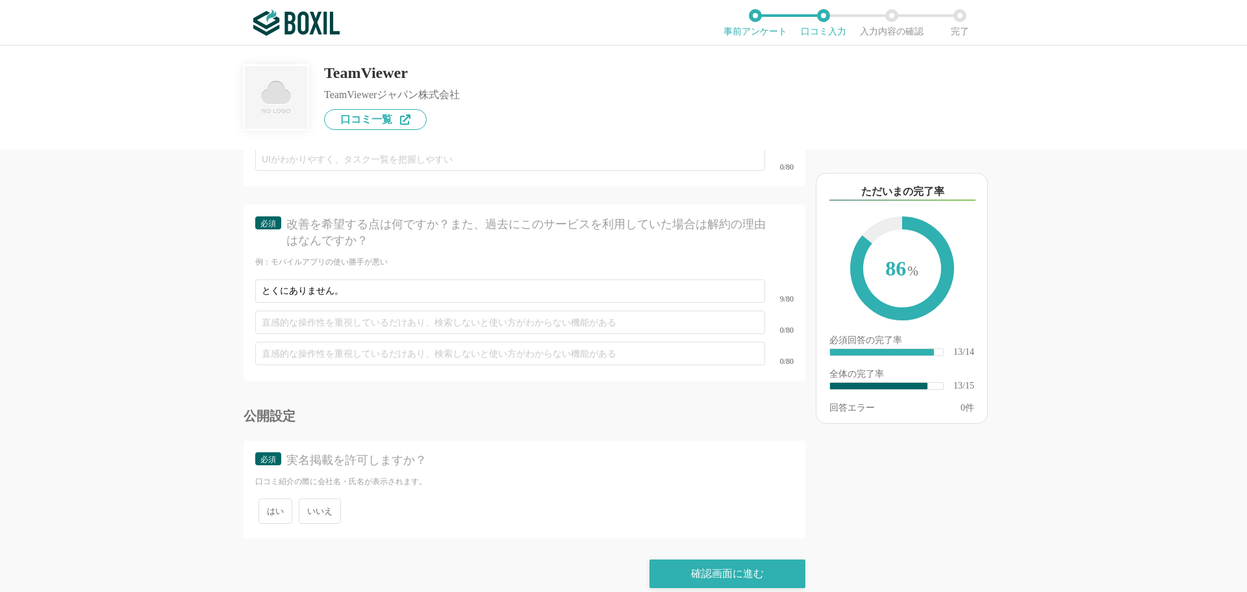
click at [327, 501] on span "いいえ" at bounding box center [320, 510] width 42 height 25
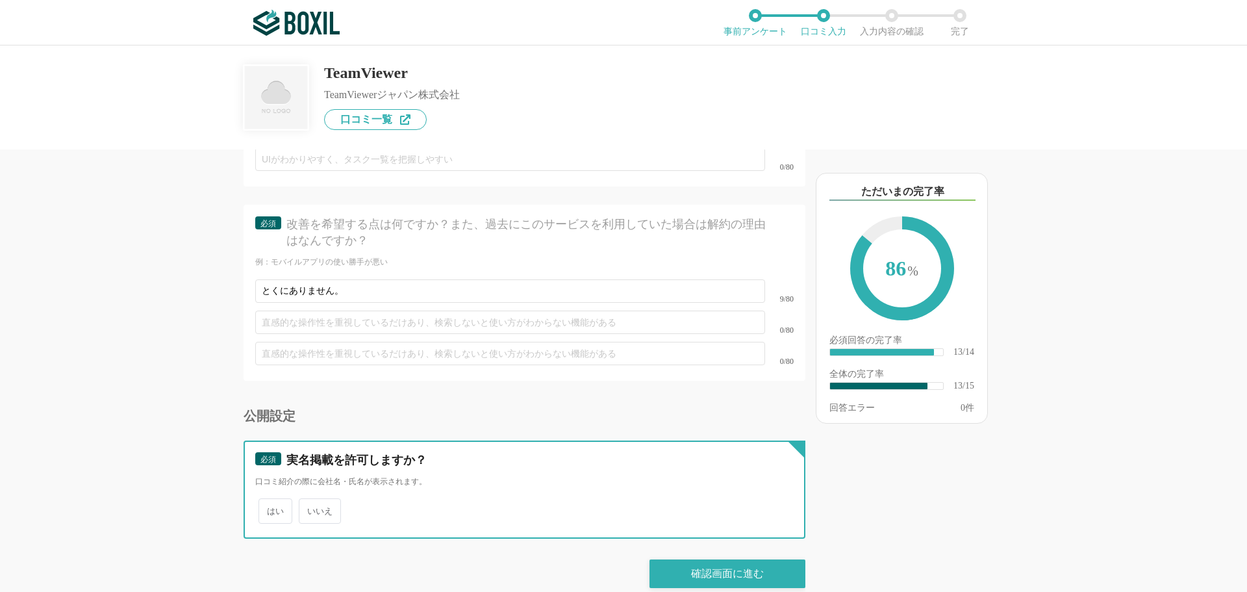
click at [310, 501] on input "いいえ" at bounding box center [306, 504] width 8 height 8
radio input "true"
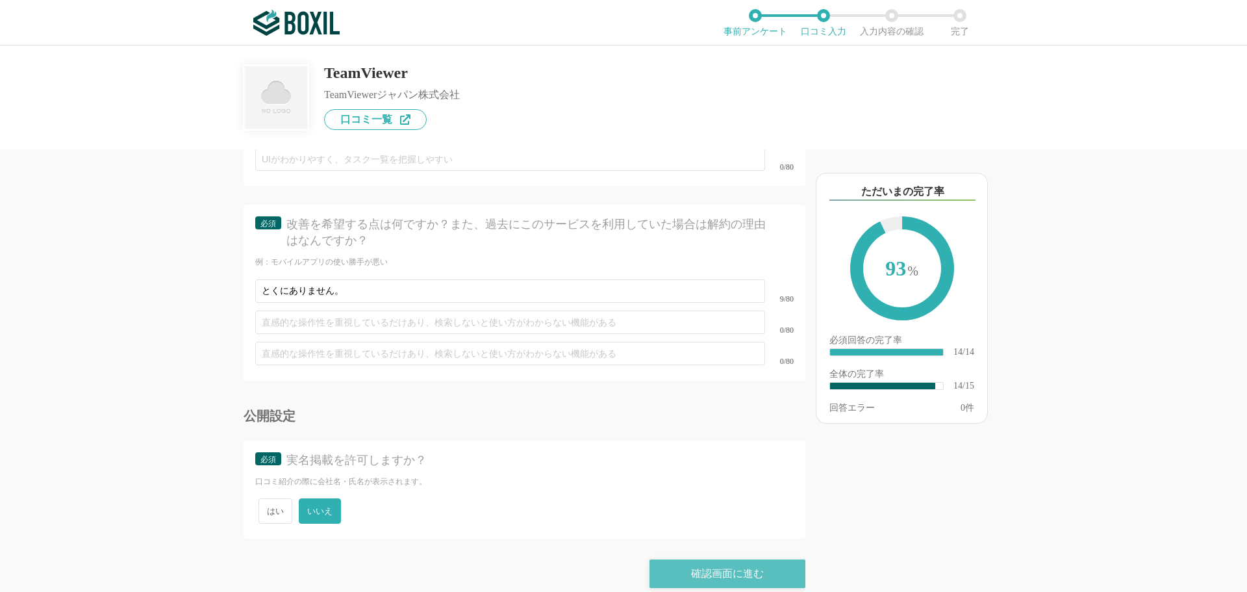
click at [676, 560] on div "確認画面に進む" at bounding box center [728, 573] width 156 height 29
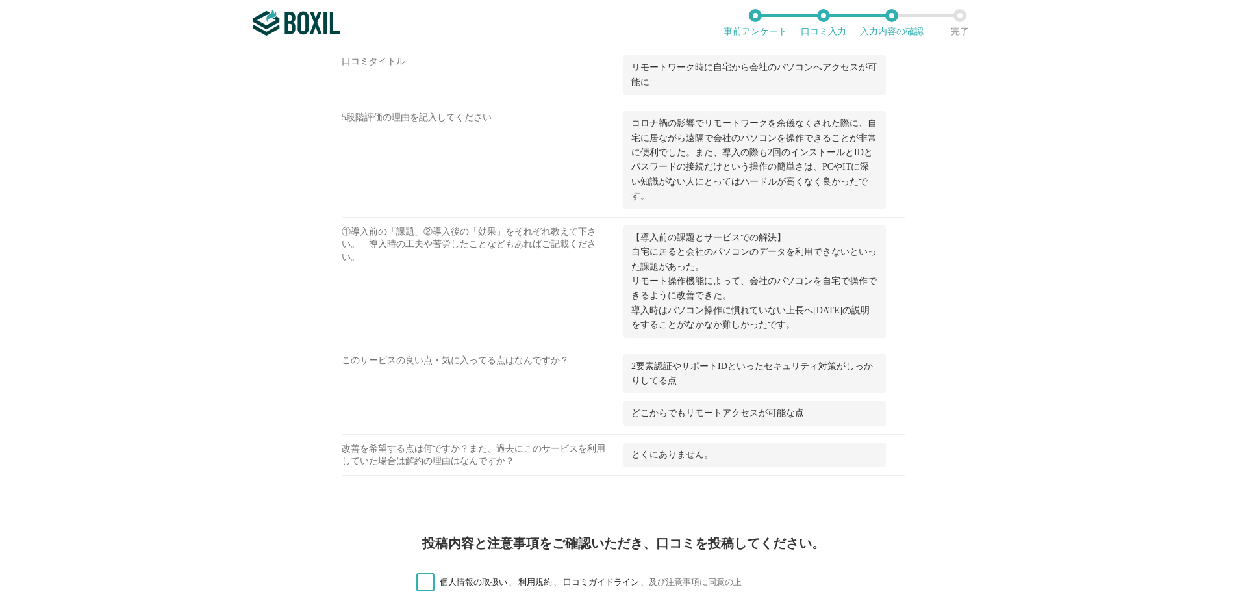
scroll to position [909, 0]
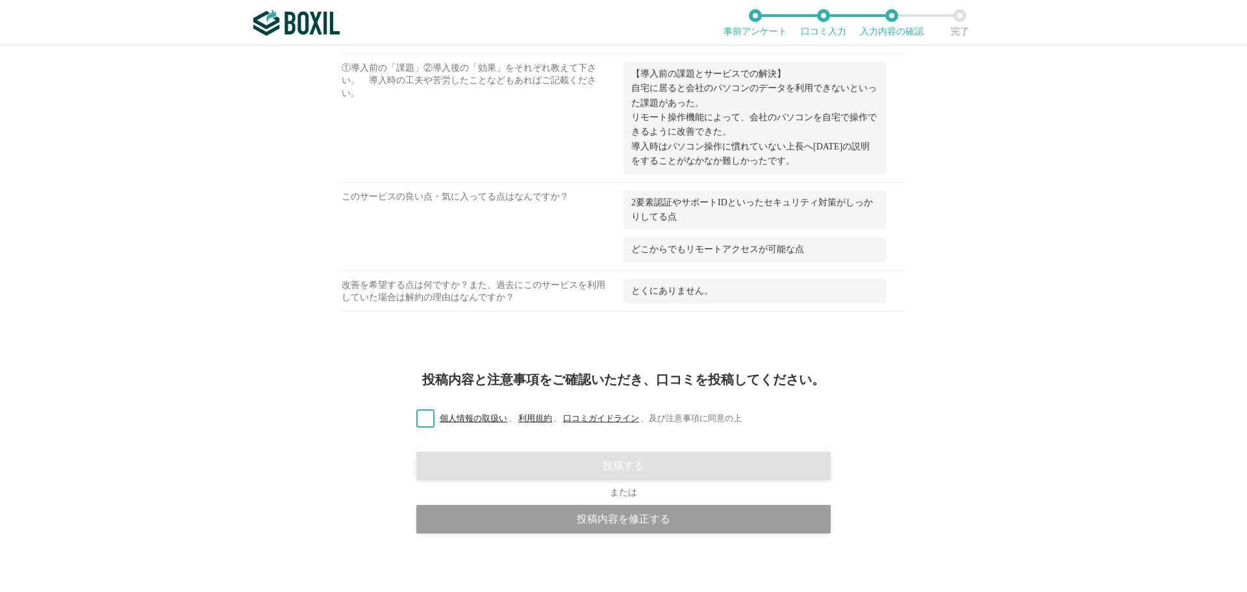
click at [419, 415] on label "個人情報の取扱い 、 利用規約 、 口コミガイドライン 、 及び注意事項に同意の上" at bounding box center [574, 419] width 336 height 14
click at [0, 0] on input "個人情報の取扱い 、 利用規約 、 口コミガイドライン 、 及び注意事項に同意の上" at bounding box center [0, 0] width 0 height 0
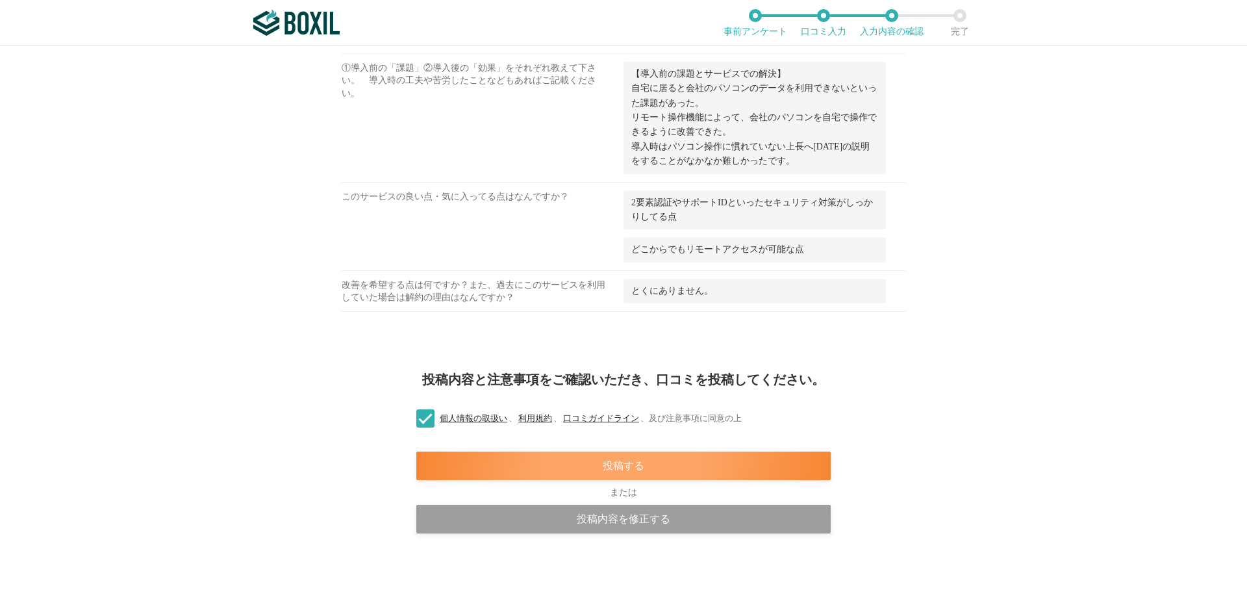
click at [579, 464] on div "投稿する" at bounding box center [623, 465] width 414 height 29
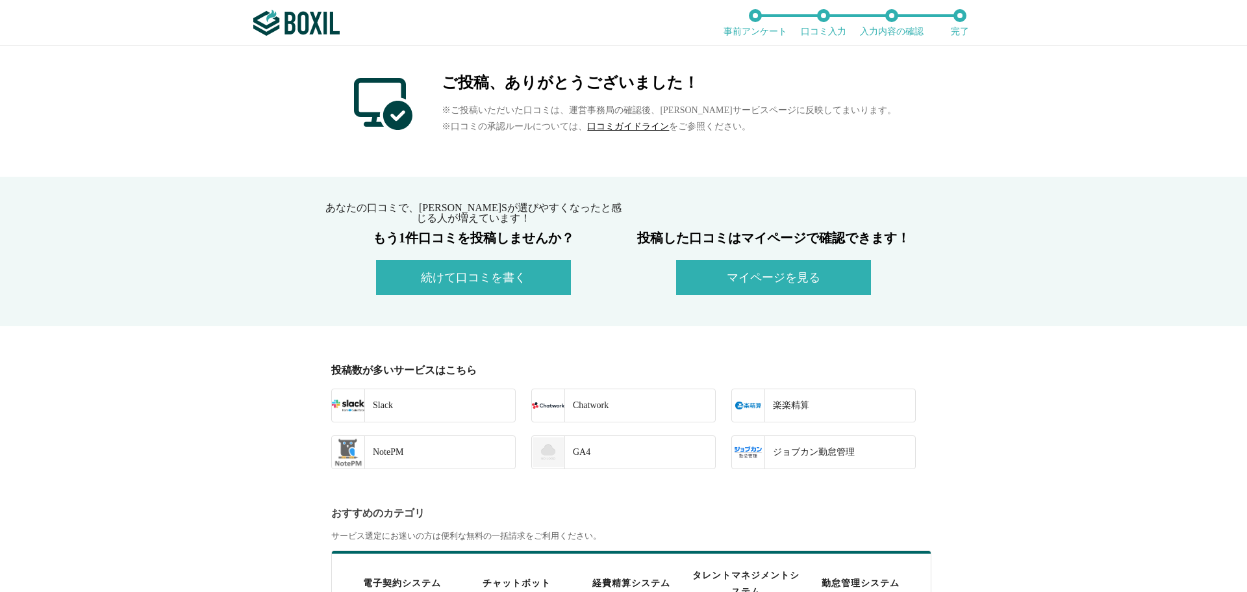
click at [487, 275] on button "続けて口コミを書く" at bounding box center [473, 277] width 195 height 35
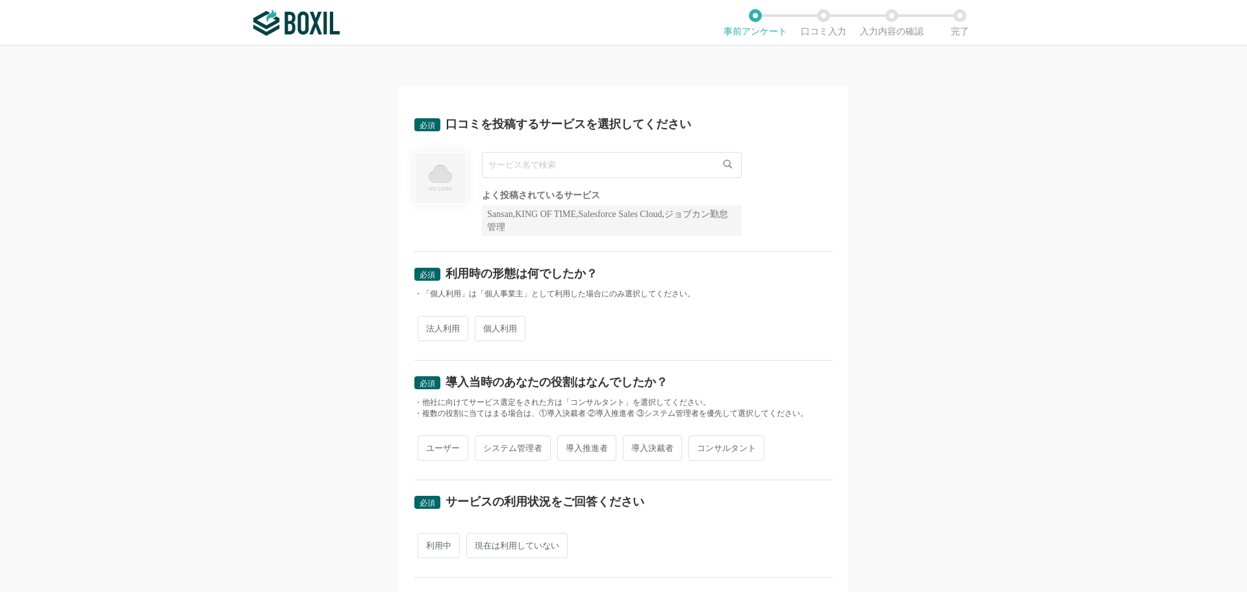
click at [509, 161] on input "text" at bounding box center [612, 165] width 260 height 26
paste input "Cariot"
type input "Cariot"
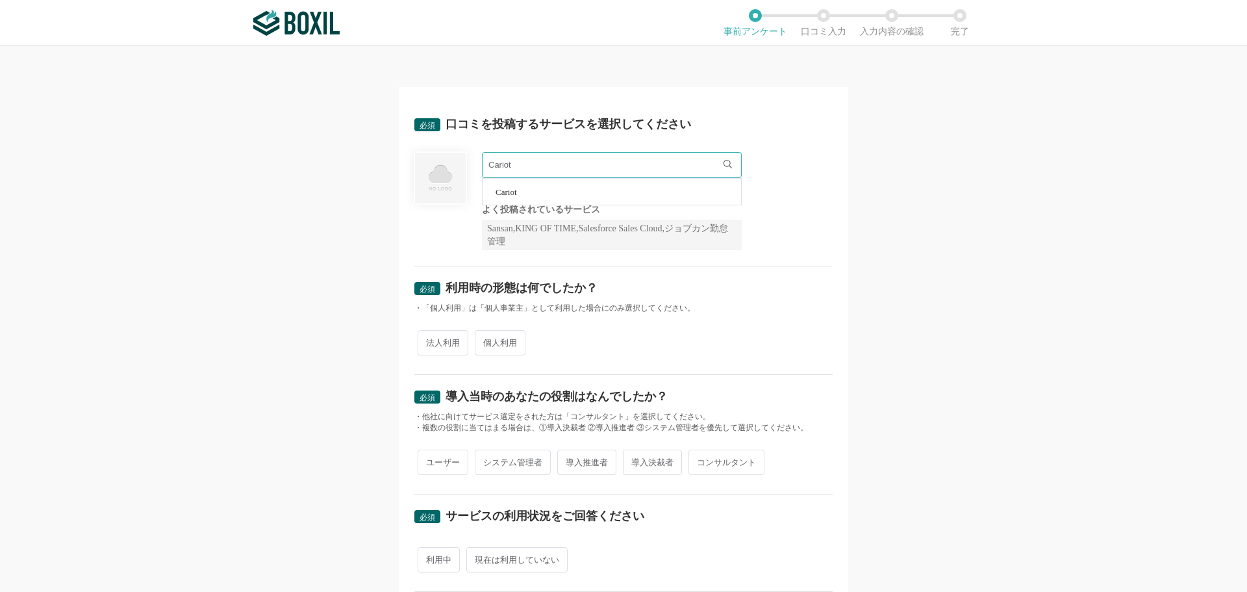
click at [517, 196] on li "Cariot" at bounding box center [612, 192] width 259 height 26
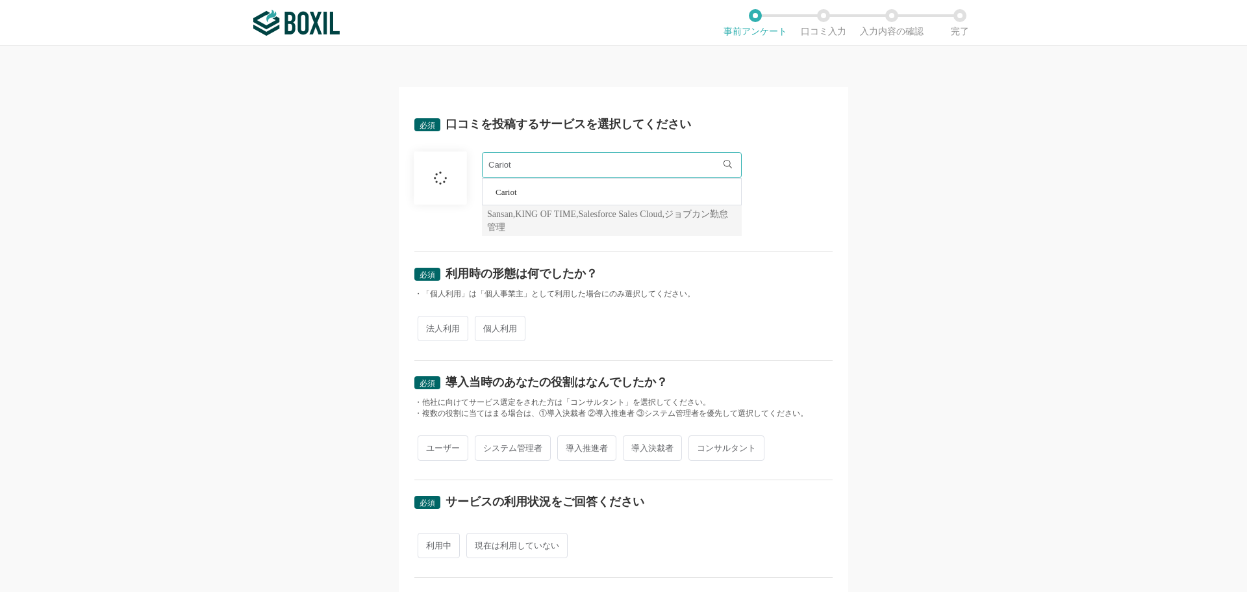
click at [444, 332] on span "法人利用" at bounding box center [443, 328] width 51 height 25
click at [429, 326] on input "法人利用" at bounding box center [425, 322] width 8 height 8
radio input "true"
click at [583, 453] on span "導入推進者" at bounding box center [586, 447] width 59 height 25
click at [569, 446] on input "導入推進者" at bounding box center [565, 441] width 8 height 8
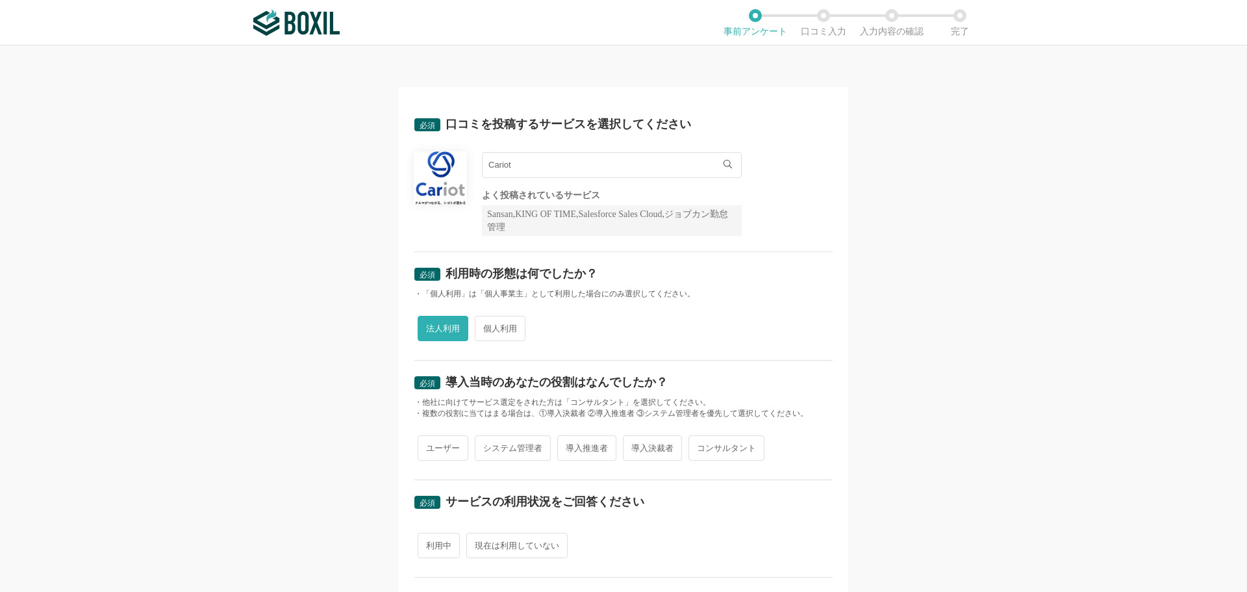
radio input "true"
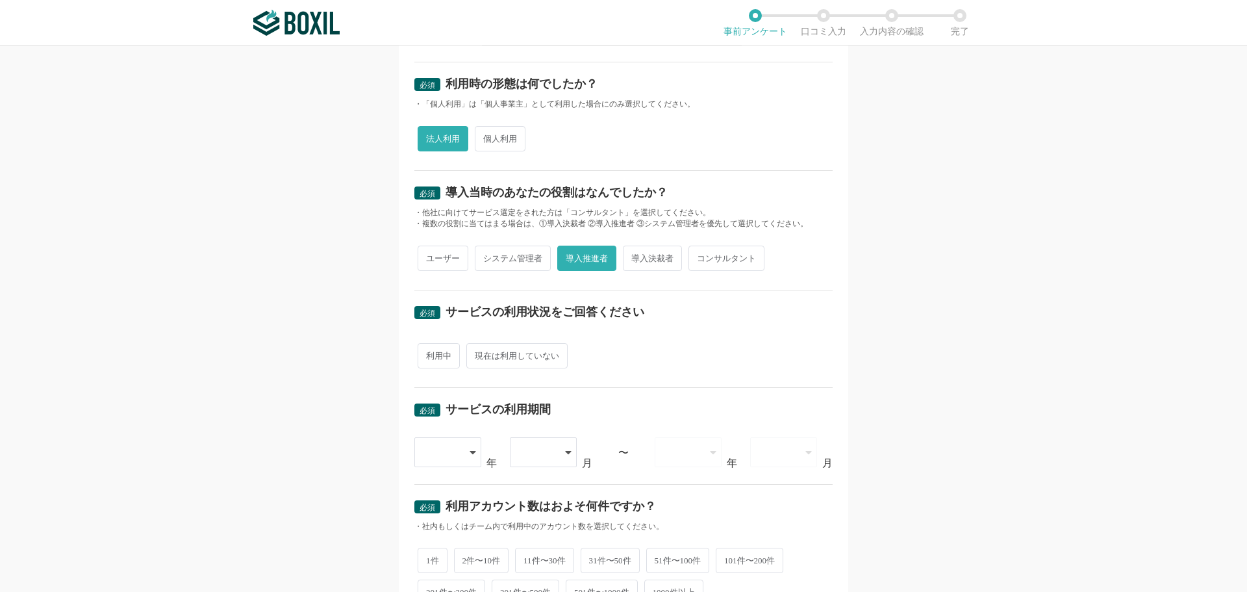
scroll to position [195, 0]
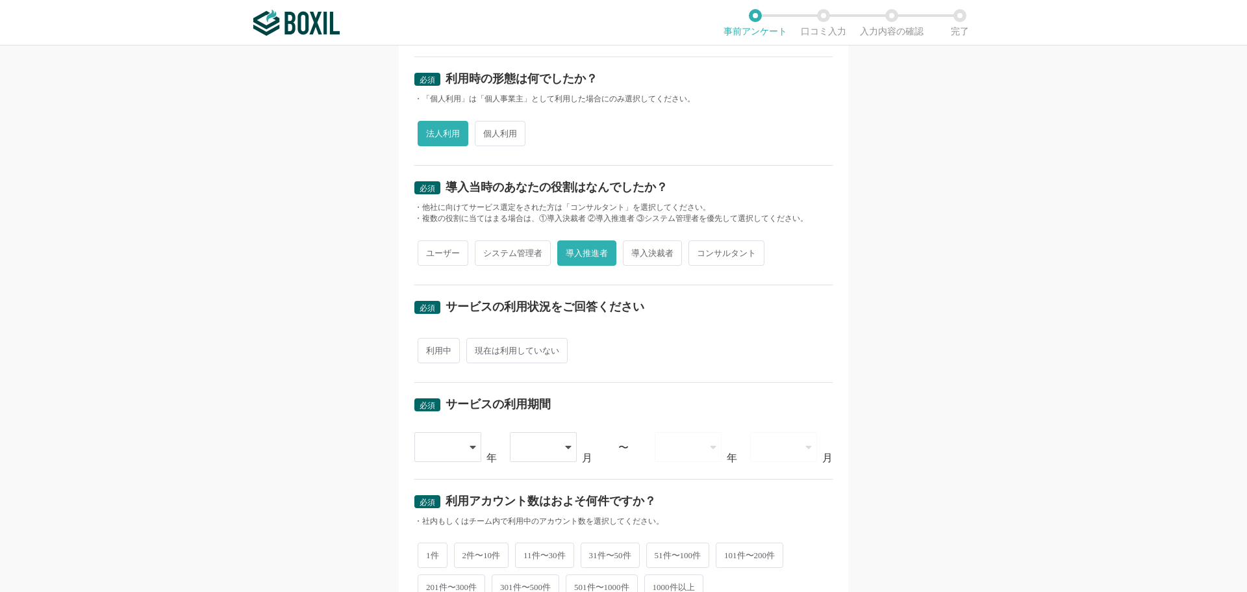
click at [442, 253] on span "ユーザー" at bounding box center [443, 252] width 51 height 25
click at [429, 251] on input "ユーザー" at bounding box center [425, 246] width 8 height 8
radio input "true"
radio input "false"
click at [431, 353] on span "利用中" at bounding box center [439, 350] width 42 height 25
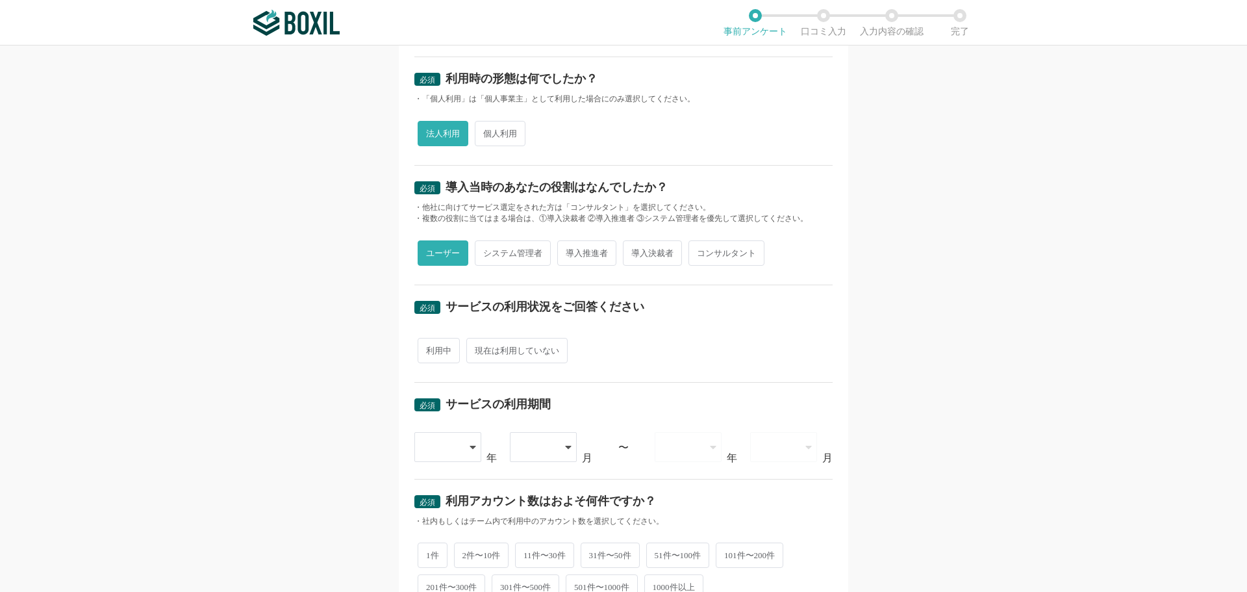
click at [429, 348] on input "利用中" at bounding box center [425, 344] width 8 height 8
radio input "true"
click at [460, 444] on div at bounding box center [448, 447] width 68 height 30
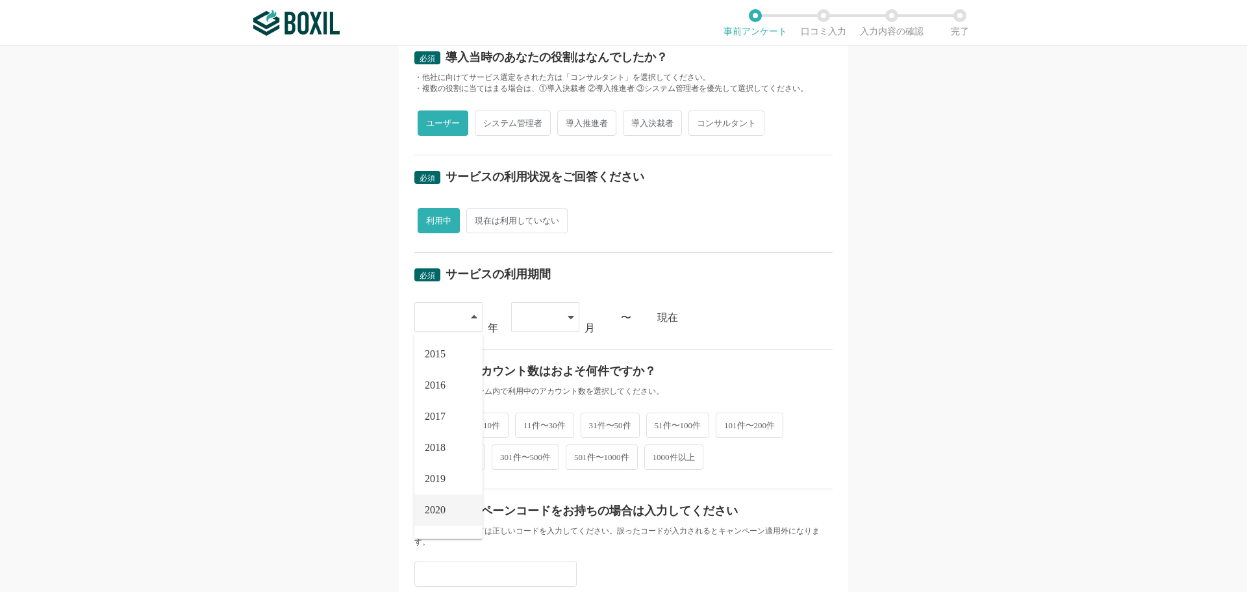
scroll to position [148, 0]
click at [436, 487] on span "2024" at bounding box center [435, 486] width 21 height 10
click at [542, 311] on div at bounding box center [539, 317] width 38 height 29
click at [527, 446] on span "04" at bounding box center [527, 447] width 10 height 10
click at [465, 422] on span "2件〜10件" at bounding box center [481, 423] width 55 height 25
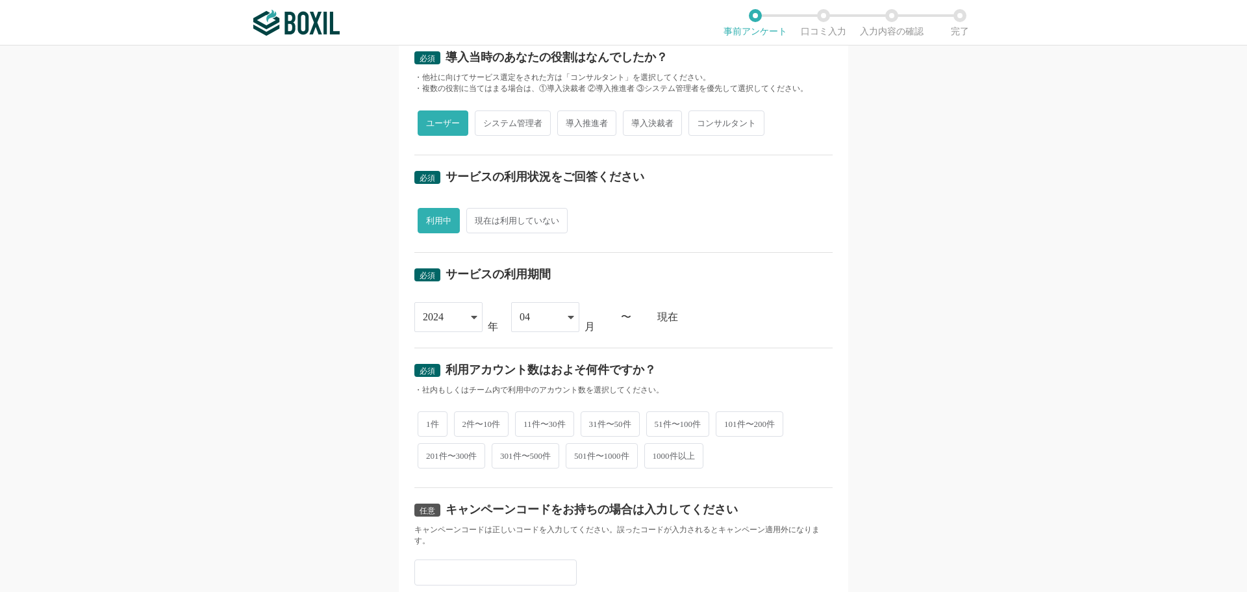
click at [465, 422] on input "2件〜10件" at bounding box center [461, 417] width 8 height 8
radio input "true"
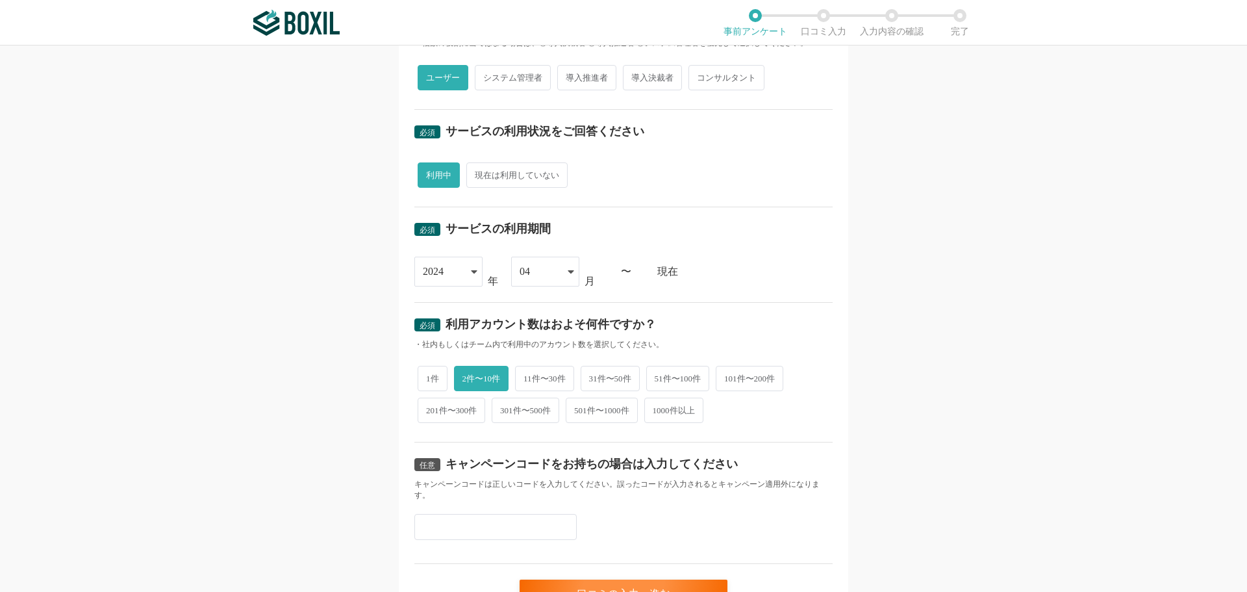
scroll to position [444, 0]
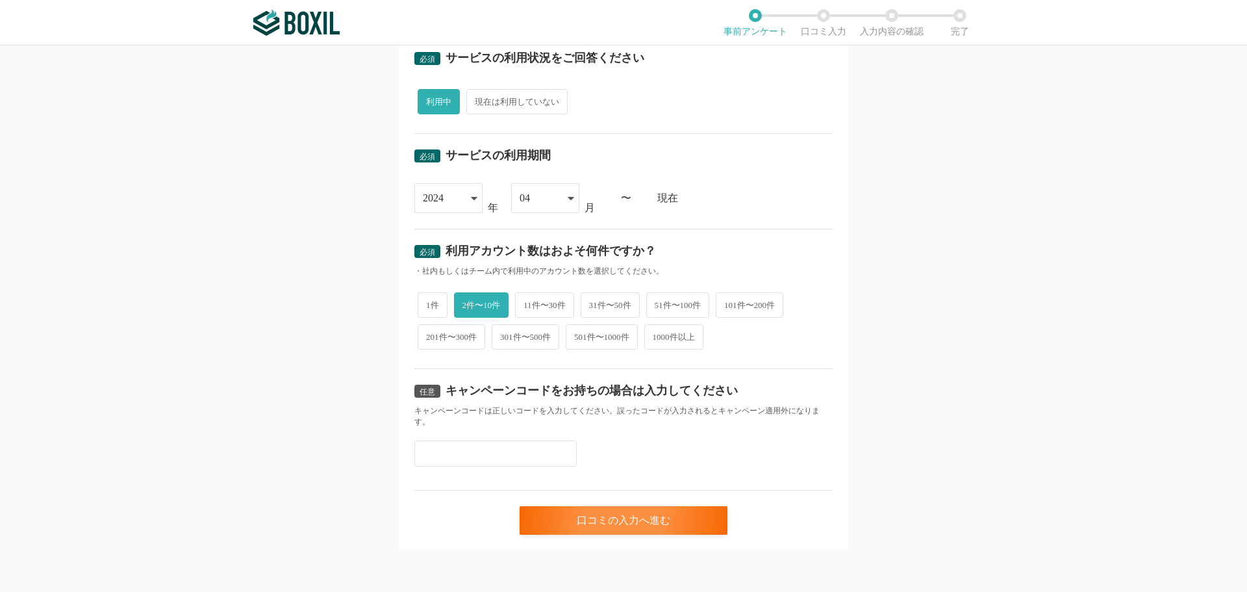
click at [446, 452] on input "text" at bounding box center [495, 453] width 162 height 26
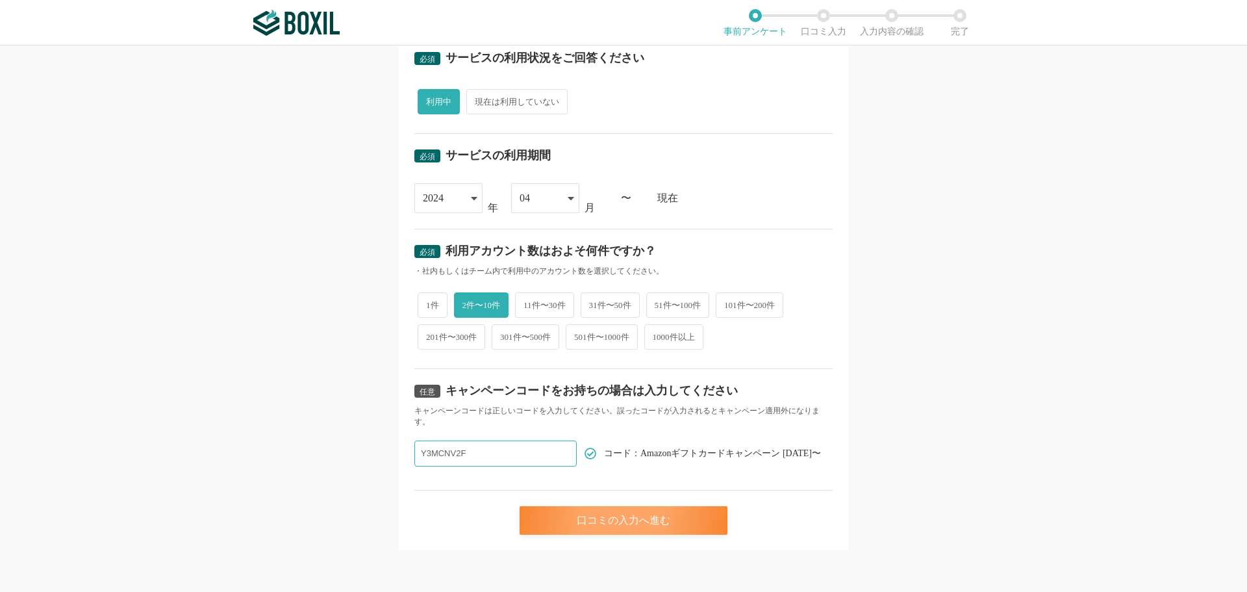
type input "Y3MCNV2F"
click at [642, 515] on div "口コミの入力へ進む" at bounding box center [624, 520] width 208 height 29
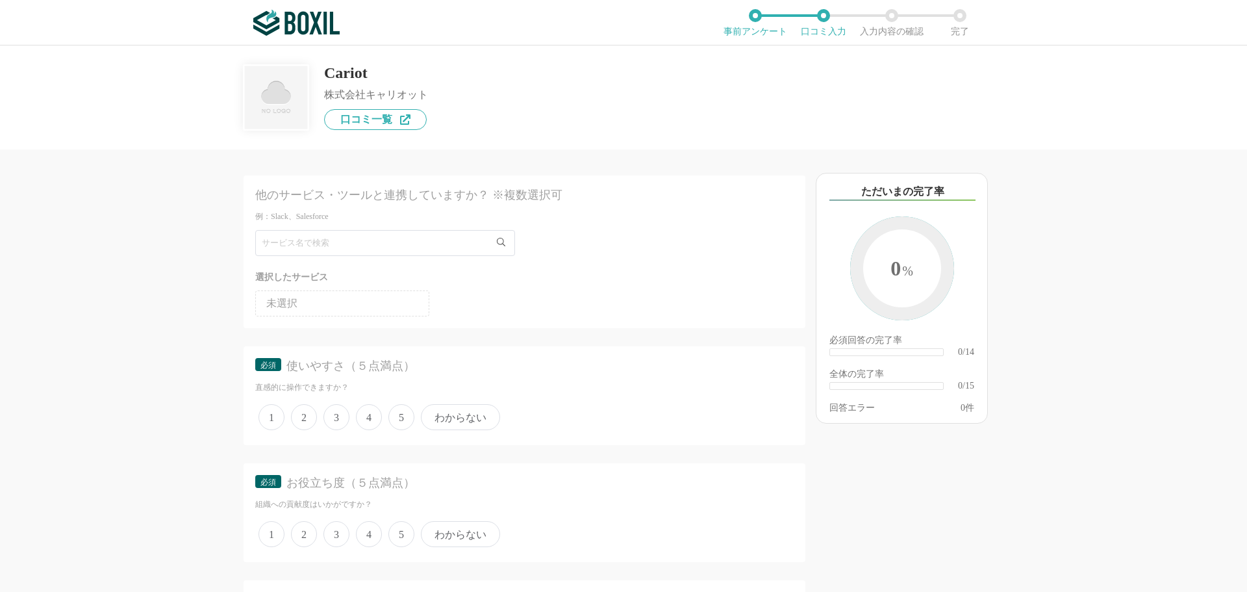
click at [368, 418] on span "4" at bounding box center [369, 417] width 26 height 26
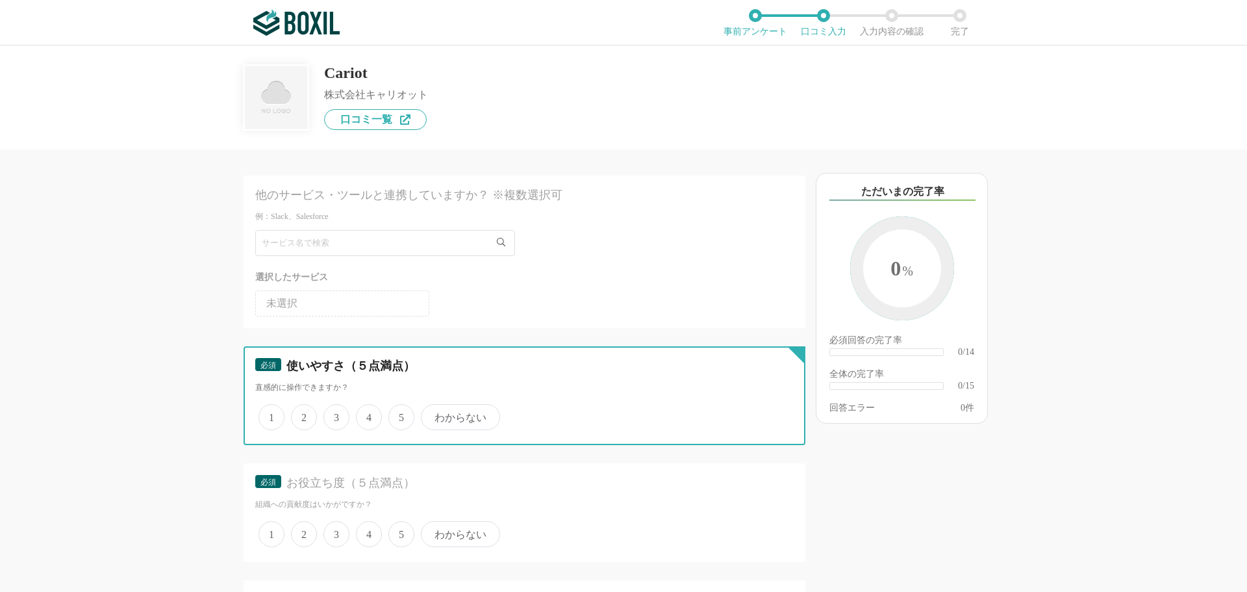
click at [368, 414] on input "4" at bounding box center [363, 410] width 8 height 8
radio input "true"
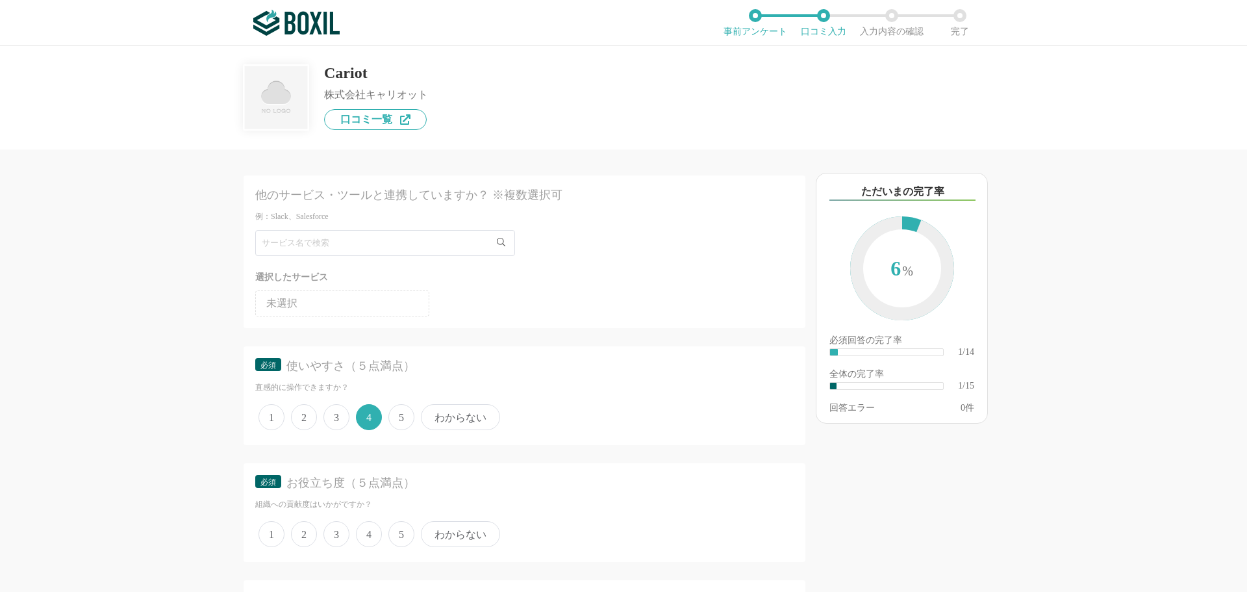
click at [397, 531] on span "5" at bounding box center [401, 534] width 26 height 26
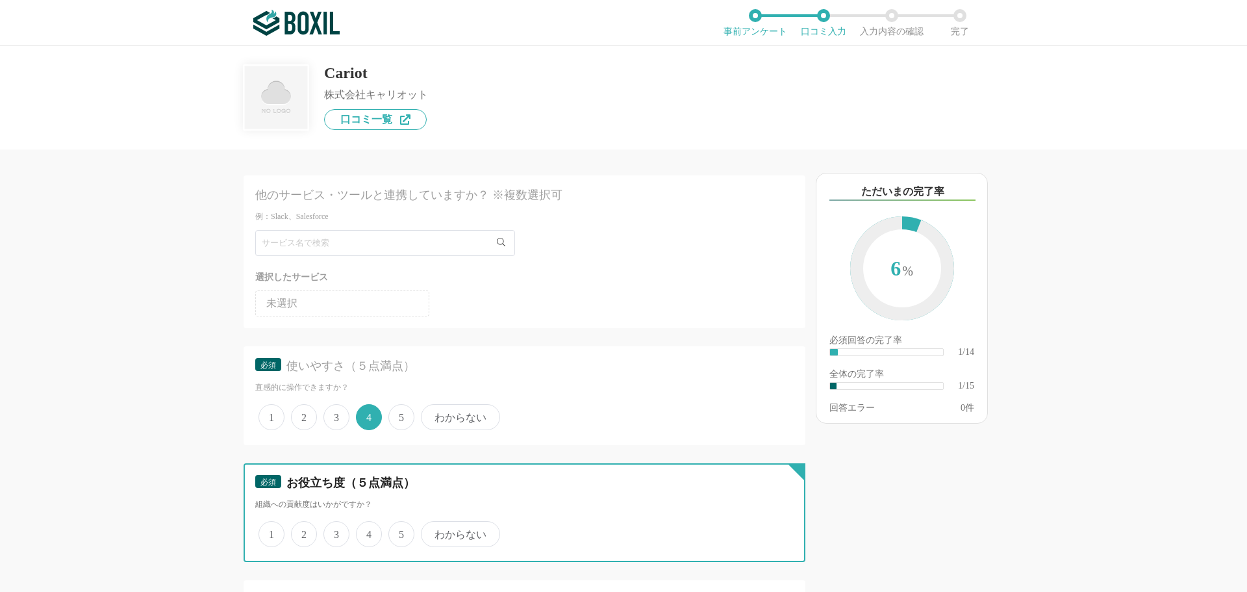
click at [397, 531] on input "5" at bounding box center [396, 527] width 8 height 8
radio input "true"
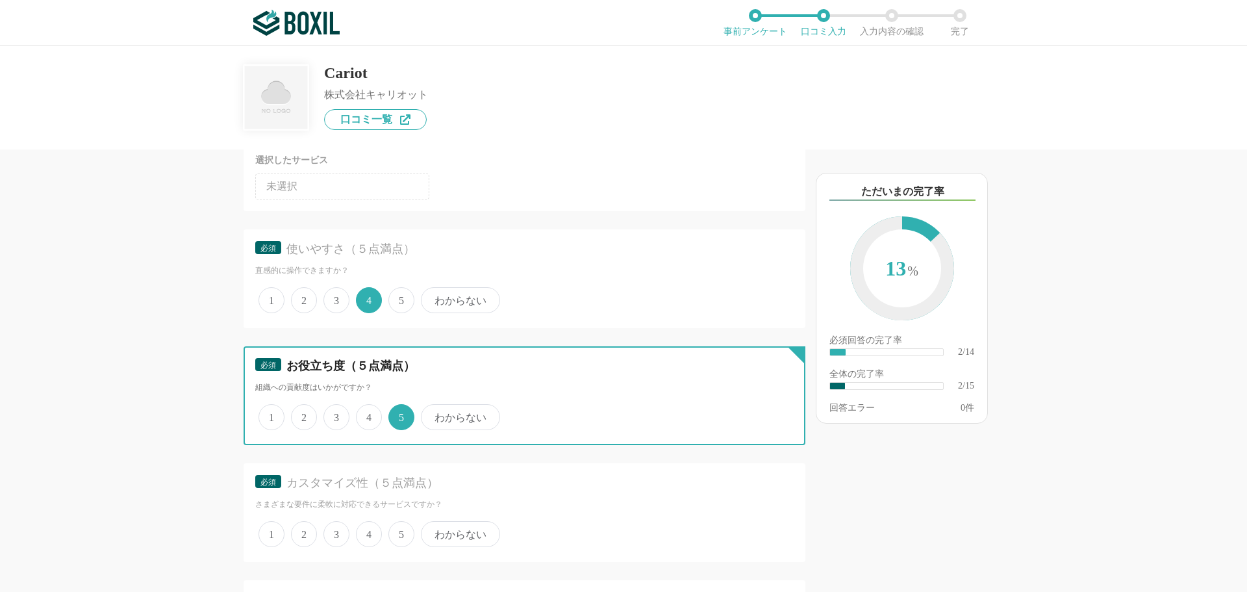
scroll to position [260, 0]
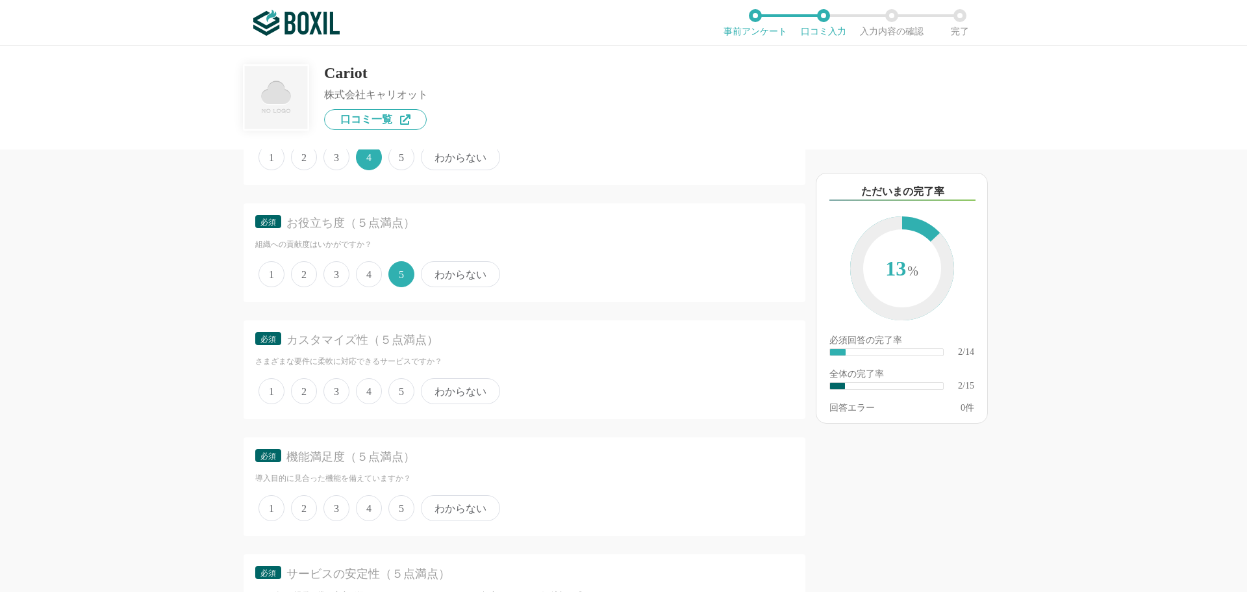
click at [372, 395] on span "4" at bounding box center [369, 391] width 26 height 26
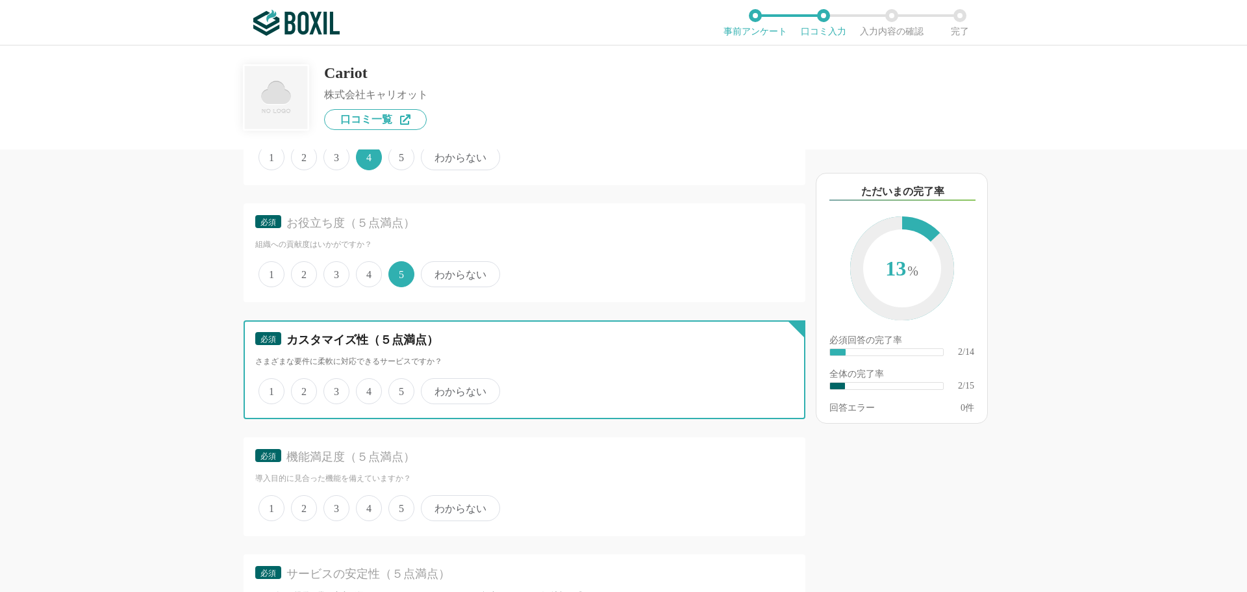
click at [368, 388] on input "4" at bounding box center [363, 384] width 8 height 8
radio input "true"
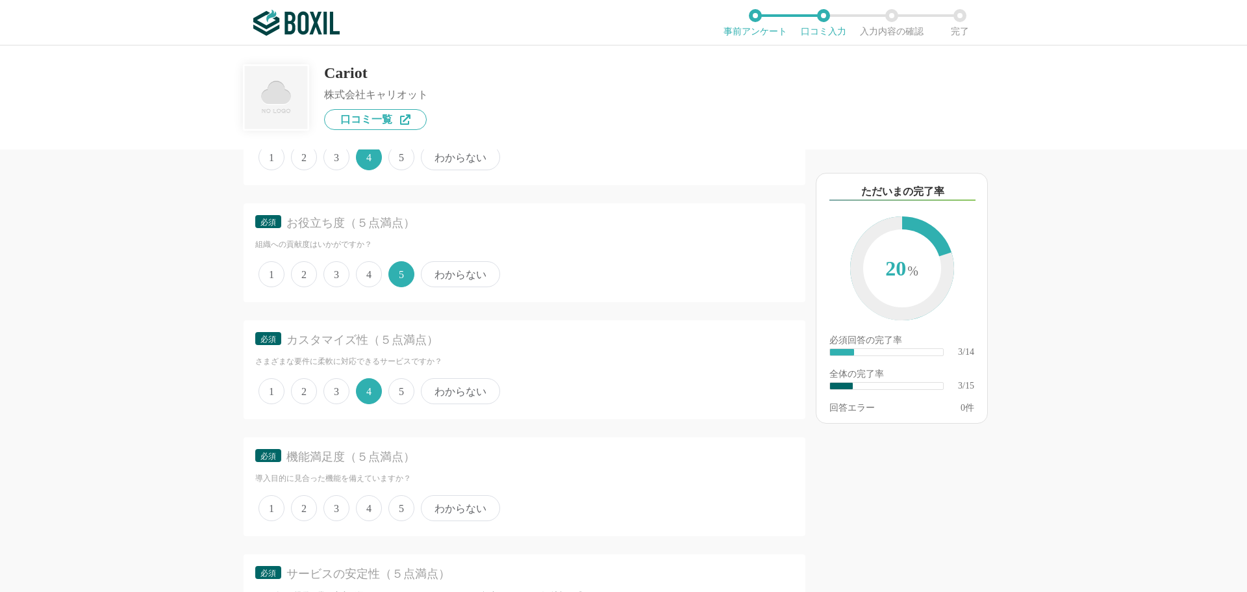
click at [399, 505] on span "5" at bounding box center [401, 508] width 26 height 26
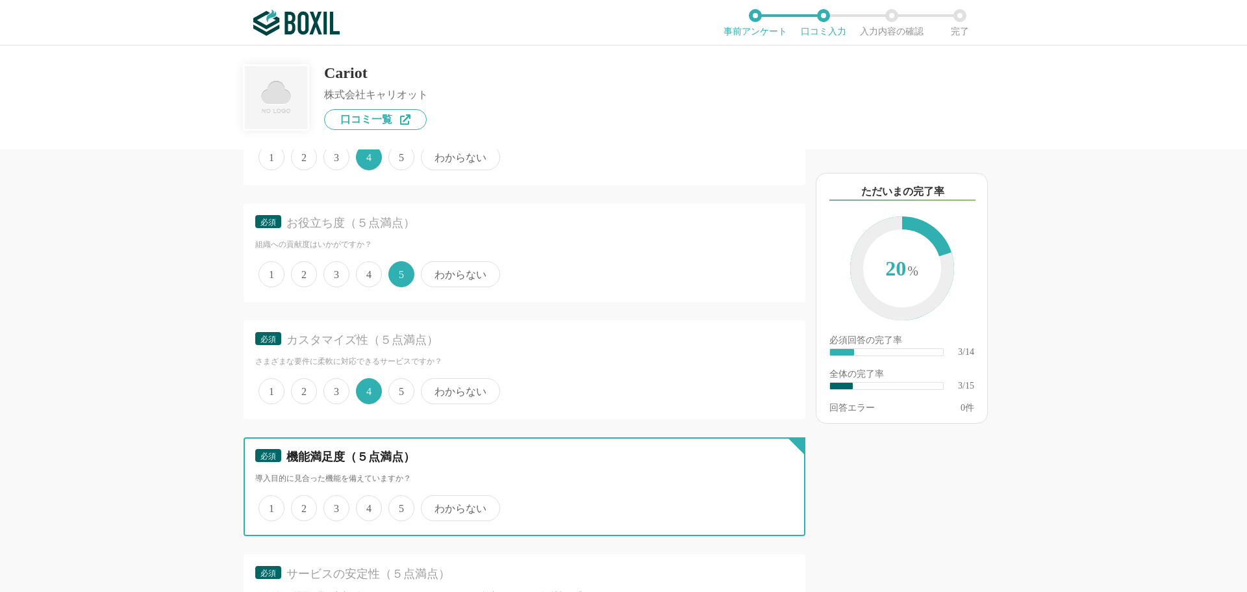
click at [399, 505] on input "5" at bounding box center [396, 501] width 8 height 8
radio input "true"
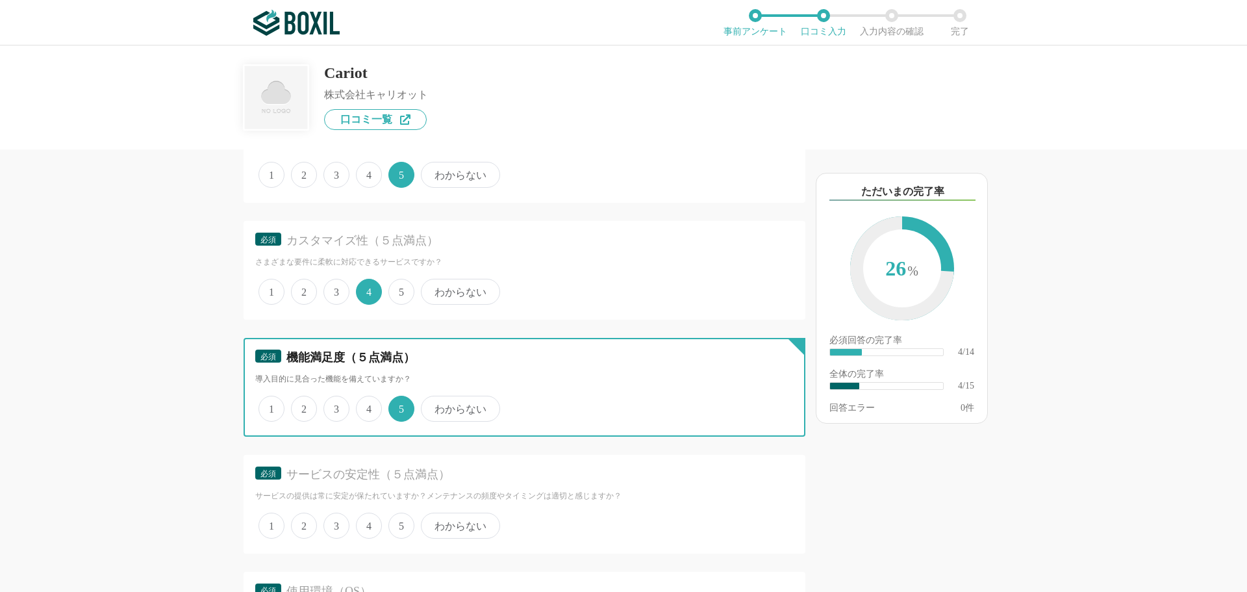
scroll to position [455, 0]
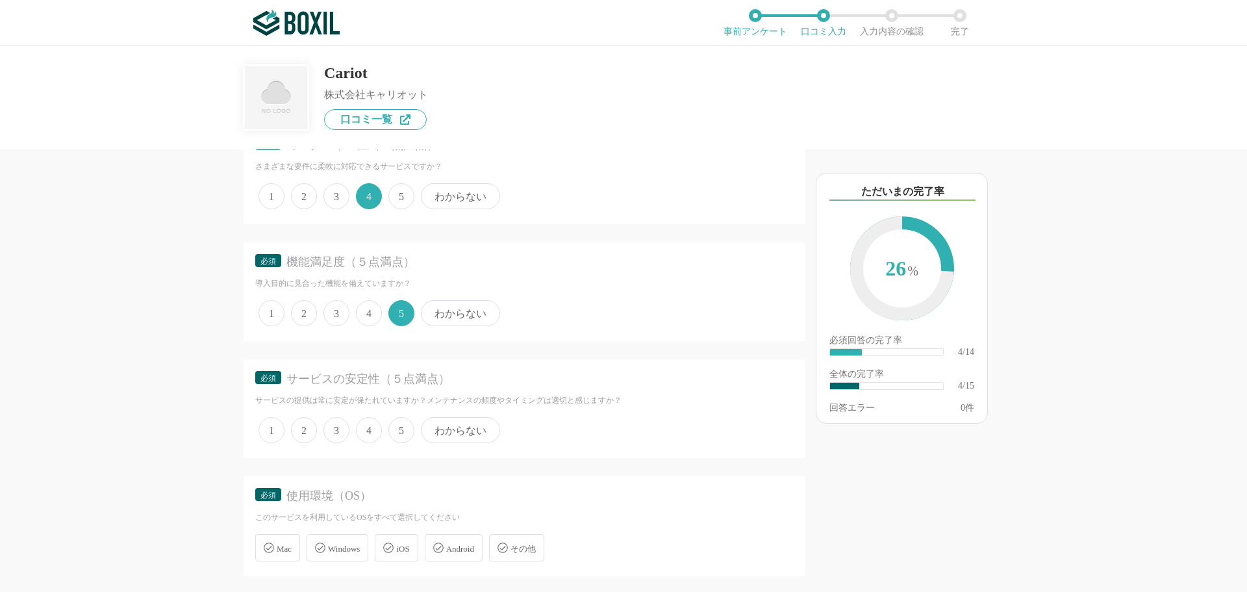
click at [394, 437] on span "5" at bounding box center [401, 430] width 26 height 26
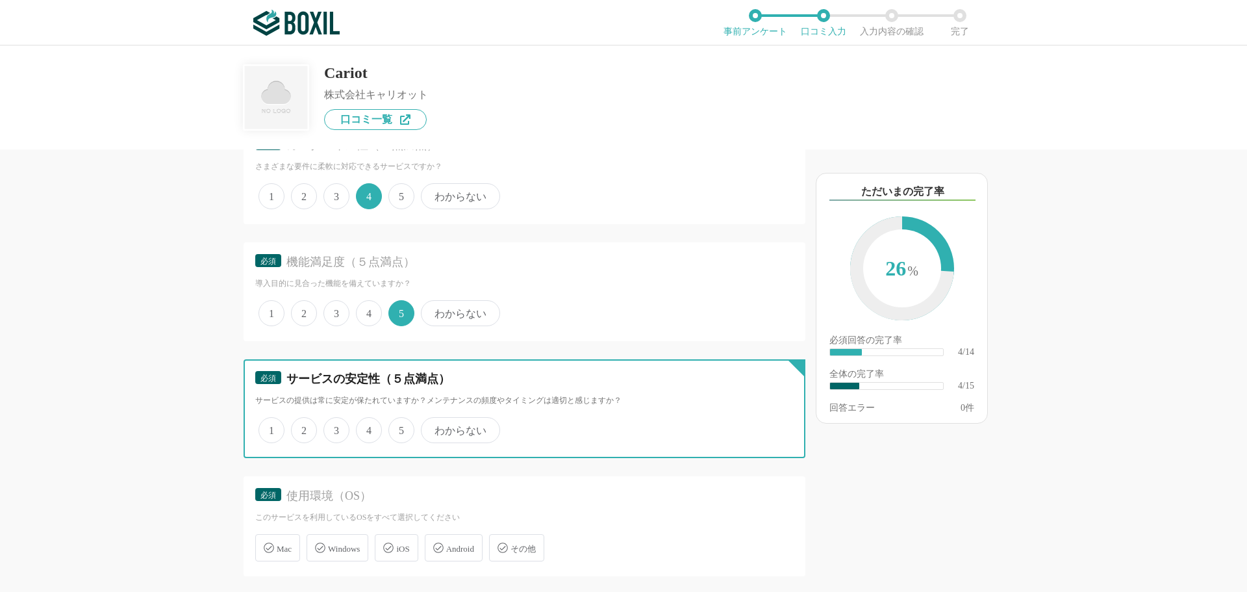
click at [394, 427] on input "5" at bounding box center [396, 423] width 8 height 8
radio input "true"
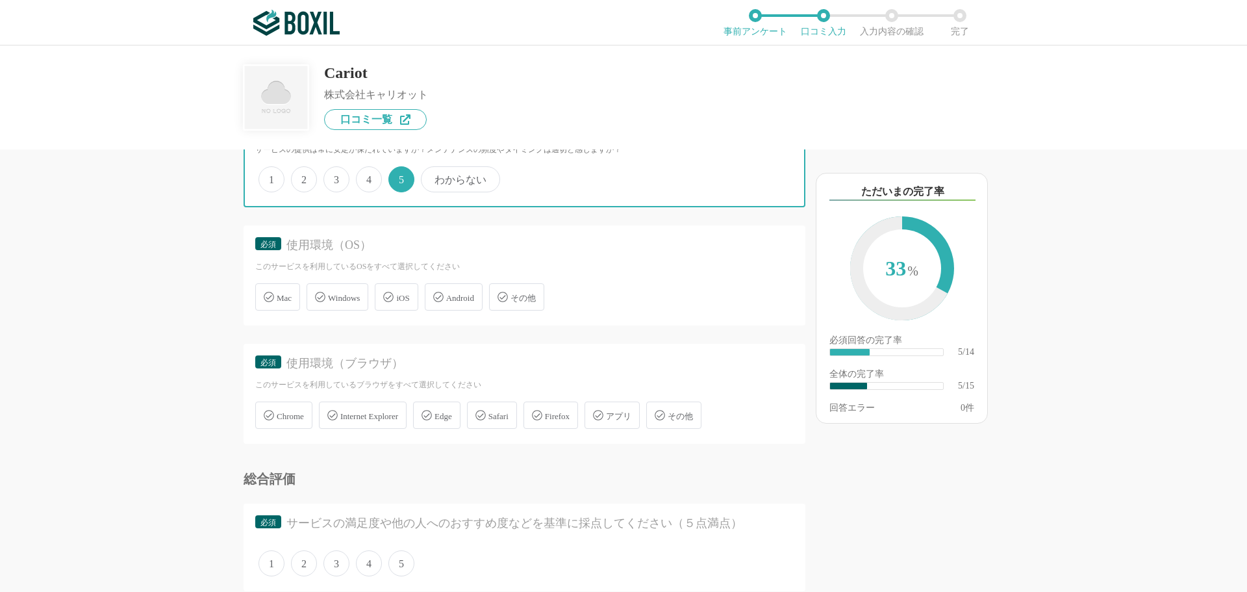
scroll to position [714, 0]
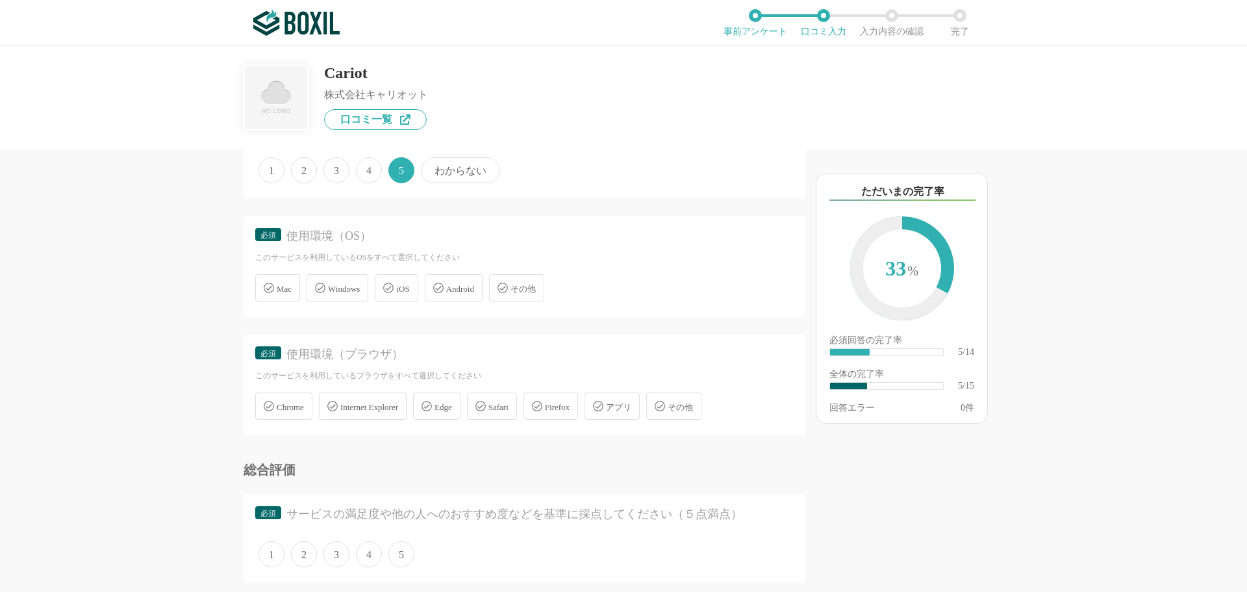
click at [342, 291] on span "Windows" at bounding box center [344, 289] width 32 height 10
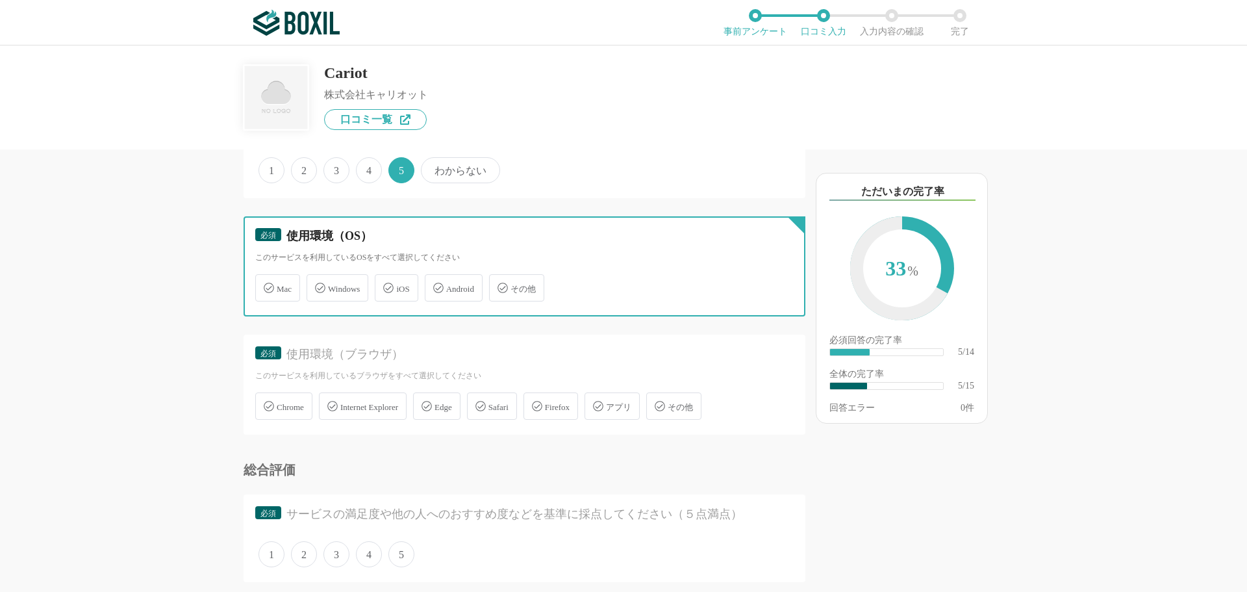
click at [318, 284] on input "Windows" at bounding box center [313, 280] width 8 height 8
checkbox input "true"
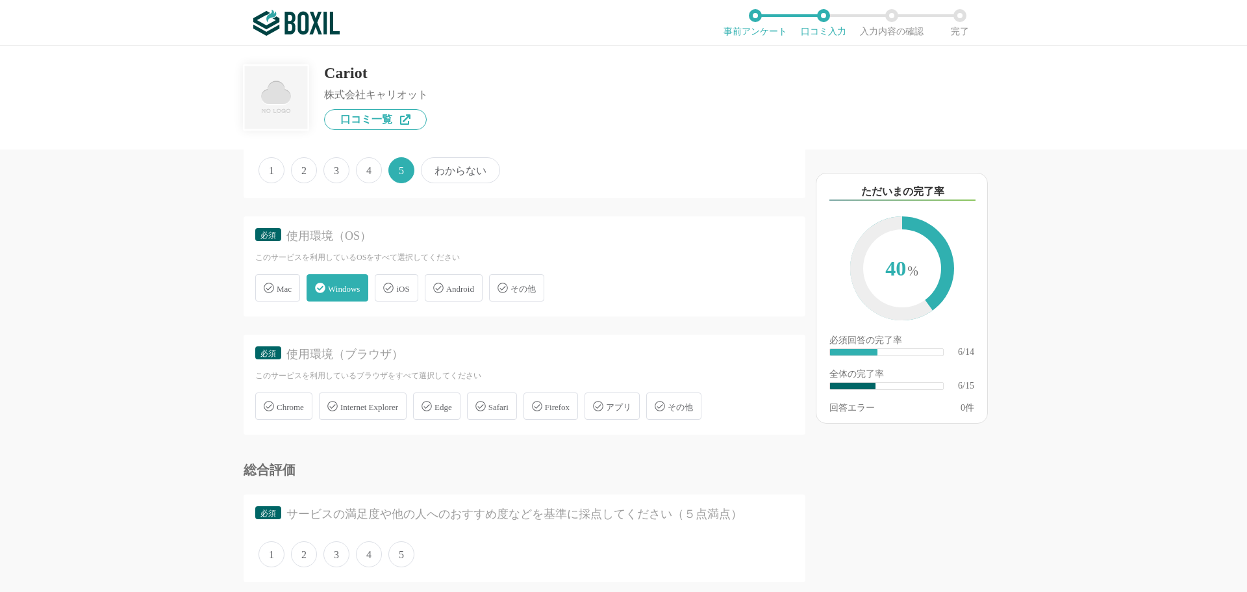
click at [282, 405] on span "Chrome" at bounding box center [290, 407] width 27 height 10
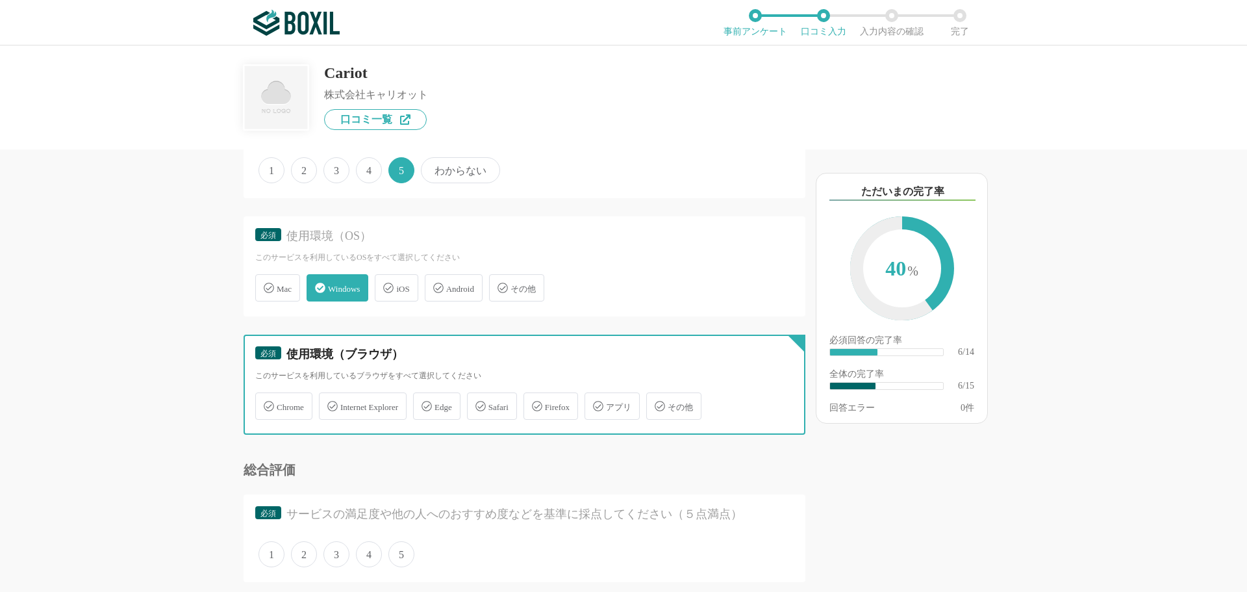
click at [266, 403] on input "Chrome" at bounding box center [262, 398] width 8 height 8
checkbox input "true"
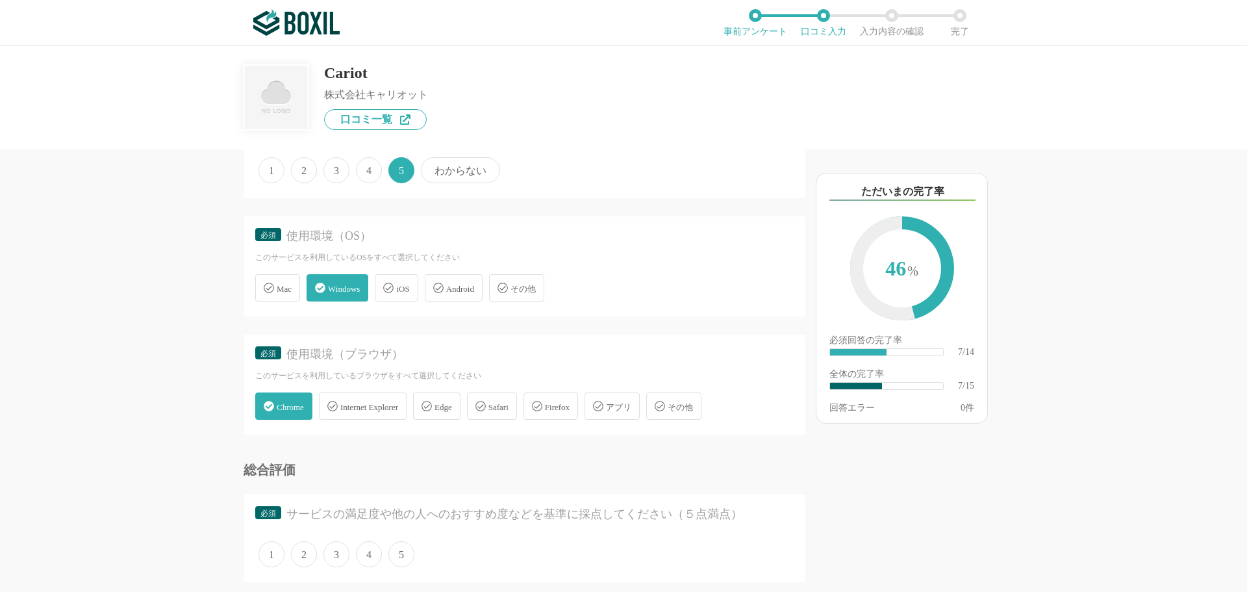
click at [405, 552] on span "5" at bounding box center [401, 554] width 26 height 26
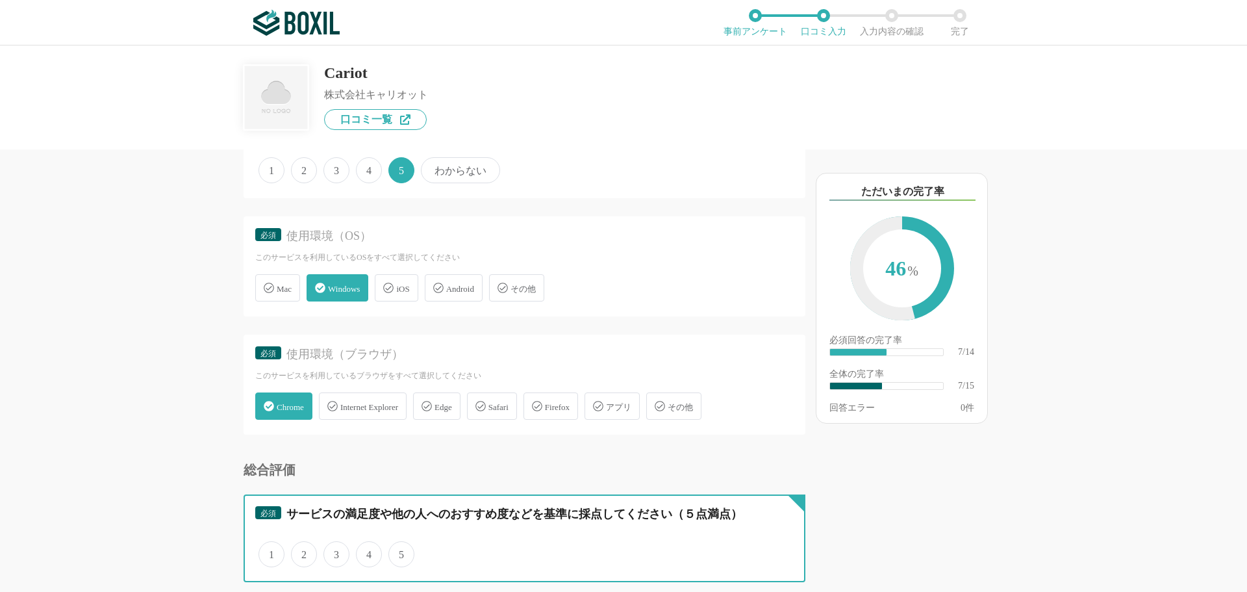
click at [400, 551] on input "5" at bounding box center [396, 547] width 8 height 8
radio input "true"
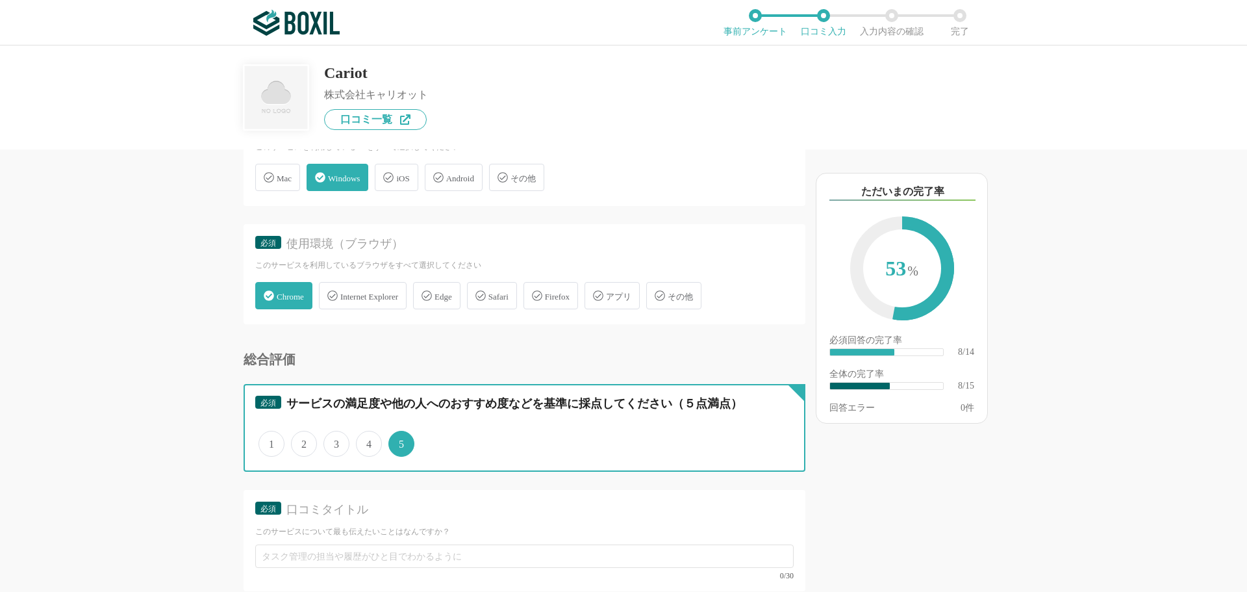
scroll to position [974, 0]
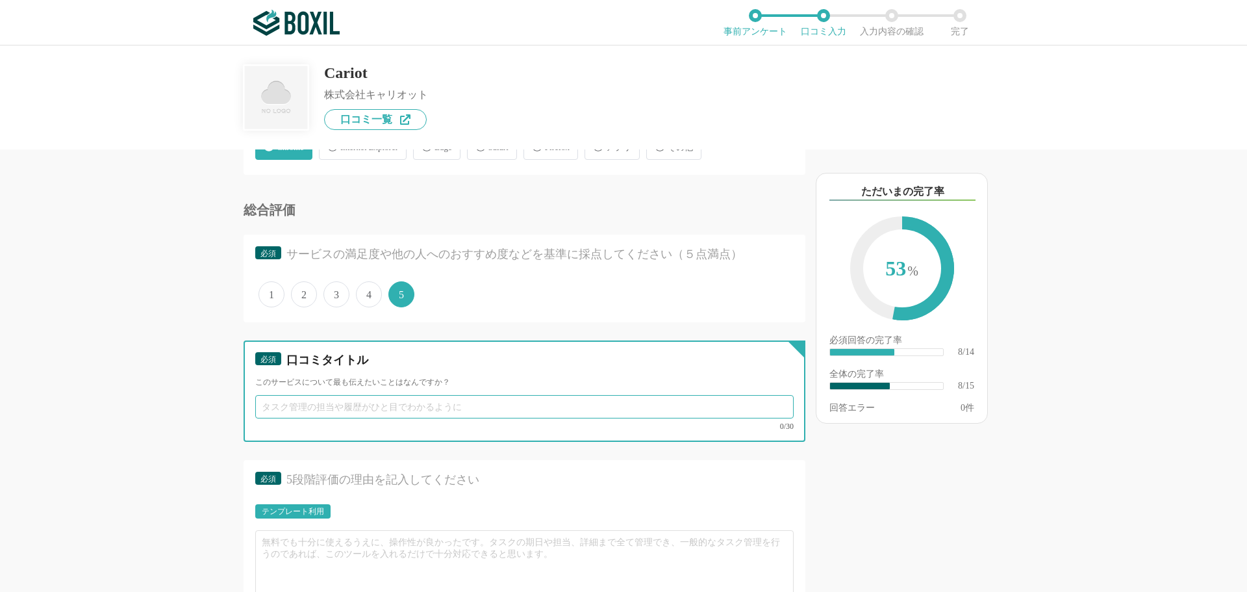
click at [338, 414] on input "text" at bounding box center [524, 406] width 538 height 23
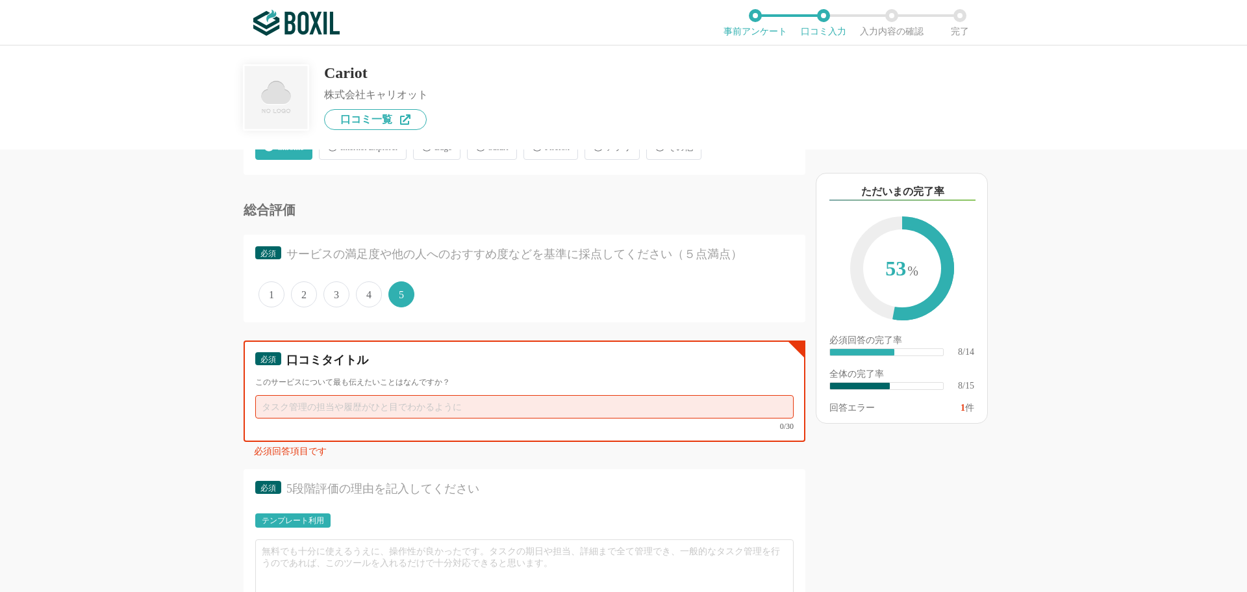
click at [297, 408] on input "text" at bounding box center [524, 406] width 538 height 23
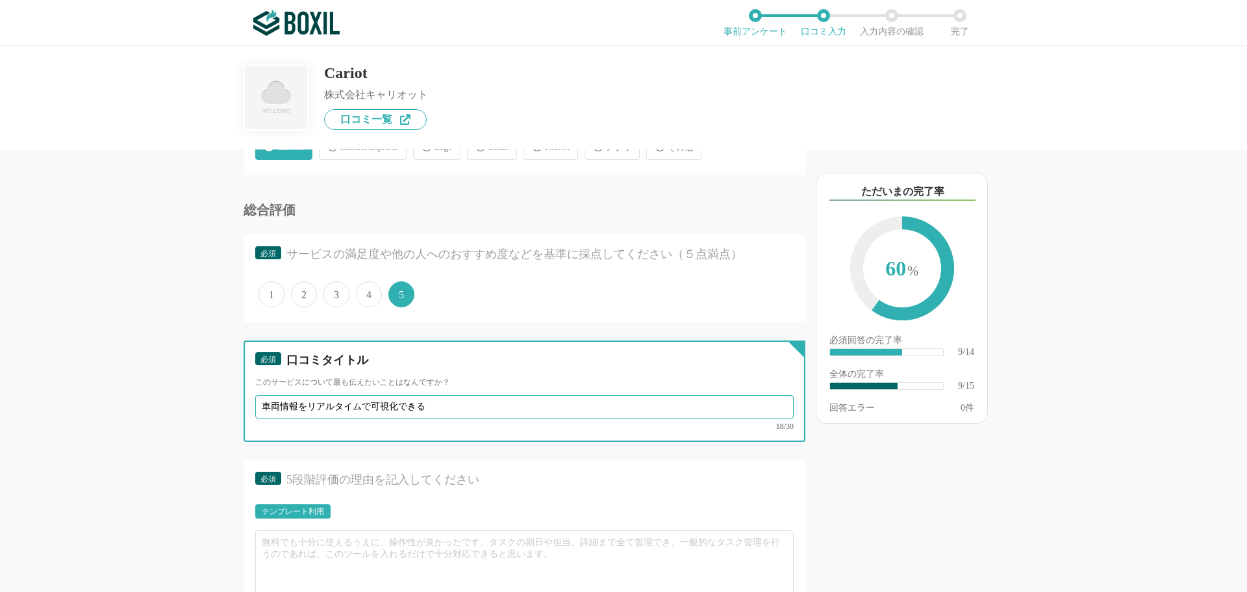
click at [431, 408] on input "車両情報をリアルタイムで可視化できる" at bounding box center [524, 406] width 538 height 23
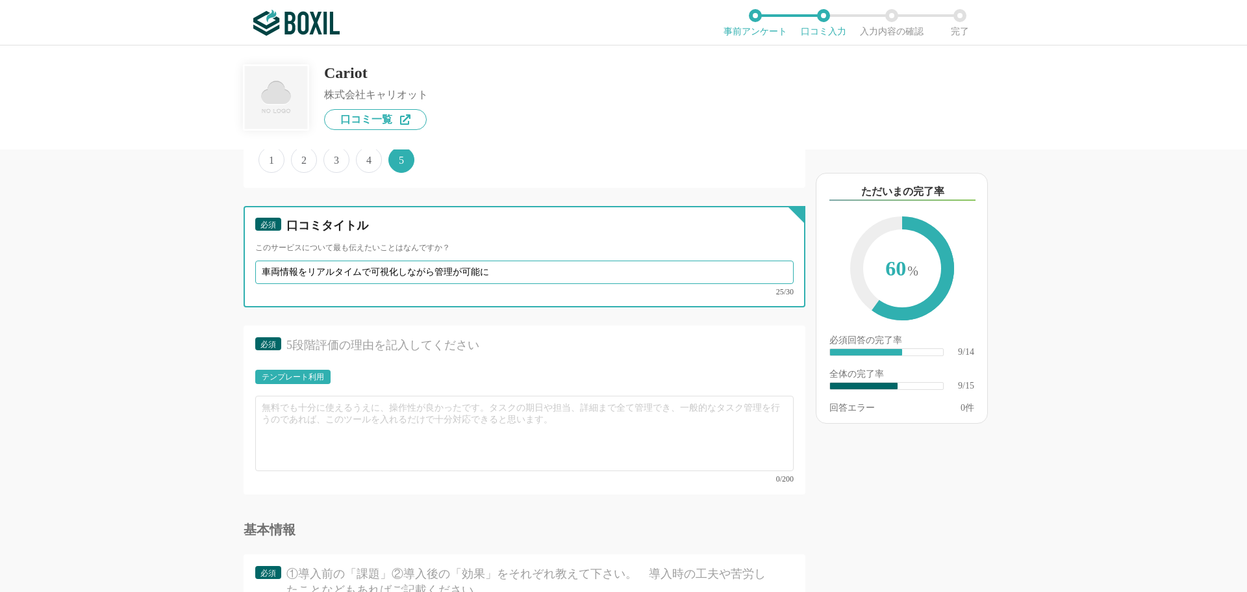
scroll to position [1169, 0]
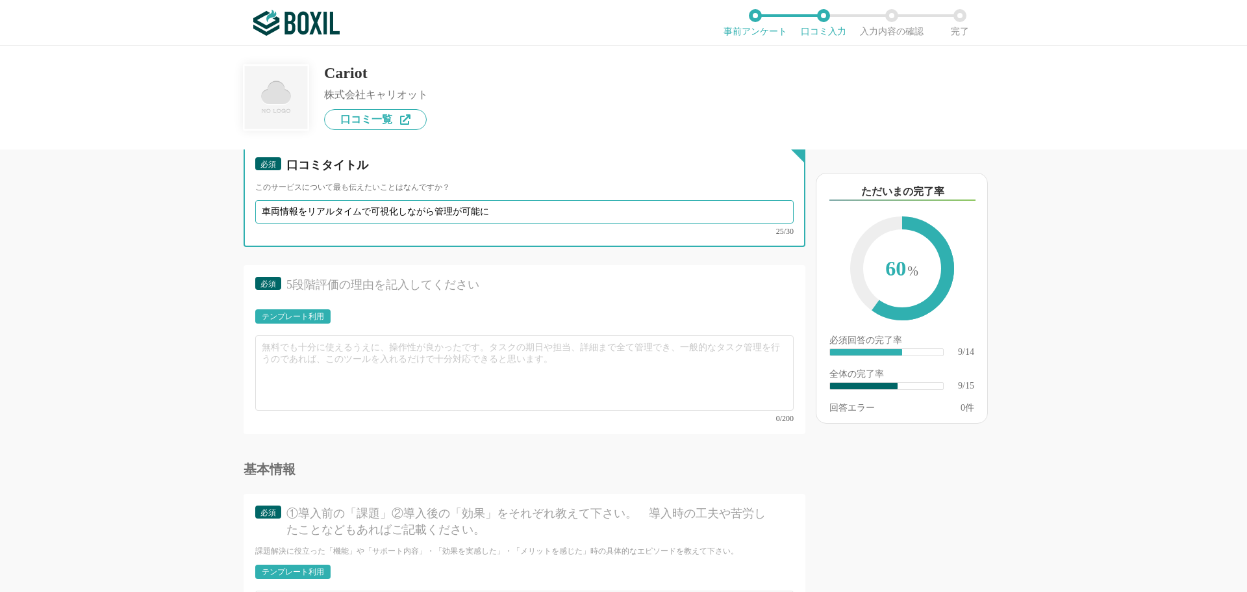
type input "車両情報をリアルタイムで可視化しながら管理が可能に"
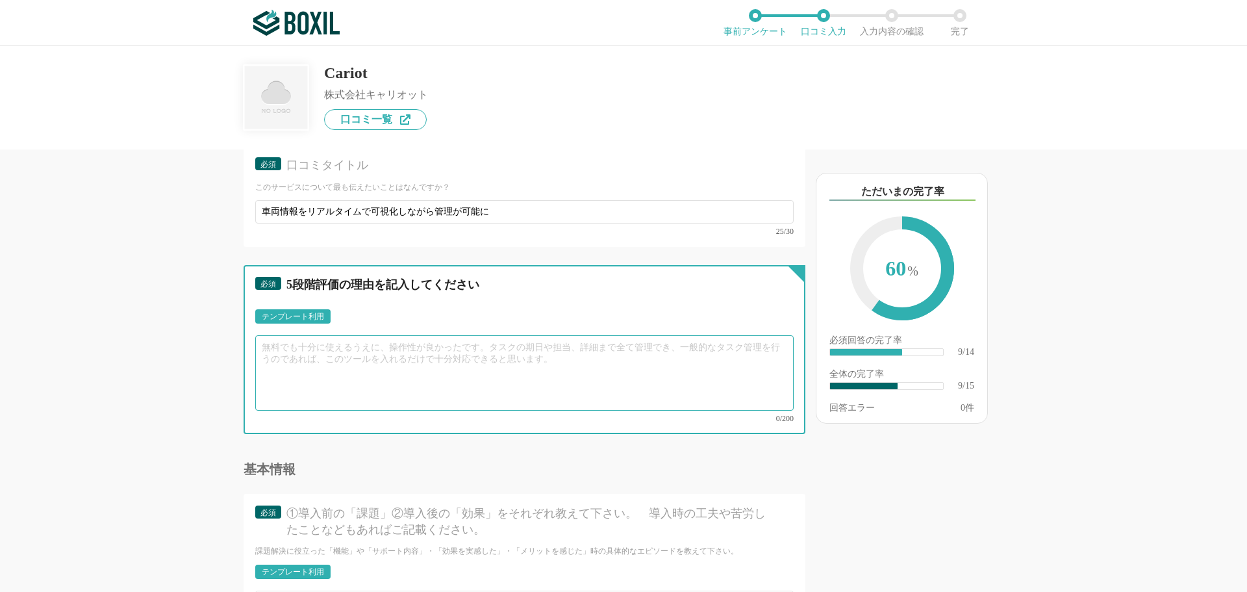
click at [312, 355] on textarea at bounding box center [524, 372] width 538 height 75
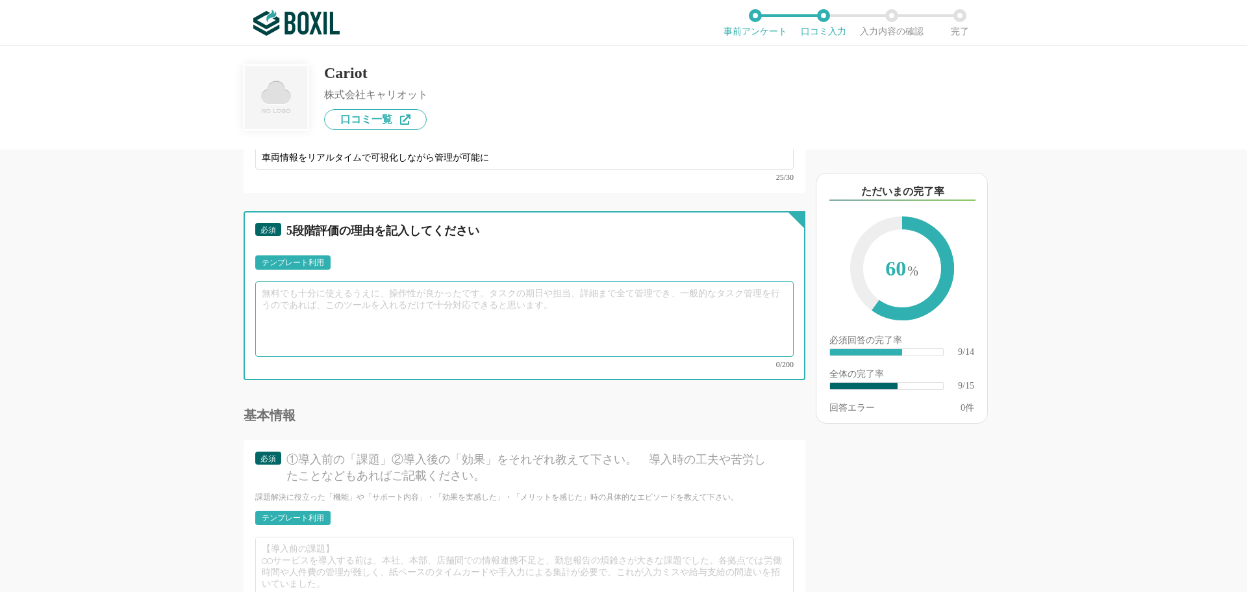
scroll to position [1299, 0]
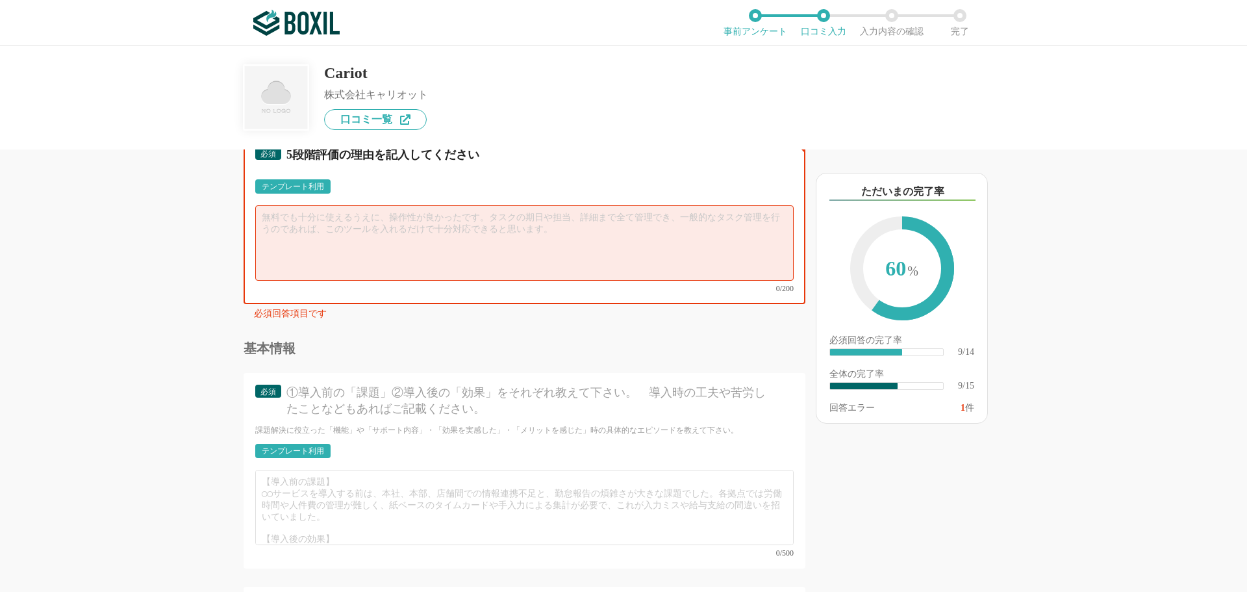
paste textarea "車両や走行ルートの管理を紙やエクセルで行わなくてもすむようになるという点です。今まで紙やエクセルで管理していた日報などは、すべてCariotで管理できるように…"
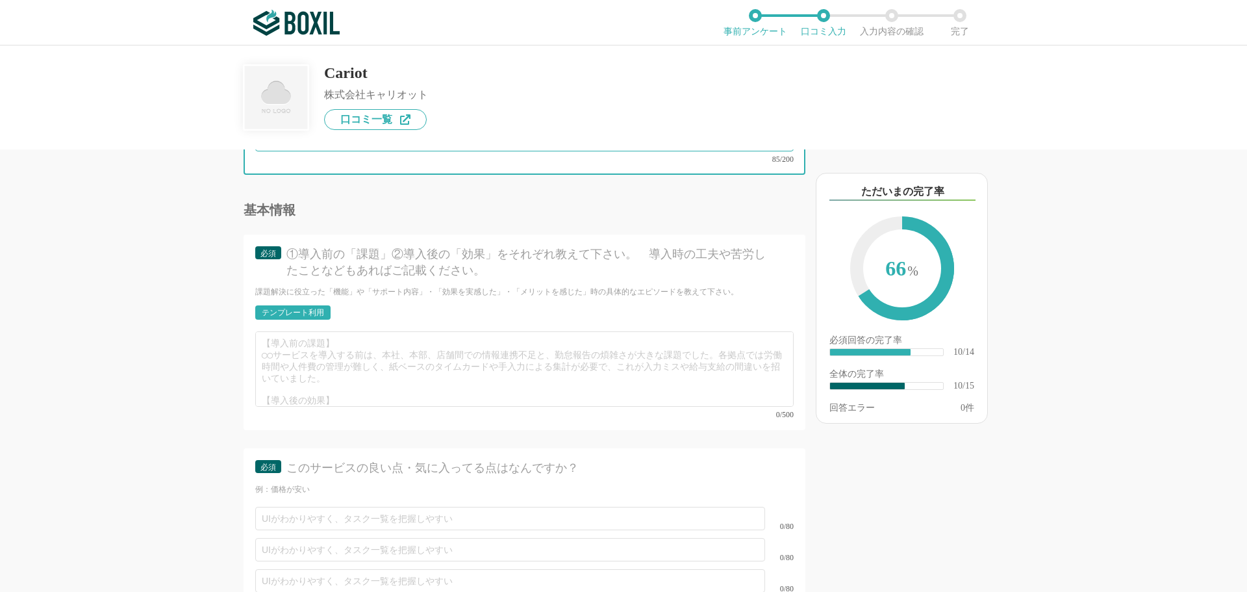
scroll to position [1429, 0]
type textarea "車両や走行ルートの管理を紙やエクセルで行わなくてもすむようになるという点です。今まで紙やエクセルで管理していた日報などは、すべてCariotで管理できるように…"
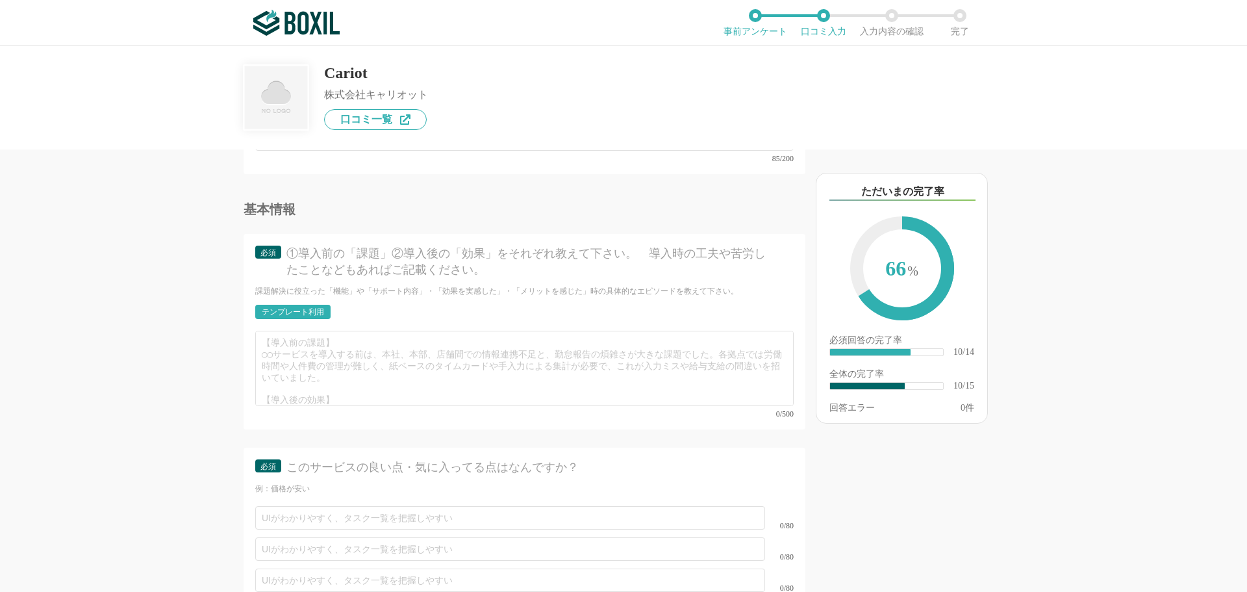
click at [305, 308] on div "テンプレート利用" at bounding box center [293, 312] width 62 height 8
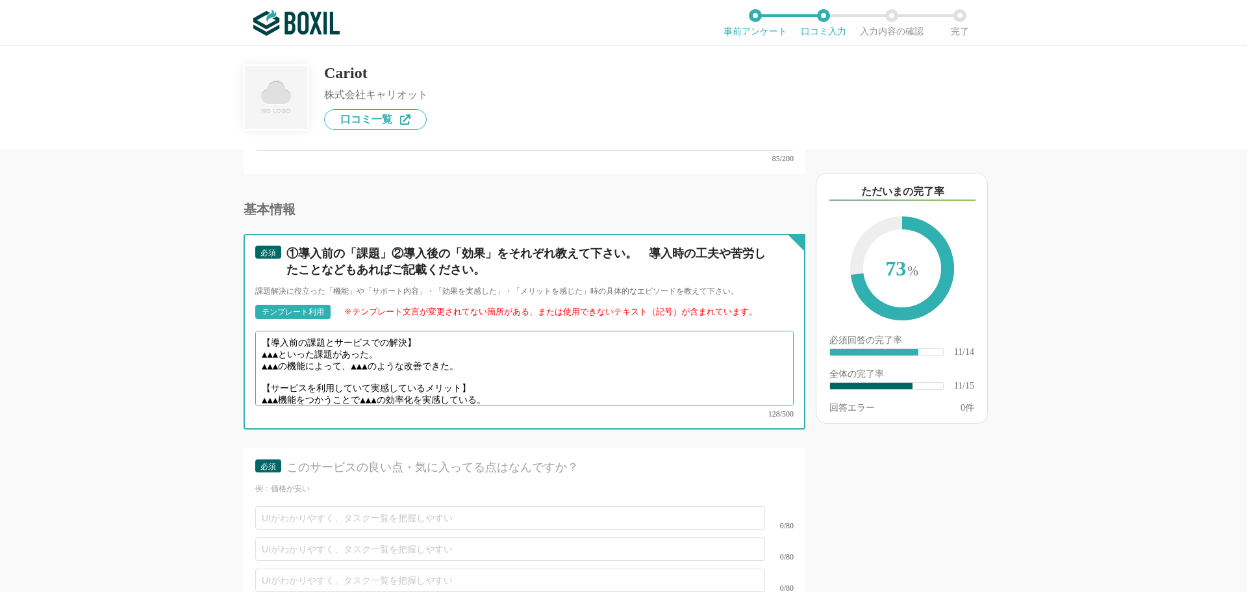
click at [290, 346] on textarea "【導入前の課題とサービスでの解決】 ▲▲▲といった課題があった。 ▲▲▲の機能によって、▲▲▲のような改善できた。 【サービスを利用していて実感しているメリッ…" at bounding box center [524, 368] width 538 height 75
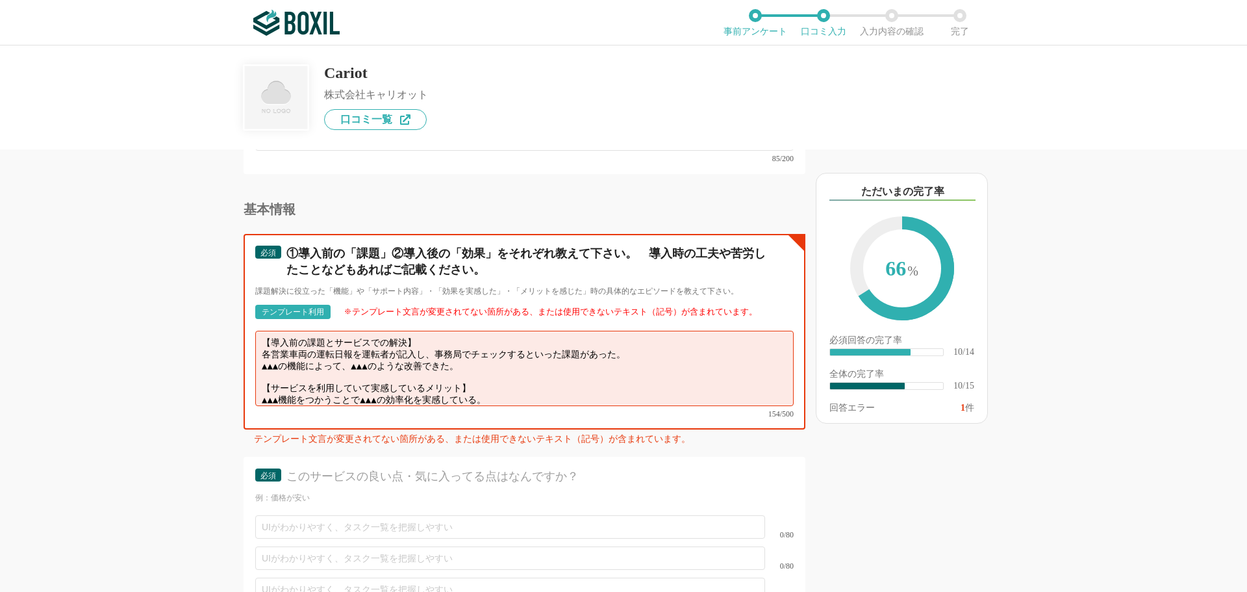
click at [288, 355] on textarea "【導入前の課題とサービスでの解決】 各営業車両の運転日報を運転者が記入し、事務局でチェックするといった課題があった。 ▲▲▲の機能によって、▲▲▲のような改善…" at bounding box center [524, 368] width 538 height 75
click at [528, 351] on textarea "【導入前の課題とサービスでの解決】 各営業車両の運転日報を運転者が記入し、事務局でチェックするといった課題があった。 クラウドの[PERSON_NAME]管理…" at bounding box center [524, 368] width 538 height 75
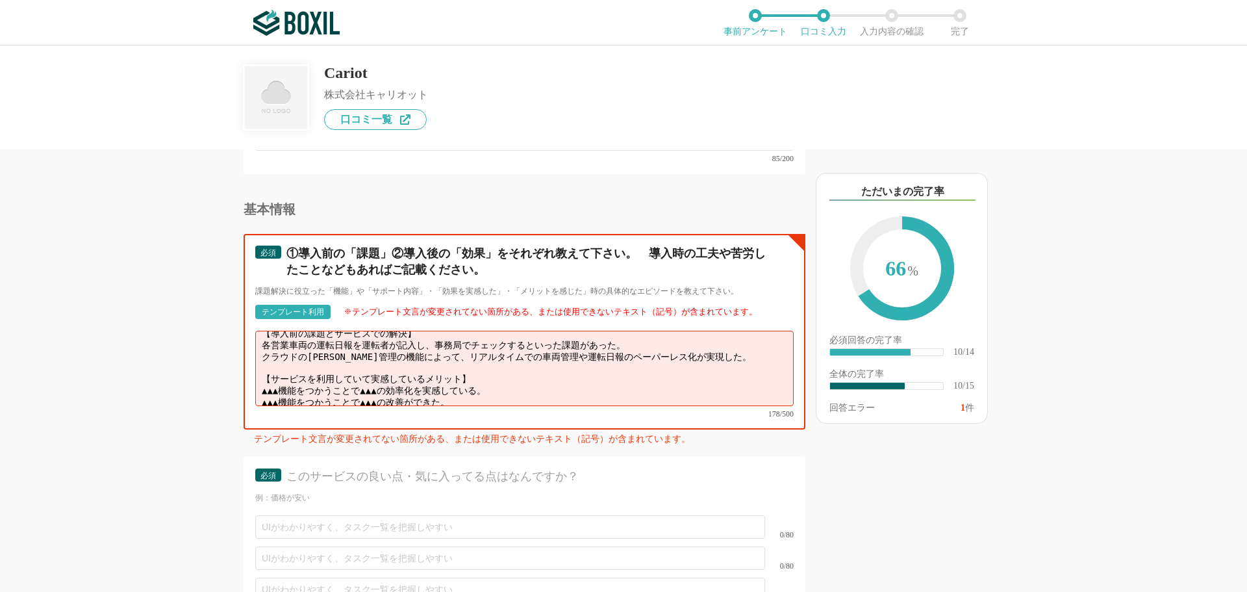
drag, startPoint x: 476, startPoint y: 380, endPoint x: 247, endPoint y: 370, distance: 228.9
click at [247, 370] on div "必須 ①導入前の「課題」②導入後の「効果」をそれぞれ教えて下さい。　導入時の工夫や苦労したことなどもあればご記載ください。 課題解決に役立った「機能」や「サポ…" at bounding box center [525, 332] width 562 height 196
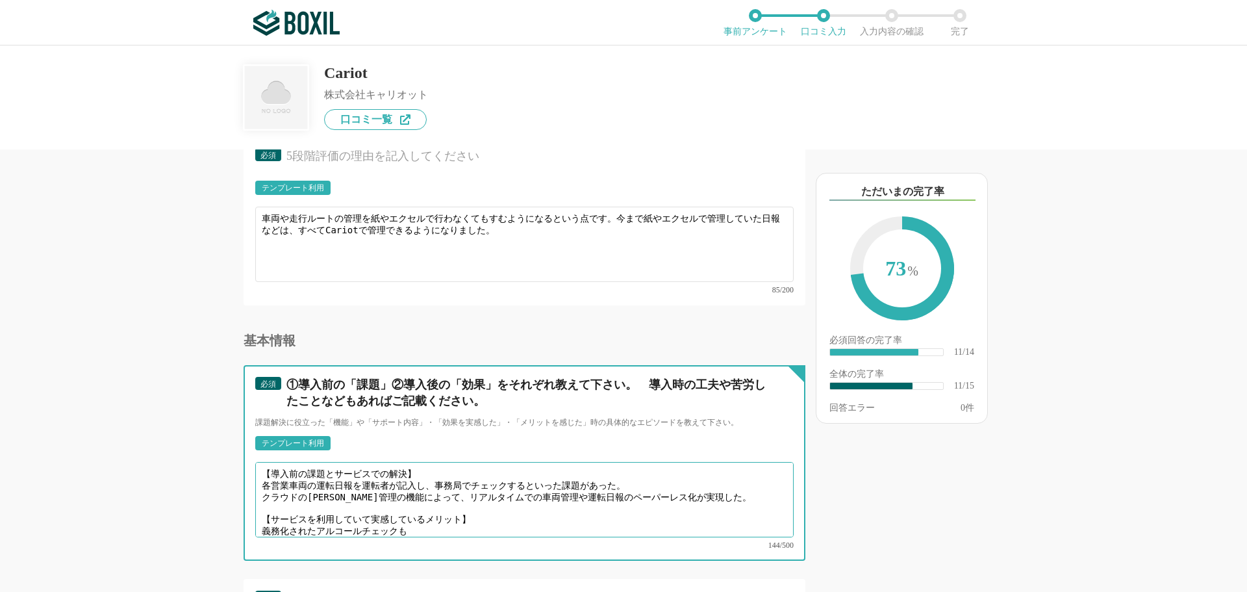
scroll to position [1234, 0]
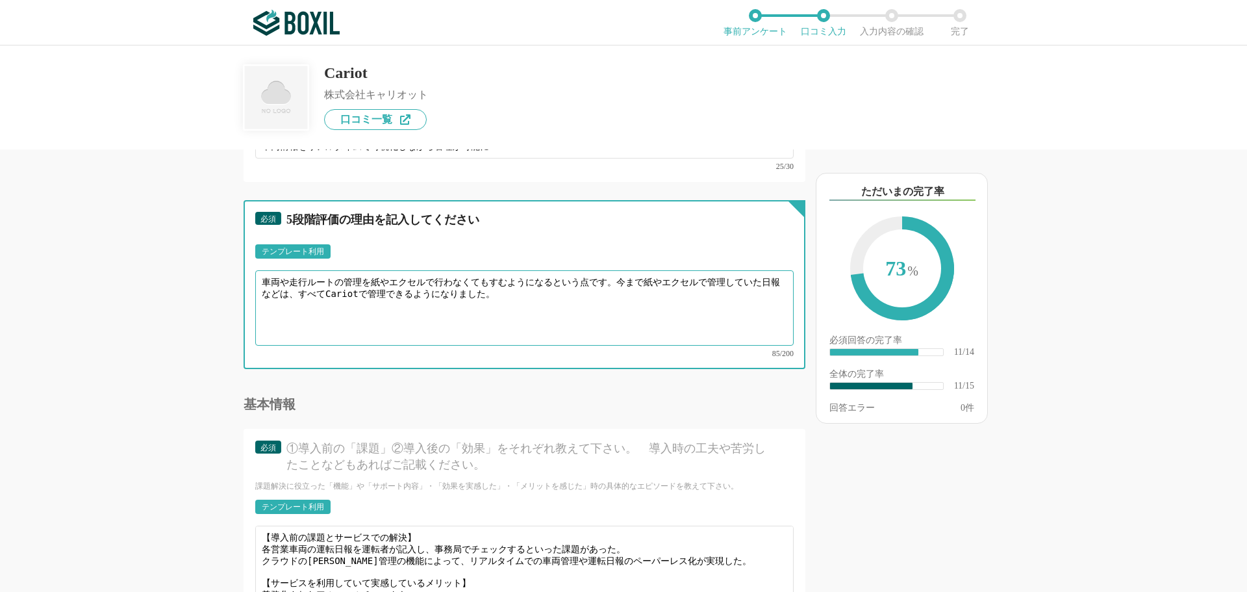
drag, startPoint x: 333, startPoint y: 292, endPoint x: 431, endPoint y: 293, distance: 98.7
click at [431, 293] on textarea "車両や走行ルートの管理を紙やエクセルで行わなくてもすむようになるという点です。今まで紙やエクセルで管理していた日報などは、すべてCariotで管理できるように…" at bounding box center [524, 307] width 538 height 75
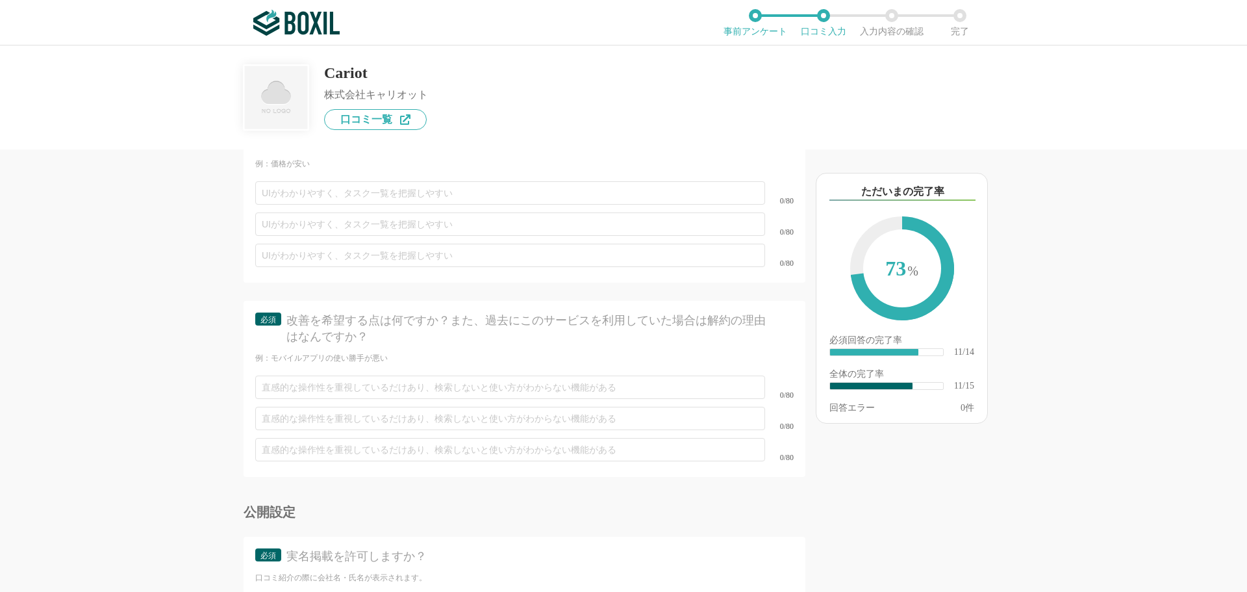
scroll to position [1559, 0]
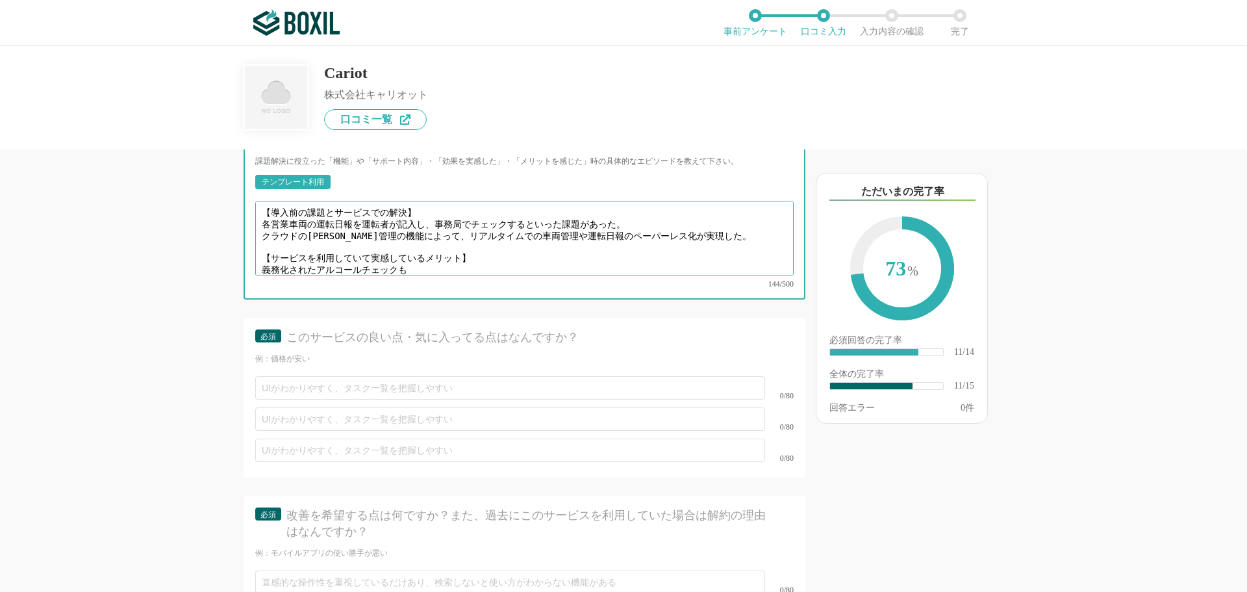
click at [424, 249] on textarea "【導入前の課題とサービスでの解決】 各営業車両の運転日報を運転者が記入し、事務局でチェックするといった課題があった。 クラウドの[PERSON_NAME]管理…" at bounding box center [524, 238] width 538 height 75
paste textarea "Cariotで管理できるよう"
type textarea "【導入前の課題とサービスでの解決】 各営業車両の運転日報を運転者が記入し、事務局でチェックするといった課題があった。 クラウドの[PERSON_NAME]管理…"
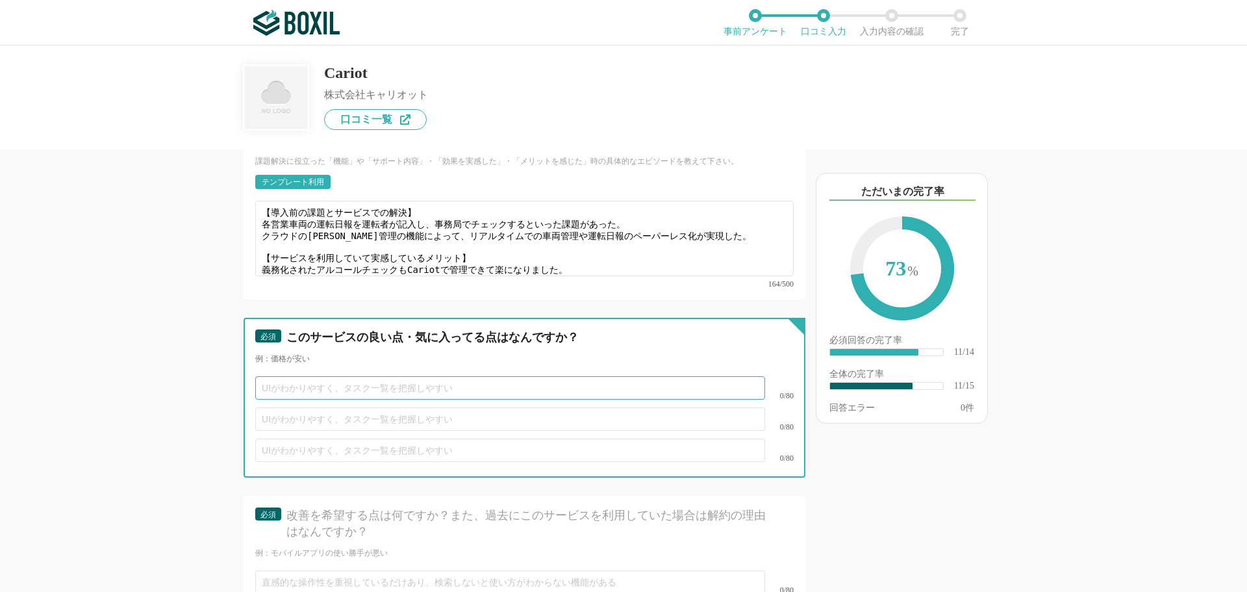
click at [283, 376] on input "text" at bounding box center [510, 387] width 510 height 23
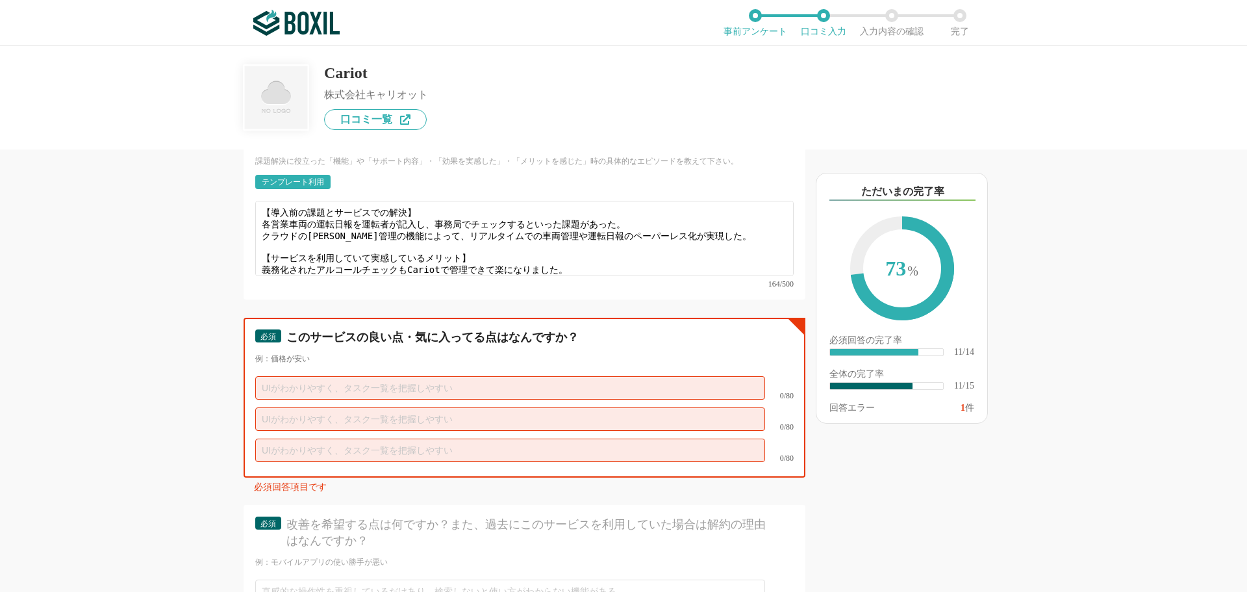
click at [271, 376] on input "text" at bounding box center [510, 387] width 510 height 23
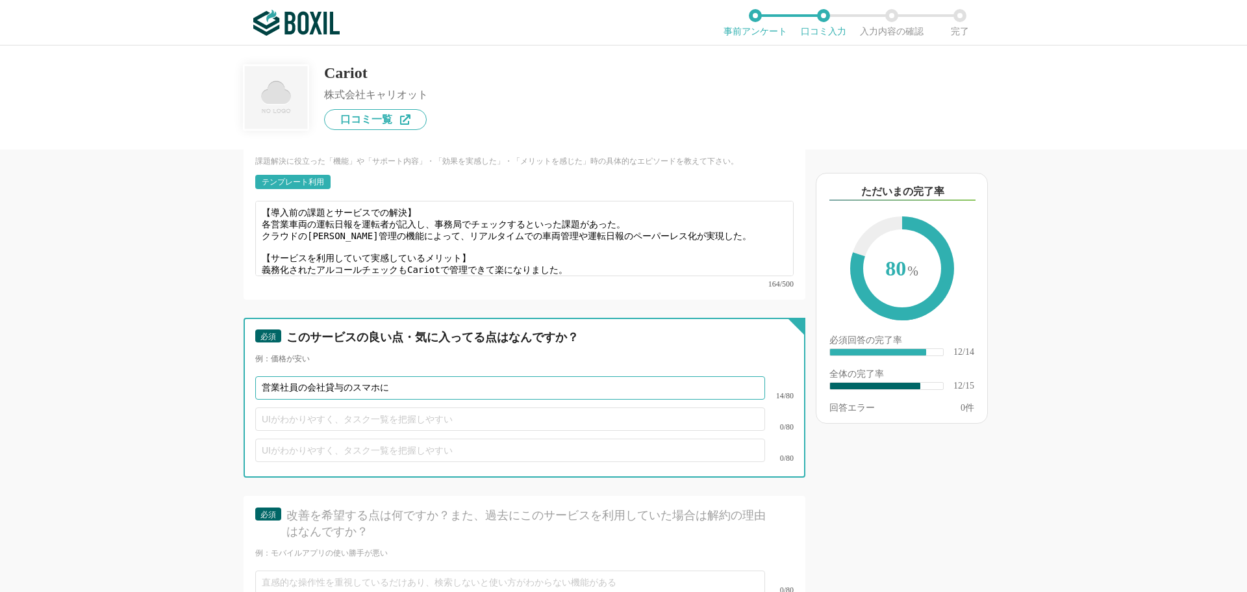
type input "営業社員の会社貸与のスマホに"
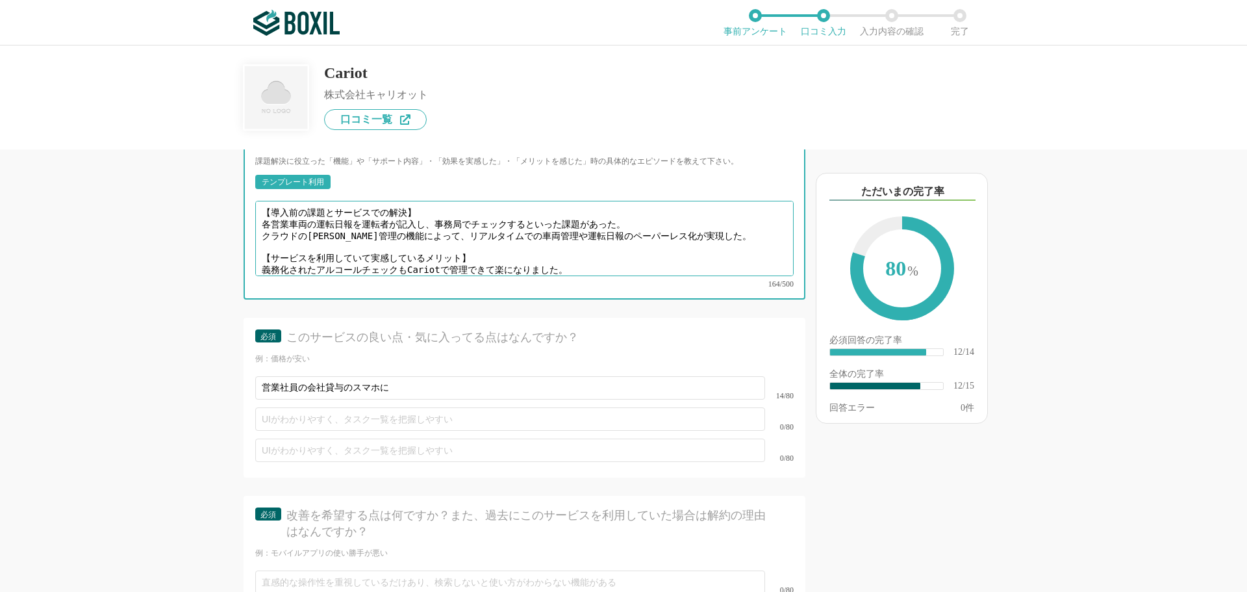
drag, startPoint x: 405, startPoint y: 250, endPoint x: 434, endPoint y: 249, distance: 29.3
click at [434, 249] on textarea "【導入前の課題とサービスでの解決】 各営業車両の運転日報を運転者が記入し、事務局でチェックするといった課題があった。 クラウドの[PERSON_NAME]管理…" at bounding box center [524, 238] width 538 height 75
paste textarea "ようで管理でき"
click at [433, 251] on textarea "【導入前の課題とサービスでの解決】 各営業車両の運転日報を運転者が記入し、事務局でチェックするといった課題があった。 クラウドの[PERSON_NAME]管理…" at bounding box center [524, 238] width 538 height 75
type textarea "【導入前の課題とサービスでの解決】 各営業車両の運転日報を運転者が記入し、事務局でチェックするといった課題があった。 クラウドの[PERSON_NAME]管理…"
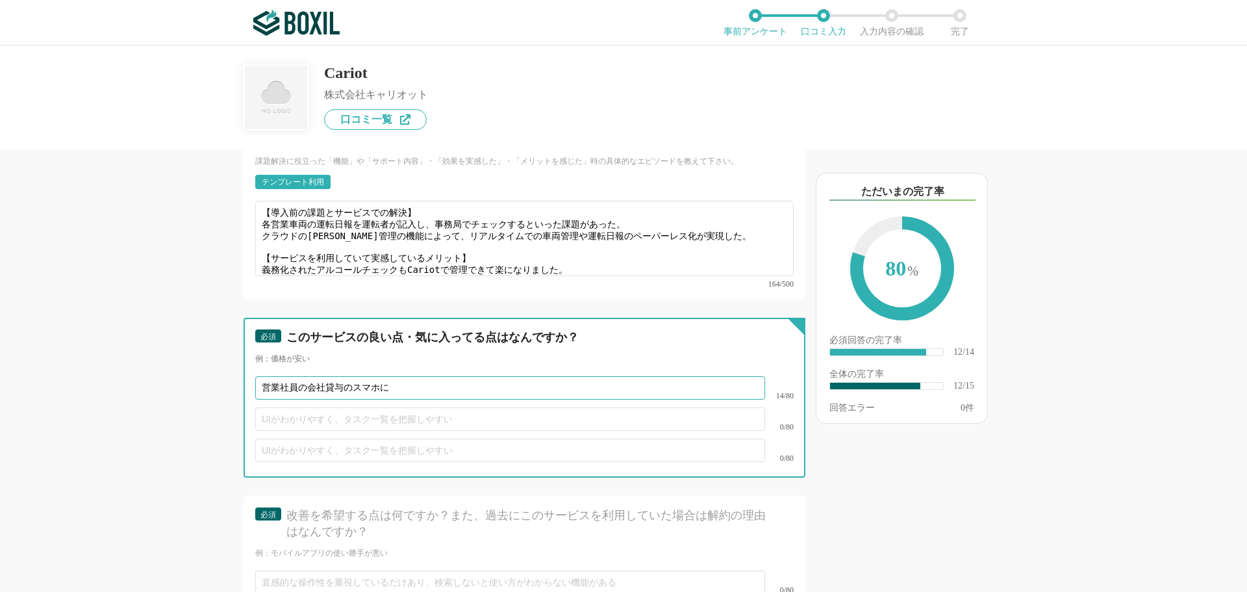
click at [398, 376] on input "営業社員の会社貸与のスマホに" at bounding box center [510, 387] width 510 height 23
paste input "Cariot"
type input "営業社員の会社貸与のスマホにCariotアプリを入れることで、スマホのGPSを利用できるようになった点"
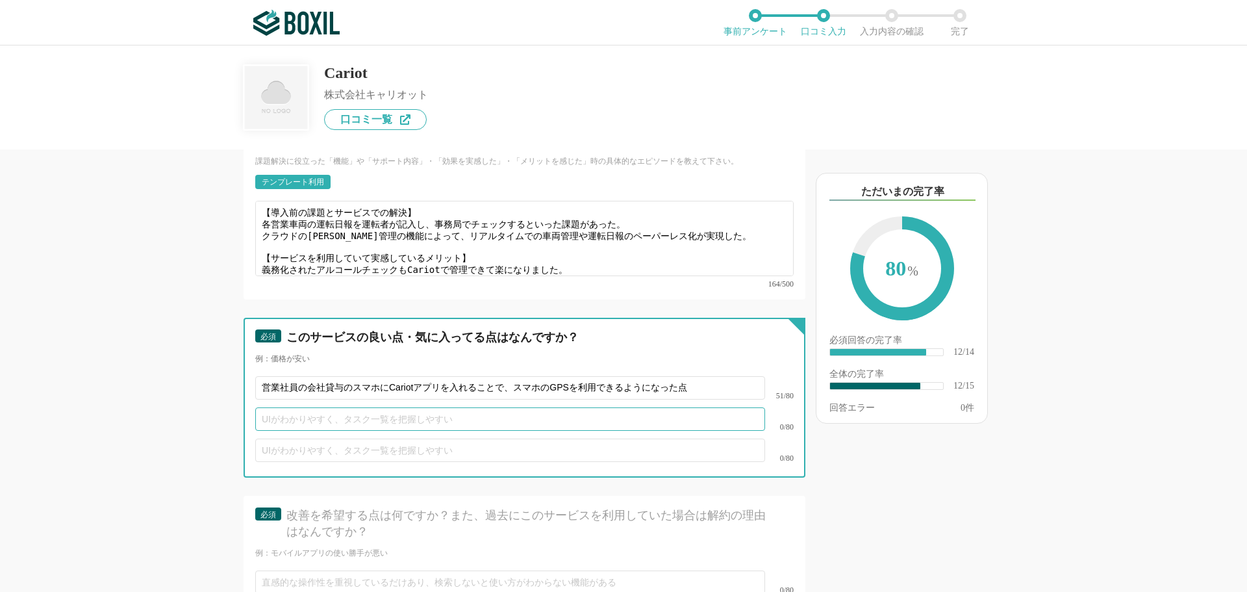
click at [321, 409] on input "text" at bounding box center [510, 418] width 510 height 23
click at [325, 407] on input "text" at bounding box center [510, 418] width 510 height 23
type input "あ"
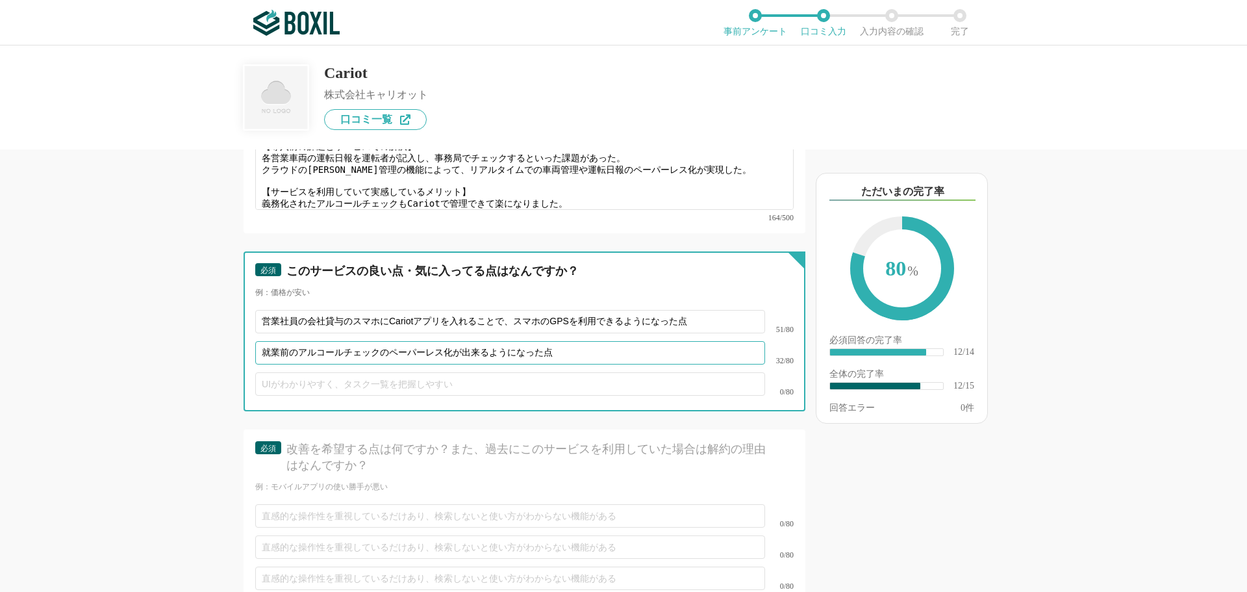
scroll to position [1754, 0]
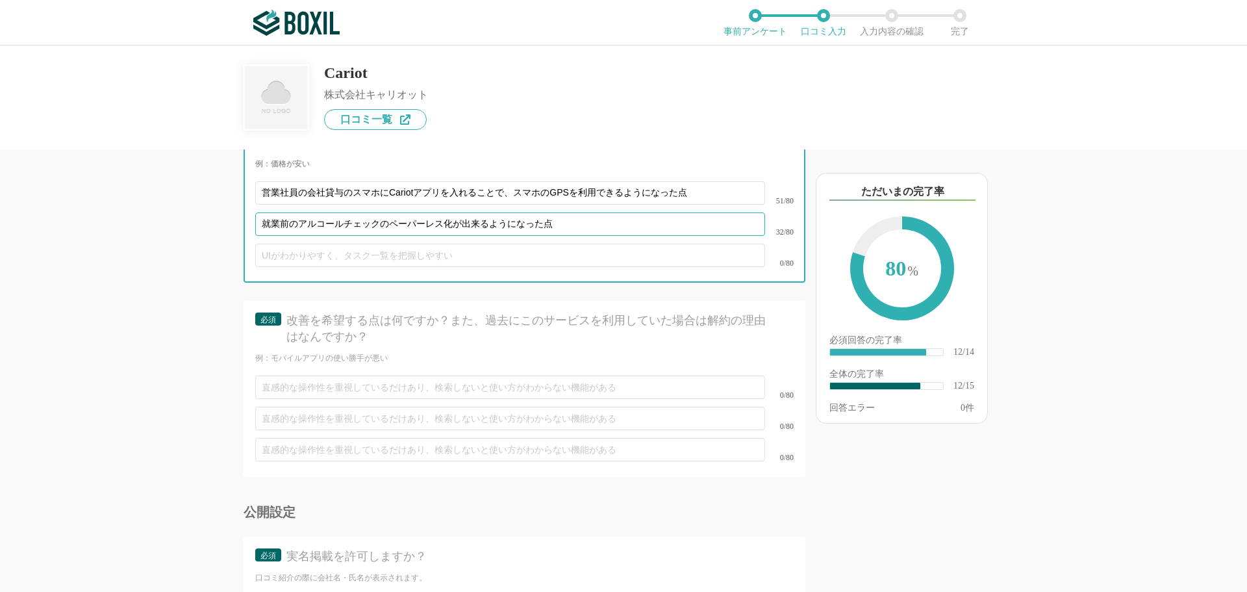
type input "就業前のアルコールチェックのペーパーレス化が出来るようになった点"
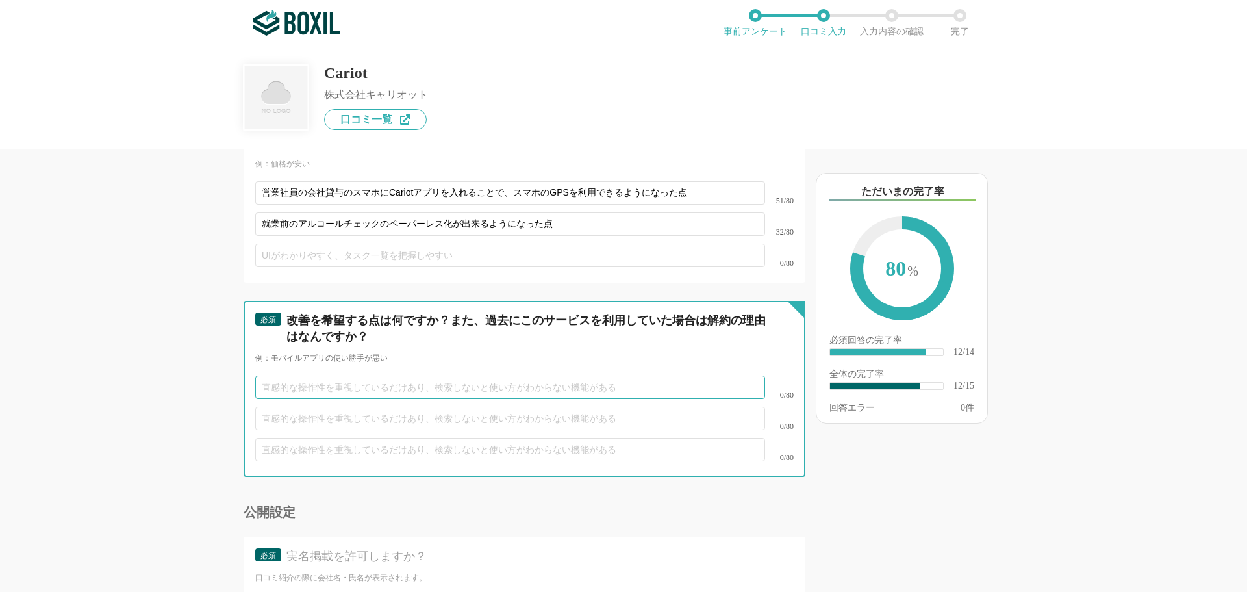
click at [295, 378] on input "text" at bounding box center [510, 386] width 510 height 23
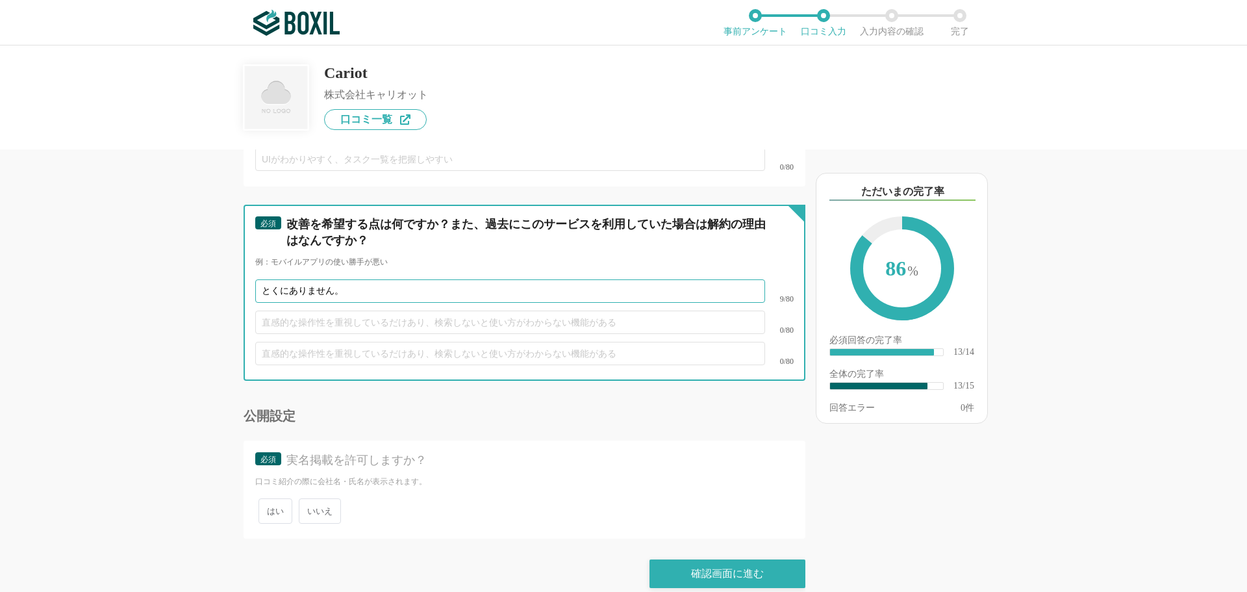
type input "とくにありません。"
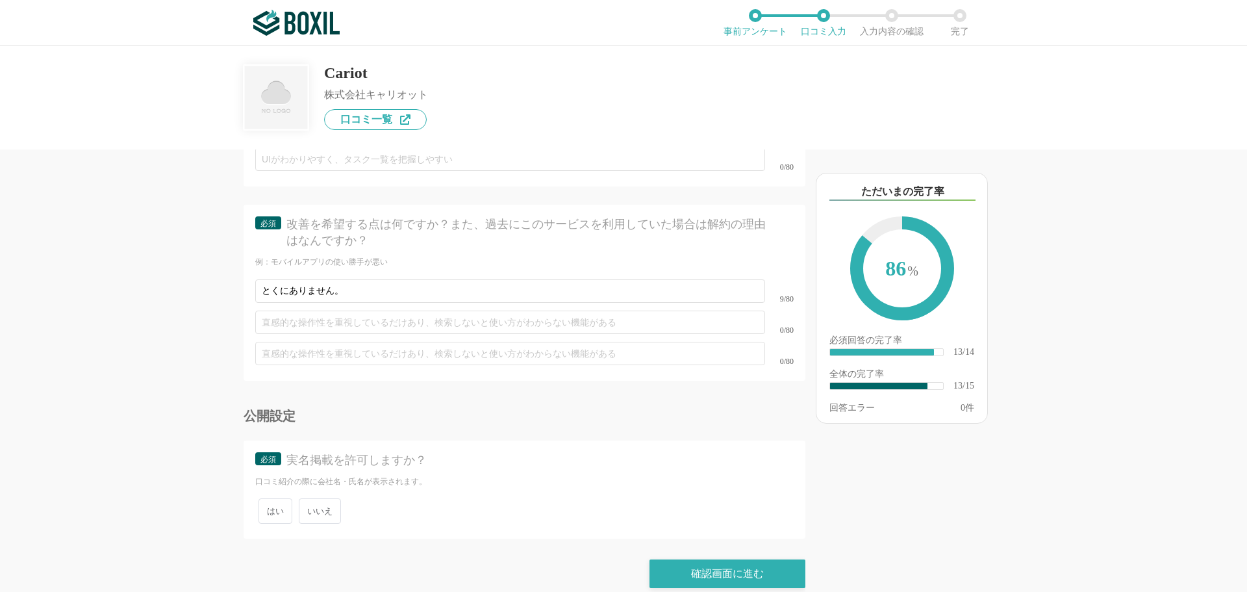
click at [314, 498] on span "いいえ" at bounding box center [320, 510] width 42 height 25
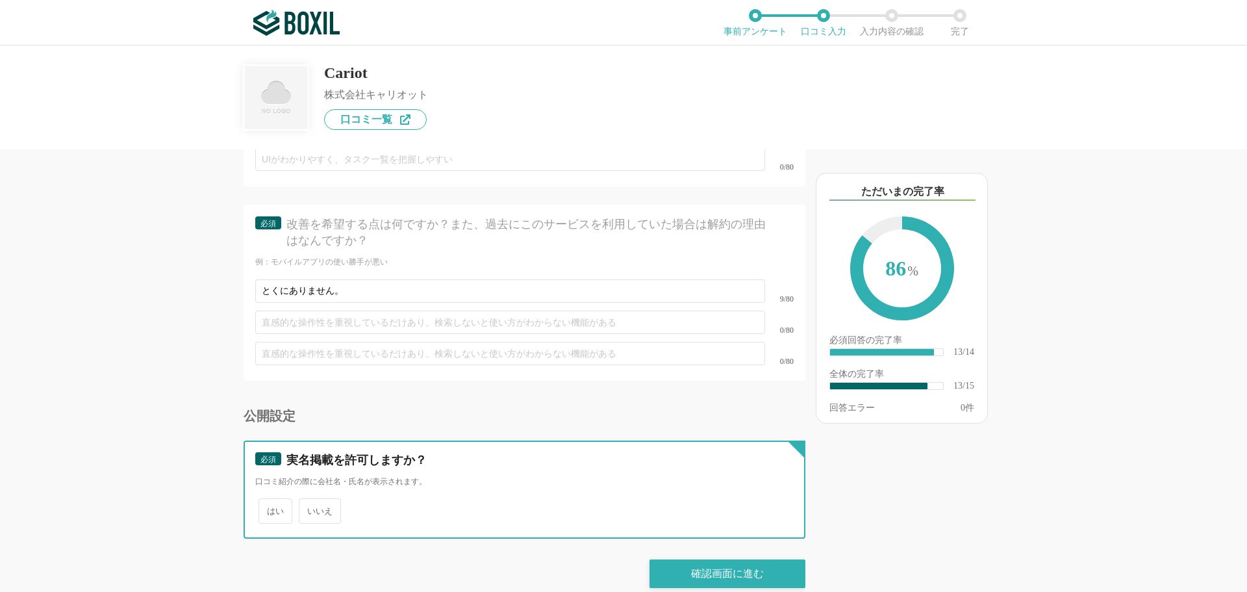
click at [310, 500] on input "いいえ" at bounding box center [306, 504] width 8 height 8
radio input "true"
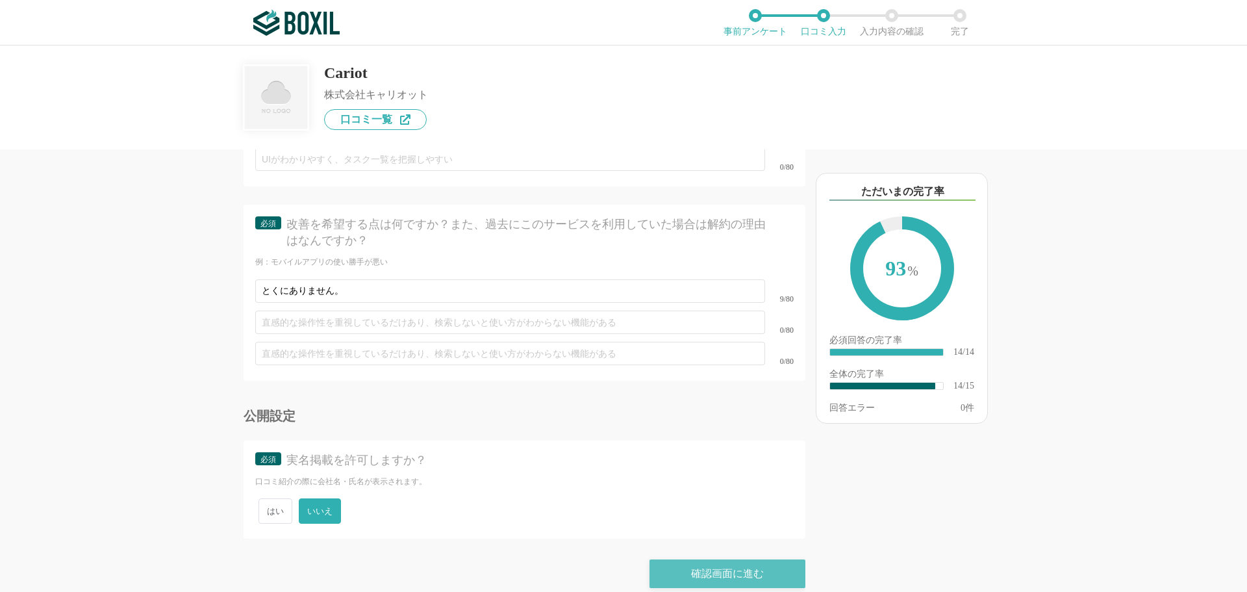
click at [714, 562] on div "確認画面に進む" at bounding box center [728, 573] width 156 height 29
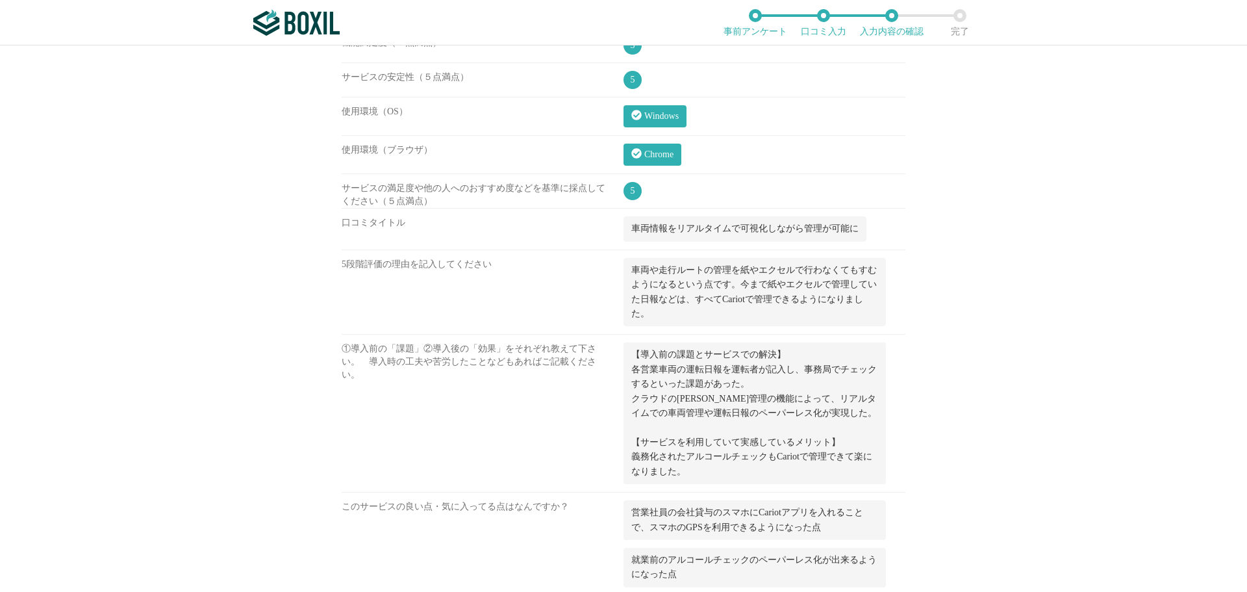
scroll to position [918, 0]
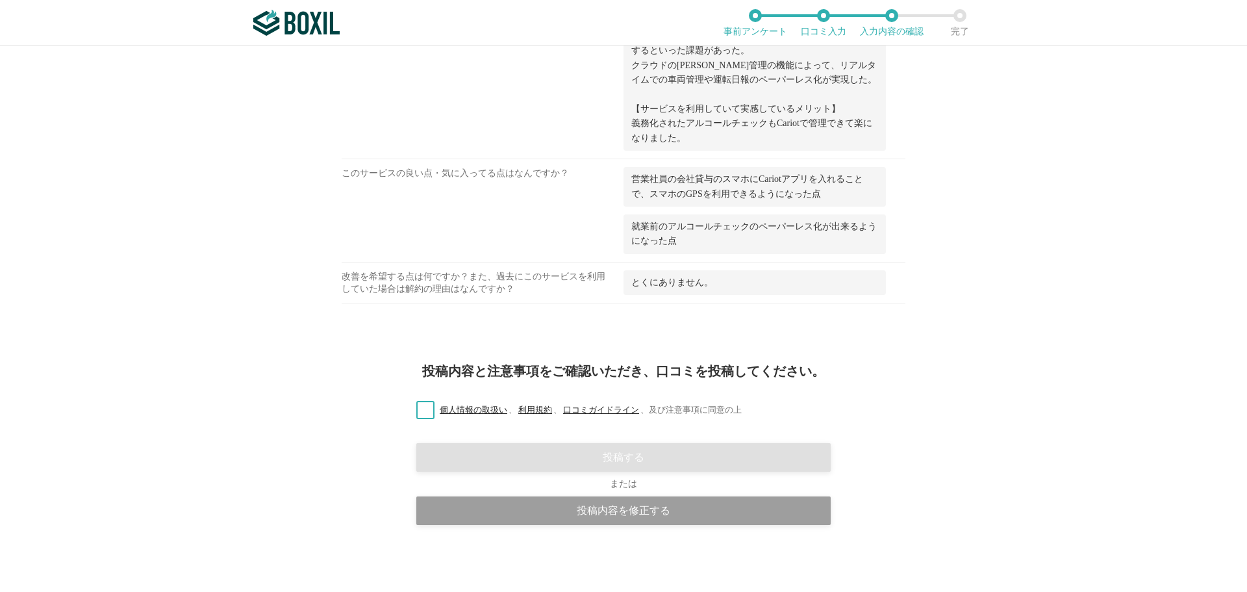
click at [429, 409] on label "個人情報の取扱い 、 利用規約 、 口コミガイドライン 、 及び注意事項に同意の上" at bounding box center [574, 410] width 336 height 14
click at [0, 0] on input "個人情報の取扱い 、 利用規約 、 口コミガイドライン 、 及び注意事項に同意の上" at bounding box center [0, 0] width 0 height 0
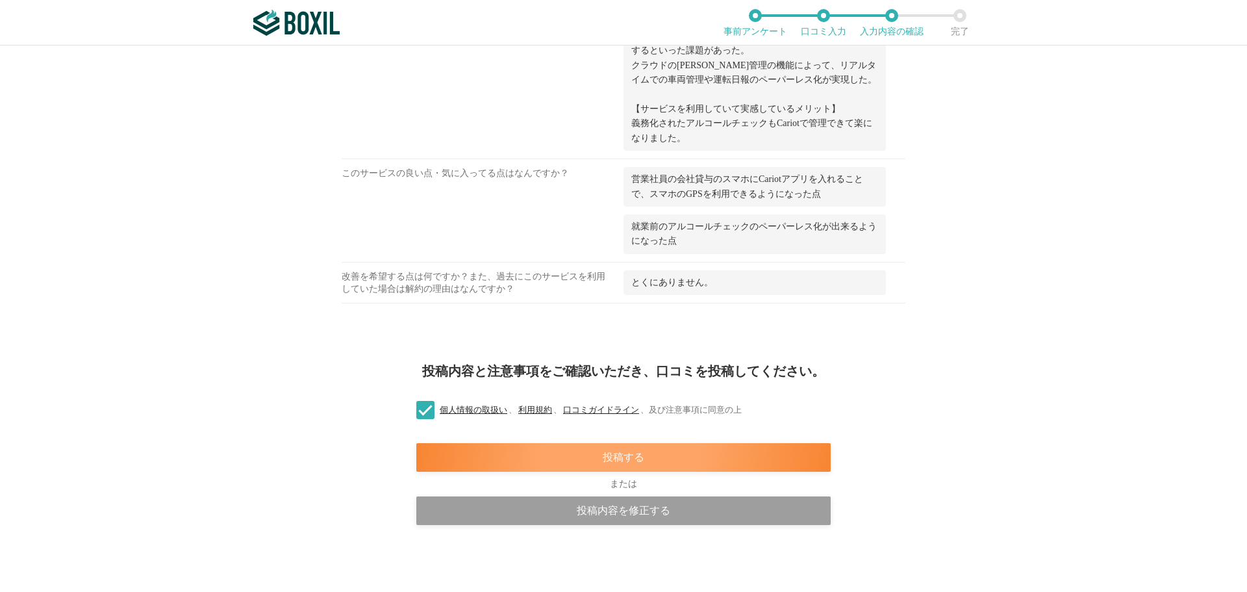
click at [545, 452] on div "投稿する" at bounding box center [623, 457] width 414 height 29
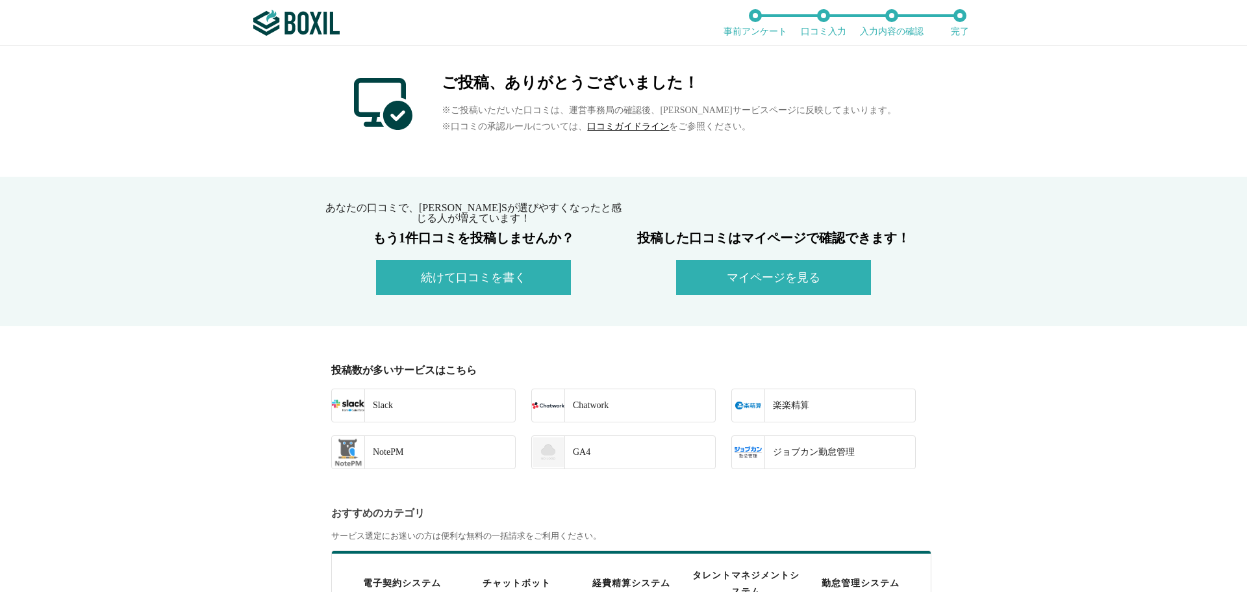
click at [470, 275] on button "続けて口コミを書く" at bounding box center [473, 277] width 195 height 35
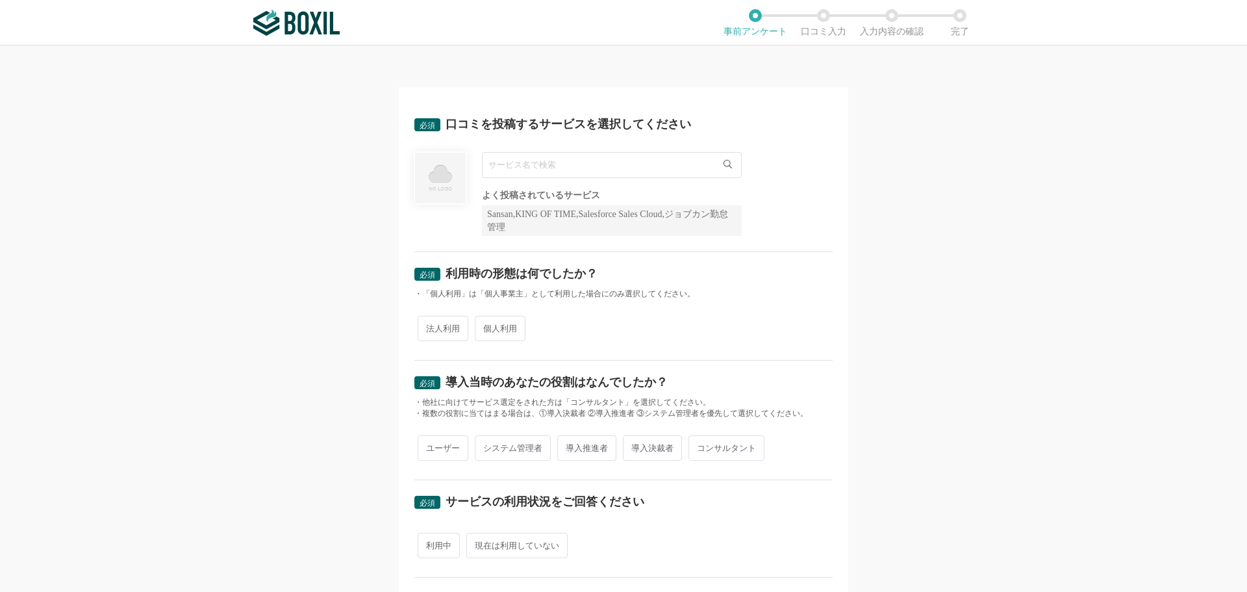
click at [561, 166] on input "text" at bounding box center [612, 165] width 260 height 26
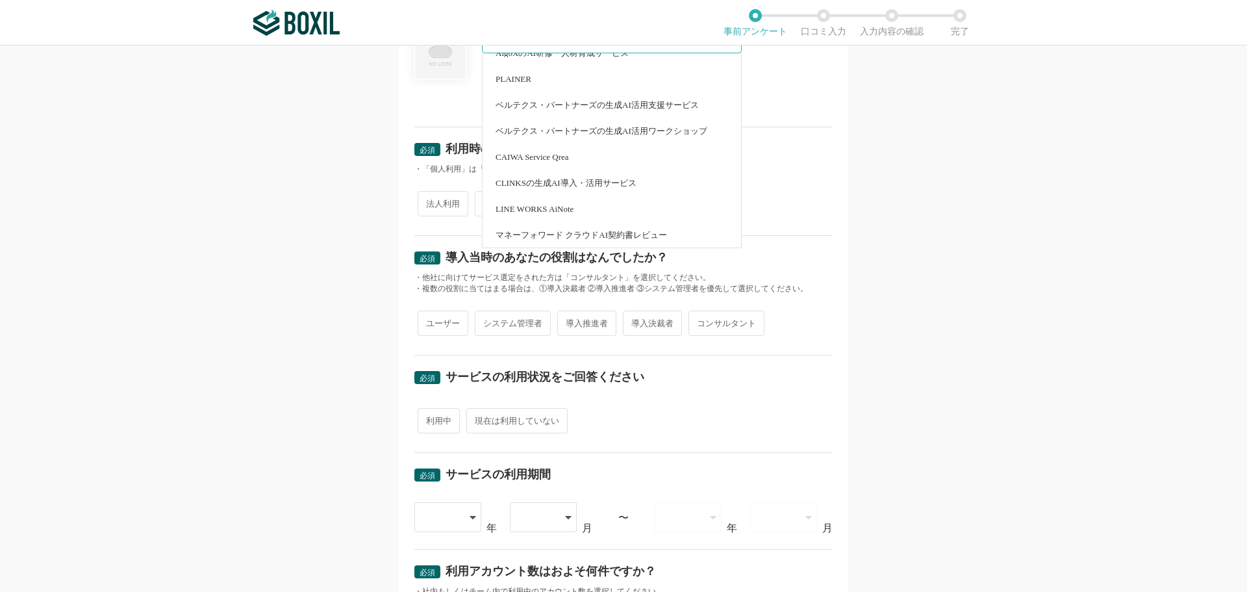
scroll to position [130, 0]
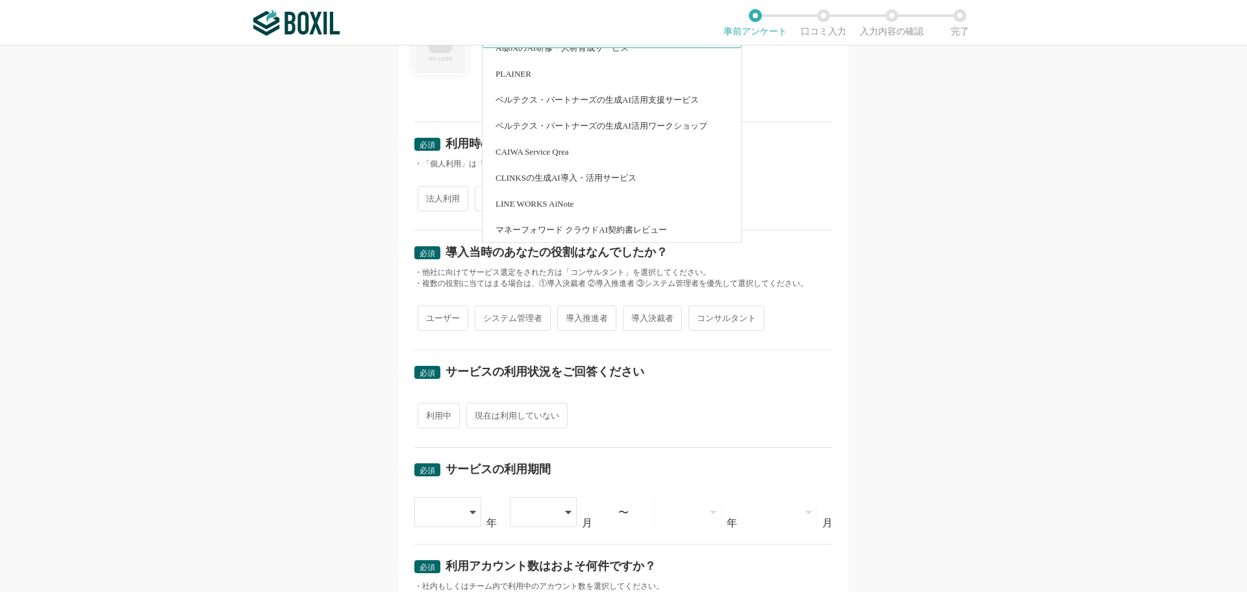
type input "AI"
click at [294, 247] on div "必須 口コミを投稿するサービスを選択してください AI Paid Benchmark Email Anti Phishing Mail Gateway WEB…" at bounding box center [623, 318] width 1247 height 546
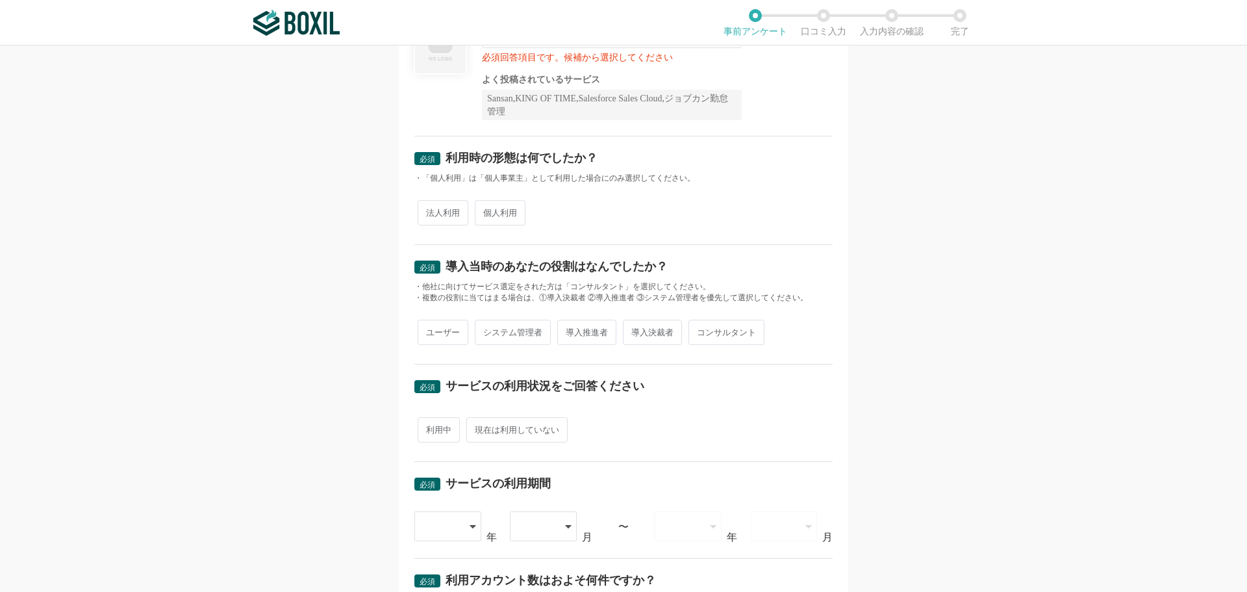
scroll to position [0, 0]
